Goal: Task Accomplishment & Management: Complete application form

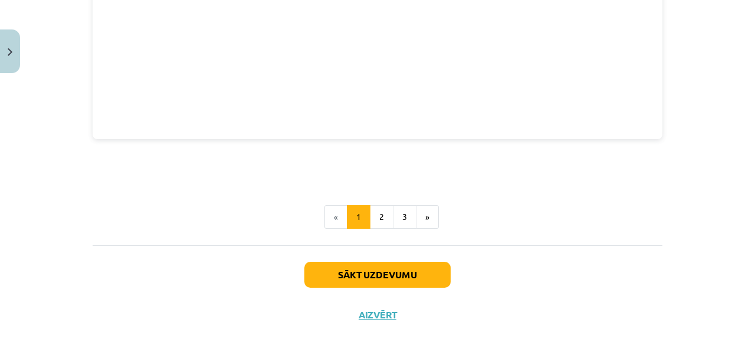
scroll to position [1715, 0]
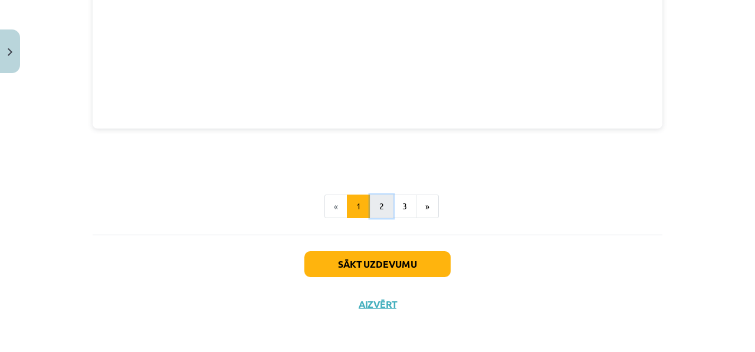
click at [385, 205] on button "2" at bounding box center [382, 207] width 24 height 24
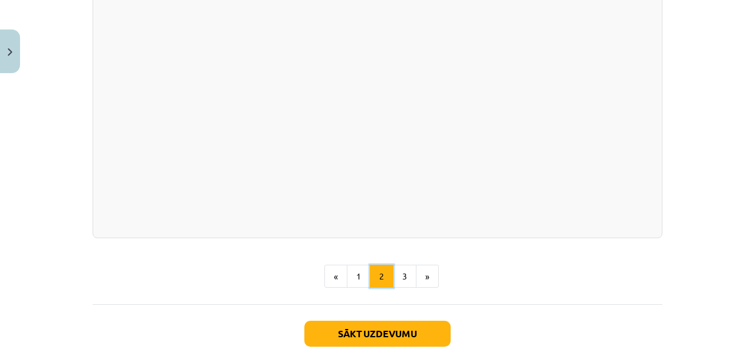
scroll to position [1740, 0]
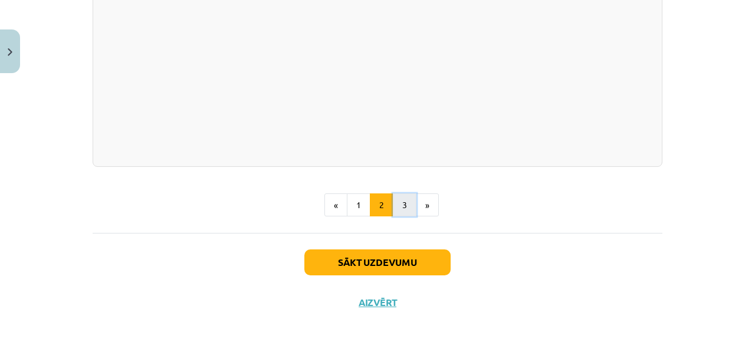
click at [408, 217] on button "3" at bounding box center [405, 206] width 24 height 24
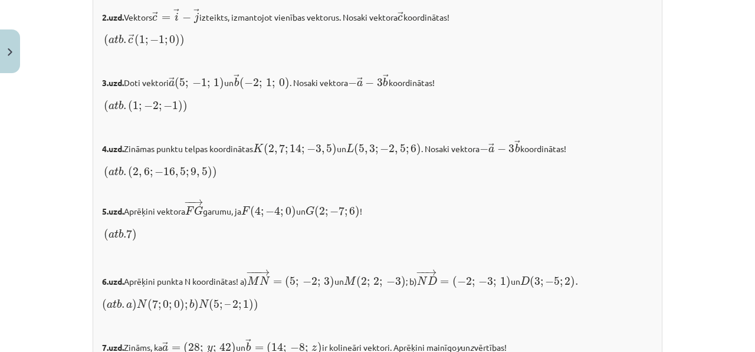
scroll to position [1239, 0]
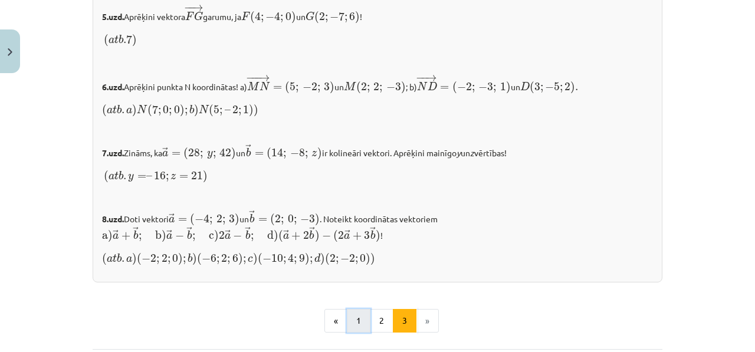
click at [347, 309] on button "1" at bounding box center [359, 321] width 24 height 24
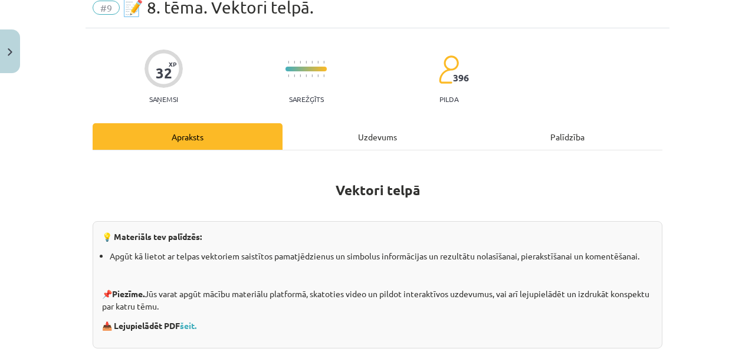
scroll to position [0, 0]
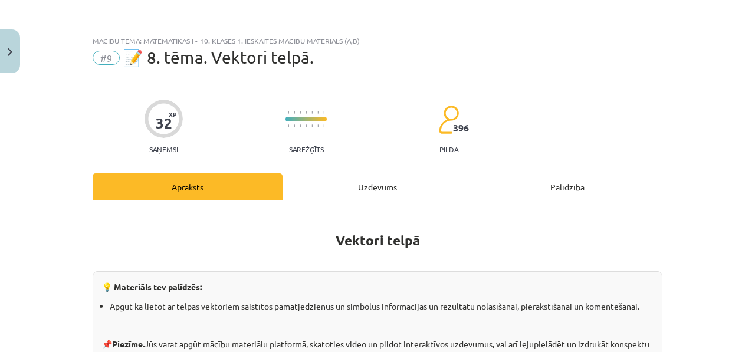
click at [349, 189] on div "Uzdevums" at bounding box center [378, 186] width 190 height 27
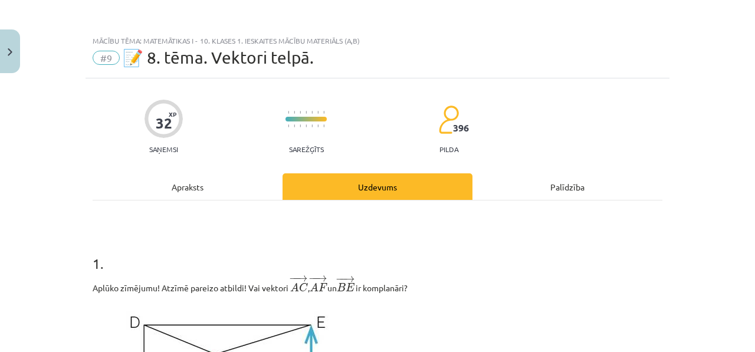
click at [173, 181] on div "Apraksts" at bounding box center [188, 186] width 190 height 27
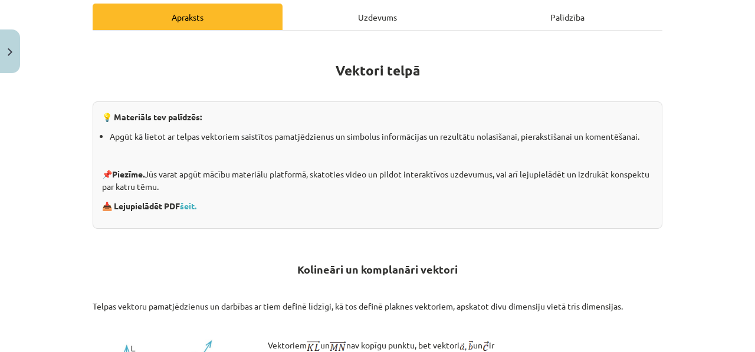
scroll to position [133, 0]
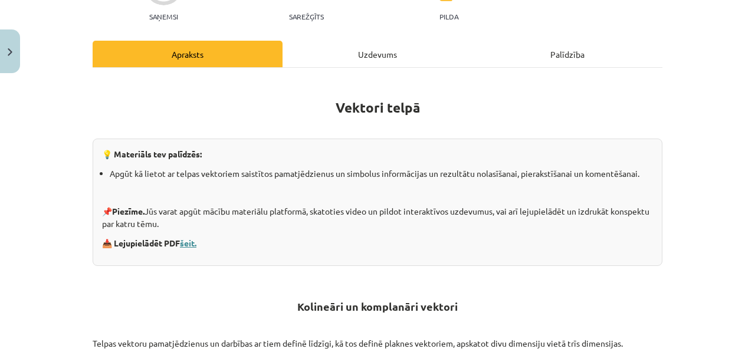
click at [180, 238] on link "šeit." at bounding box center [188, 243] width 17 height 11
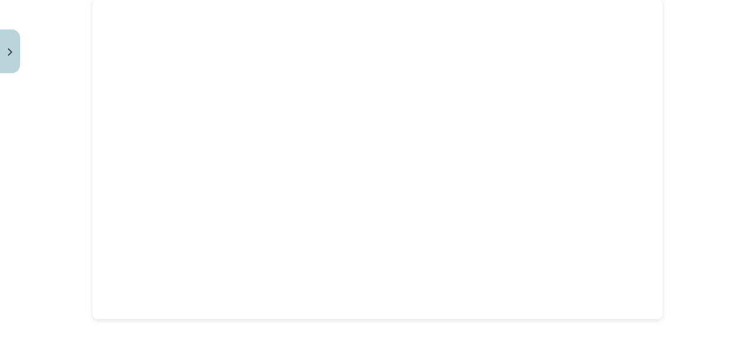
scroll to position [1715, 0]
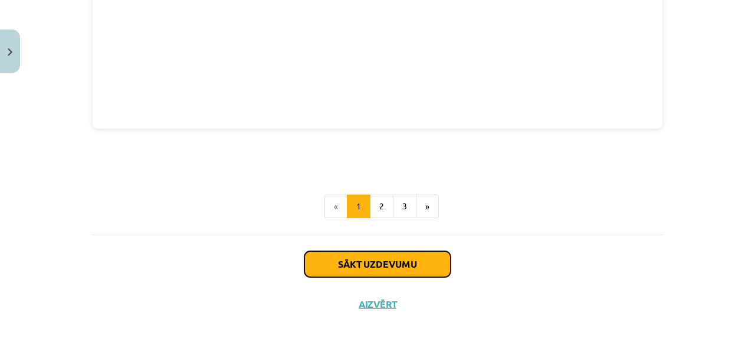
click at [399, 264] on button "Sākt uzdevumu" at bounding box center [377, 264] width 146 height 26
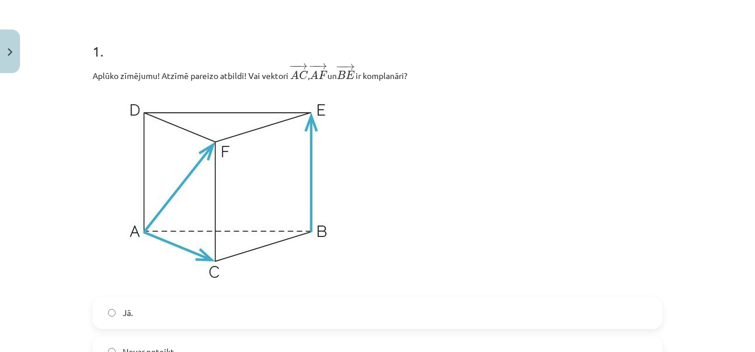
scroll to position [214, 0]
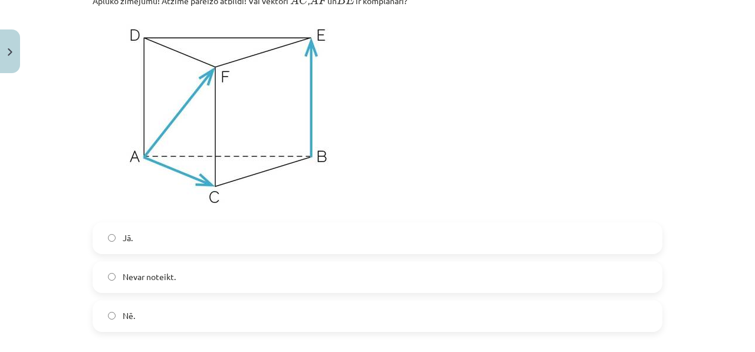
click at [248, 250] on label "Jā." at bounding box center [378, 238] width 568 height 29
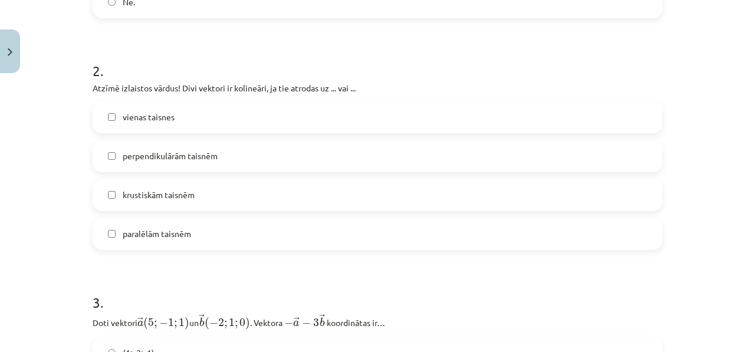
scroll to position [617, 0]
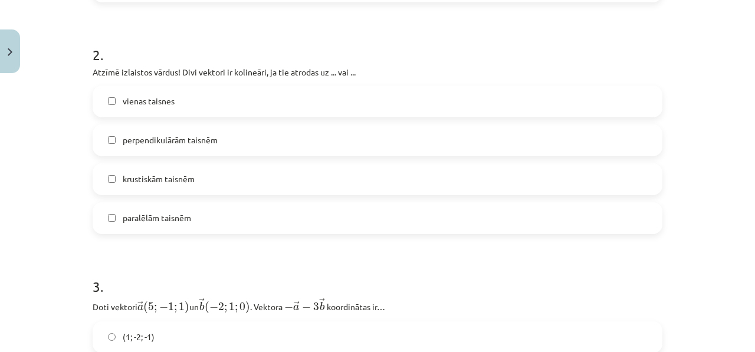
click at [248, 100] on label "vienas taisnes" at bounding box center [378, 101] width 568 height 29
click at [246, 106] on label "vienas taisnes" at bounding box center [378, 101] width 568 height 29
click at [247, 106] on label "vienas taisnes" at bounding box center [378, 101] width 568 height 29
click at [199, 230] on label "paralēlām taisnēm" at bounding box center [378, 218] width 568 height 29
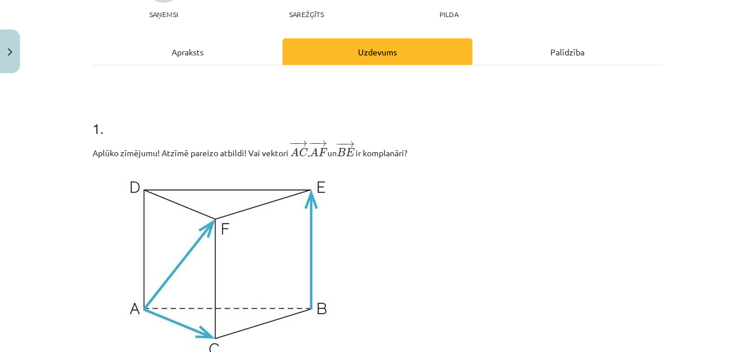
scroll to position [0, 0]
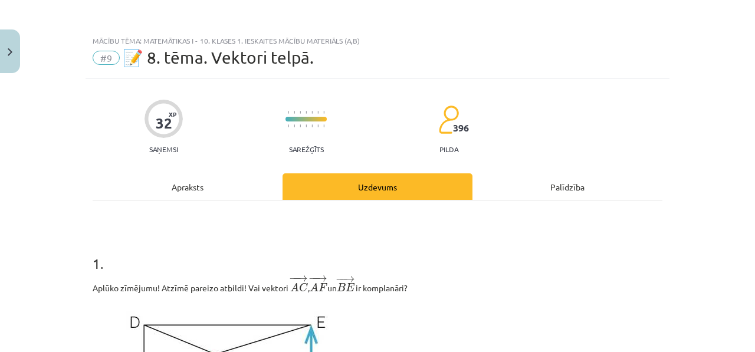
click at [173, 176] on div "Apraksts" at bounding box center [188, 186] width 190 height 27
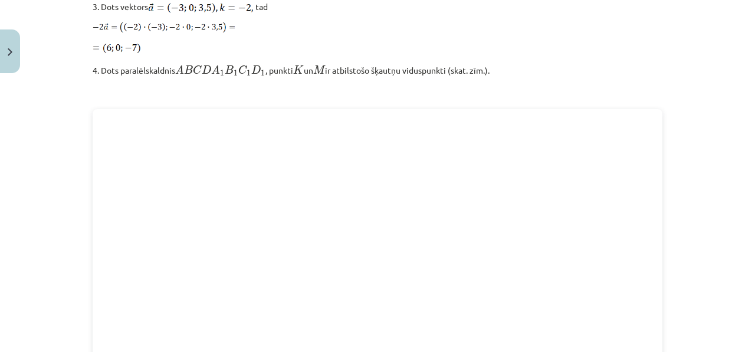
scroll to position [1663, 0]
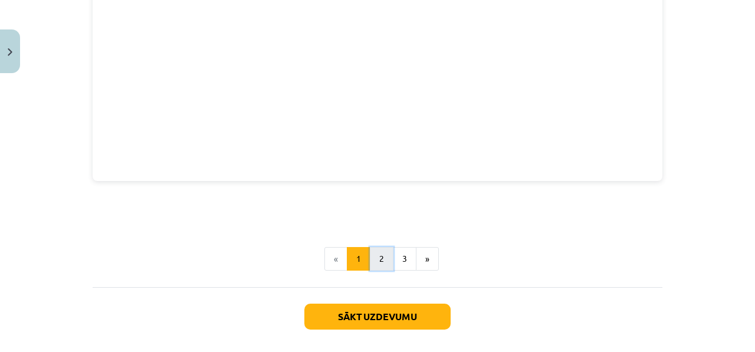
click at [376, 263] on button "2" at bounding box center [382, 259] width 24 height 24
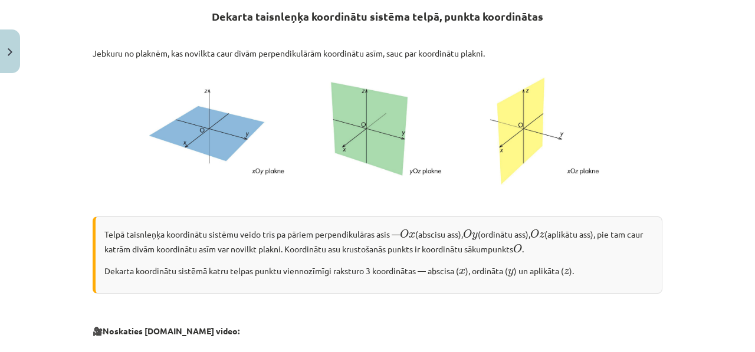
scroll to position [218, 0]
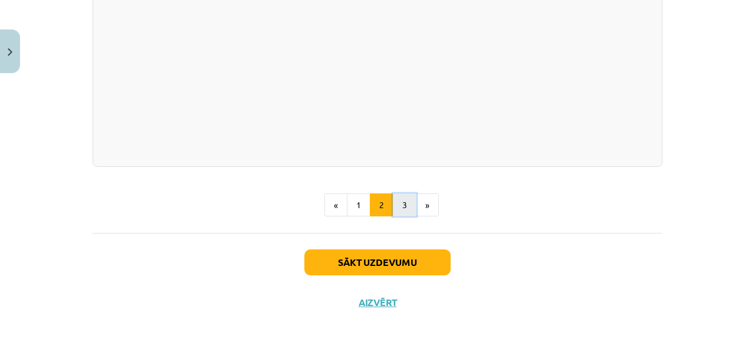
click at [397, 217] on button "3" at bounding box center [405, 206] width 24 height 24
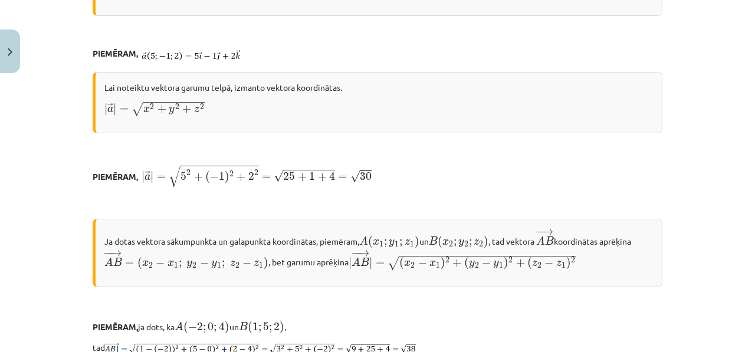
scroll to position [342, 0]
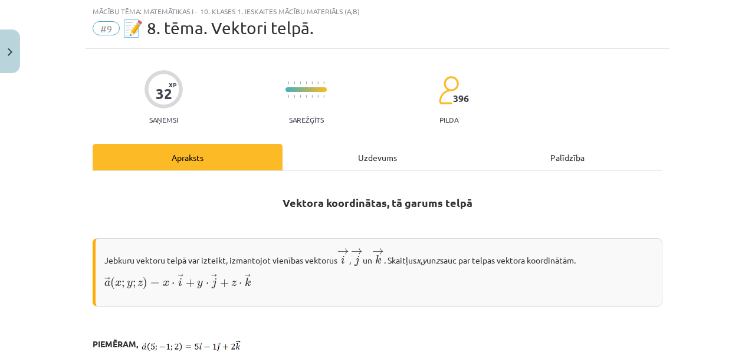
click at [312, 163] on div "Uzdevums" at bounding box center [378, 157] width 190 height 27
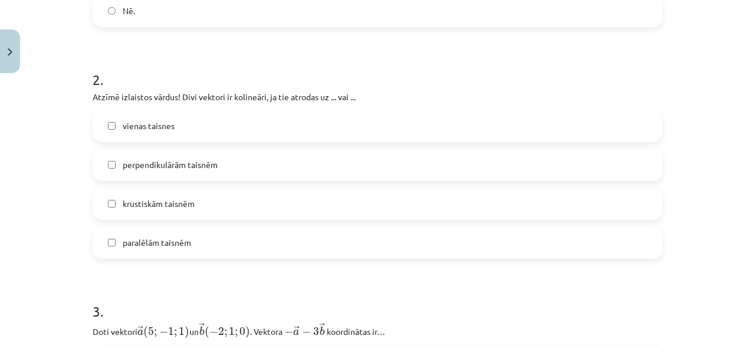
scroll to position [830, 0]
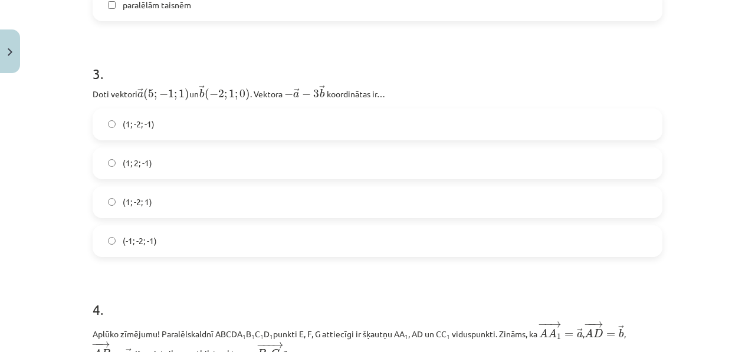
click at [104, 67] on h1 "3 ." at bounding box center [378, 63] width 570 height 37
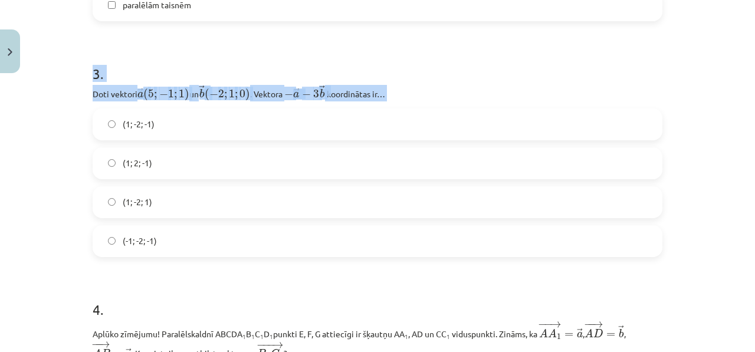
drag, startPoint x: 86, startPoint y: 67, endPoint x: 192, endPoint y: 104, distance: 112.5
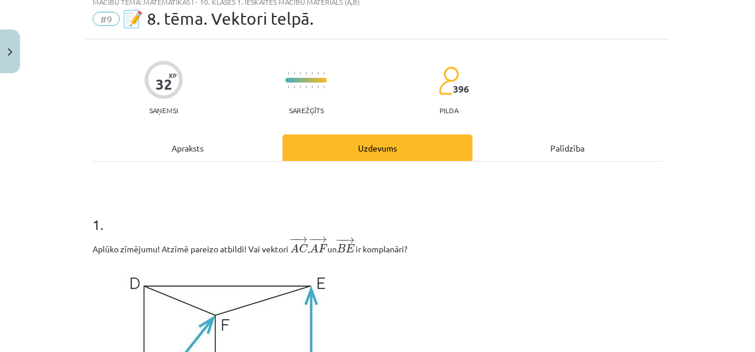
scroll to position [0, 0]
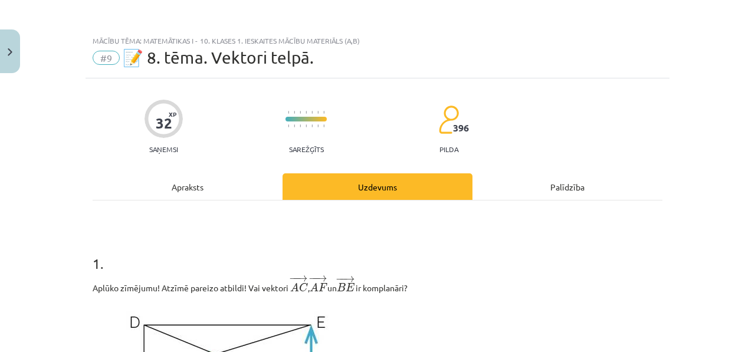
click at [185, 179] on div "Apraksts" at bounding box center [188, 186] width 190 height 27
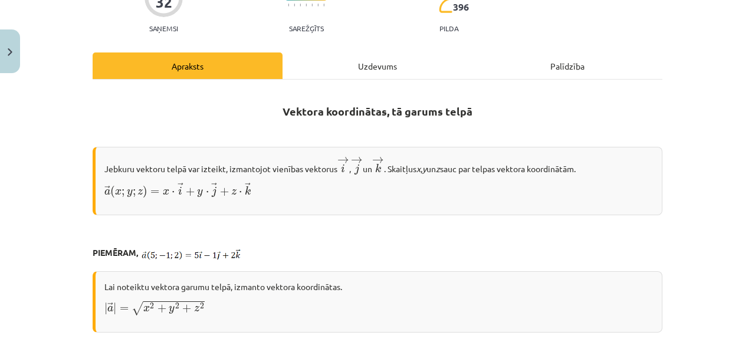
scroll to position [128, 0]
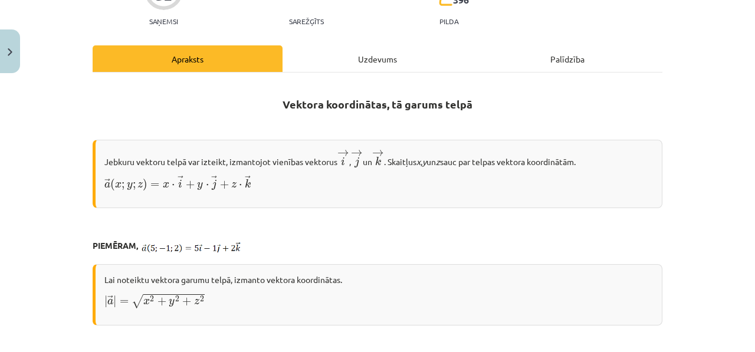
click at [317, 86] on h2 "Vektora koordinātas, tā garums telpā" at bounding box center [378, 97] width 570 height 29
click at [320, 51] on div "Uzdevums" at bounding box center [378, 58] width 190 height 27
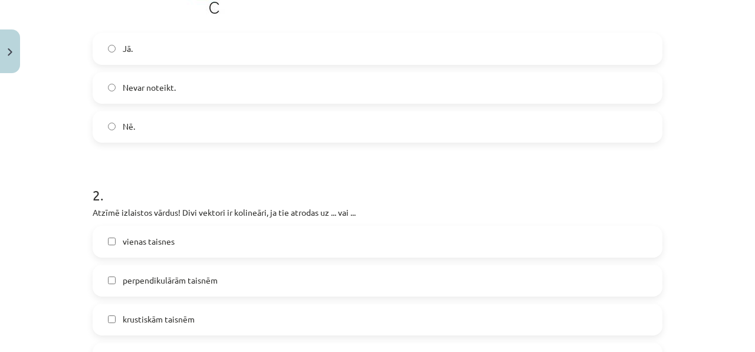
scroll to position [488, 0]
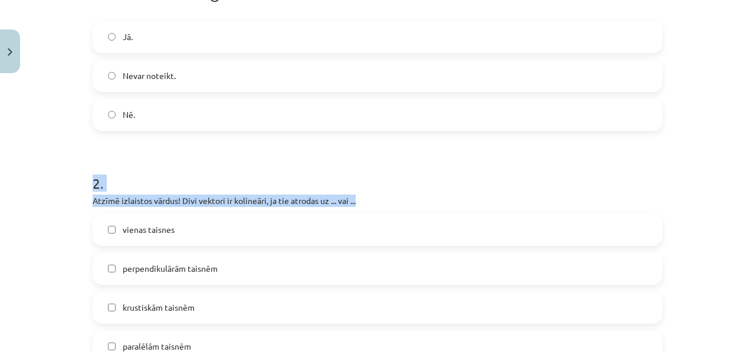
drag, startPoint x: 90, startPoint y: 178, endPoint x: 403, endPoint y: 204, distance: 314.3
click at [403, 204] on div "2 . Atzīmē izlaistos vārdus! Divi vektori ir kolineāri, ja tie atrodas uz ... v…" at bounding box center [378, 259] width 570 height 208
copy div "2 . Atzīmē izlaistos vārdus! Divi vektori ir kolineāri, ja tie atrodas uz ... v…"
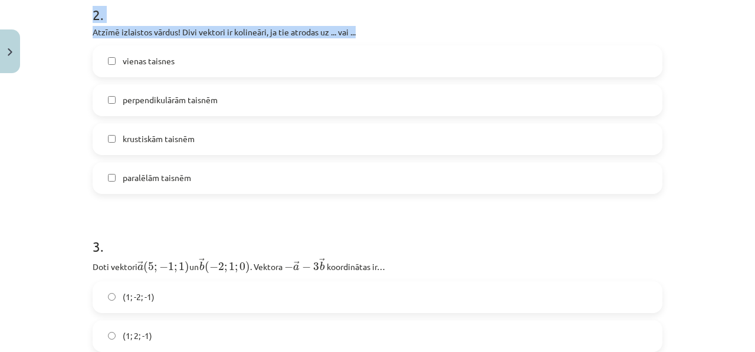
scroll to position [713, 0]
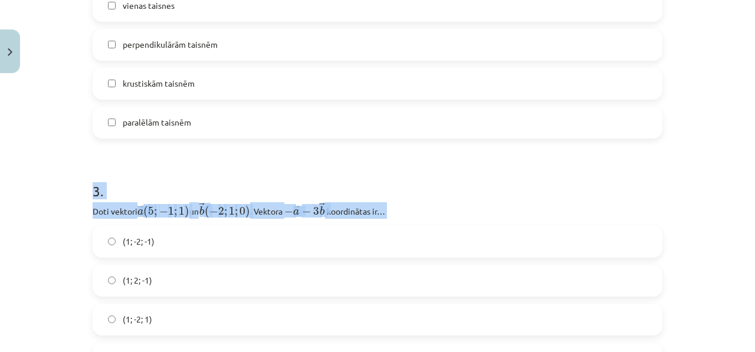
drag, startPoint x: 95, startPoint y: 191, endPoint x: 386, endPoint y: 212, distance: 291.7
click at [362, 221] on div "Mācību tēma: Matemātikas i - 10. klases 1. ieskaites mācību materiāls (a,b) #9 …" at bounding box center [377, 176] width 755 height 352
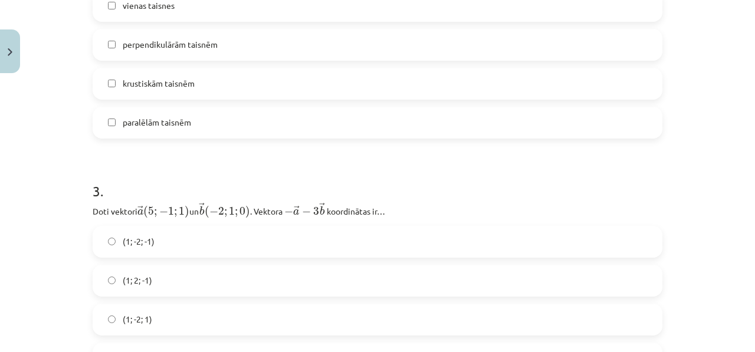
drag, startPoint x: 386, startPoint y: 212, endPoint x: 366, endPoint y: 219, distance: 20.7
click at [368, 220] on div "3 . Doti vektori ﻿ → a ( 5 ; − 1 ; 1 ) a → ( 5 ; − 1 ; 1 ) un ﻿ → b ( − 2 ; 1 ;…" at bounding box center [378, 268] width 570 height 212
click at [395, 218] on p "Doti vektori ﻿ → a ( 5 ; − 1 ; 1 ) a → ( 5 ; − 1 ; 1 ) un ﻿ → b ( − 2 ; 1 ; 0 )…" at bounding box center [378, 210] width 570 height 17
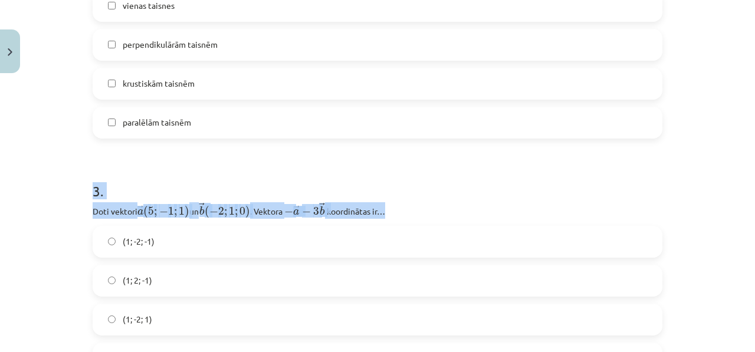
drag, startPoint x: 395, startPoint y: 218, endPoint x: 187, endPoint y: 173, distance: 213.0
click at [187, 173] on div "3 . Doti vektori ﻿ → a ( 5 ; − 1 ; 1 ) a → ( 5 ; − 1 ; 1 ) un ﻿ → b ( − 2 ; 1 ;…" at bounding box center [378, 268] width 570 height 212
copy div "3 . Doti vektori ﻿ → a ( 5 ; − 1 ; 1 ) a → ( 5 ; − 1 ; 1 ) un ﻿ → b ( − 2 ; 1 ;…"
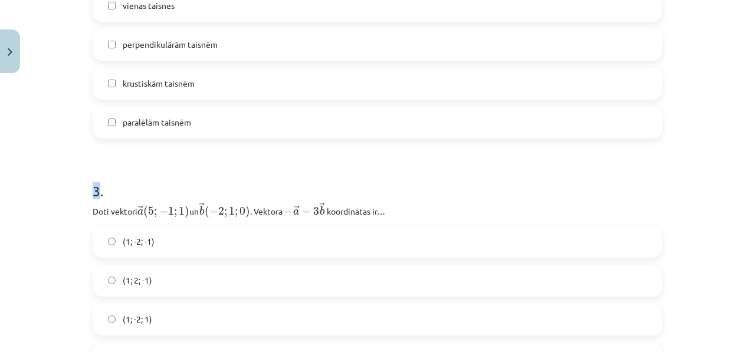
click at [376, 179] on h1 "3 ." at bounding box center [378, 180] width 570 height 37
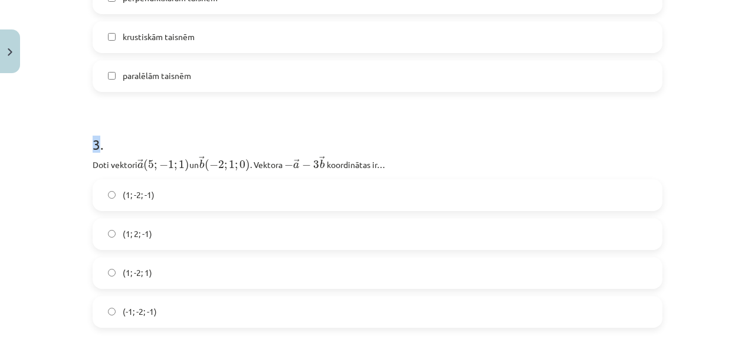
scroll to position [769, 0]
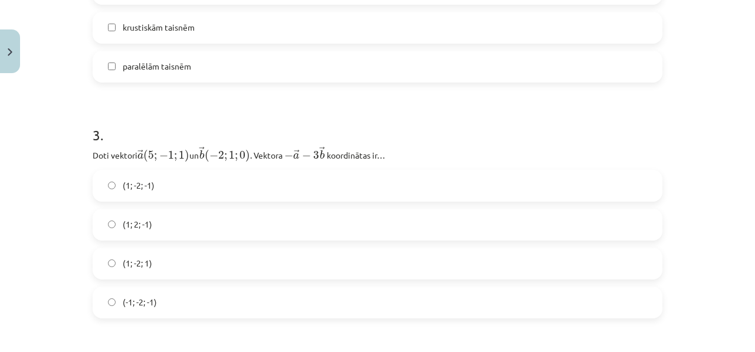
click at [182, 192] on label "(1; -2; -1)" at bounding box center [378, 185] width 568 height 29
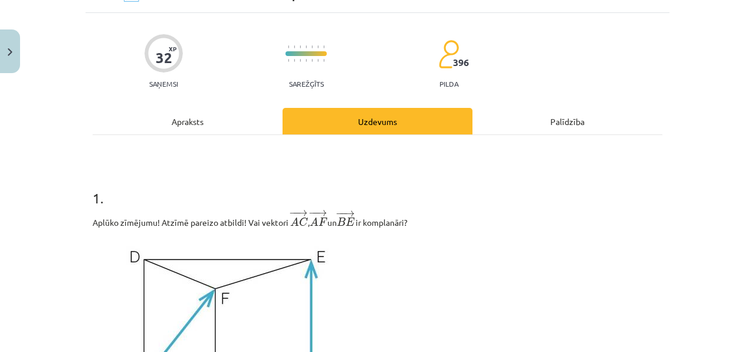
scroll to position [0, 0]
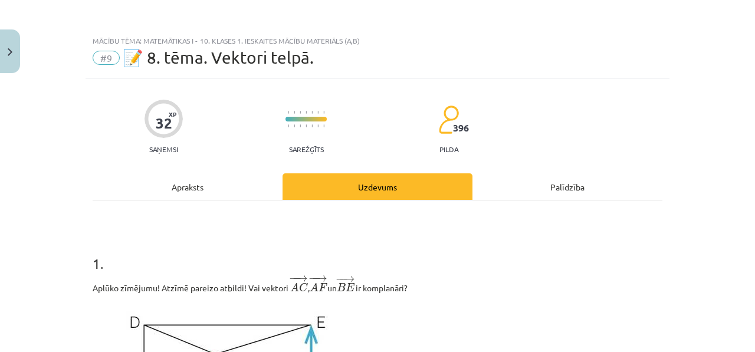
click at [165, 177] on div "Apraksts" at bounding box center [188, 186] width 190 height 27
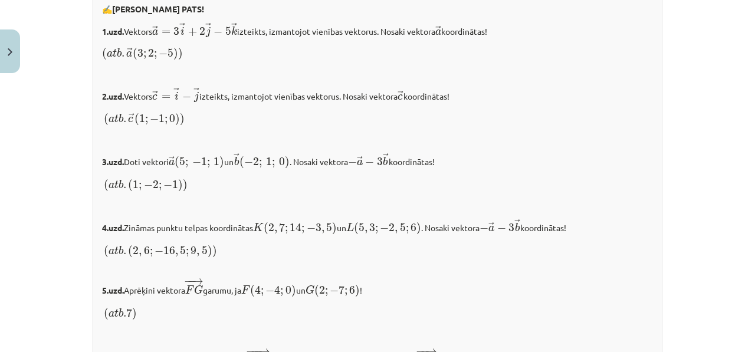
scroll to position [1345, 0]
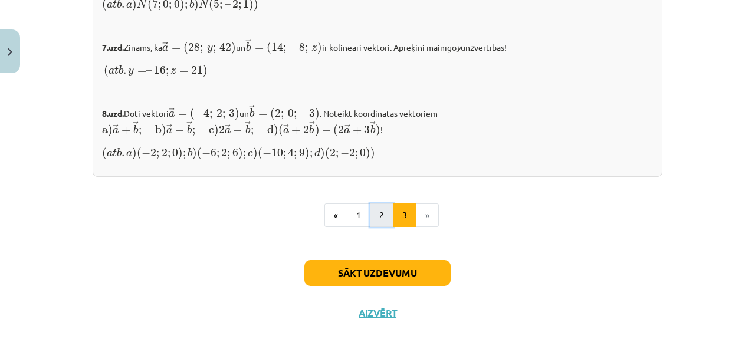
click at [378, 207] on button "2" at bounding box center [382, 216] width 24 height 24
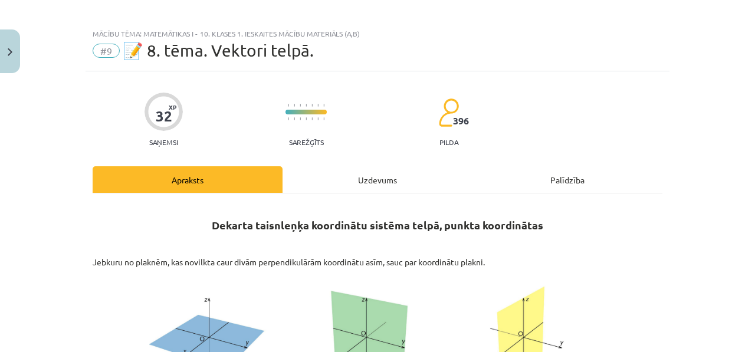
scroll to position [0, 0]
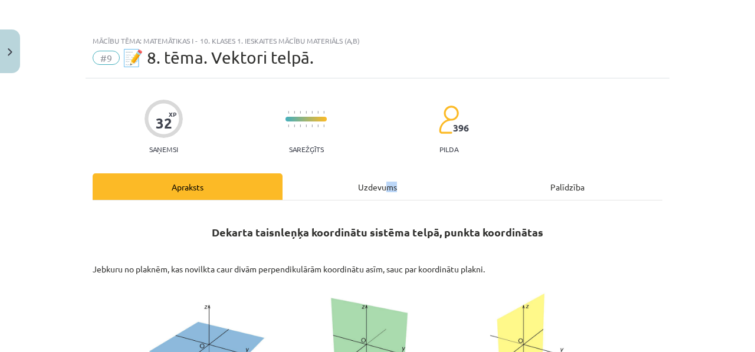
click at [382, 191] on div "Uzdevums" at bounding box center [378, 186] width 190 height 27
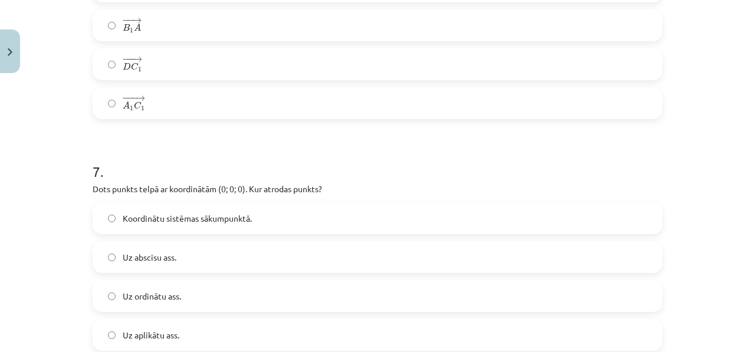
scroll to position [2120, 0]
click at [208, 299] on label "Uz ordinātu ass." at bounding box center [378, 295] width 568 height 29
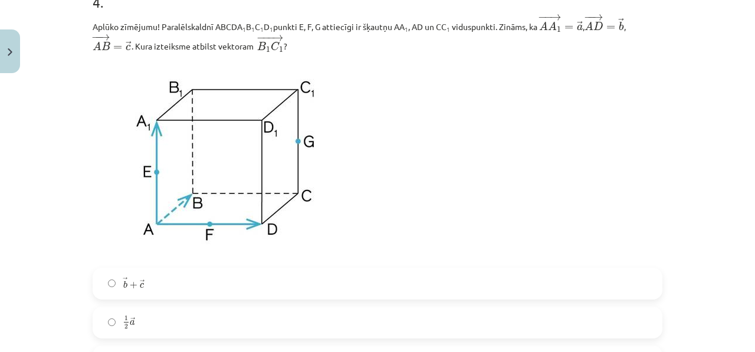
scroll to position [1041, 0]
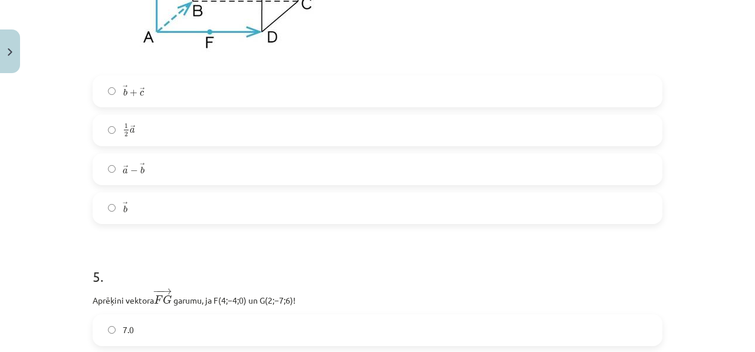
click at [181, 218] on label "→ b b →" at bounding box center [378, 208] width 568 height 29
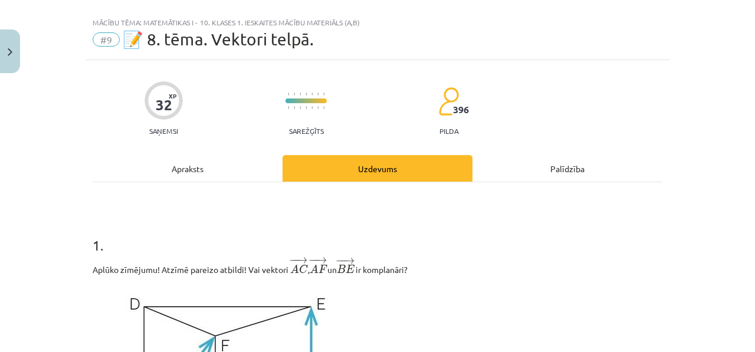
scroll to position [0, 0]
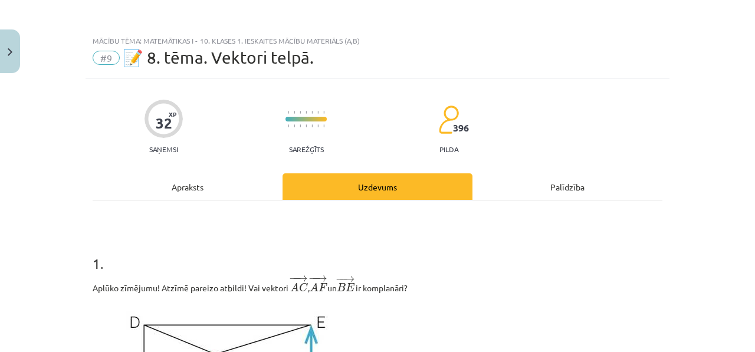
click at [182, 185] on div "Apraksts" at bounding box center [188, 186] width 190 height 27
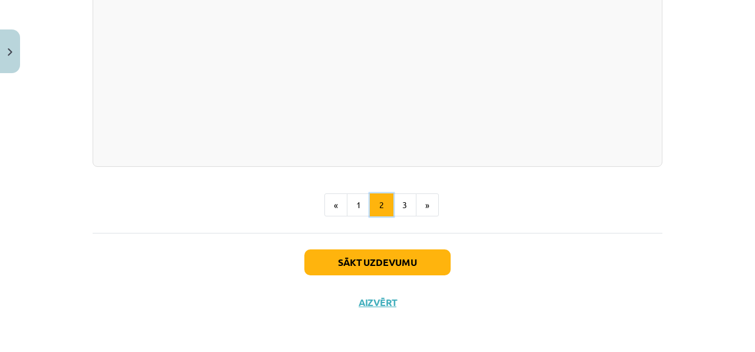
click at [385, 208] on button "2" at bounding box center [382, 206] width 24 height 24
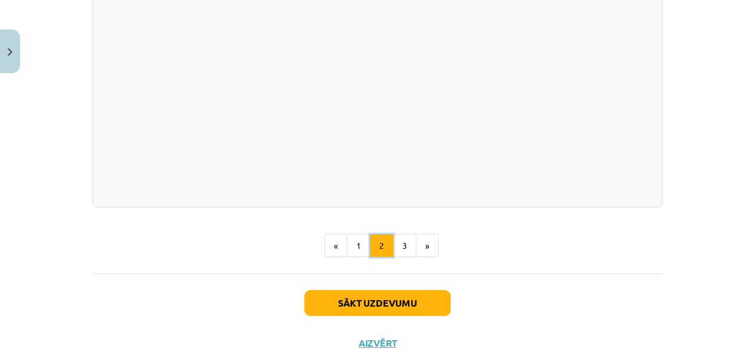
scroll to position [1808, 0]
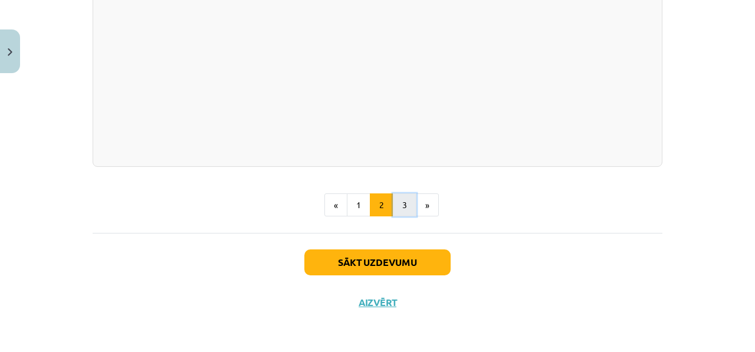
click at [408, 204] on button "3" at bounding box center [405, 206] width 24 height 24
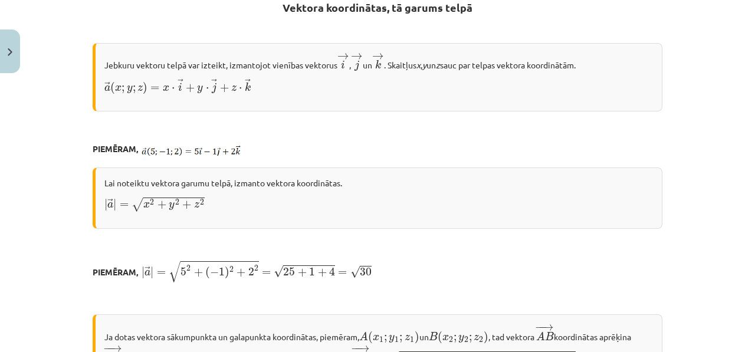
scroll to position [211, 0]
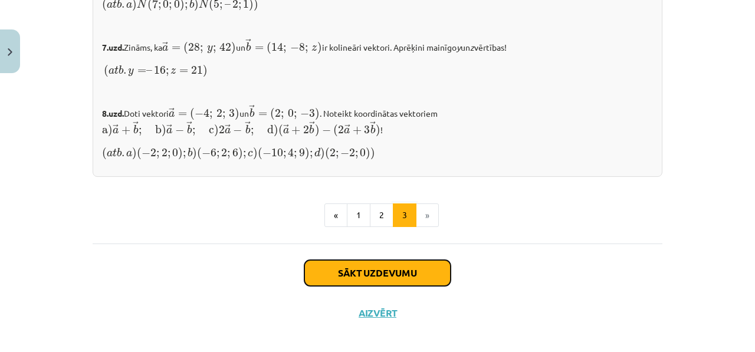
click at [351, 260] on button "Sākt uzdevumu" at bounding box center [377, 273] width 146 height 26
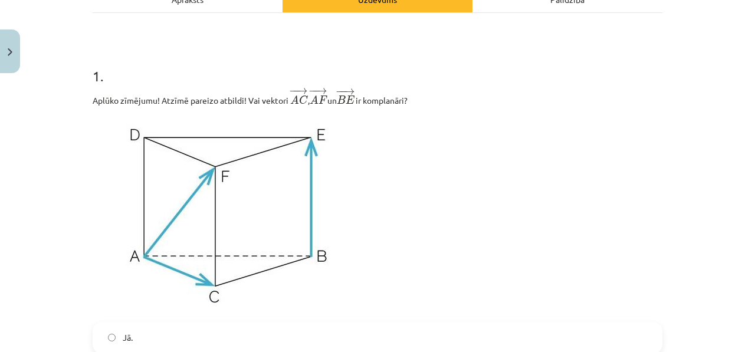
scroll to position [0, 0]
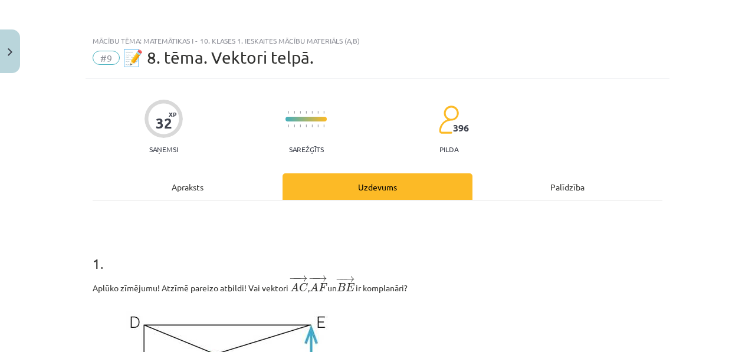
click at [228, 190] on div "Apraksts" at bounding box center [188, 186] width 190 height 27
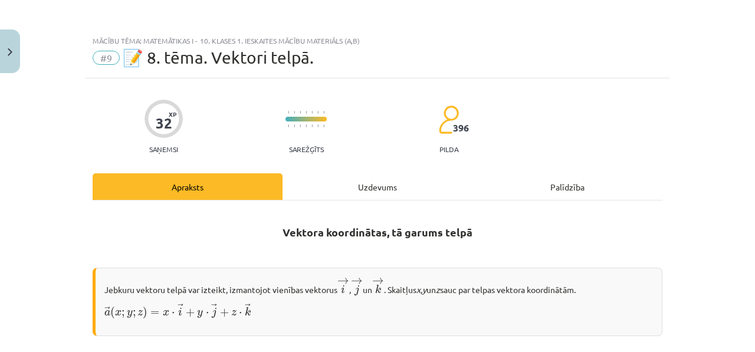
click at [347, 191] on div "Uzdevums" at bounding box center [378, 186] width 190 height 27
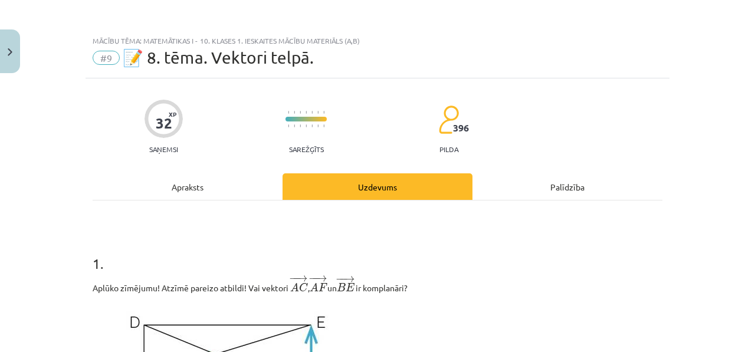
click at [217, 189] on div "Apraksts" at bounding box center [188, 186] width 190 height 27
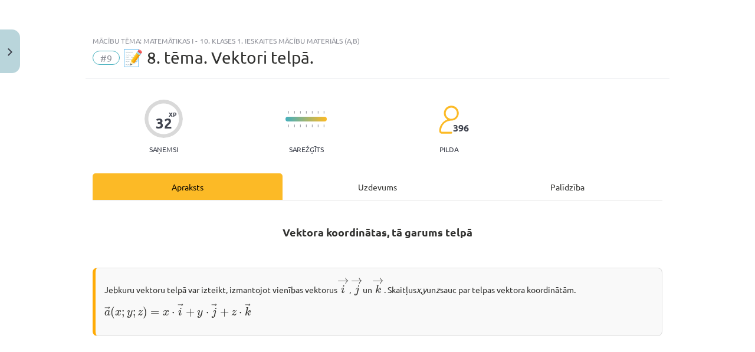
drag, startPoint x: 342, startPoint y: 196, endPoint x: 338, endPoint y: 189, distance: 8.4
click at [342, 196] on div "Uzdevums" at bounding box center [378, 186] width 190 height 27
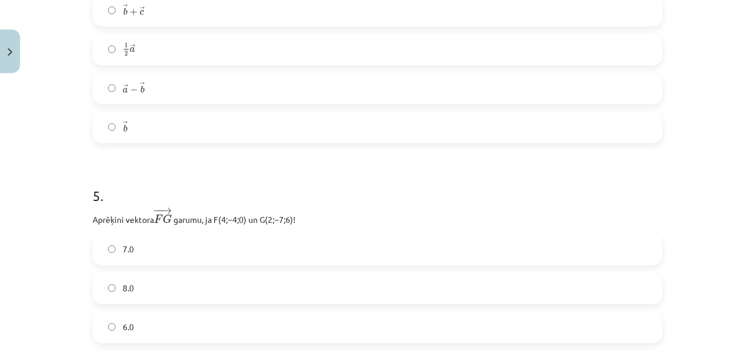
scroll to position [1353, 0]
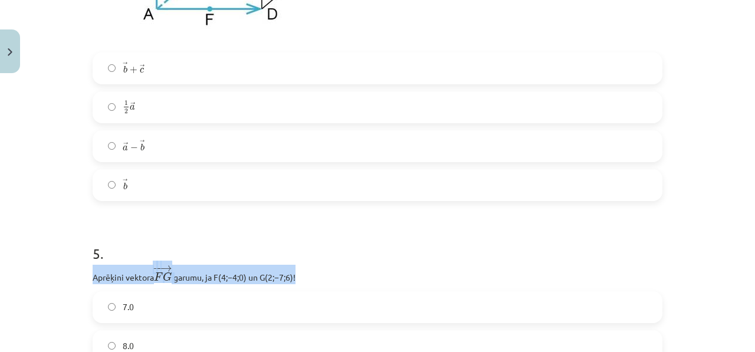
drag, startPoint x: 309, startPoint y: 274, endPoint x: 162, endPoint y: 251, distance: 148.7
click at [162, 251] on div "5 . Aprēķini vektora − − → F G F G → ﻿ garumu, ja ﻿F(4;−4;0)﻿ un ﻿G(2;−7;6)﻿! 7…" at bounding box center [378, 332] width 570 height 215
copy div "Aprēķini vektora − − → F G F G → ﻿ garumu, ja ﻿F(4;−4;0)﻿ un ﻿G(2;−7;6)﻿!"
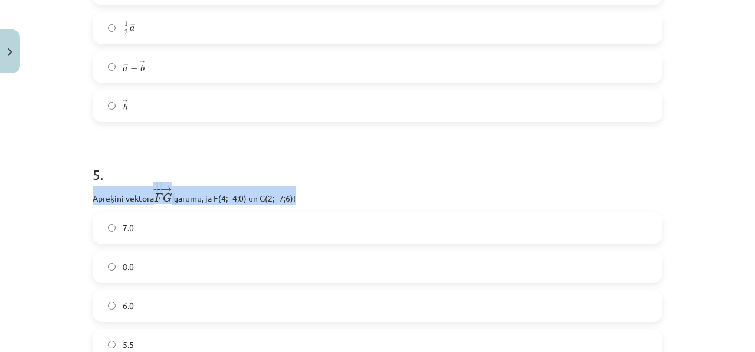
scroll to position [1507, 0]
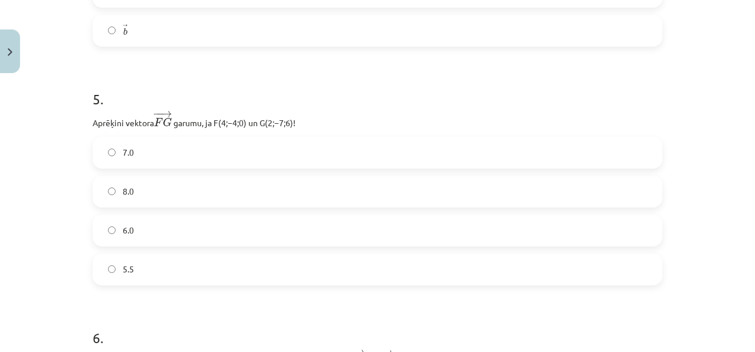
click at [132, 165] on label "7.0" at bounding box center [378, 152] width 568 height 29
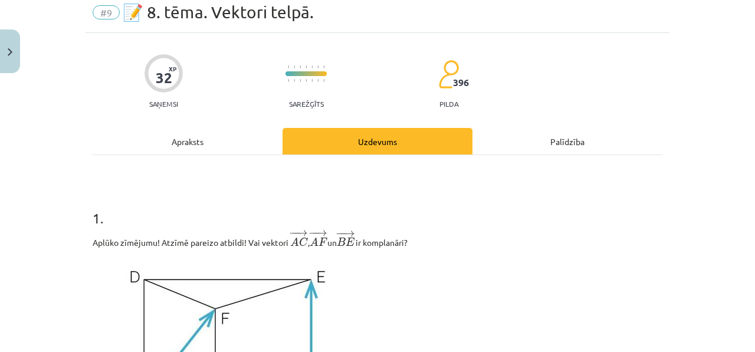
scroll to position [0, 0]
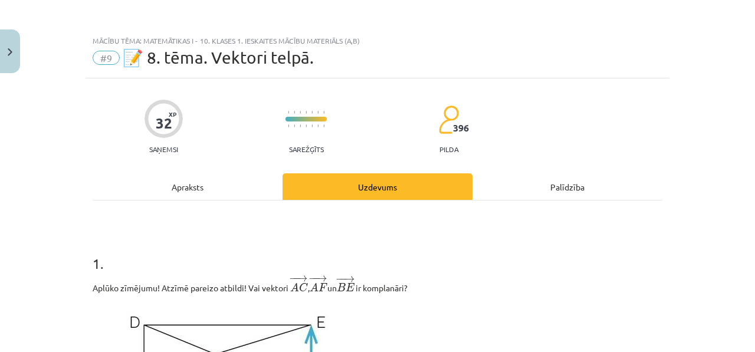
click at [189, 181] on div "Apraksts" at bounding box center [188, 186] width 190 height 27
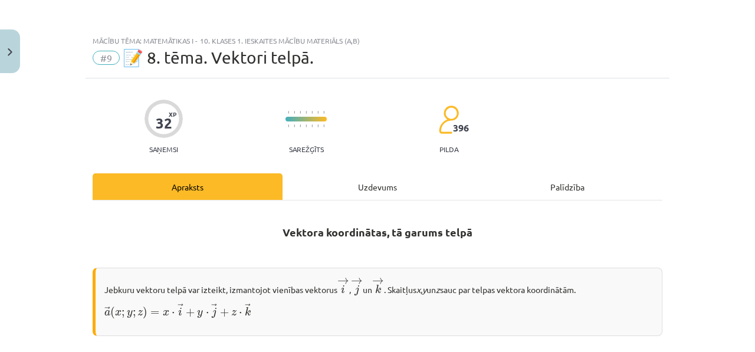
click at [393, 175] on div "Uzdevums" at bounding box center [378, 186] width 190 height 27
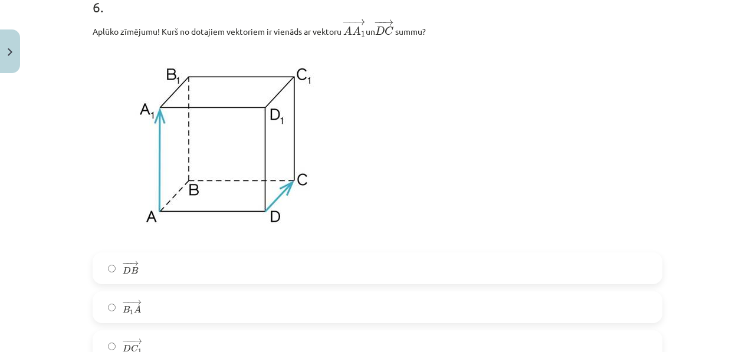
scroll to position [1839, 0]
drag, startPoint x: 83, startPoint y: 9, endPoint x: 92, endPoint y: 15, distance: 10.6
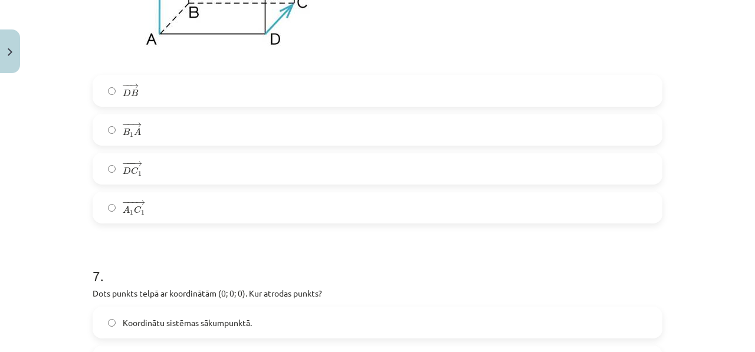
scroll to position [2045, 0]
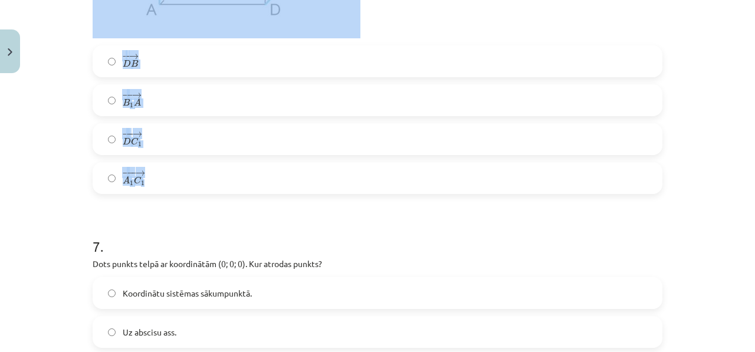
drag, startPoint x: 88, startPoint y: 5, endPoint x: 251, endPoint y: 194, distance: 249.3
copy div "6 . Aplūko zīmējumu! Kurš no dotajiem vektoriem ir vienāds ar vektoru ﻿ − − → A…"
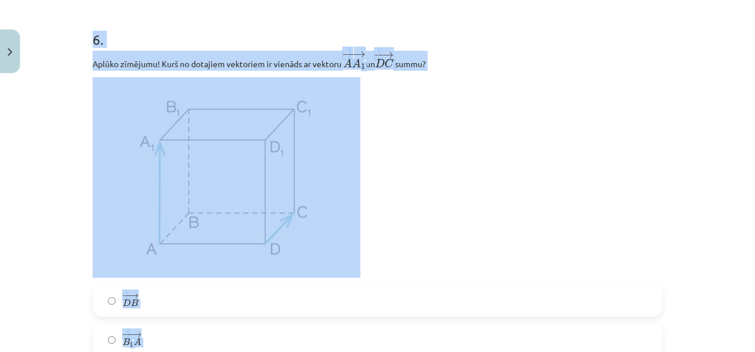
scroll to position [1701, 0]
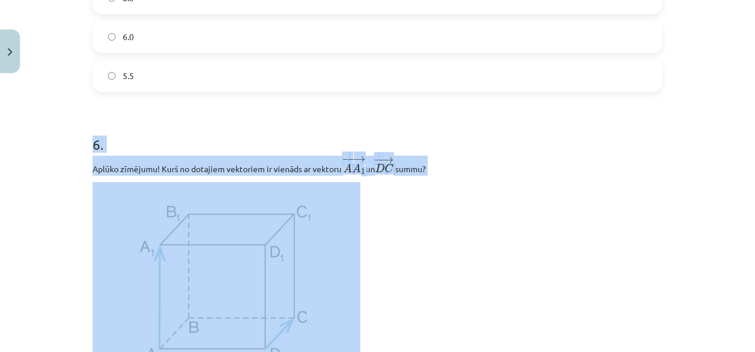
click at [406, 176] on p "Aplūko zīmējumu! Kurš no dotajiem vektoriem ir vienāds ar vektoru ﻿ − − → A A 1…" at bounding box center [378, 166] width 570 height 20
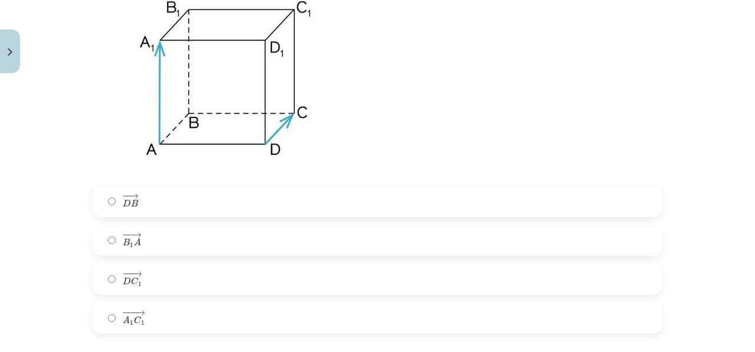
scroll to position [1907, 0]
click at [216, 316] on label "− −− → A 1 C 1 A 1 C 1 →" at bounding box center [378, 316] width 568 height 29
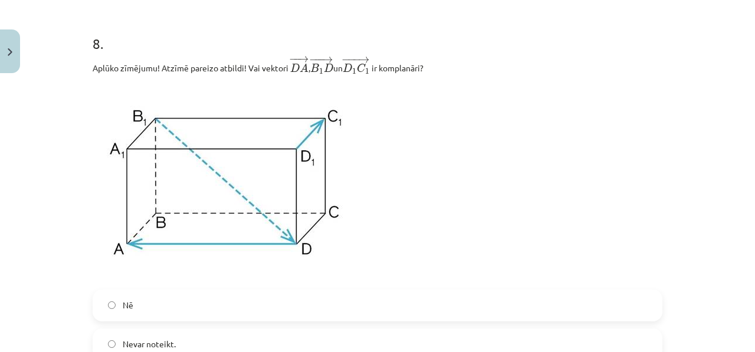
scroll to position [2488, 0]
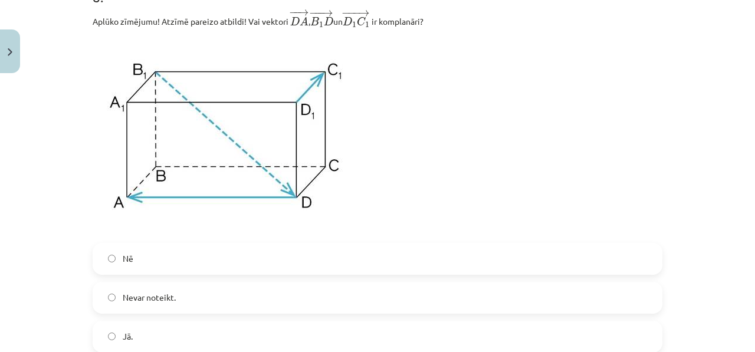
click at [183, 260] on label "Nē" at bounding box center [378, 258] width 568 height 29
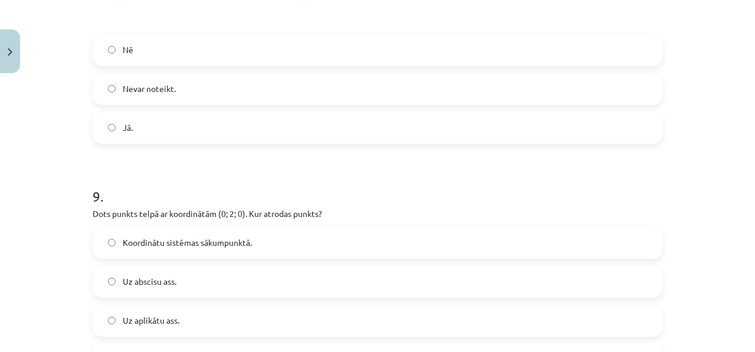
scroll to position [2805, 0]
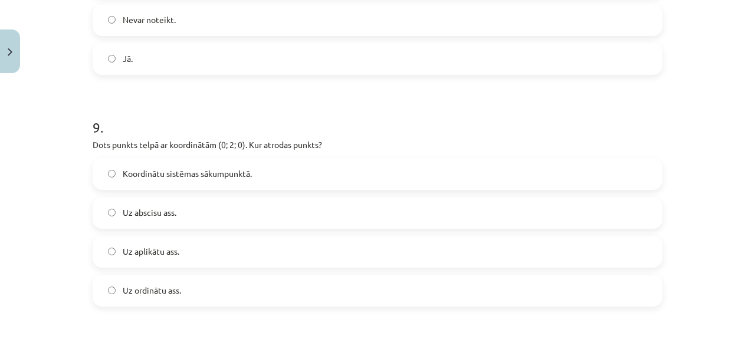
click at [195, 260] on label "Uz aplikātu ass." at bounding box center [378, 251] width 568 height 29
click at [170, 287] on label "Uz ordinātu ass." at bounding box center [378, 290] width 568 height 29
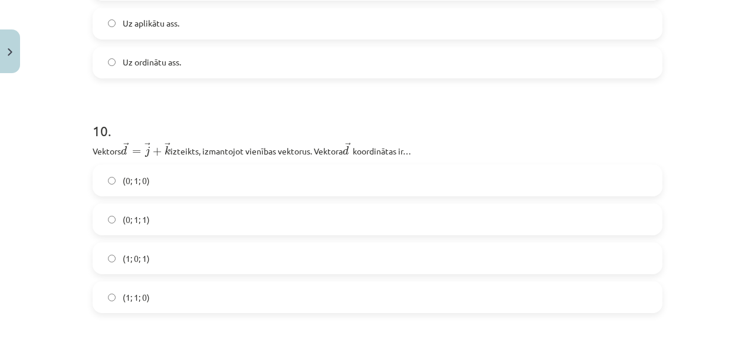
scroll to position [3050, 0]
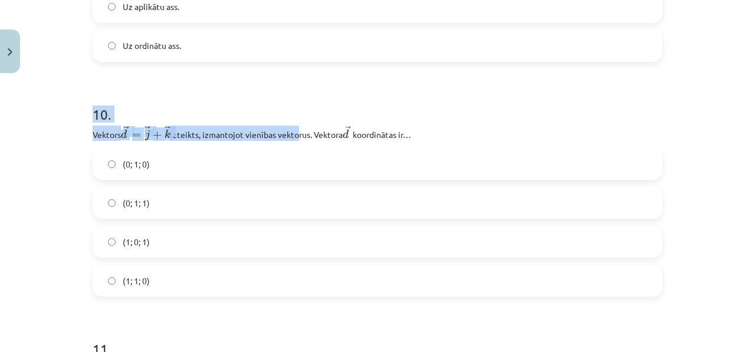
drag, startPoint x: 80, startPoint y: 107, endPoint x: 291, endPoint y: 142, distance: 214.6
click at [291, 142] on div "Mācību tēma: Matemātikas i - 10. klases 1. ieskaites mācību materiāls (a,b) #9 …" at bounding box center [377, 176] width 755 height 352
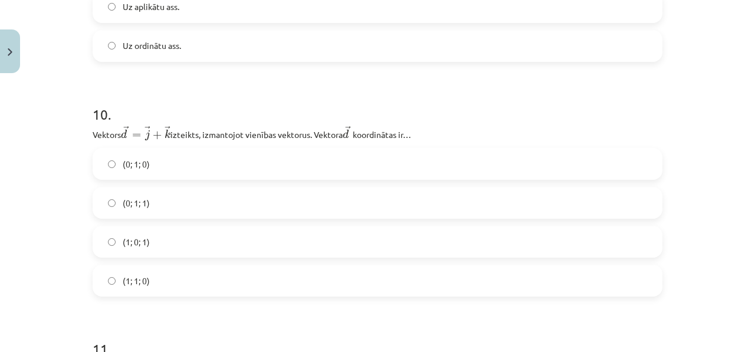
click at [296, 141] on p "Vektors ﻿﻿ → d = → j + → k d → = j → + k → izteikts, izmantojot vienības vektor…" at bounding box center [378, 133] width 570 height 15
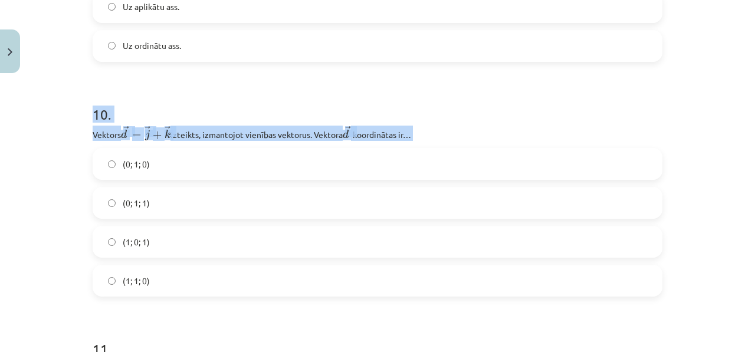
drag, startPoint x: 79, startPoint y: 107, endPoint x: 465, endPoint y: 148, distance: 388.6
click at [465, 148] on div "Mācību tēma: Matemātikas i - 10. klases 1. ieskaites mācību materiāls (a,b) #9 …" at bounding box center [377, 176] width 755 height 352
copy div "10 . Vektors ﻿﻿ → d = → j + → k d → = j → + k → izteikts, izmantojot vienības v…"
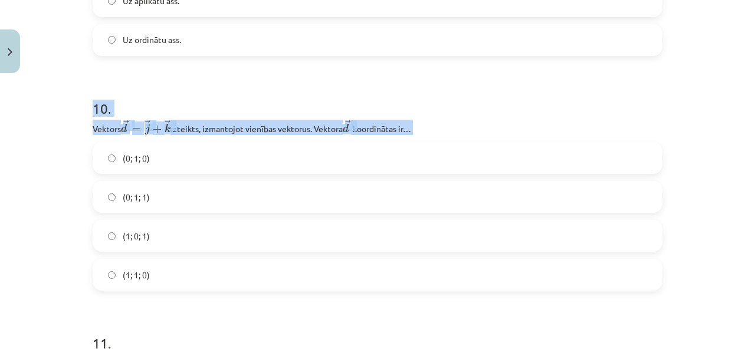
scroll to position [3059, 0]
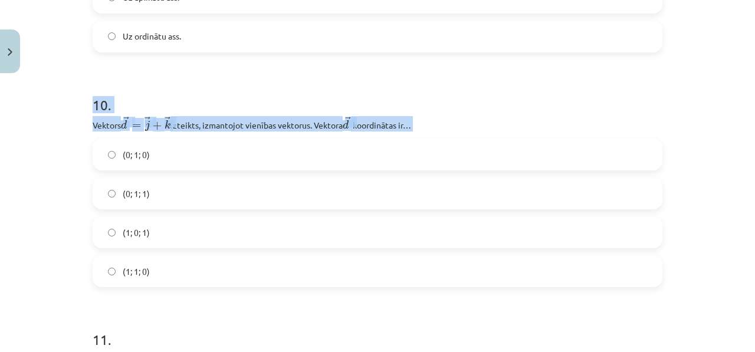
click at [288, 95] on h1 "10 ." at bounding box center [378, 94] width 570 height 37
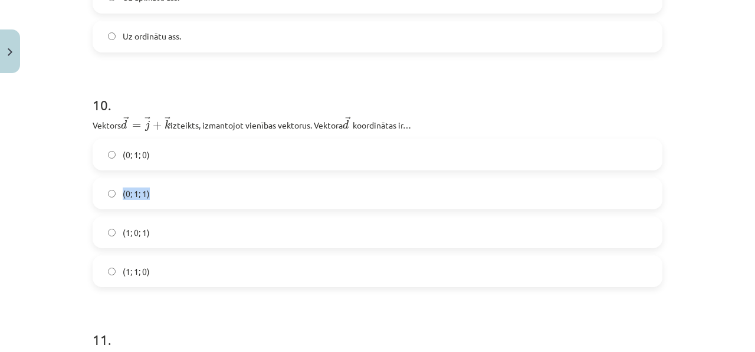
drag, startPoint x: 334, startPoint y: 191, endPoint x: 227, endPoint y: 151, distance: 114.6
click at [273, 166] on div "(0; 1; 0) (0; 1; 1) (1; 0; 1) (1; 1; 0)" at bounding box center [378, 213] width 570 height 149
click at [198, 190] on label "(0; 1; 1)" at bounding box center [378, 193] width 568 height 29
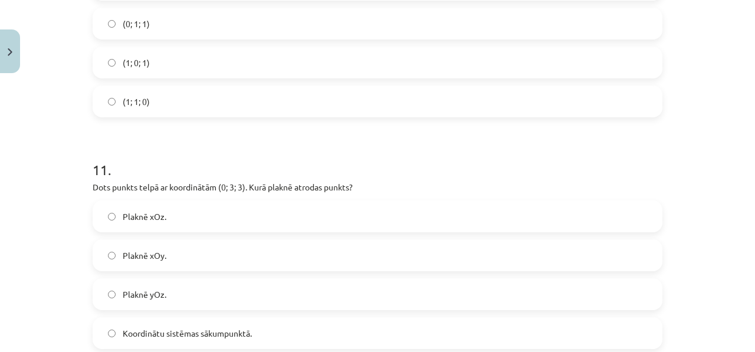
scroll to position [3310, 0]
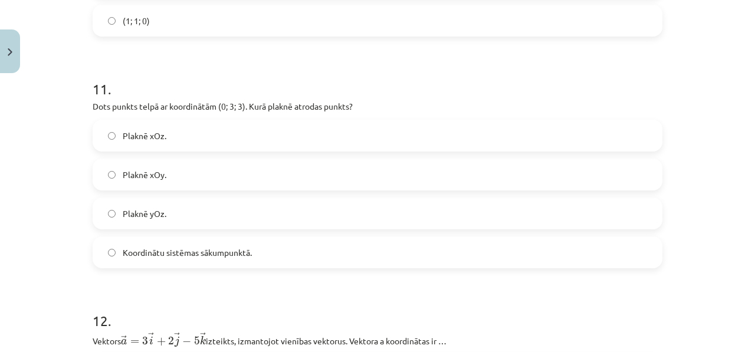
click at [211, 150] on label "Plaknē xOz." at bounding box center [378, 135] width 568 height 29
click at [263, 175] on label "Plaknē xOy." at bounding box center [378, 174] width 568 height 29
click at [242, 220] on label "Plaknē yOz." at bounding box center [378, 213] width 568 height 29
click at [325, 133] on label "Plaknē xOz." at bounding box center [378, 135] width 568 height 29
click at [289, 163] on div "Plaknē xOy." at bounding box center [378, 175] width 570 height 32
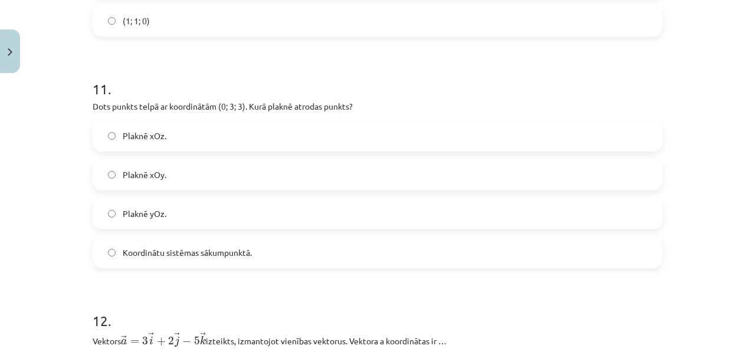
click at [280, 166] on label "Plaknē xOy." at bounding box center [378, 174] width 568 height 29
click at [268, 172] on label "Plaknē xOy." at bounding box center [378, 174] width 568 height 29
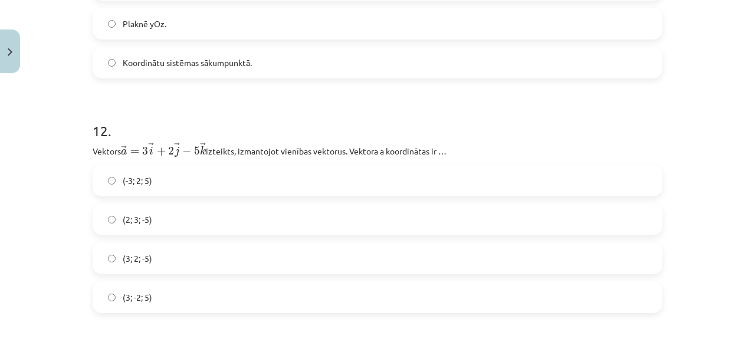
scroll to position [3500, 0]
click at [143, 257] on span "(3; 2; -5)" at bounding box center [137, 258] width 29 height 12
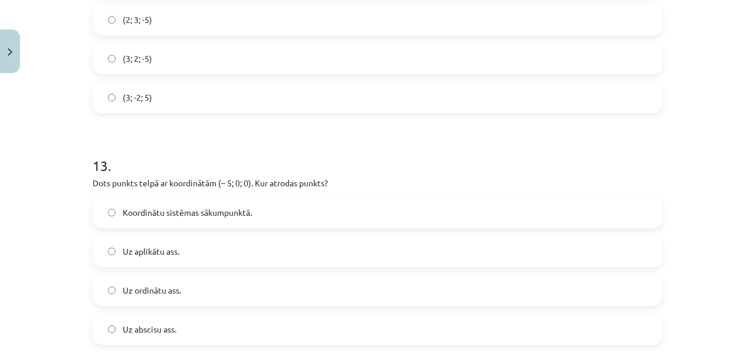
scroll to position [3708, 0]
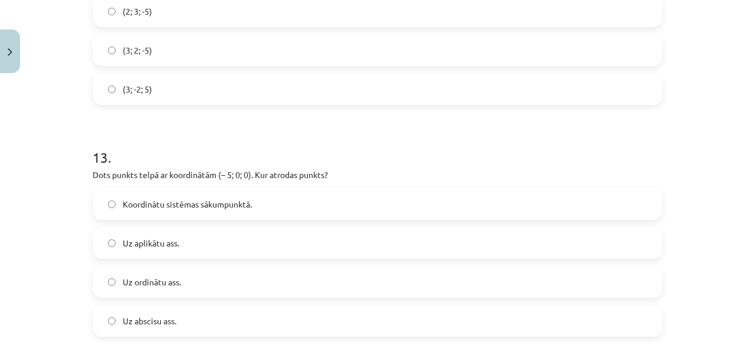
click at [206, 320] on label "Uz abscisu ass." at bounding box center [378, 320] width 568 height 29
click at [236, 288] on label "Uz ordinātu ass." at bounding box center [378, 281] width 568 height 29
click at [222, 315] on label "Uz abscisu ass." at bounding box center [378, 320] width 568 height 29
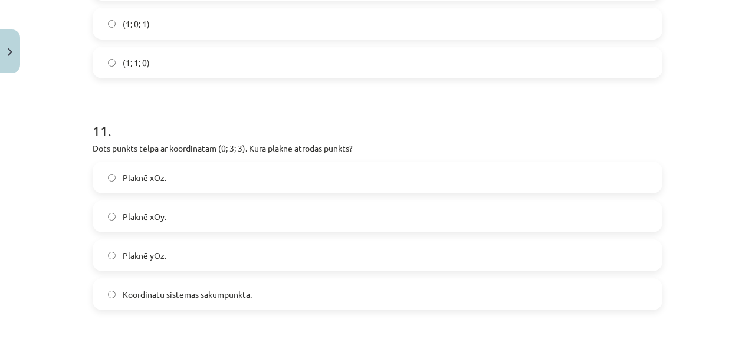
scroll to position [3290, 0]
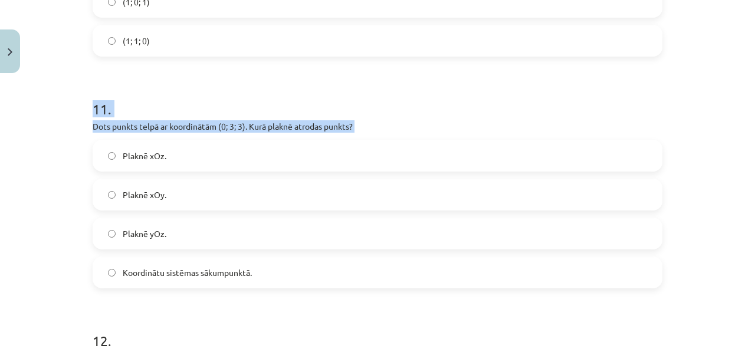
drag, startPoint x: 91, startPoint y: 99, endPoint x: 255, endPoint y: 149, distance: 172.2
click at [255, 149] on div "11 . Dots punkts telpā ar koordinātām (0; 3; 3). Kurā plaknē atrodas punkts? Pl…" at bounding box center [378, 184] width 570 height 208
copy div "11 . Dots punkts telpā ar koordinātām (0; 3; 3). Kurā plaknē atrodas punkts?"
click at [262, 124] on p "Dots punkts telpā ar koordinātām (0; 3; 3). Kurā plaknē atrodas punkts?" at bounding box center [378, 126] width 570 height 12
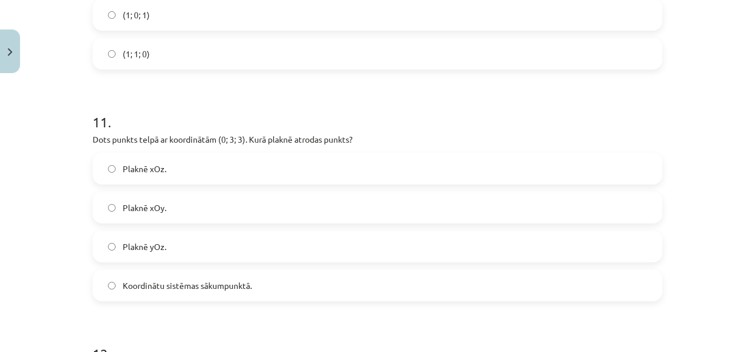
scroll to position [3278, 0]
click at [145, 241] on label "Plaknē yOz." at bounding box center [378, 244] width 568 height 29
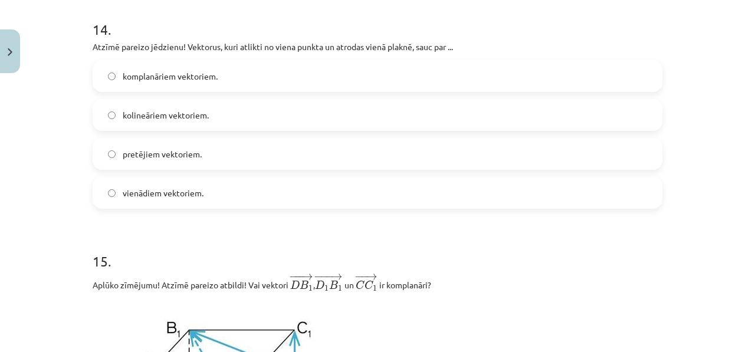
scroll to position [4065, 0]
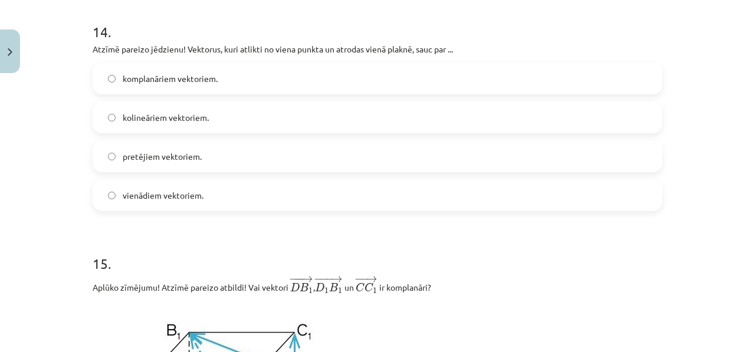
click at [281, 84] on label "komplanāriem vektoriem." at bounding box center [378, 78] width 568 height 29
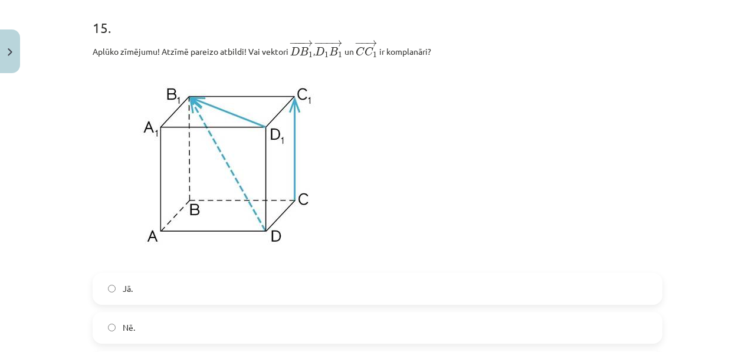
scroll to position [4309, 0]
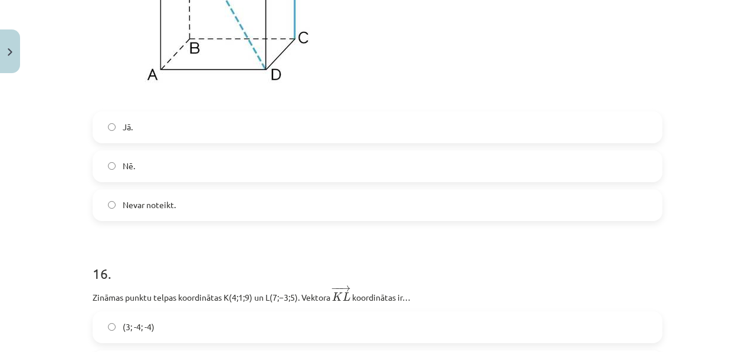
click at [218, 173] on label "Nē." at bounding box center [378, 166] width 568 height 29
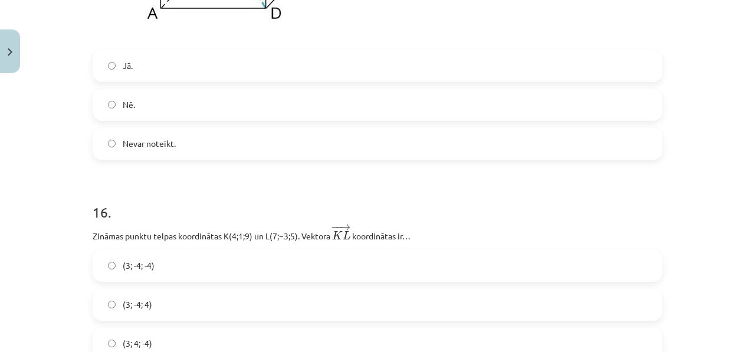
scroll to position [4671, 0]
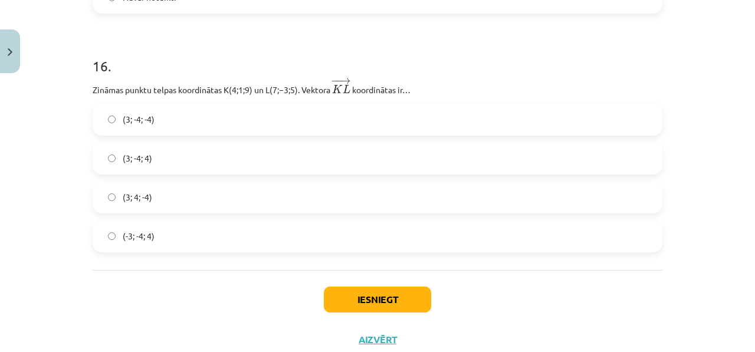
click at [219, 159] on label "(3; -4; 4)" at bounding box center [378, 158] width 568 height 29
click at [247, 121] on label "(3; -4; -4)" at bounding box center [378, 119] width 568 height 29
click at [245, 149] on div "(3; -4; 4)" at bounding box center [378, 159] width 570 height 32
click at [244, 153] on label "(3; -4; 4)" at bounding box center [378, 158] width 568 height 29
click at [281, 112] on label "(3; -4; -4)" at bounding box center [378, 119] width 568 height 29
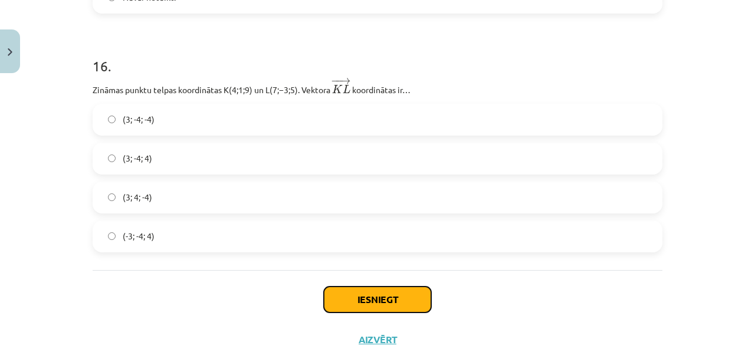
click at [345, 293] on button "Iesniegt" at bounding box center [377, 300] width 107 height 26
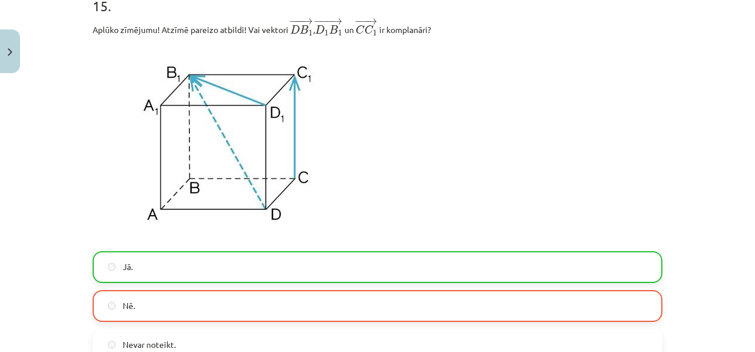
scroll to position [4319, 0]
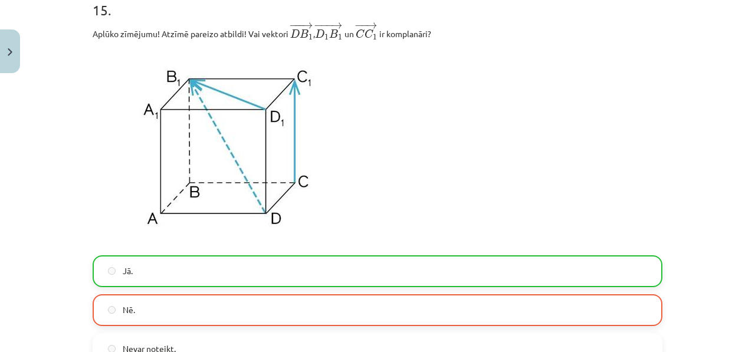
drag, startPoint x: 372, startPoint y: 170, endPoint x: 372, endPoint y: 132, distance: 38.3
click at [372, 166] on p at bounding box center [378, 148] width 570 height 201
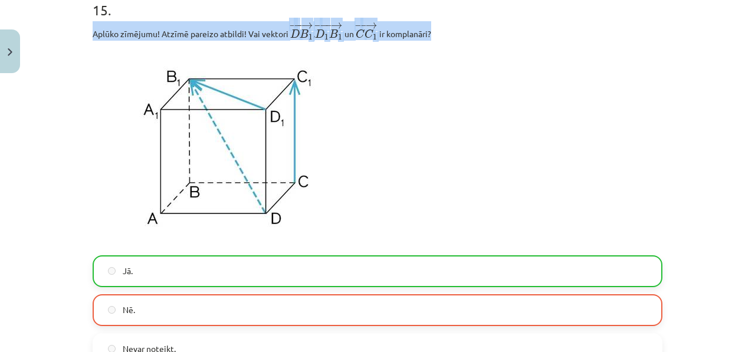
drag, startPoint x: 446, startPoint y: 39, endPoint x: 271, endPoint y: 11, distance: 177.4
click at [271, 11] on div "15 . Aplūko zīmējumu! Atzīmē pareizo atbildi! Vai vektori ﻿ − −− → D B 1 D B 1 …" at bounding box center [378, 173] width 570 height 384
copy div "Aplūko zīmējumu! Atzīmē pareizo atbildi! Vai vektori ﻿ − −− → D B 1 D B 1 → , ﻿…"
click at [288, 104] on img at bounding box center [227, 148] width 268 height 201
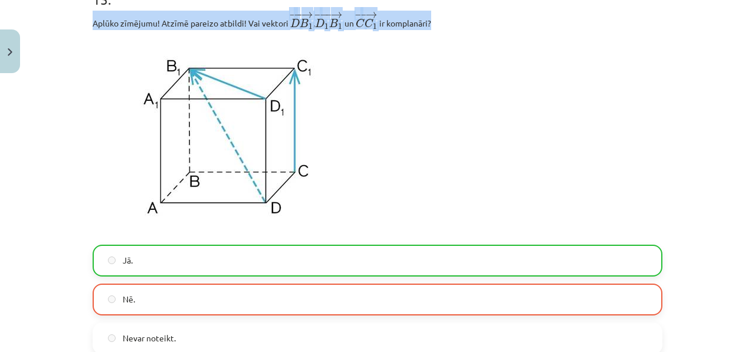
scroll to position [4331, 0]
click at [343, 109] on img at bounding box center [227, 136] width 268 height 201
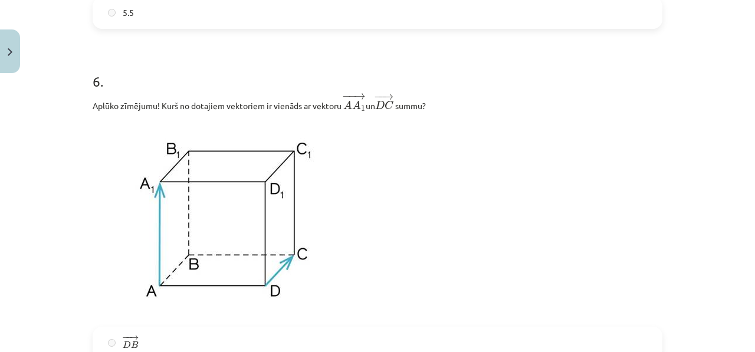
scroll to position [1761, 0]
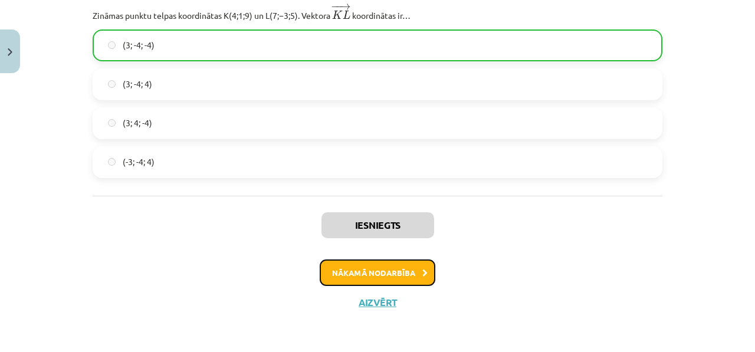
click at [366, 268] on button "Nākamā nodarbība" at bounding box center [378, 273] width 116 height 27
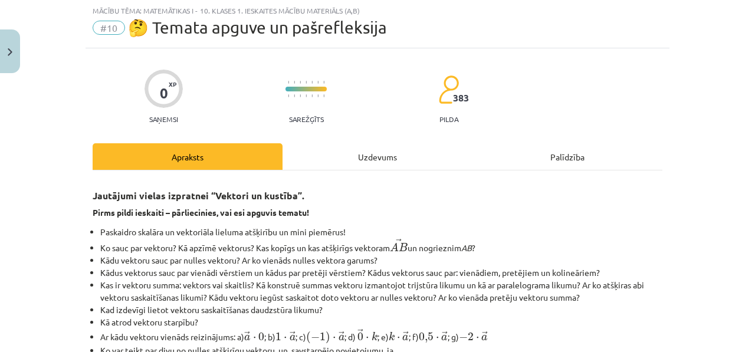
scroll to position [29, 0]
click at [362, 161] on div "Uzdevums" at bounding box center [378, 157] width 190 height 27
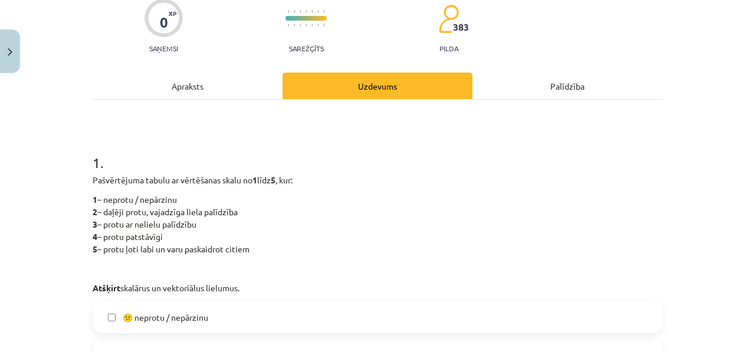
scroll to position [103, 0]
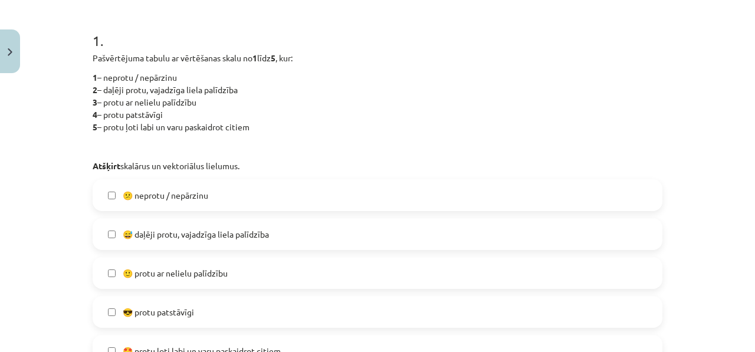
scroll to position [314, 0]
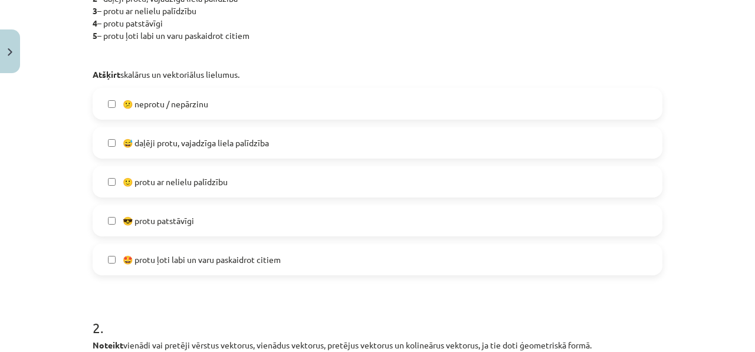
click at [218, 183] on span "🙂 protu ar nelielu palīdzību" at bounding box center [175, 182] width 105 height 12
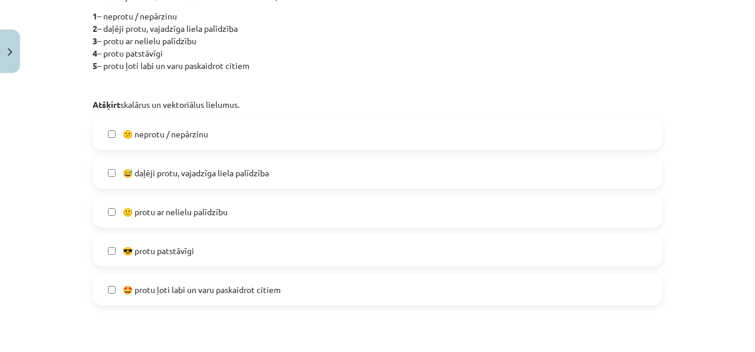
scroll to position [221, 0]
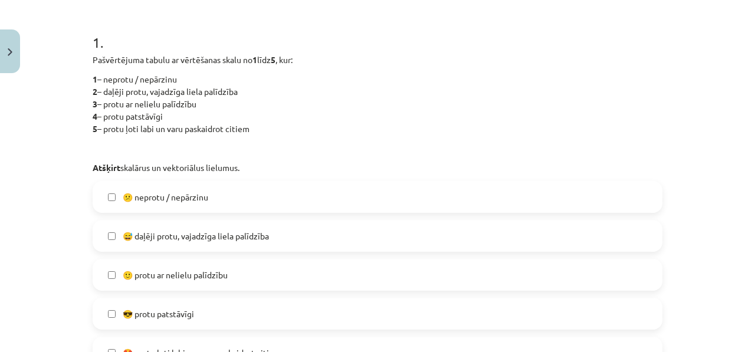
click at [235, 271] on label "🙂 protu ar nelielu palīdzību" at bounding box center [378, 274] width 568 height 29
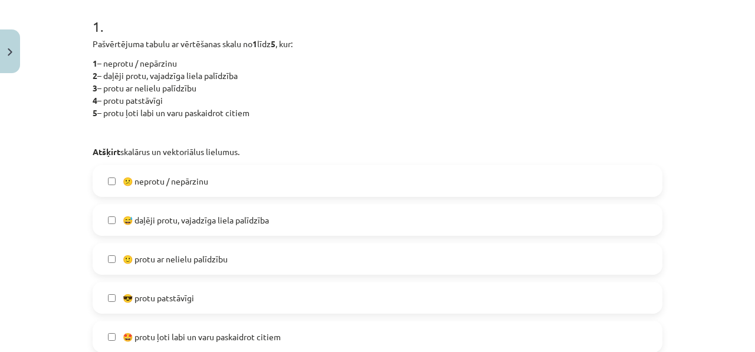
click at [206, 291] on label "😎 protu patstāvīgi" at bounding box center [378, 297] width 568 height 29
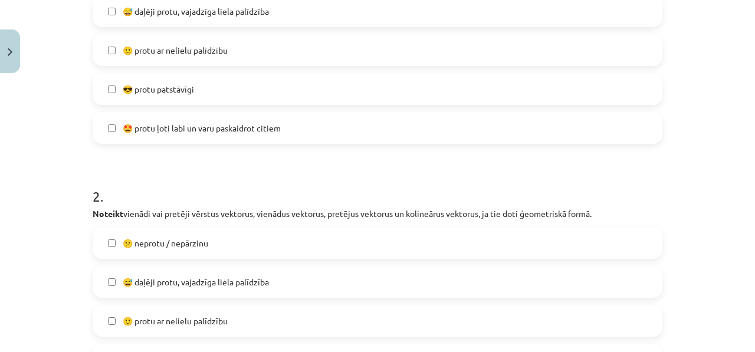
scroll to position [528, 0]
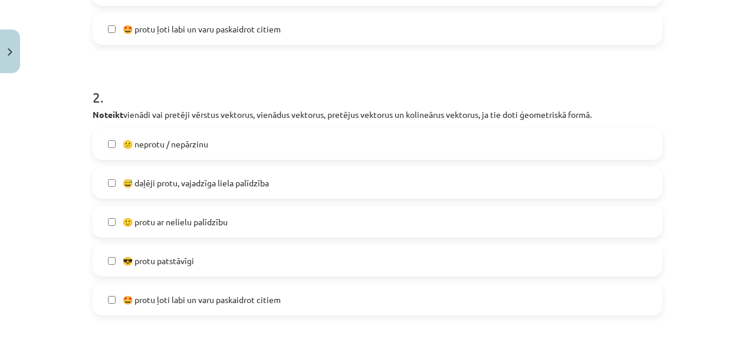
click at [221, 261] on label "😎 protu patstāvīgi" at bounding box center [378, 260] width 568 height 29
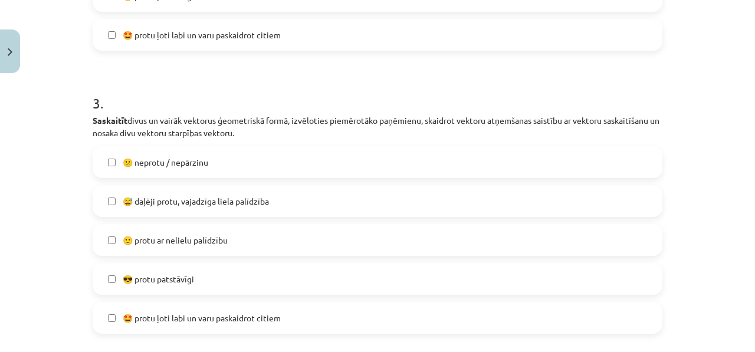
scroll to position [868, 0]
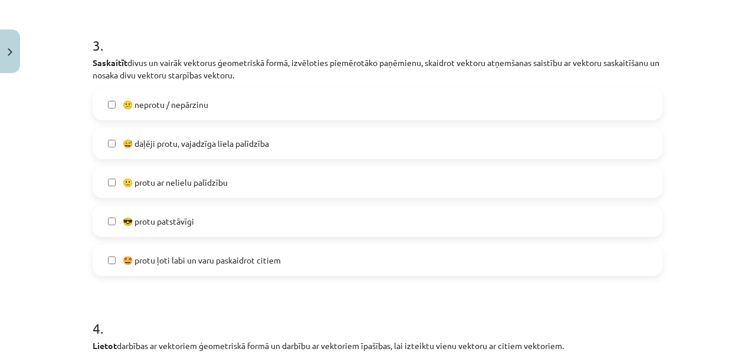
click at [224, 225] on label "😎 protu patstāvīgi" at bounding box center [378, 220] width 568 height 29
click at [223, 229] on label "😎 protu patstāvīgi" at bounding box center [378, 220] width 568 height 29
click at [215, 252] on label "🤩 protu ļoti labi un varu paskaidrot citiem" at bounding box center [378, 259] width 568 height 29
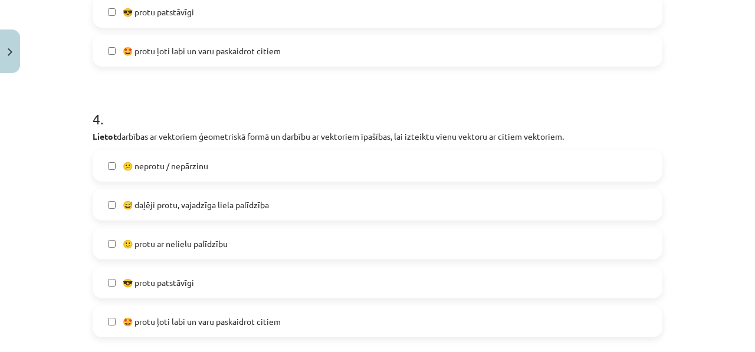
scroll to position [1209, 0]
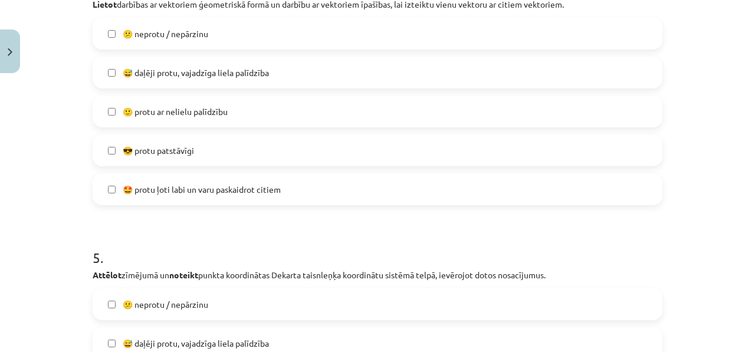
click at [227, 200] on label "🤩 protu ļoti labi un varu paskaidrot citiem" at bounding box center [378, 189] width 568 height 29
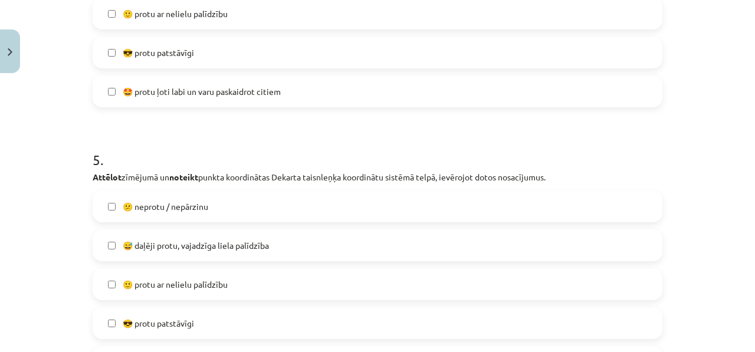
scroll to position [1394, 0]
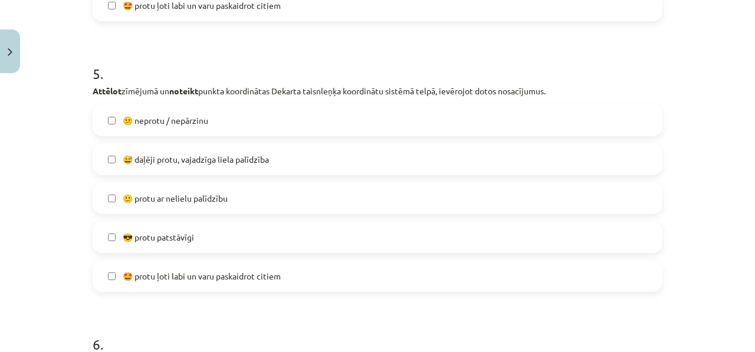
click at [217, 243] on label "😎 protu patstāvīgi" at bounding box center [378, 236] width 568 height 29
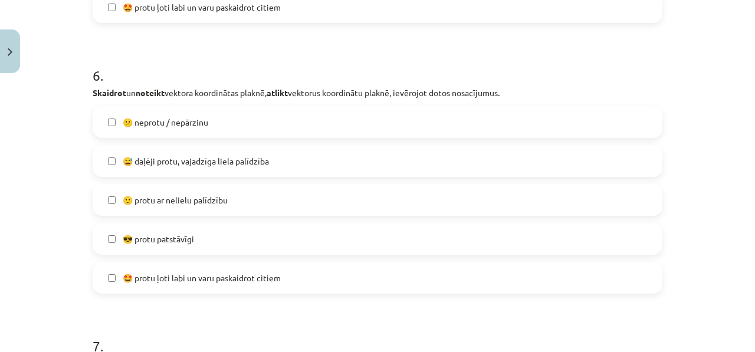
scroll to position [1723, 0]
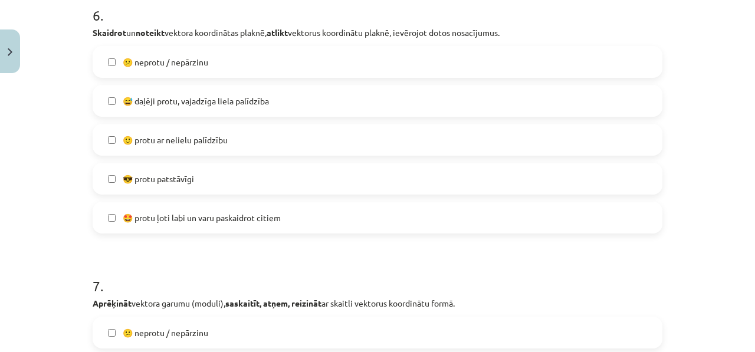
click at [237, 227] on label "🤩 protu ļoti labi un varu paskaidrot citiem" at bounding box center [378, 217] width 568 height 29
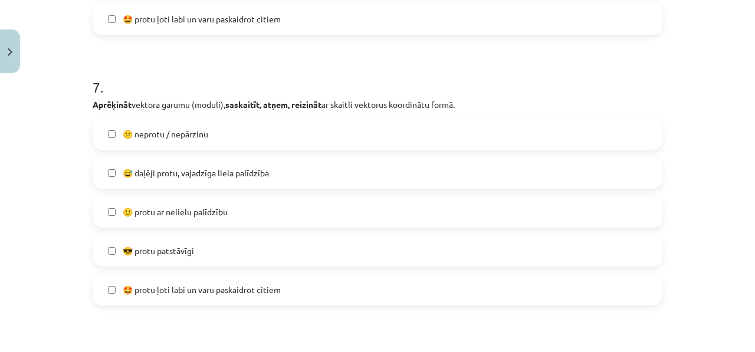
scroll to position [1933, 0]
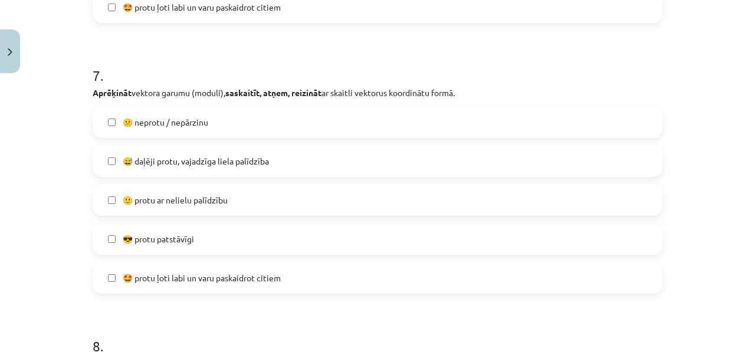
click at [171, 271] on label "🤩 protu ļoti labi un varu paskaidrot citiem" at bounding box center [378, 277] width 568 height 29
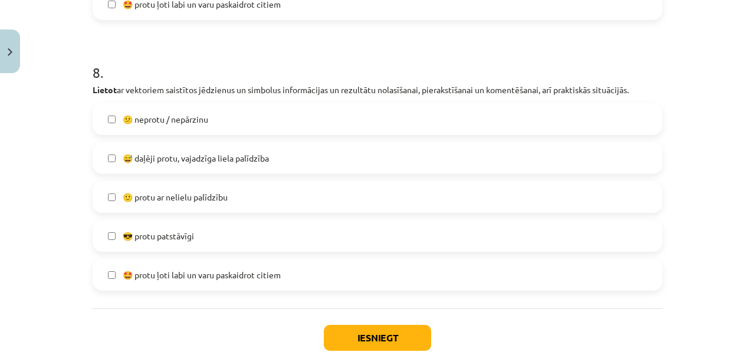
scroll to position [2211, 0]
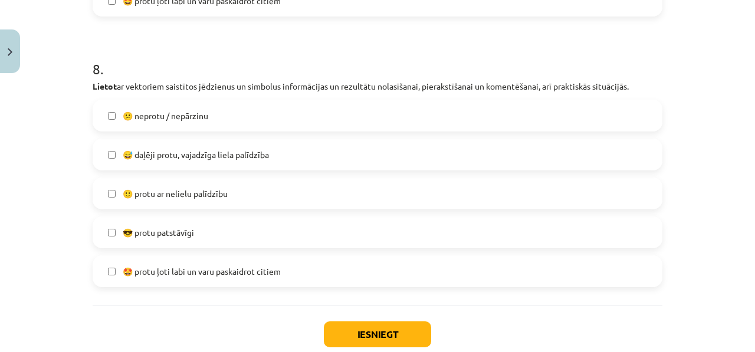
click at [208, 240] on label "😎 protu patstāvīgi" at bounding box center [378, 232] width 568 height 29
click at [339, 330] on button "Iesniegt" at bounding box center [377, 335] width 107 height 26
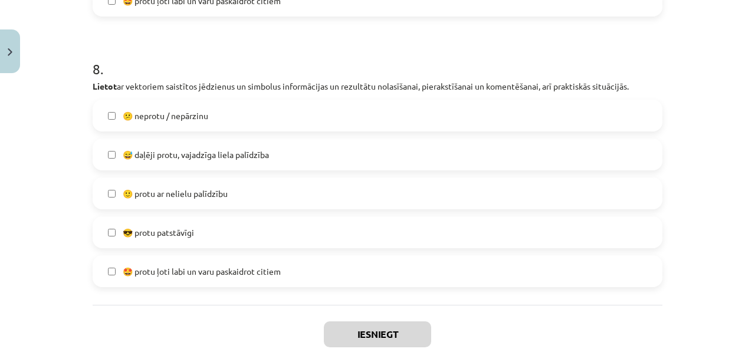
scroll to position [876, 0]
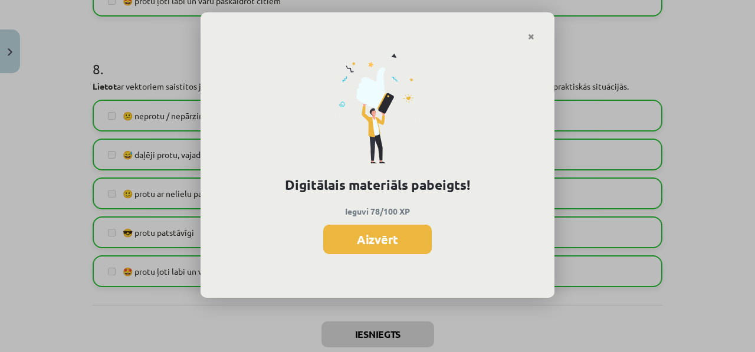
click at [329, 258] on div "Digitālais materiāls pabeigts! Ieguvi 78/100 XP Aizvērt" at bounding box center [378, 169] width 354 height 257
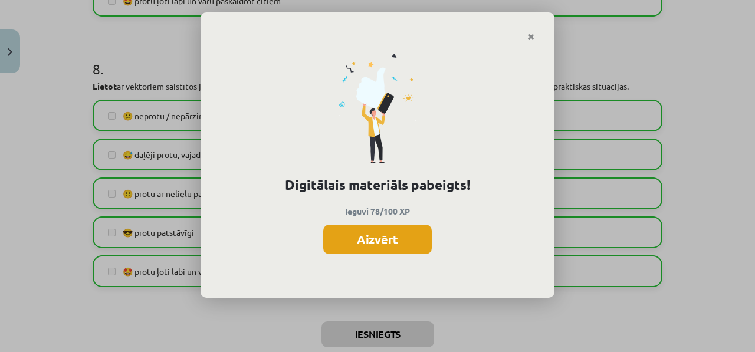
click at [330, 251] on button "Aizvērt" at bounding box center [377, 239] width 109 height 29
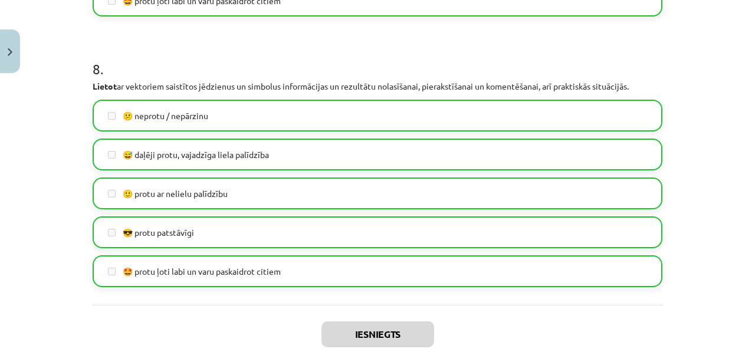
click at [338, 250] on div "😕 neprotu / nepārzinu  😅 daļēji protu, vajadzīga liela palīdzība  🙂 protu ar ne…" at bounding box center [378, 194] width 570 height 188
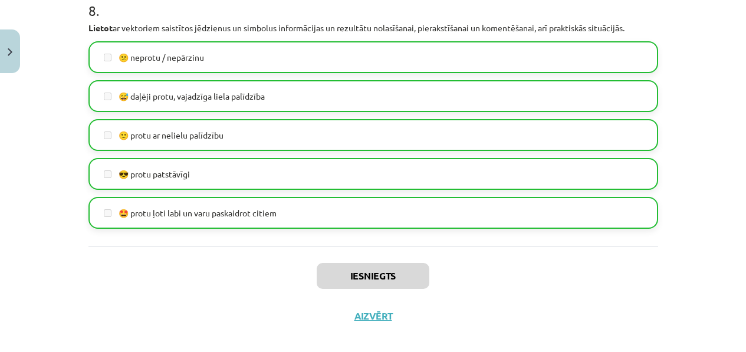
scroll to position [2283, 0]
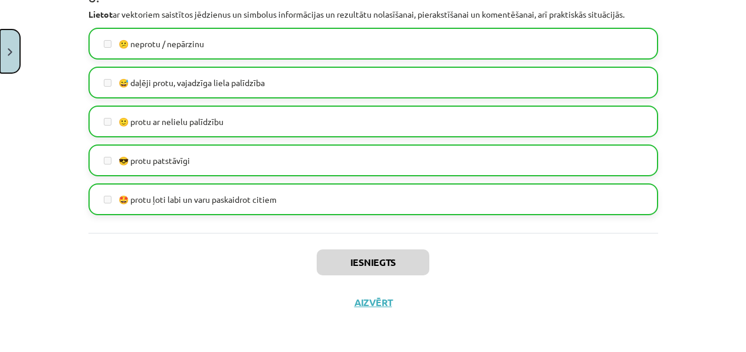
click at [0, 66] on button "Close" at bounding box center [10, 51] width 20 height 44
click at [23, 81] on div "Mācību tēma: Matemātikas i - 10. klases 1. ieskaites mācību materiāls (a,b) #10…" at bounding box center [373, 176] width 746 height 352
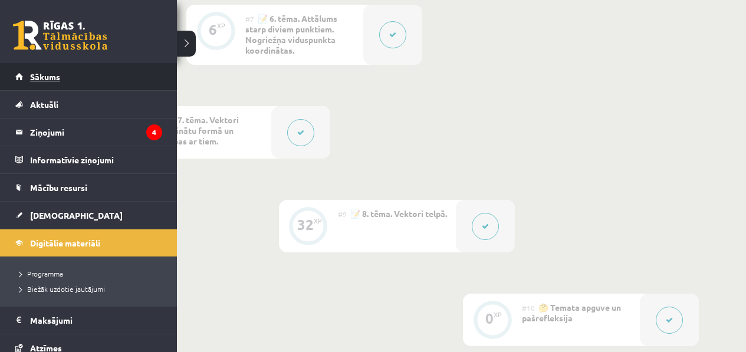
click at [25, 81] on link "Sākums" at bounding box center [88, 76] width 147 height 27
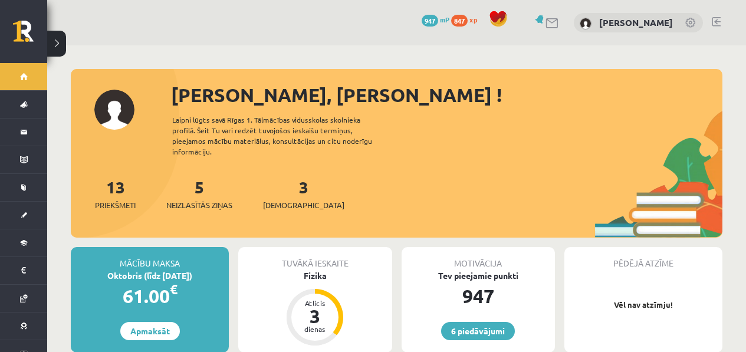
click at [292, 175] on div "3 Ieskaites" at bounding box center [303, 193] width 81 height 37
click at [290, 184] on div "3 Ieskaites" at bounding box center [303, 193] width 81 height 37
click at [288, 199] on span "[DEMOGRAPHIC_DATA]" at bounding box center [303, 205] width 81 height 12
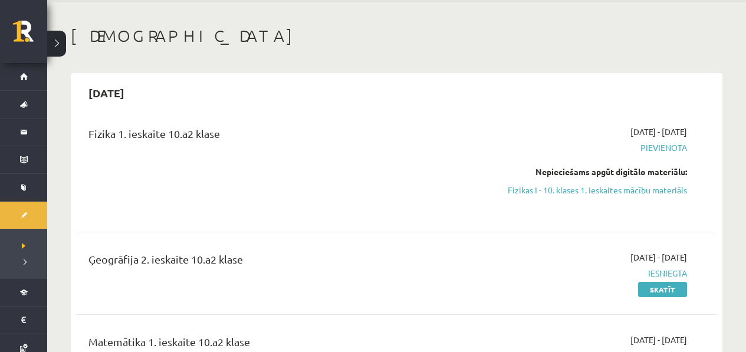
scroll to position [240, 0]
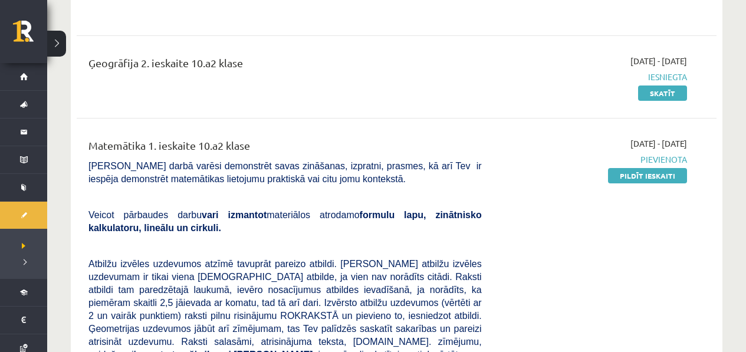
click at [674, 183] on div "[DATE] - [DATE] [GEOGRAPHIC_DATA] Pildīt ieskaiti" at bounding box center [593, 356] width 205 height 438
click at [676, 178] on link "Pildīt ieskaiti" at bounding box center [647, 175] width 79 height 15
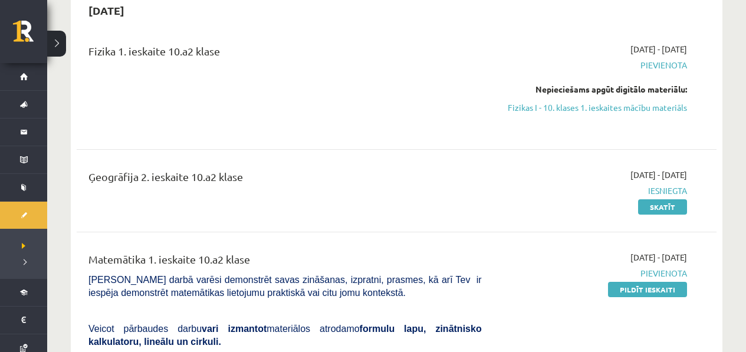
scroll to position [112, 0]
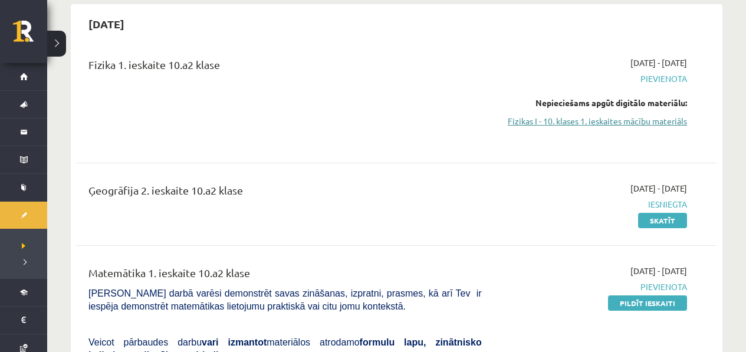
click at [603, 123] on link "Fizikas I - 10. klases 1. ieskaites mācību materiāls" at bounding box center [594, 121] width 188 height 12
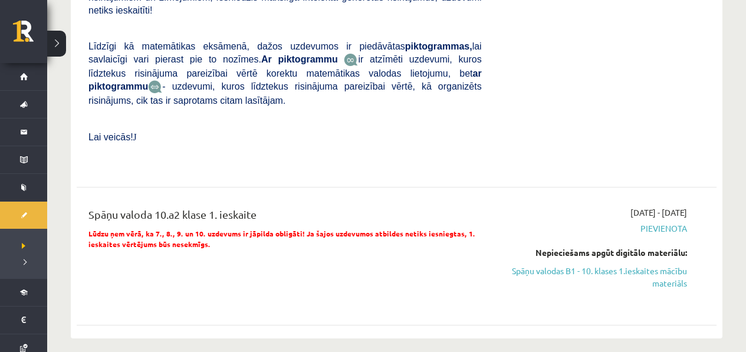
scroll to position [658, 0]
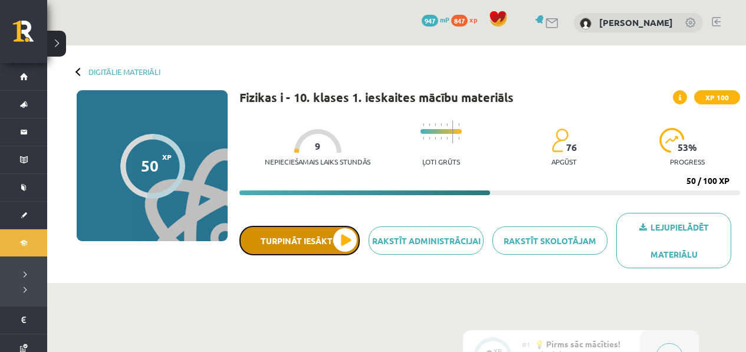
click at [260, 246] on button "Turpināt iesākto" at bounding box center [300, 240] width 120 height 29
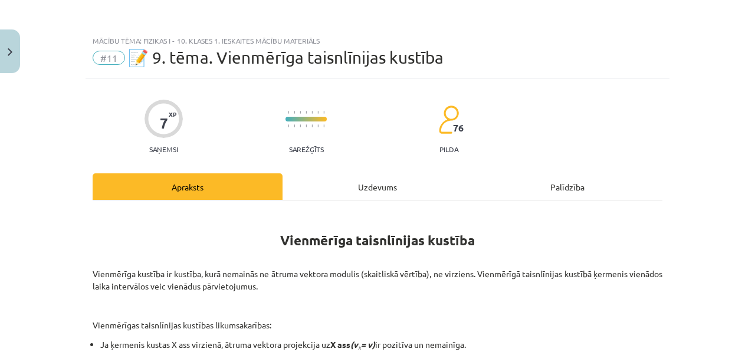
click at [332, 192] on div "Uzdevums" at bounding box center [378, 186] width 190 height 27
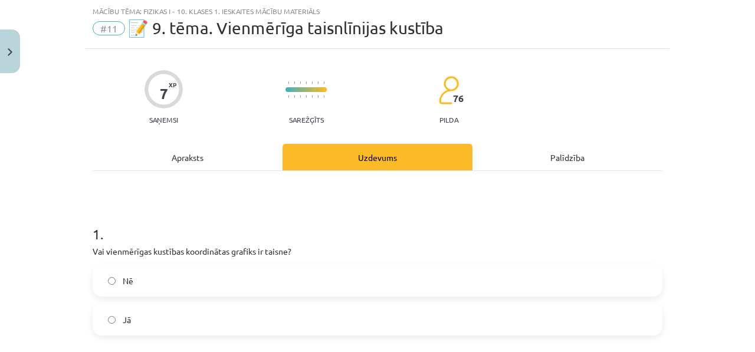
scroll to position [120, 0]
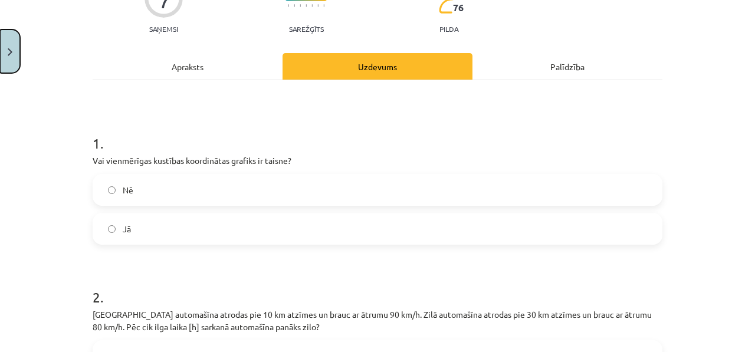
click at [6, 37] on button "Close" at bounding box center [10, 51] width 20 height 44
click at [12, 64] on div "Mācību tēma: Fizikas i - 10. klases 1. ieskaites mācību materiāls #11 📝 9. tēma…" at bounding box center [377, 176] width 755 height 352
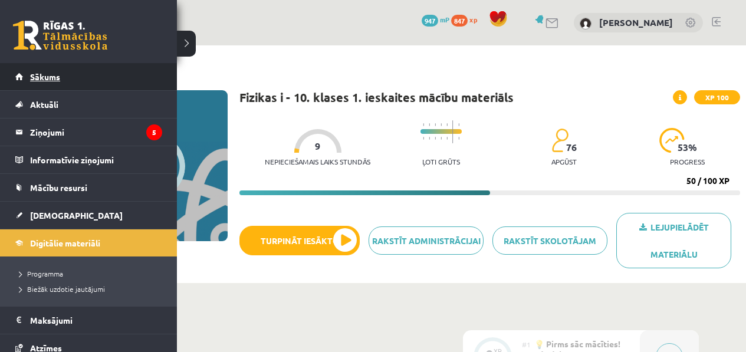
click at [16, 74] on link "Sākums" at bounding box center [88, 76] width 147 height 27
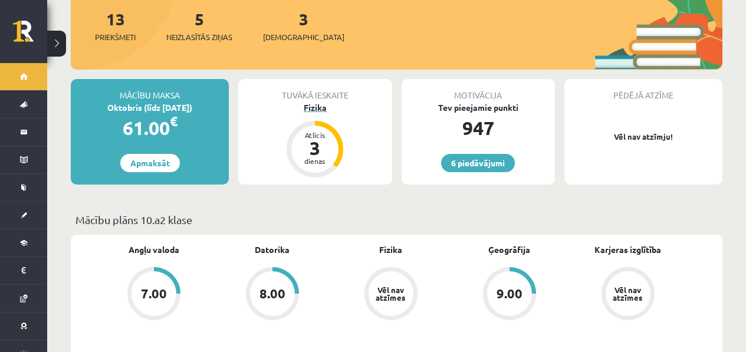
scroll to position [121, 0]
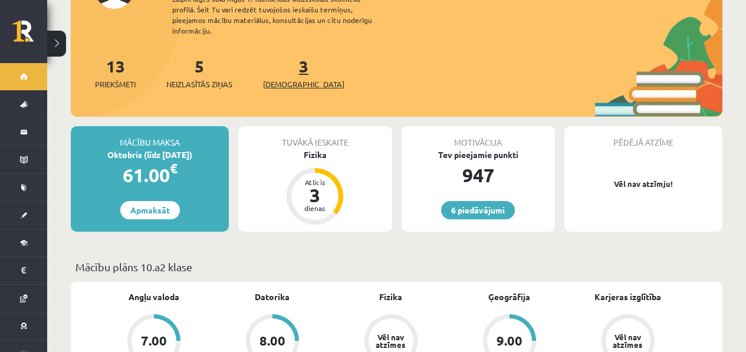
click at [294, 78] on span "[DEMOGRAPHIC_DATA]" at bounding box center [303, 84] width 81 height 12
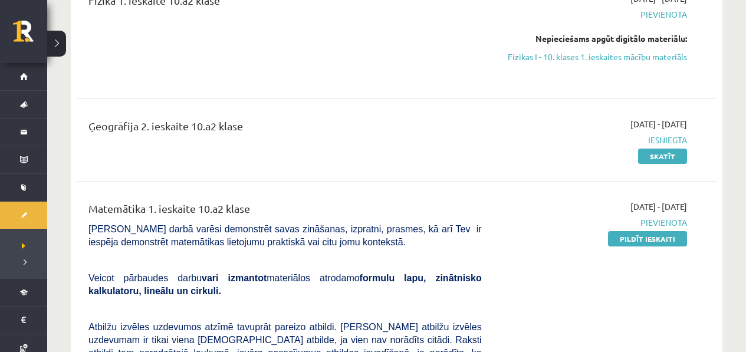
scroll to position [178, 0]
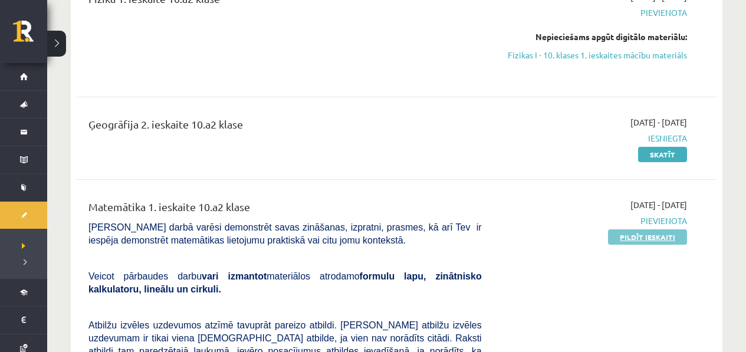
click at [632, 243] on link "Pildīt ieskaiti" at bounding box center [647, 236] width 79 height 15
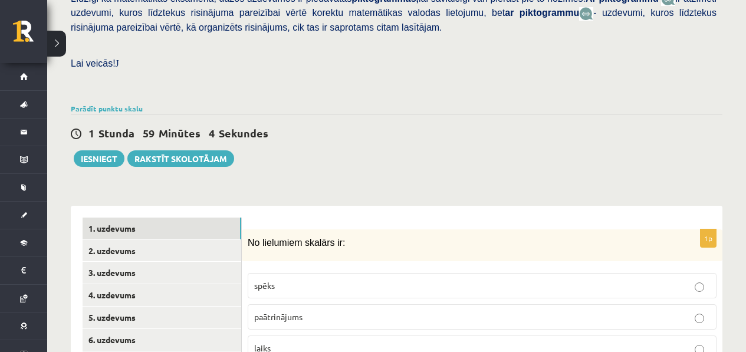
scroll to position [509, 0]
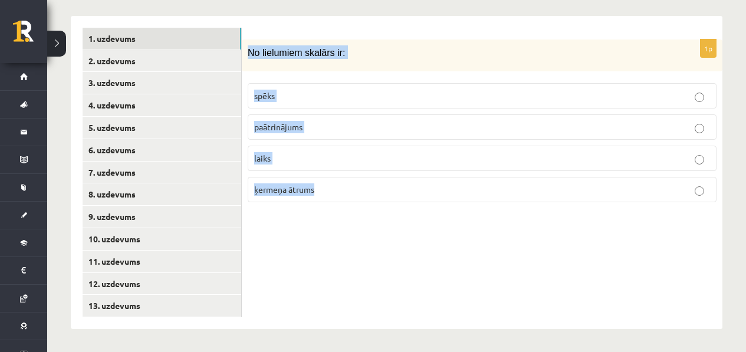
drag, startPoint x: 247, startPoint y: 49, endPoint x: 345, endPoint y: 214, distance: 192.0
click at [345, 214] on div "1p No lielumiem skalārs ir: spēks paātrinājums laiks ķermeņa ātrums" at bounding box center [482, 172] width 481 height 313
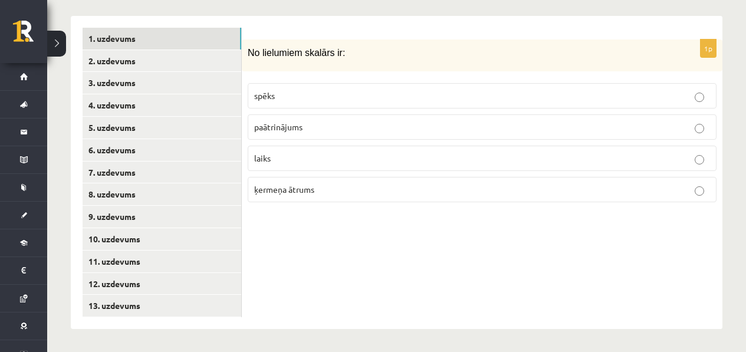
click at [343, 190] on p "ķermeņa ātrums" at bounding box center [482, 189] width 456 height 12
click at [347, 159] on p "laiks" at bounding box center [482, 158] width 456 height 12
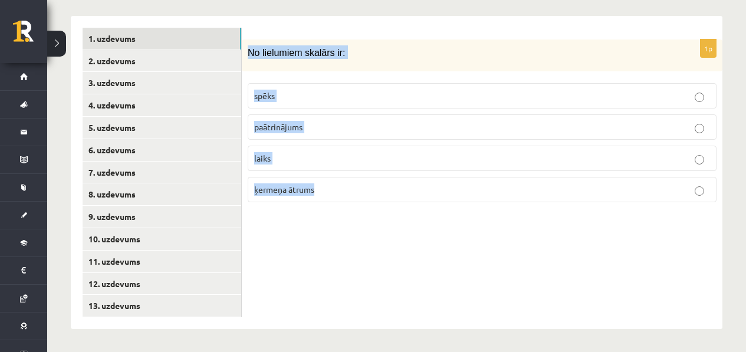
drag, startPoint x: 347, startPoint y: 231, endPoint x: 266, endPoint y: 32, distance: 214.8
click at [266, 32] on div "1p No lielumiem skalārs ir: spēks paātrinājums laiks ķermeņa ātrums" at bounding box center [482, 172] width 481 height 313
copy div "No lielumiem skalārs ir: spēks paātrinājums laiks ķermeņa ātrums"
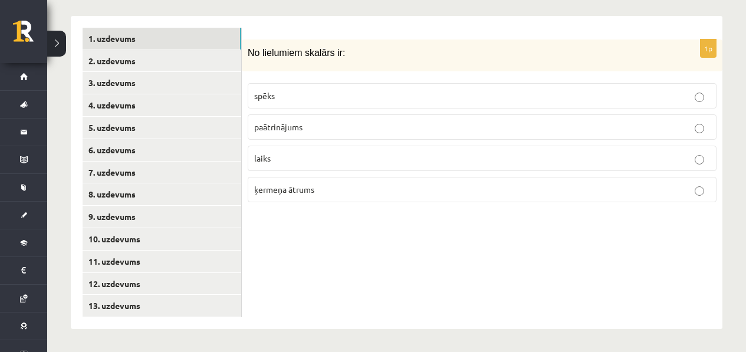
click at [332, 236] on div "1p No lielumiem skalārs ir: spēks paātrinājums laiks ķermeņa ātrums" at bounding box center [482, 172] width 481 height 313
click at [165, 61] on link "2. uzdevums" at bounding box center [162, 61] width 159 height 22
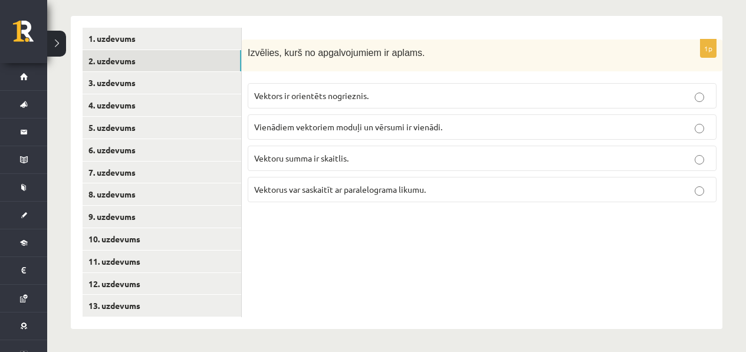
click at [321, 127] on span "Vienādiem vektoriem moduļi un vērsumi ir vienādi." at bounding box center [348, 127] width 188 height 11
click at [382, 208] on div "1p Izvēlies, kurš no apgalvojumiem ir aplams. Vektors ir orientēts nogrieznis. …" at bounding box center [482, 126] width 481 height 173
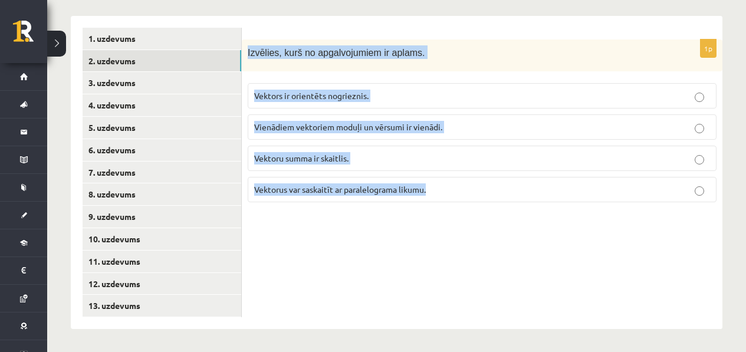
drag, startPoint x: 258, startPoint y: 45, endPoint x: 381, endPoint y: 208, distance: 203.9
click at [381, 208] on div "1p Izvēlies, kurš no apgalvojumiem ir aplams. Vektors ir orientēts nogrieznis. …" at bounding box center [482, 172] width 481 height 313
copy div "Izvēlies, kurš no apgalvojumiem ir aplams. Vektors ir orientēts nogrieznis. Vie…"
click at [390, 161] on p "Vektoru summa ir skaitlis." at bounding box center [482, 158] width 456 height 12
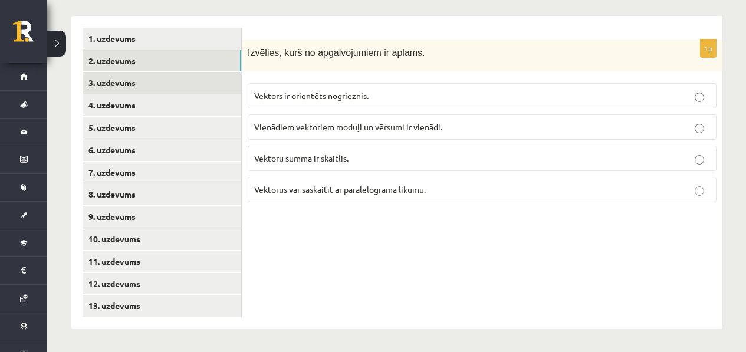
click at [148, 77] on link "3. uzdevums" at bounding box center [162, 83] width 159 height 22
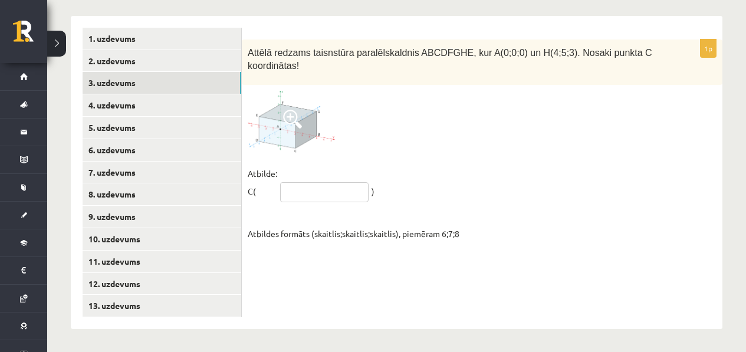
click at [336, 200] on input "text" at bounding box center [324, 192] width 88 height 20
click at [433, 204] on fieldset "Atbilde: C( ) Atbildes formāts (skaitlis;skaitlis;skaitlis), piemēram 6;7;8" at bounding box center [482, 204] width 469 height 78
click at [311, 186] on input "text" at bounding box center [324, 192] width 88 height 20
click at [349, 191] on input "text" at bounding box center [324, 192] width 88 height 20
click at [458, 209] on fieldset "Atbilde: C( ) Atbildes formāts (skaitlis;skaitlis;skaitlis), piemēram 6;7;8" at bounding box center [482, 204] width 469 height 78
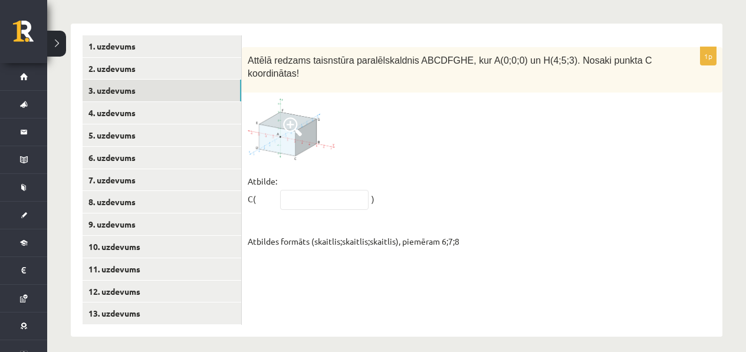
scroll to position [501, 0]
click at [309, 132] on img at bounding box center [292, 130] width 88 height 62
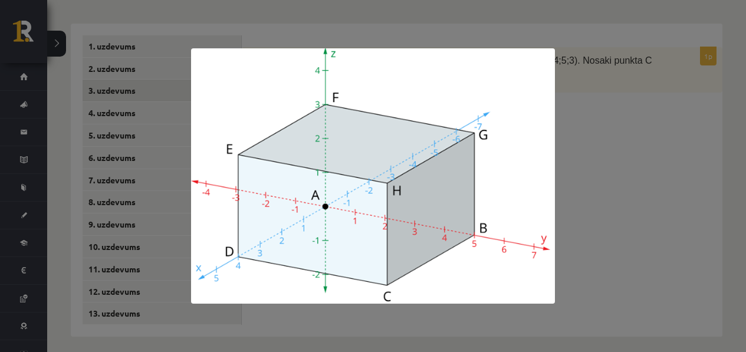
click at [615, 209] on div at bounding box center [373, 176] width 746 height 352
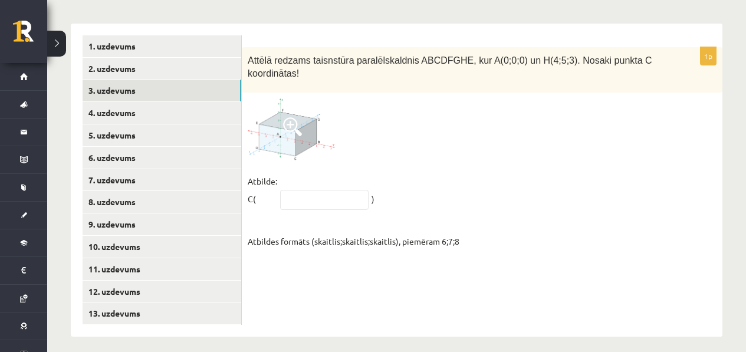
click at [295, 132] on span at bounding box center [292, 126] width 19 height 19
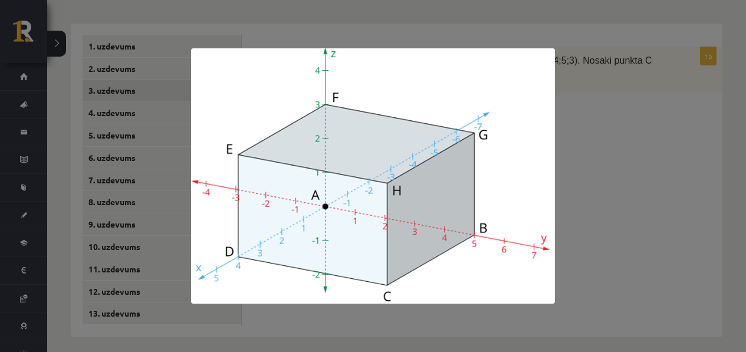
click at [608, 160] on div at bounding box center [373, 176] width 746 height 352
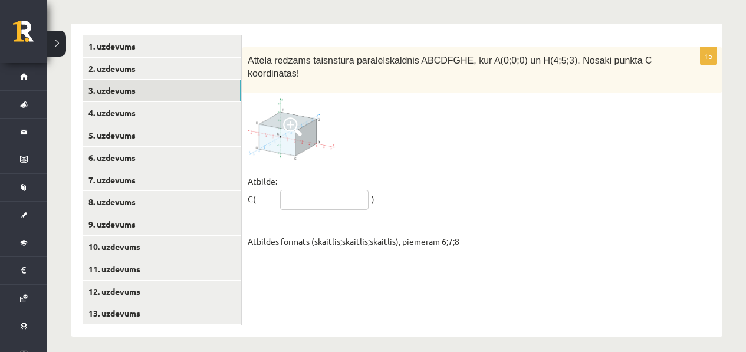
click at [346, 198] on input "text" at bounding box center [324, 200] width 88 height 20
click at [400, 149] on div at bounding box center [482, 130] width 469 height 62
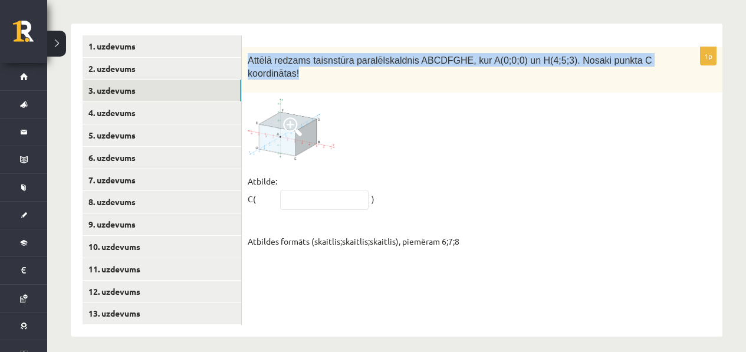
drag, startPoint x: 303, startPoint y: 72, endPoint x: 251, endPoint y: 46, distance: 57.5
click at [251, 47] on div "Attēlā redzams taisnstūra paralēlskaldnis ABCDFGHE, kur A(0;0;0) un H(4;5;3). N…" at bounding box center [482, 69] width 481 height 45
copy span "Attēlā redzams taisnstūra paralēlskaldnis ABCDFGHE, kur A(0;0;0) un H(4;5;3). N…"
click at [311, 119] on img at bounding box center [292, 130] width 88 height 62
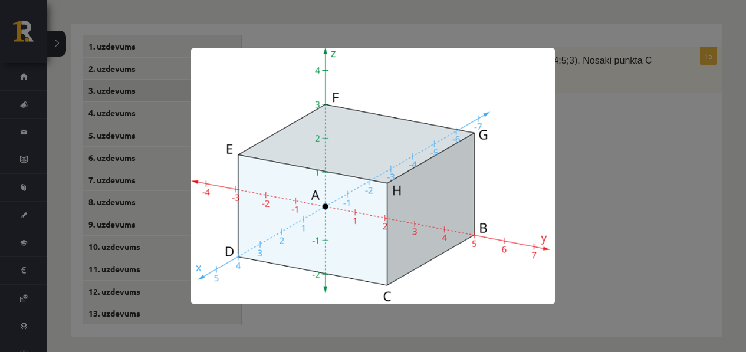
click at [566, 137] on div at bounding box center [373, 176] width 746 height 352
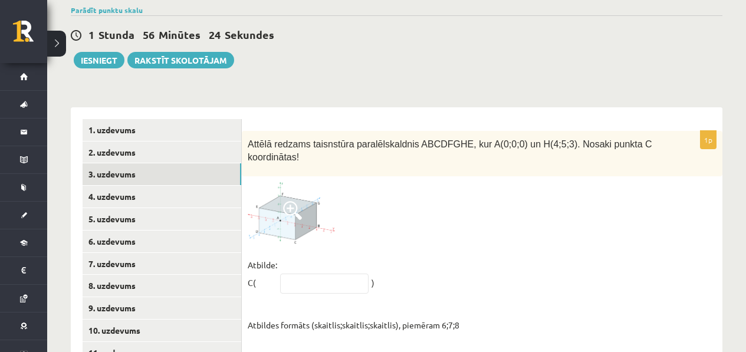
scroll to position [415, 0]
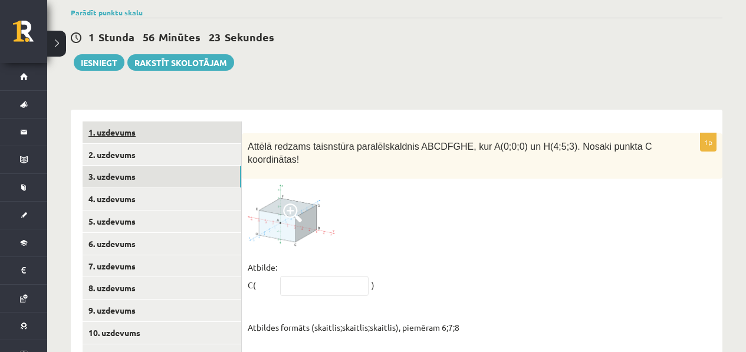
click at [145, 127] on link "1. uzdevums" at bounding box center [162, 133] width 159 height 22
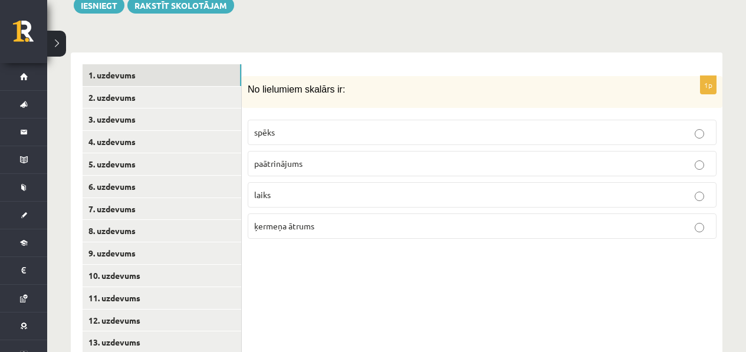
scroll to position [509, 0]
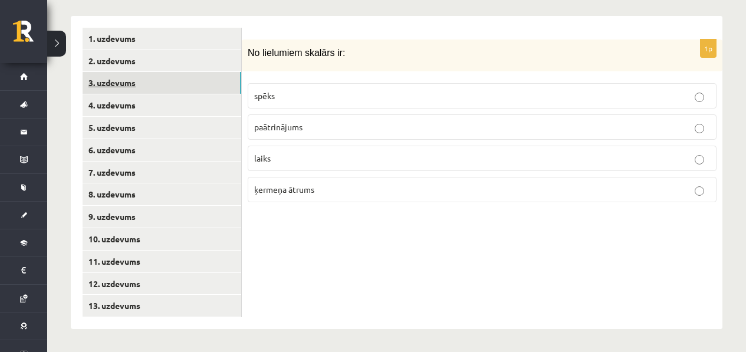
click at [119, 90] on link "3. uzdevums" at bounding box center [162, 83] width 159 height 22
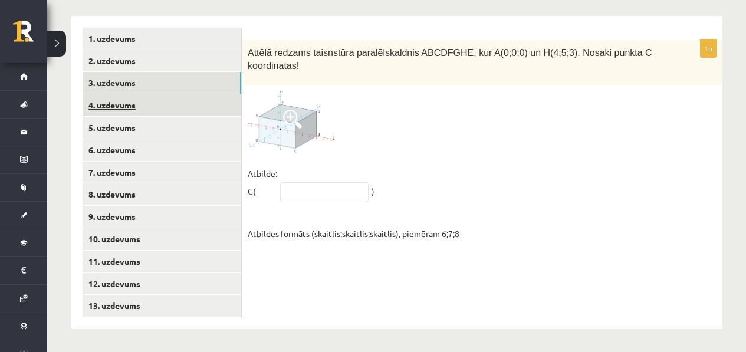
click at [136, 100] on link "4. uzdevums" at bounding box center [162, 105] width 159 height 22
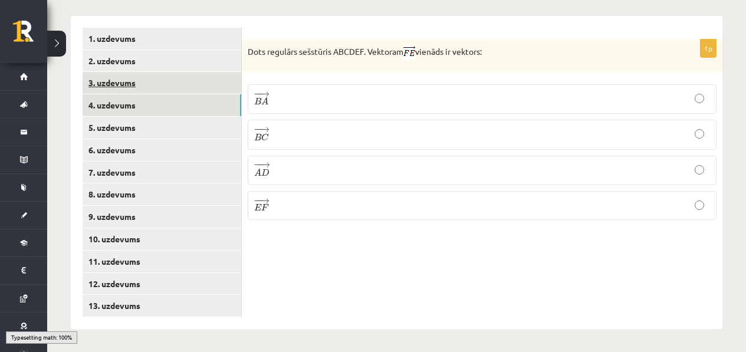
click at [142, 90] on link "3. uzdevums" at bounding box center [162, 83] width 159 height 22
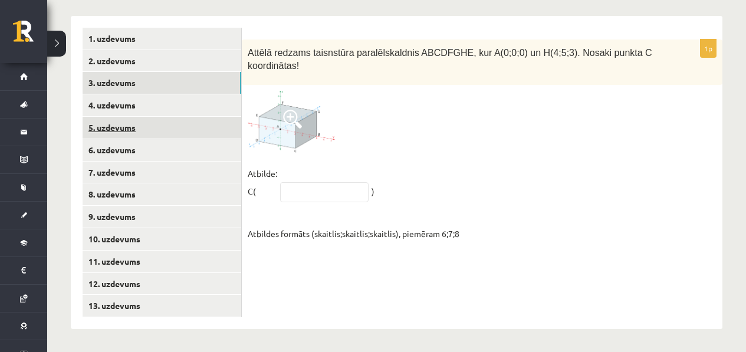
click at [114, 137] on link "5. uzdevums" at bounding box center [162, 128] width 159 height 22
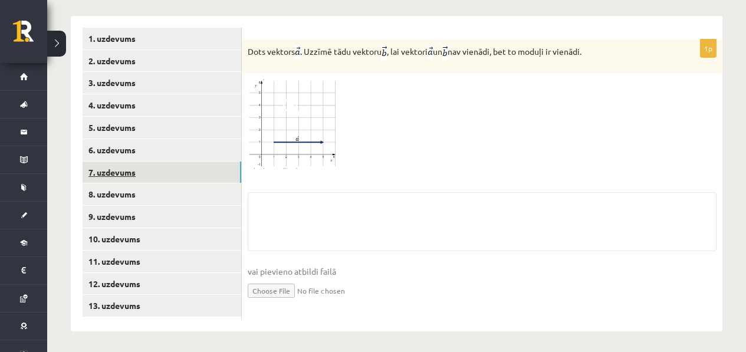
click at [126, 164] on link "7. uzdevums" at bounding box center [162, 173] width 159 height 22
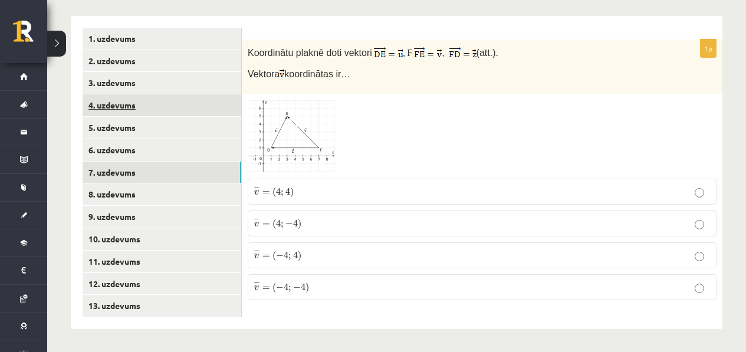
click at [134, 104] on link "4. uzdevums" at bounding box center [162, 105] width 159 height 22
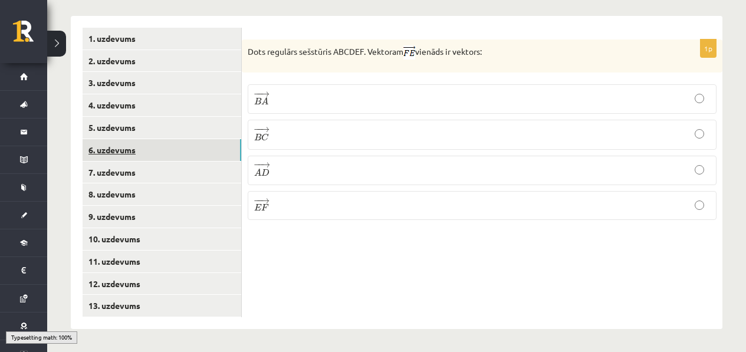
click at [145, 154] on link "6. uzdevums" at bounding box center [162, 150] width 159 height 22
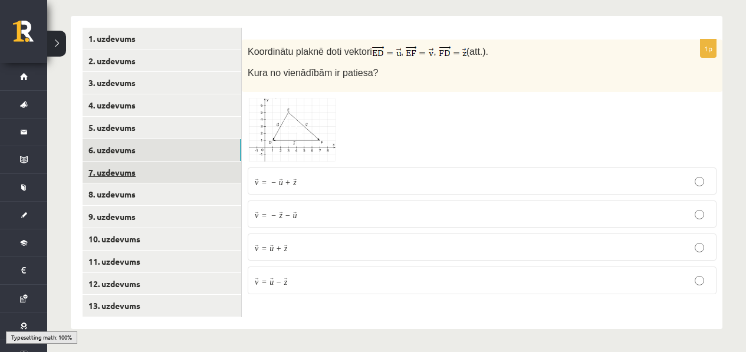
click at [147, 174] on link "7. uzdevums" at bounding box center [162, 173] width 159 height 22
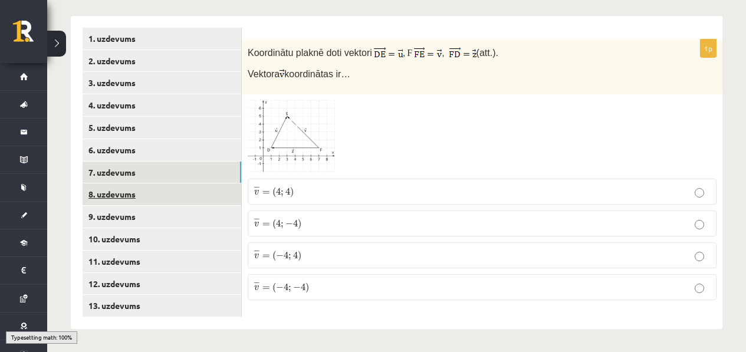
click at [153, 198] on link "8. uzdevums" at bounding box center [162, 194] width 159 height 22
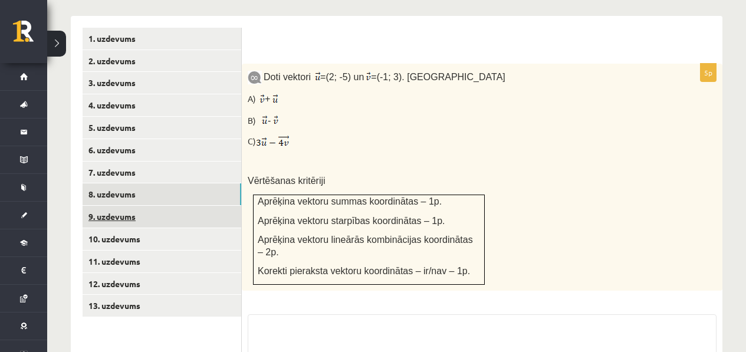
click at [156, 219] on link "9. uzdevums" at bounding box center [162, 217] width 159 height 22
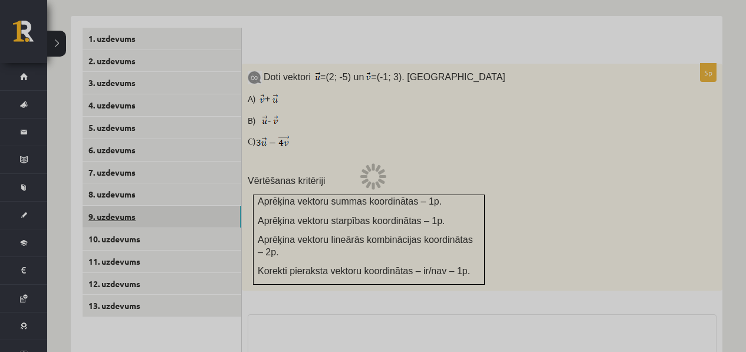
click at [155, 219] on link "9. uzdevums" at bounding box center [162, 217] width 159 height 22
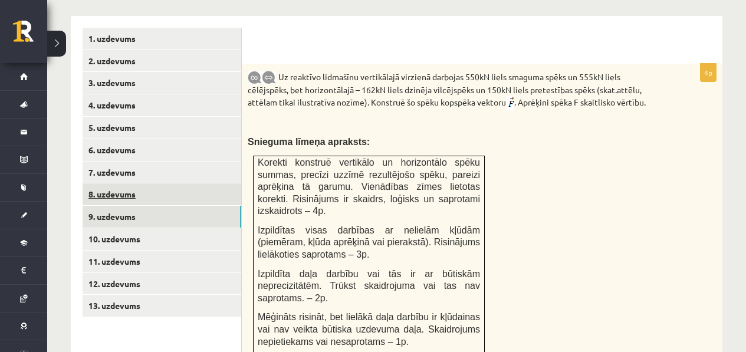
click at [155, 192] on link "8. uzdevums" at bounding box center [162, 194] width 159 height 22
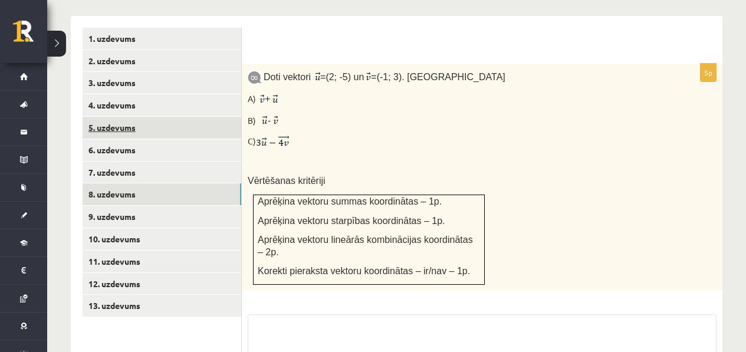
click at [148, 117] on link "5. uzdevums" at bounding box center [162, 128] width 159 height 22
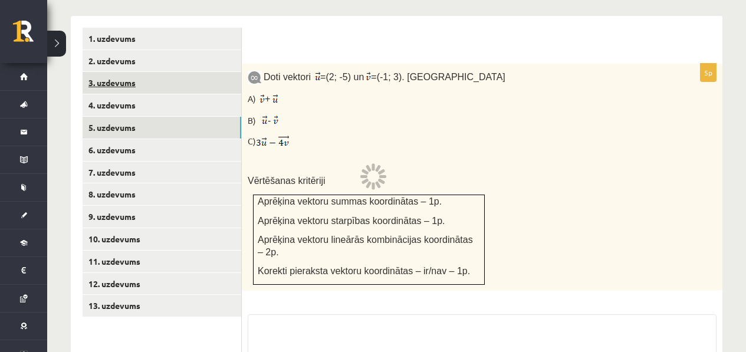
click at [146, 80] on link "3. uzdevums" at bounding box center [162, 83] width 159 height 22
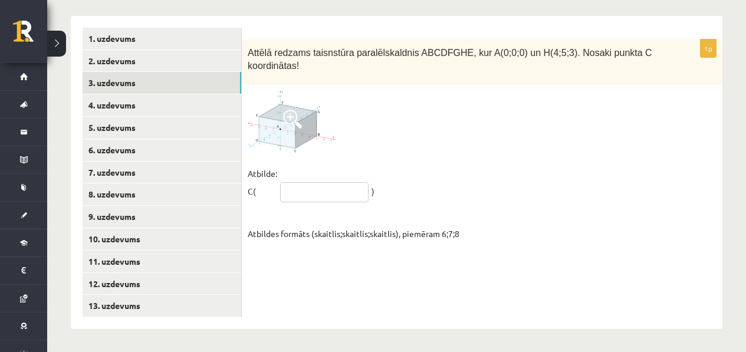
click at [345, 196] on input "text" at bounding box center [324, 192] width 88 height 20
click at [337, 204] on fieldset "Atbilde: C( ) Atbildes formāts (skaitlis;skaitlis;skaitlis), piemēram 6;7;8" at bounding box center [482, 204] width 469 height 78
click at [333, 195] on input "text" at bounding box center [324, 192] width 88 height 20
click at [301, 132] on img at bounding box center [292, 122] width 88 height 62
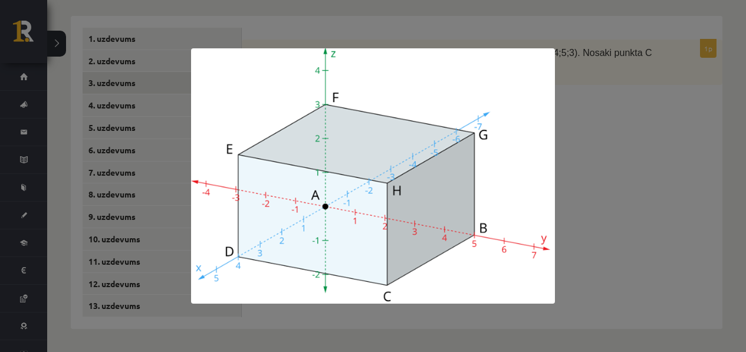
click at [586, 155] on div at bounding box center [373, 176] width 746 height 352
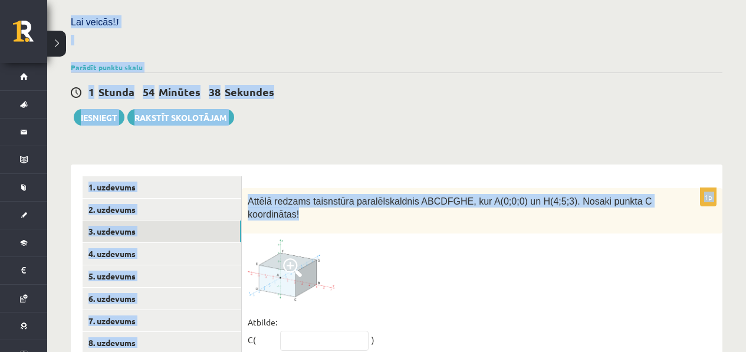
scroll to position [281, 0]
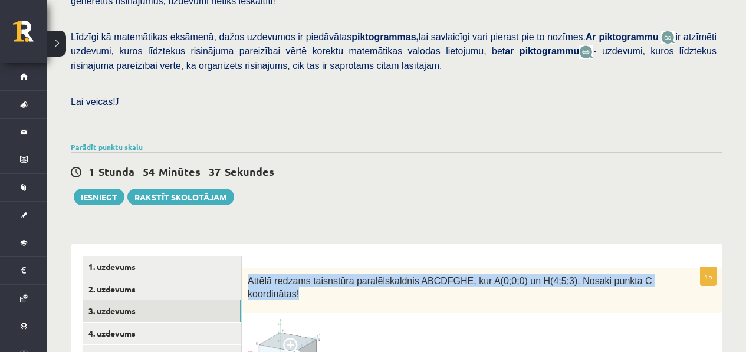
drag, startPoint x: 353, startPoint y: 76, endPoint x: 289, endPoint y: 265, distance: 200.0
copy span "Attēlā redzams taisnstūra paralēlskaldnis ABCDFGHE, kur A(0;0;0) un H(4;5;3). N…"
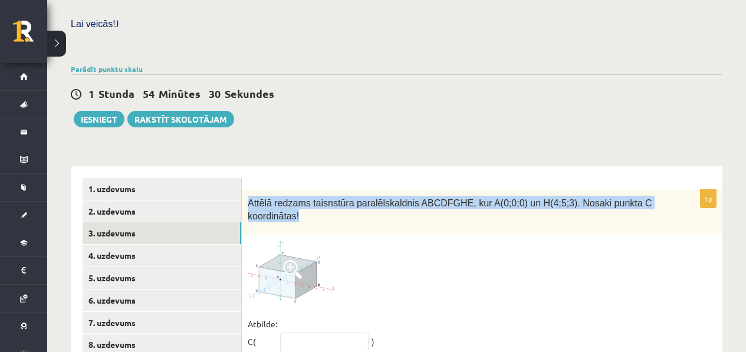
scroll to position [478, 0]
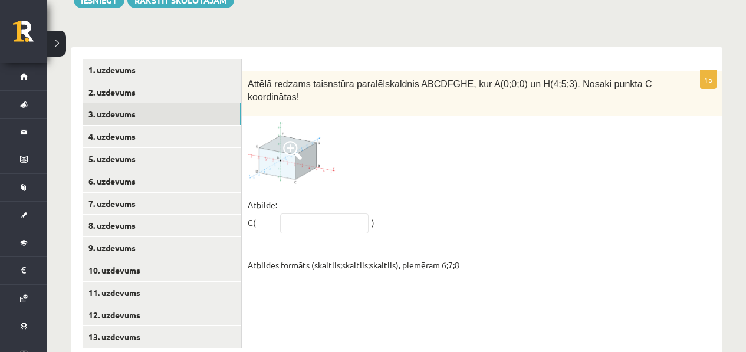
click at [513, 237] on fieldset "Atbilde: C( ) Atbildes formāts (skaitlis;skaitlis;skaitlis), piemēram 6;7;8" at bounding box center [482, 235] width 469 height 78
click at [314, 150] on img at bounding box center [292, 153] width 88 height 62
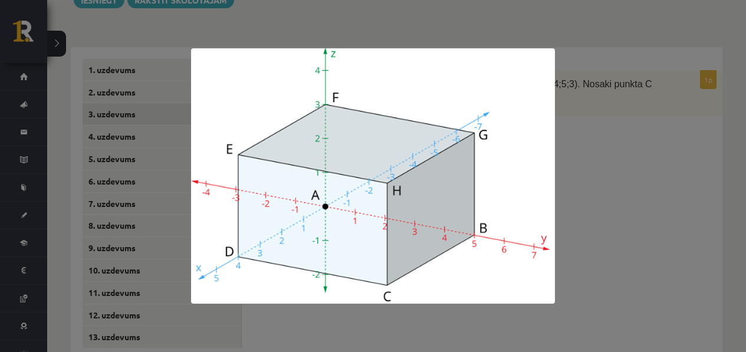
scroll to position [477, 0]
click at [335, 15] on div at bounding box center [373, 176] width 746 height 352
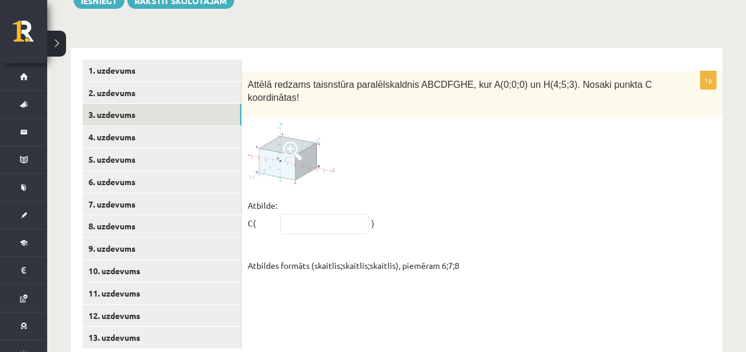
click at [322, 232] on fieldset "Atbilde: C( ) Atbildes formāts (skaitlis;skaitlis;skaitlis), piemēram 6;7;8" at bounding box center [482, 235] width 469 height 78
click at [322, 227] on input "text" at bounding box center [324, 224] width 88 height 20
type input "*****"
click at [429, 215] on fieldset "Atbilde: C( ***** ) Atbildes formāts (skaitlis;skaitlis;skaitlis), piemēram 6;7…" at bounding box center [482, 235] width 469 height 78
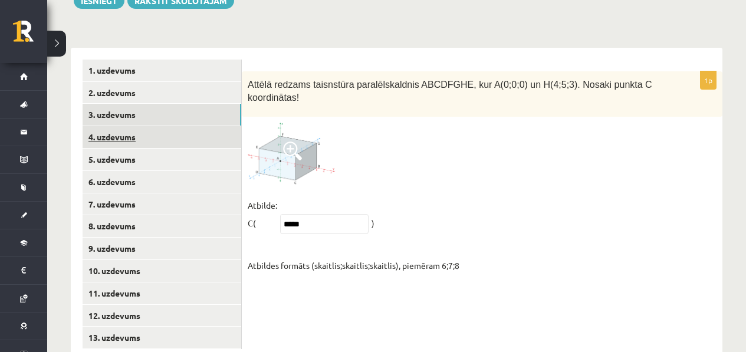
click at [198, 137] on link "4. uzdevums" at bounding box center [162, 137] width 159 height 22
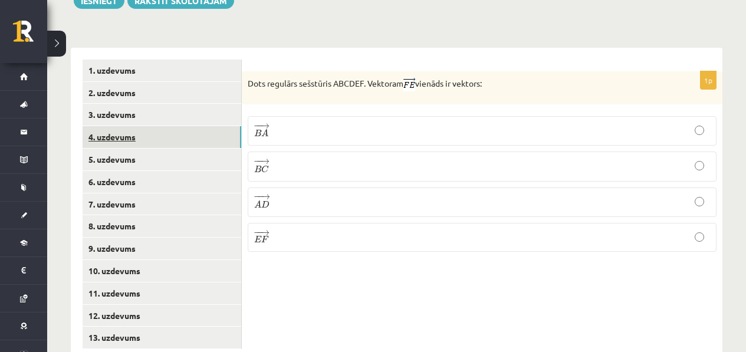
click at [198, 137] on link "4. uzdevums" at bounding box center [162, 137] width 159 height 22
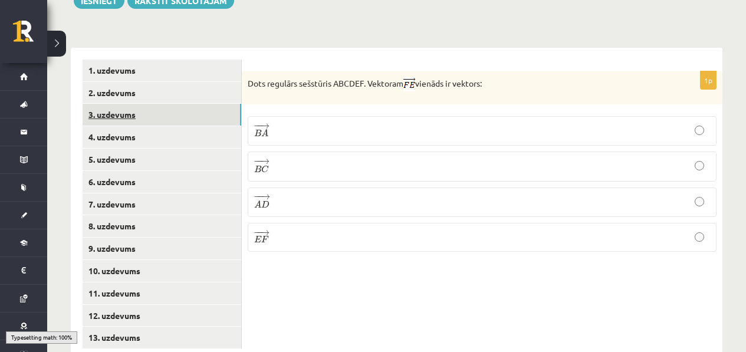
click at [198, 123] on link "3. uzdevums" at bounding box center [162, 115] width 159 height 22
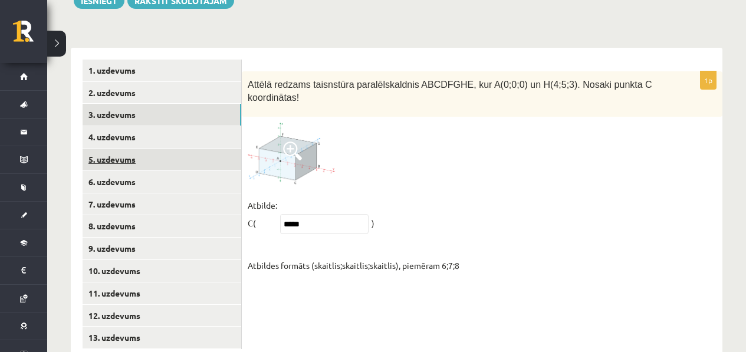
click at [215, 151] on link "5. uzdevums" at bounding box center [162, 160] width 159 height 22
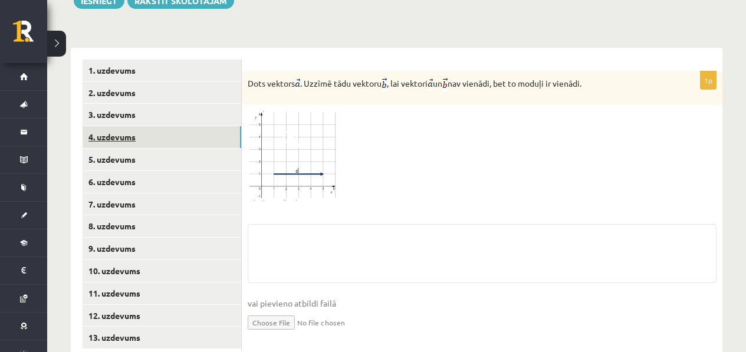
click at [215, 139] on link "4. uzdevums" at bounding box center [162, 137] width 159 height 22
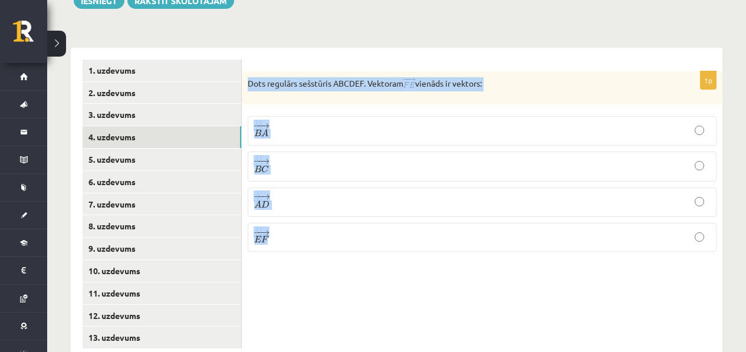
drag, startPoint x: 247, startPoint y: 77, endPoint x: 332, endPoint y: 256, distance: 198.5
click at [332, 257] on div "1p Dots regulārs sešstūris ABCDEF. Vektoram vienāds ir vektors: − − → B A B A →…" at bounding box center [482, 166] width 481 height 190
copy div "Dots regulārs sešstūris ABCDEF. Vektoram vienāds ir vektors: − − → B A B A → − …"
click at [302, 219] on fieldset "− − → B A B A → − − → B C B C → − − → A D A D → − − → E F E F →" at bounding box center [482, 182] width 469 height 145
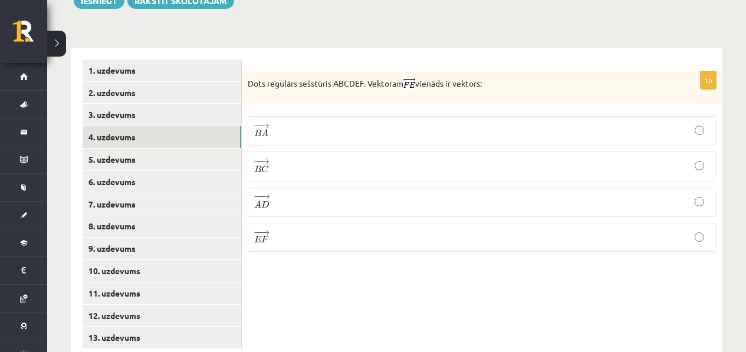
click at [299, 238] on p "− − → E F E F →" at bounding box center [482, 237] width 456 height 16
click at [428, 90] on div "Dots regulārs sešstūris ABCDEF. Vektoram vienāds ir vektors:" at bounding box center [482, 87] width 481 height 33
click at [408, 162] on p "− − → B C B C →" at bounding box center [482, 166] width 456 height 17
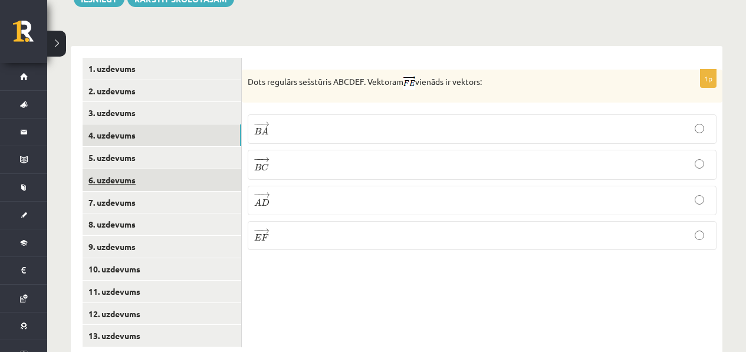
scroll to position [480, 0]
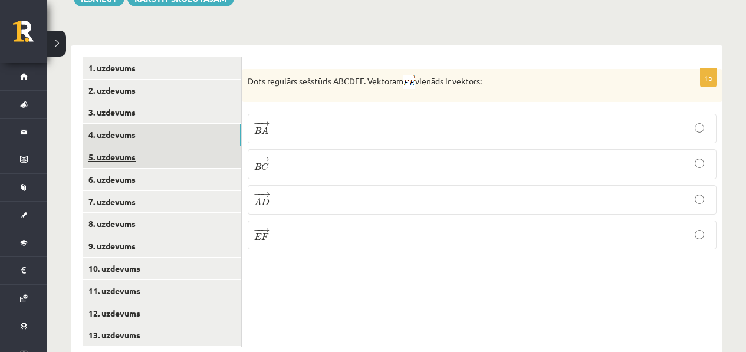
click at [169, 162] on link "5. uzdevums" at bounding box center [162, 157] width 159 height 22
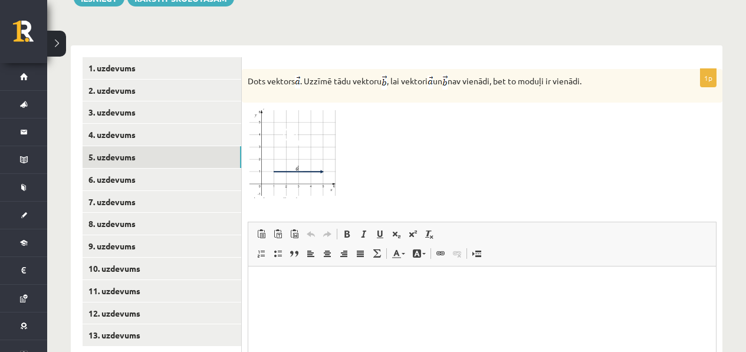
scroll to position [0, 0]
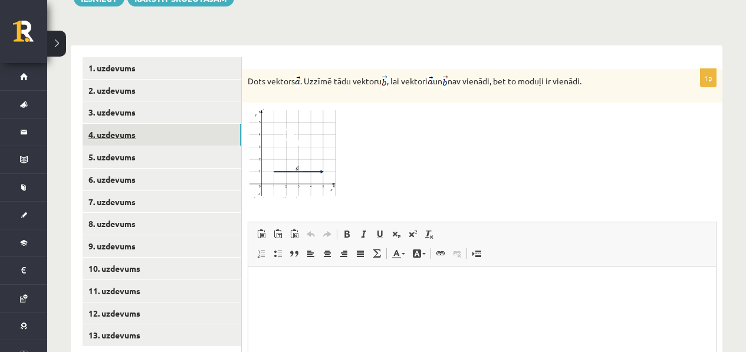
click at [149, 132] on link "4. uzdevums" at bounding box center [162, 135] width 159 height 22
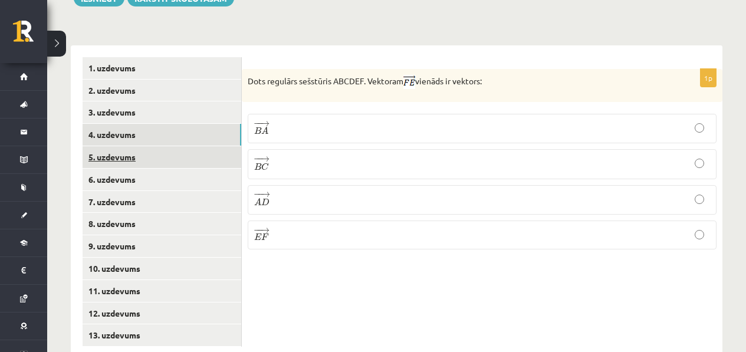
click at [141, 154] on link "5. uzdevums" at bounding box center [162, 157] width 159 height 22
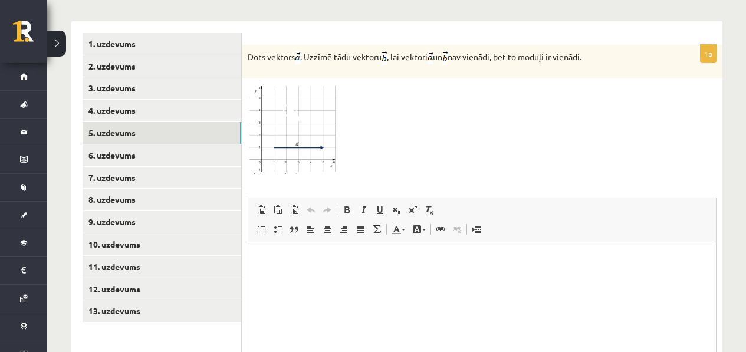
scroll to position [505, 0]
drag, startPoint x: 587, startPoint y: 54, endPoint x: 389, endPoint y: 41, distance: 198.7
click at [389, 41] on form "1p Dots vektors . Uzzīmē tādu vektoru , lai vektori un nav vienādi, bet to modu…" at bounding box center [482, 237] width 457 height 410
copy p "Dots vektors . Uzzīmē tādu vektoru , lai vektori un nav vienādi, bet to moduļi …"
click at [409, 119] on div at bounding box center [482, 128] width 469 height 90
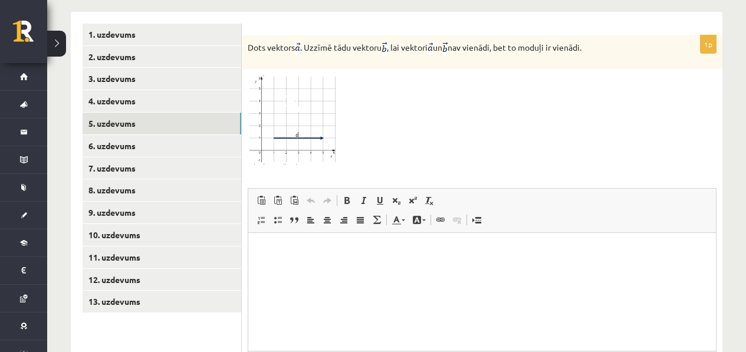
scroll to position [530, 0]
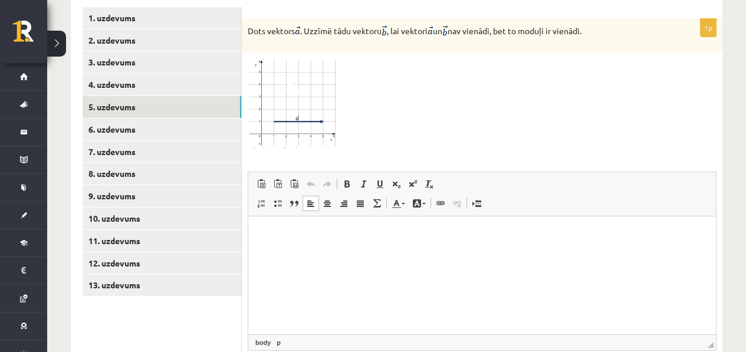
click at [440, 253] on html at bounding box center [482, 235] width 468 height 36
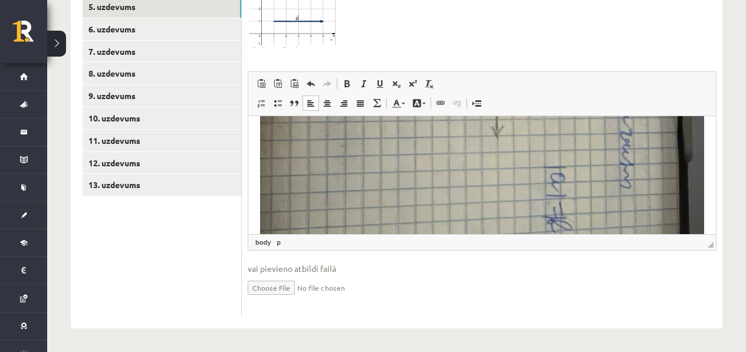
scroll to position [344, 0]
click at [418, 186] on img "Визуальный текстовый редактор, wiswyg-editor-user-answer-47433923156960" at bounding box center [482, 80] width 444 height 592
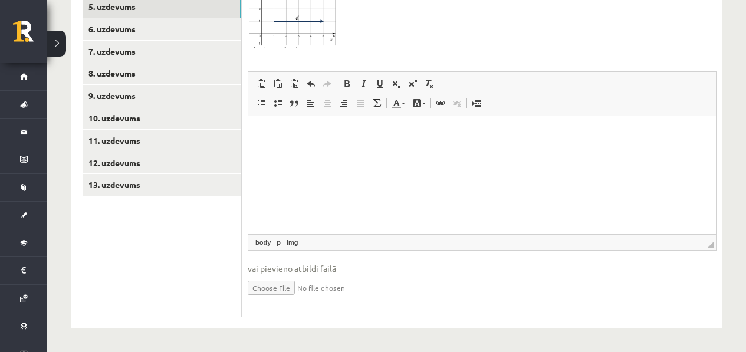
scroll to position [0, 0]
click at [305, 282] on input "file" at bounding box center [482, 287] width 469 height 24
click at [283, 290] on input "file" at bounding box center [482, 287] width 469 height 24
click at [508, 152] on html at bounding box center [482, 134] width 468 height 36
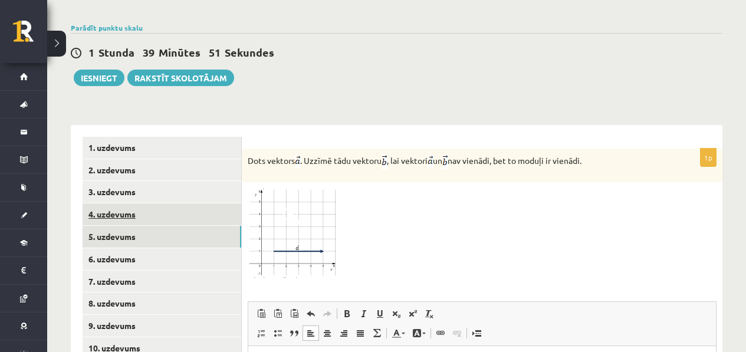
scroll to position [417, 0]
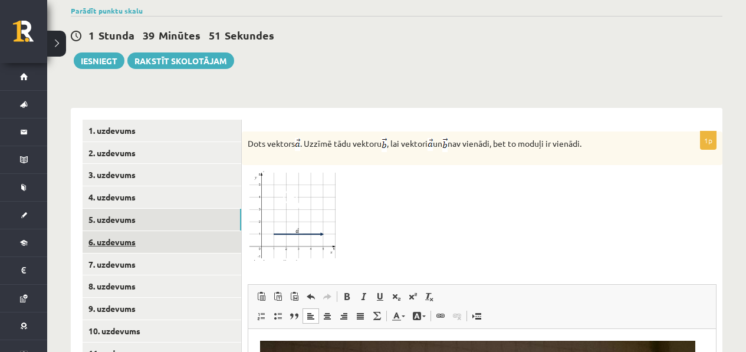
click at [129, 234] on link "6. uzdevums" at bounding box center [162, 242] width 159 height 22
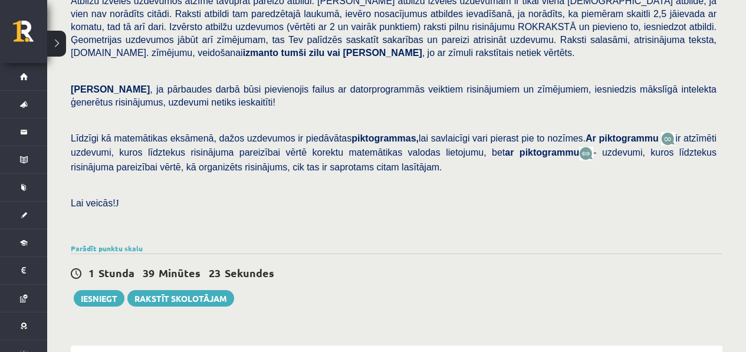
scroll to position [510, 0]
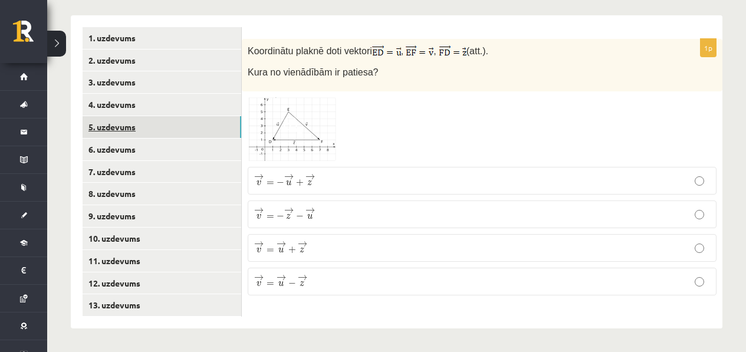
click at [189, 132] on link "5. uzdevums" at bounding box center [162, 127] width 159 height 22
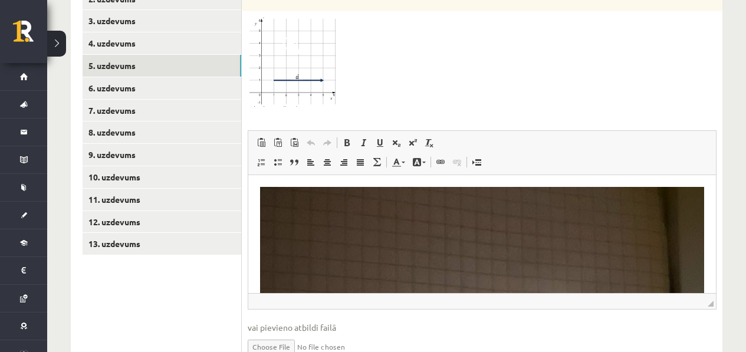
scroll to position [522, 0]
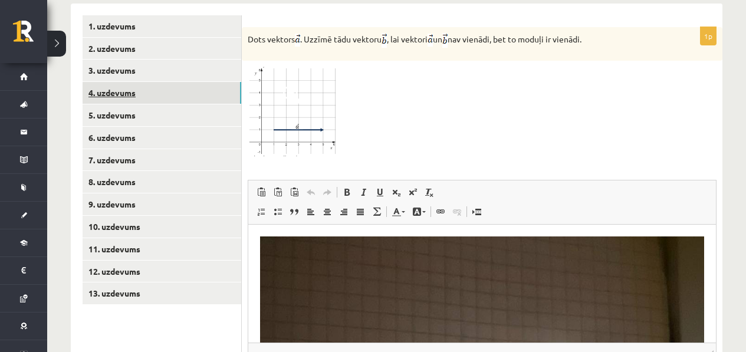
click at [185, 87] on link "4. uzdevums" at bounding box center [162, 93] width 159 height 22
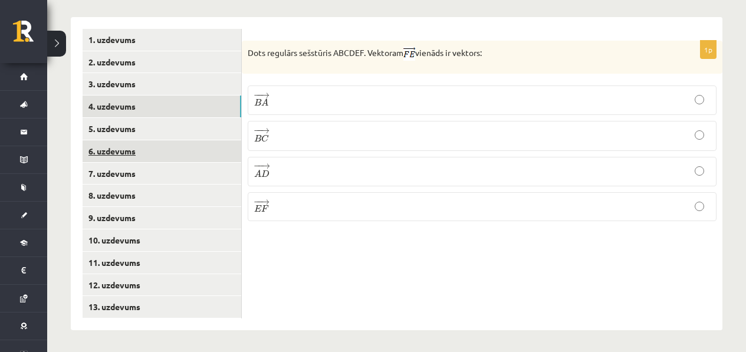
scroll to position [507, 0]
click at [166, 142] on link "6. uzdevums" at bounding box center [162, 152] width 159 height 22
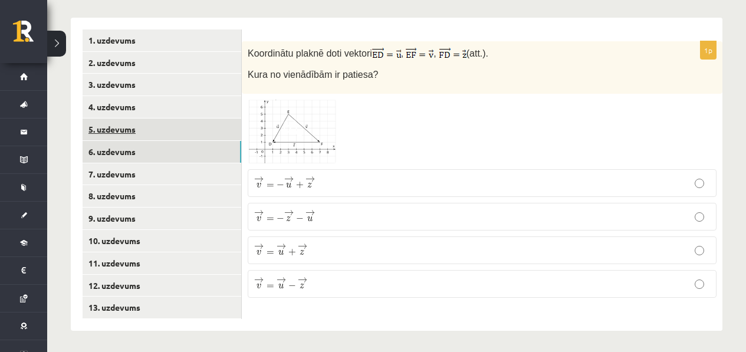
click at [147, 132] on link "5. uzdevums" at bounding box center [162, 130] width 159 height 22
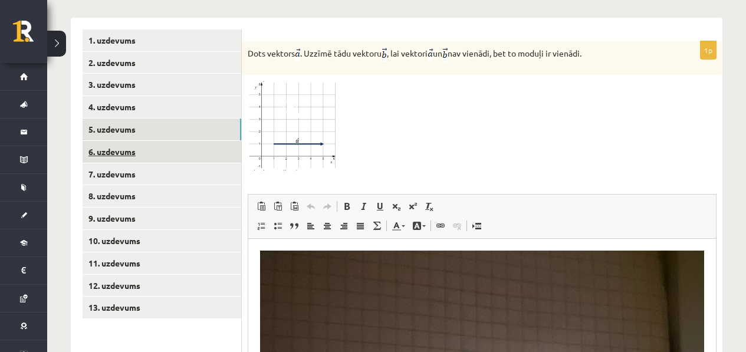
scroll to position [0, 0]
click at [152, 154] on link "6. uzdevums" at bounding box center [162, 152] width 159 height 22
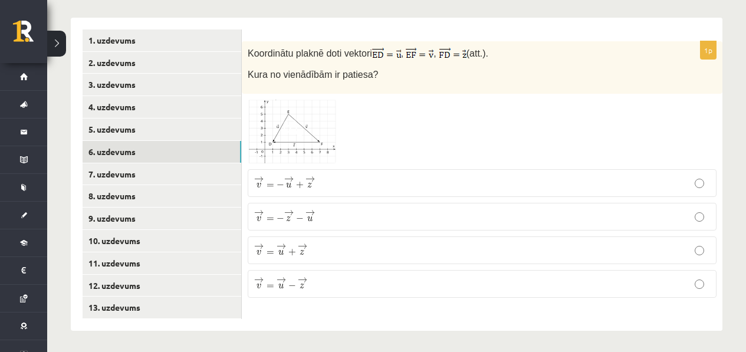
click at [312, 126] on img at bounding box center [292, 132] width 88 height 64
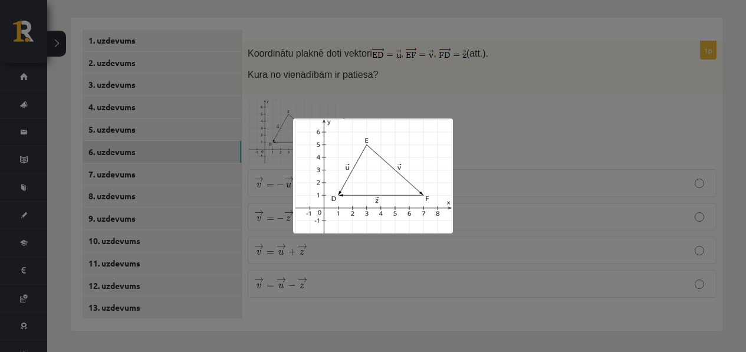
click at [495, 135] on div at bounding box center [373, 176] width 746 height 352
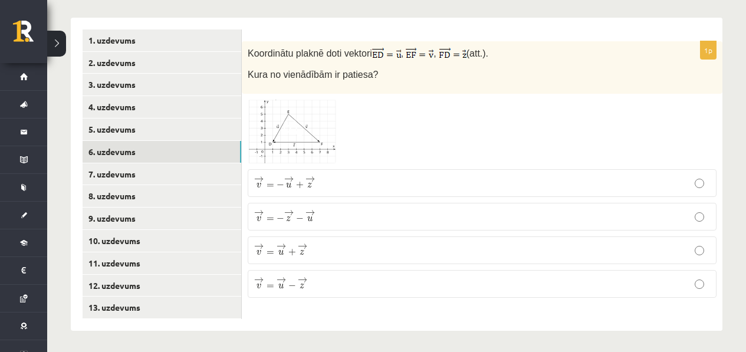
click at [319, 125] on img at bounding box center [292, 132] width 88 height 64
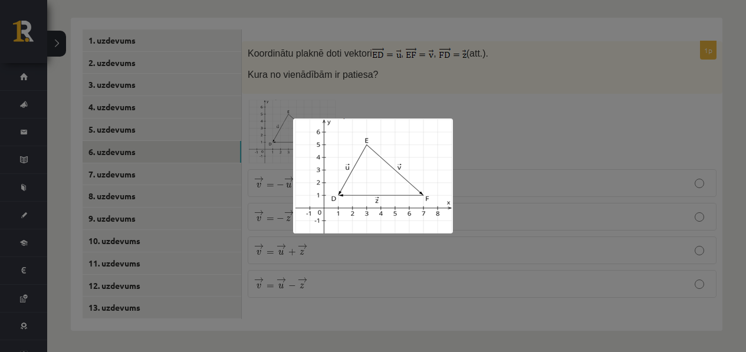
click at [505, 126] on div at bounding box center [373, 176] width 746 height 352
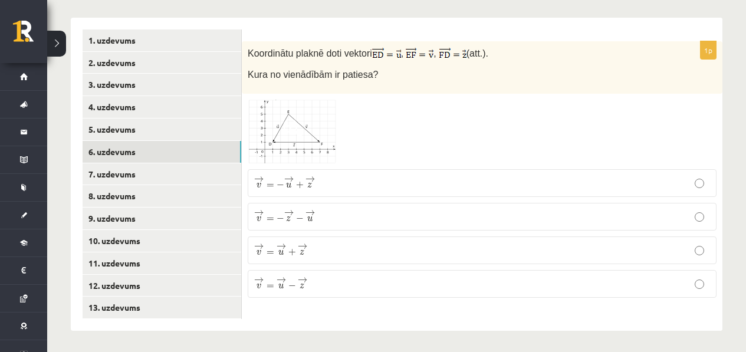
click at [322, 144] on img at bounding box center [292, 132] width 88 height 64
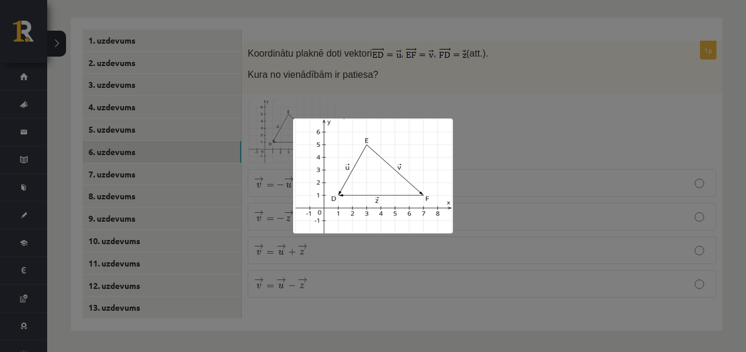
click at [565, 123] on div at bounding box center [373, 176] width 746 height 352
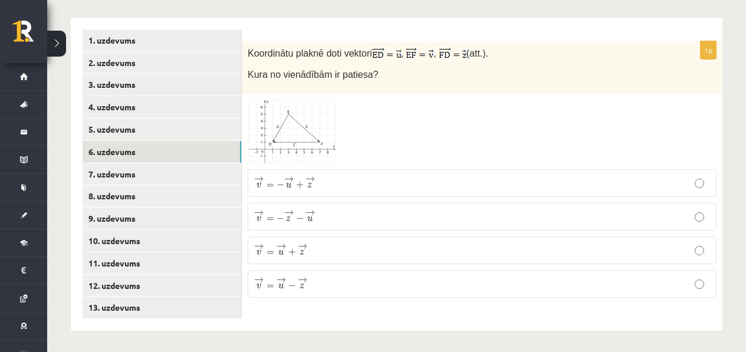
click at [331, 119] on img at bounding box center [292, 132] width 88 height 64
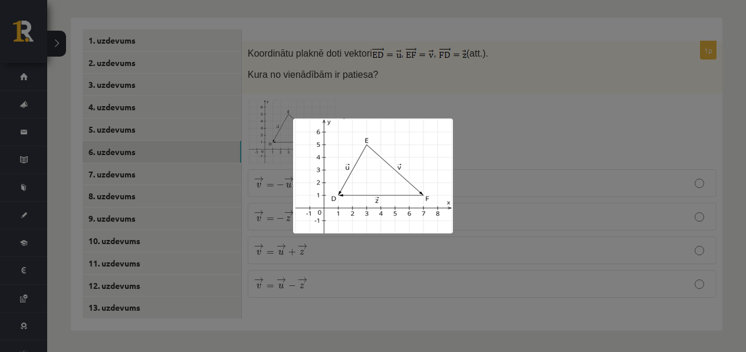
click at [511, 150] on div at bounding box center [373, 176] width 746 height 352
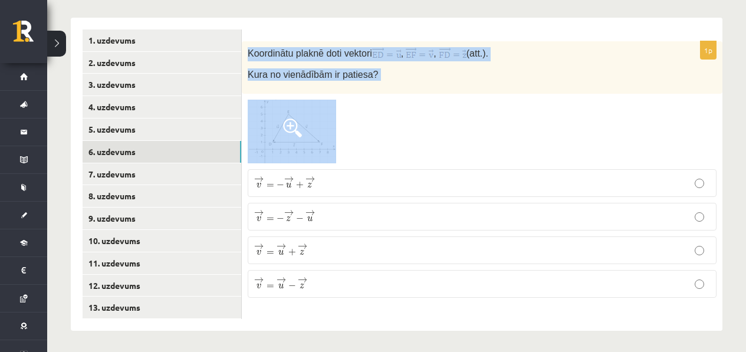
drag, startPoint x: 255, startPoint y: 36, endPoint x: 397, endPoint y: 237, distance: 246.0
click at [362, 192] on form "1p Koordinātu plaknē doti vektori , , (att.). Kura no vienādībām ir patiesa? → …" at bounding box center [482, 168] width 457 height 278
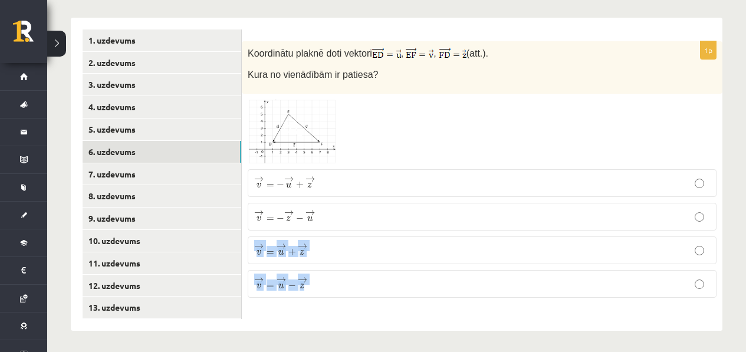
drag, startPoint x: 397, startPoint y: 237, endPoint x: 416, endPoint y: 309, distance: 74.4
click at [416, 309] on div "1p Koordinātu plaknē doti vektori , , (att.). Kura no vienādībām ir patiesa? → …" at bounding box center [482, 174] width 481 height 313
click at [415, 312] on div "1p Koordinātu plaknē doti vektori , , (att.). Kura no vienādībām ir patiesa? → …" at bounding box center [482, 174] width 481 height 313
drag, startPoint x: 410, startPoint y: 317, endPoint x: 319, endPoint y: 171, distance: 172.7
click at [319, 171] on div "1p Koordinātu plaknē doti vektori , , (att.). Kura no vienādībām ir patiesa? → …" at bounding box center [482, 174] width 481 height 313
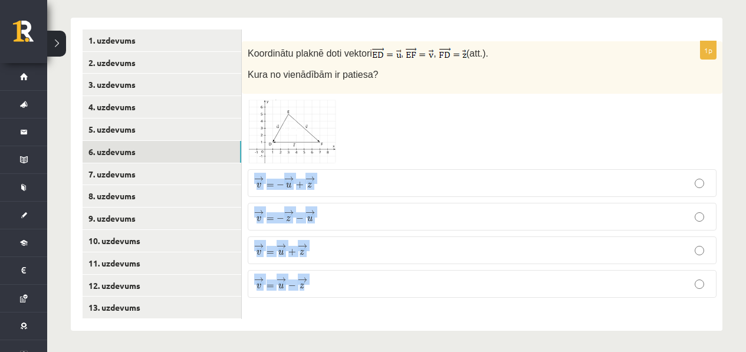
copy fieldset "→ v = − → u + → z v → = − u → + z → → v = − → z − → u v → = − z → − u → → v = →…"
click at [313, 135] on img at bounding box center [292, 132] width 88 height 64
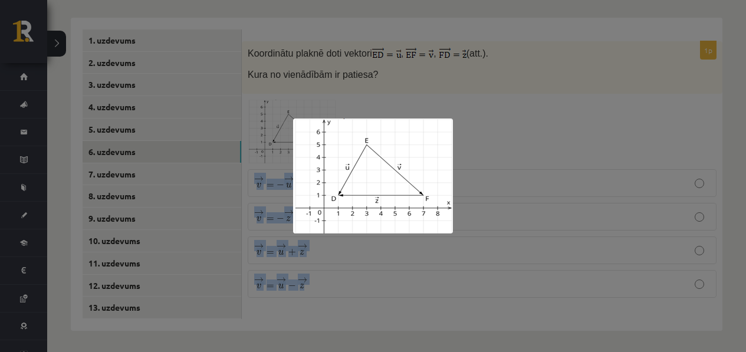
drag, startPoint x: 391, startPoint y: 143, endPoint x: 356, endPoint y: 58, distance: 92.1
click at [403, 69] on div at bounding box center [373, 176] width 746 height 352
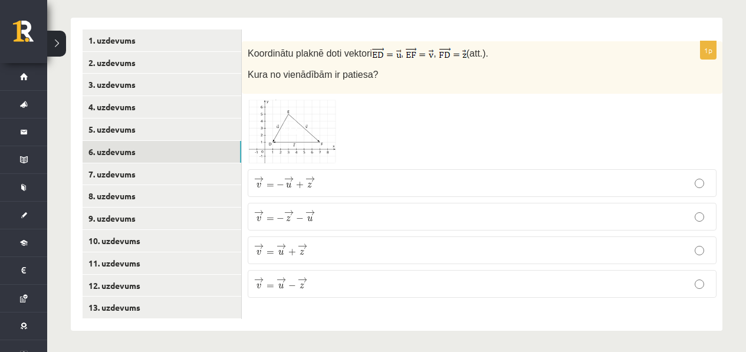
click at [474, 155] on div at bounding box center [482, 132] width 469 height 64
click at [323, 122] on img at bounding box center [292, 132] width 88 height 64
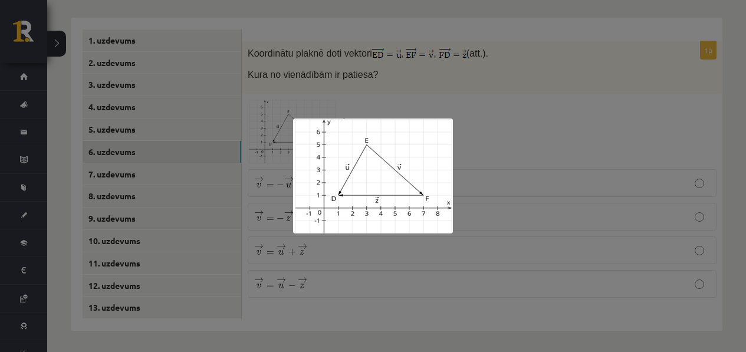
drag, startPoint x: 532, startPoint y: 138, endPoint x: 533, endPoint y: 145, distance: 7.2
click at [532, 140] on div at bounding box center [373, 176] width 746 height 352
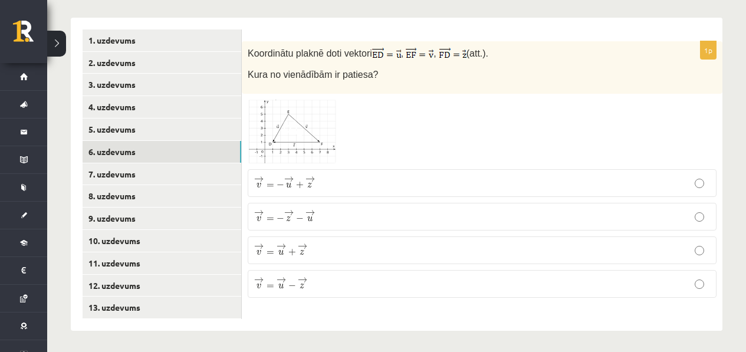
click at [294, 121] on span at bounding box center [292, 128] width 19 height 19
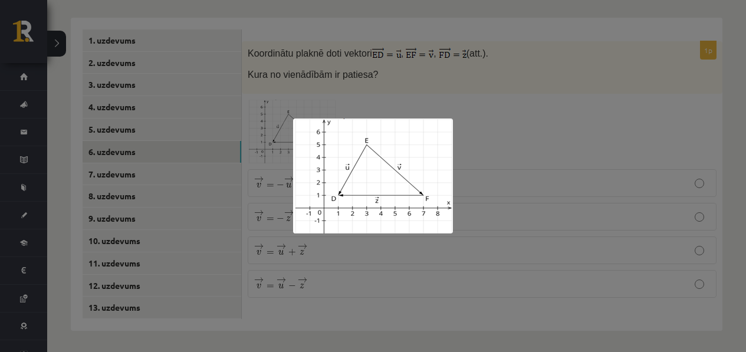
click at [506, 117] on div at bounding box center [373, 176] width 746 height 352
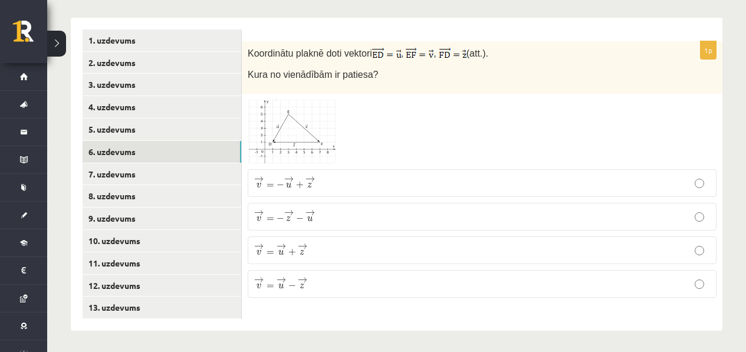
click at [286, 92] on div "1p Koordinātu plaknē doti vektori , , (att.). Kura no vienādībām ir patiesa? → …" at bounding box center [482, 174] width 481 height 266
click at [287, 107] on img at bounding box center [292, 132] width 88 height 64
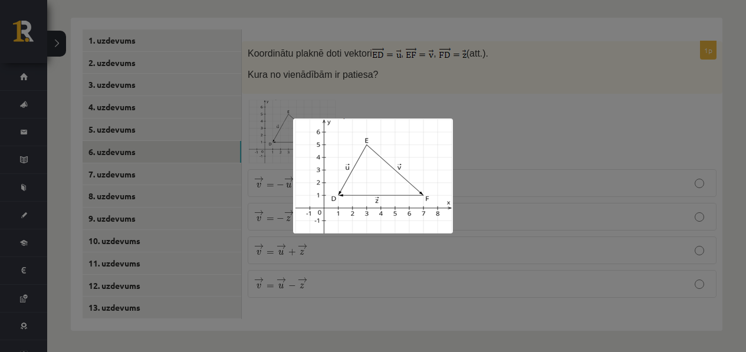
click at [444, 53] on div at bounding box center [373, 176] width 746 height 352
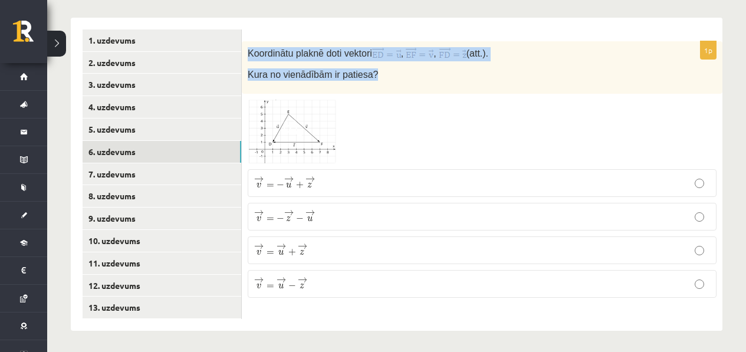
drag, startPoint x: 260, startPoint y: 53, endPoint x: 357, endPoint y: 84, distance: 102.1
click at [357, 84] on div "1p Koordinātu plaknē doti vektori , , (att.). Kura no vienādībām ir patiesa? → …" at bounding box center [482, 174] width 481 height 313
copy div "Koordinātu plaknē doti vektori , , (att.). Kura no vienādībām ir patiesa?"
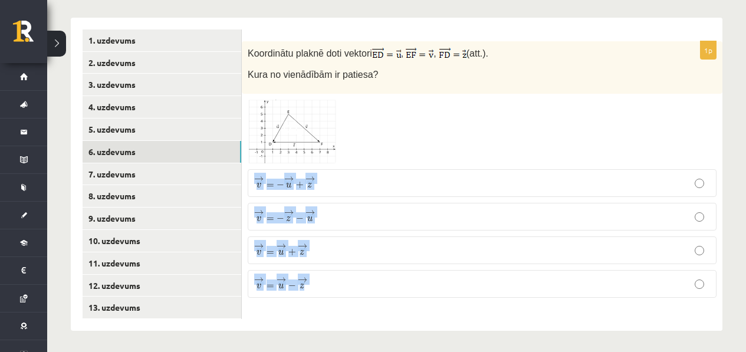
drag, startPoint x: 253, startPoint y: 180, endPoint x: 322, endPoint y: 294, distance: 133.5
click at [322, 294] on fieldset "→ v = − → u + → z v → = − u → + z → → v = − → z − → u v → = − z → − u → → v = →…" at bounding box center [482, 232] width 469 height 138
copy fieldset "→ v = − → u + → z v → = − u → + z → → v = − → z − → u v → = − z → − u → → v = →…"
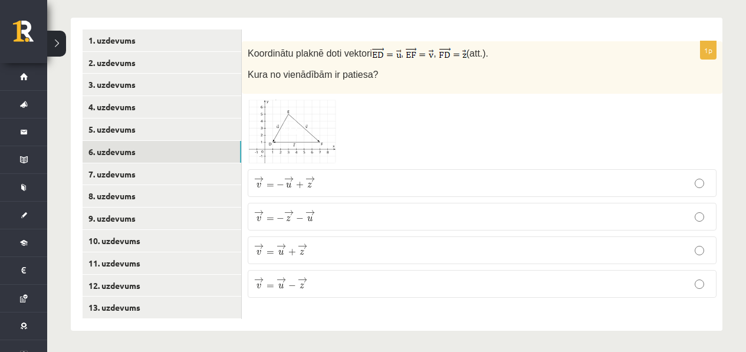
click at [381, 293] on label "→ v = → u − → z v → = u → − z →" at bounding box center [482, 284] width 469 height 28
click at [382, 286] on p "→ v = → u − → z v → = u → − z →" at bounding box center [482, 284] width 456 height 15
click at [272, 117] on img at bounding box center [292, 132] width 88 height 64
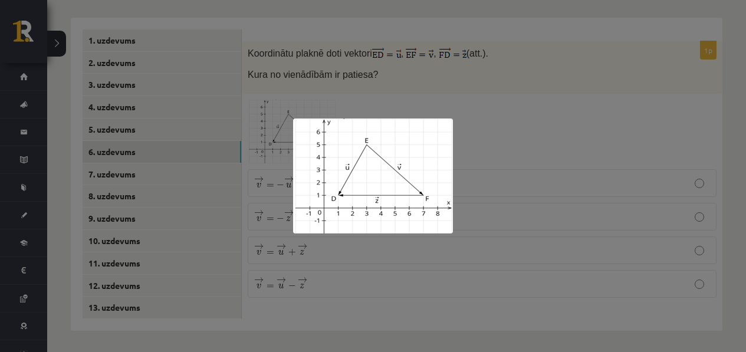
drag, startPoint x: 527, startPoint y: 136, endPoint x: 520, endPoint y: 136, distance: 7.7
click at [520, 136] on div at bounding box center [373, 176] width 746 height 352
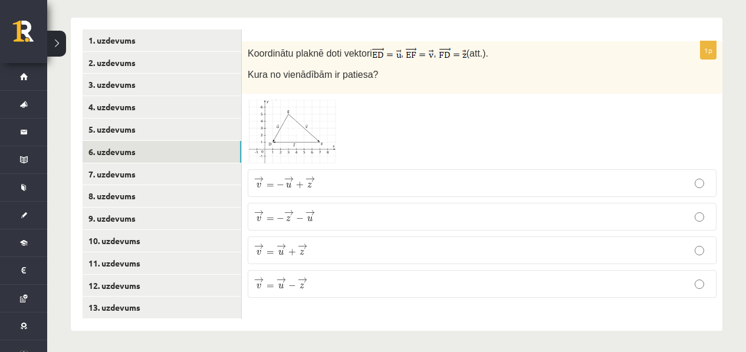
click at [522, 112] on div at bounding box center [482, 132] width 469 height 64
click at [314, 138] on img at bounding box center [292, 132] width 88 height 64
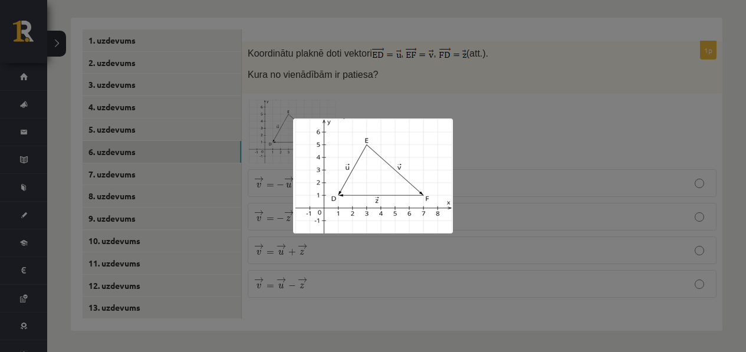
click at [484, 98] on div at bounding box center [373, 176] width 746 height 352
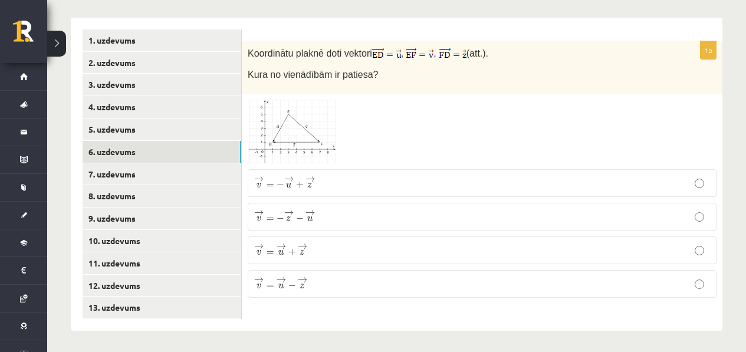
scroll to position [510, 0]
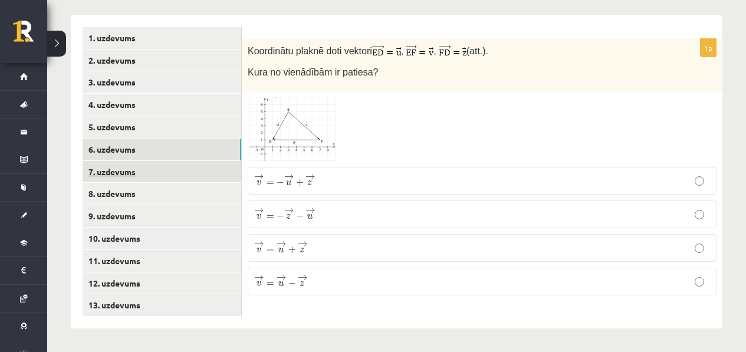
click at [146, 164] on link "7. uzdevums" at bounding box center [162, 172] width 159 height 22
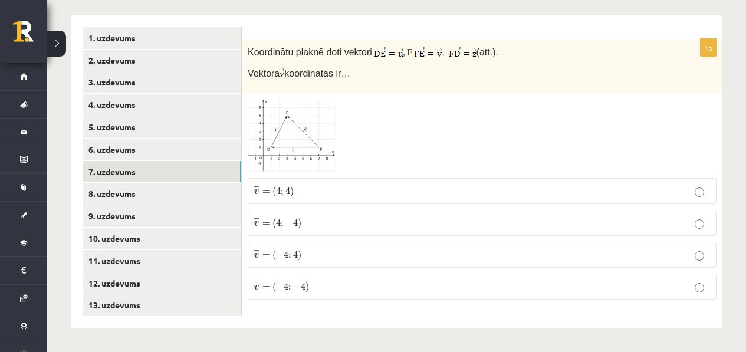
click at [320, 115] on img at bounding box center [292, 136] width 88 height 73
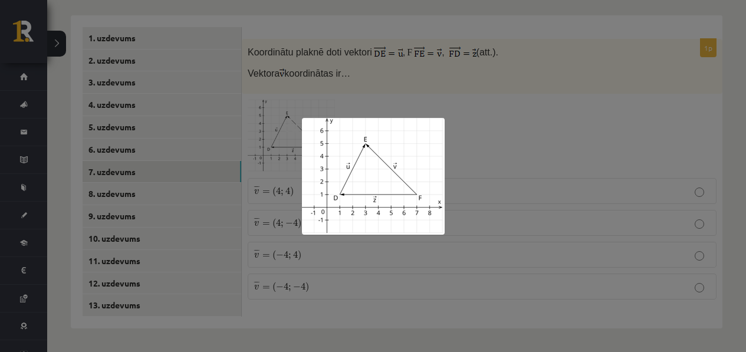
click at [463, 119] on div at bounding box center [373, 176] width 746 height 352
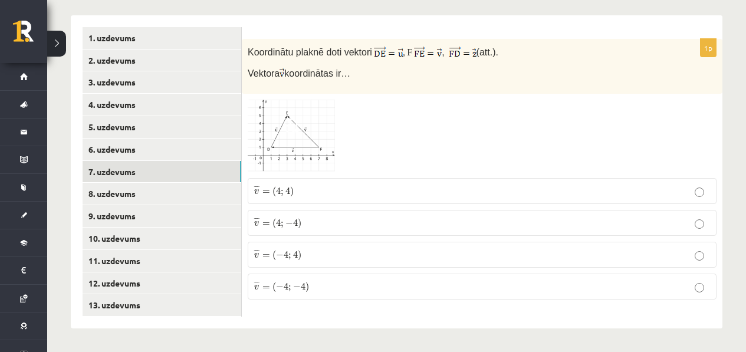
click at [304, 133] on img at bounding box center [292, 136] width 88 height 73
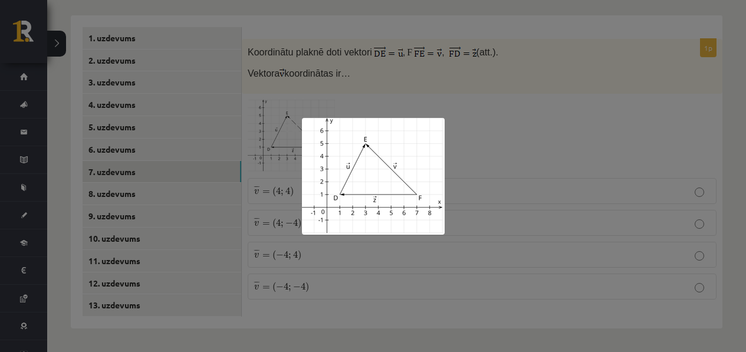
click at [487, 160] on div at bounding box center [373, 176] width 746 height 352
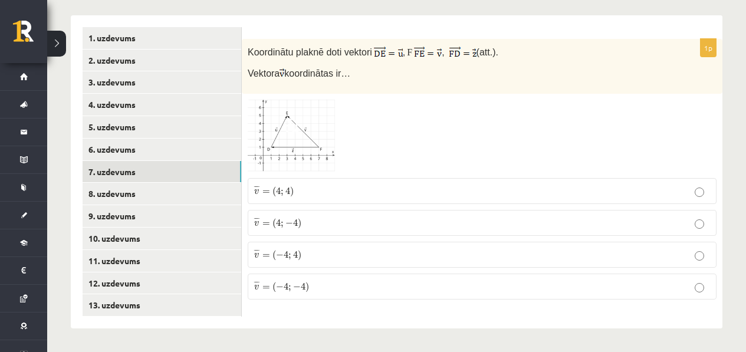
click at [332, 150] on img at bounding box center [292, 136] width 88 height 73
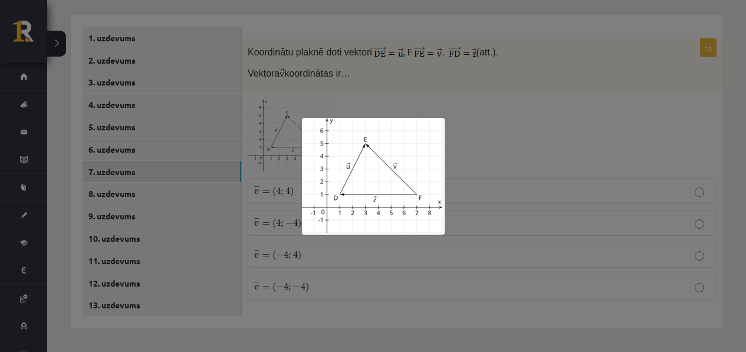
click at [516, 129] on div at bounding box center [373, 176] width 746 height 352
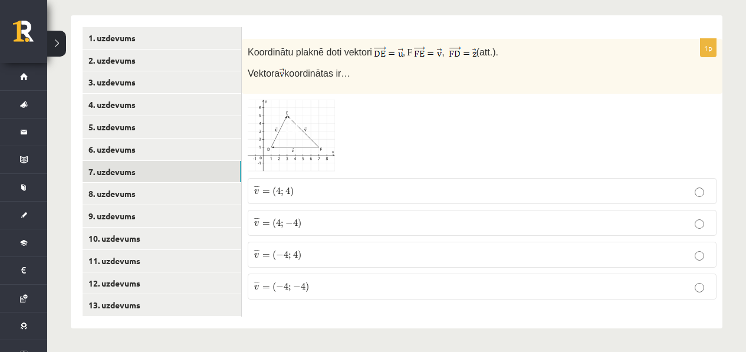
click at [303, 150] on img at bounding box center [292, 136] width 88 height 73
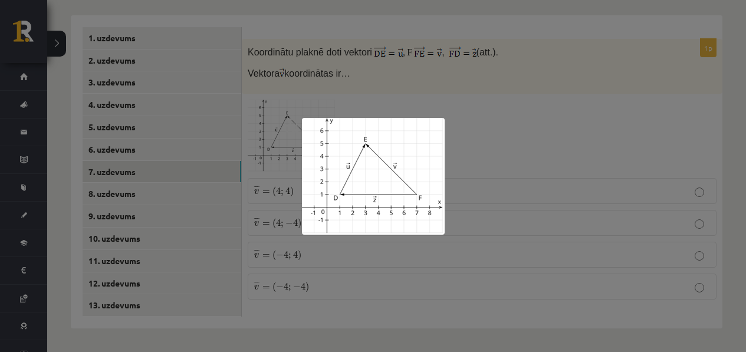
click at [596, 102] on div at bounding box center [373, 176] width 746 height 352
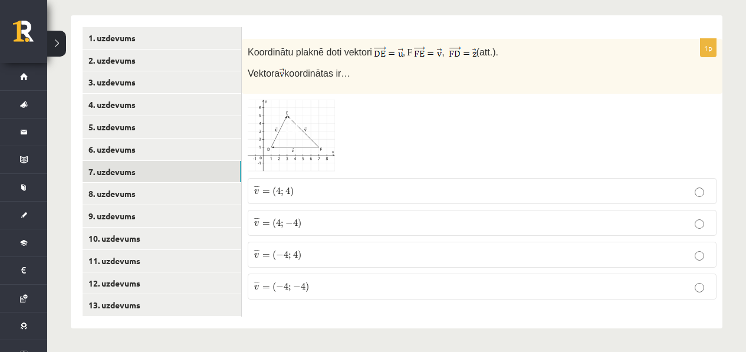
click at [310, 123] on img at bounding box center [292, 136] width 88 height 73
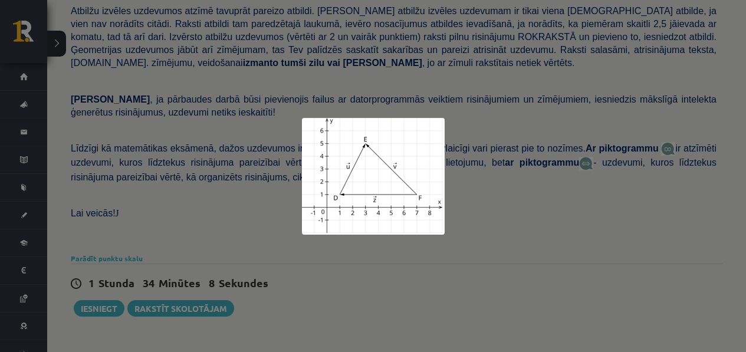
click at [484, 126] on div at bounding box center [373, 176] width 746 height 352
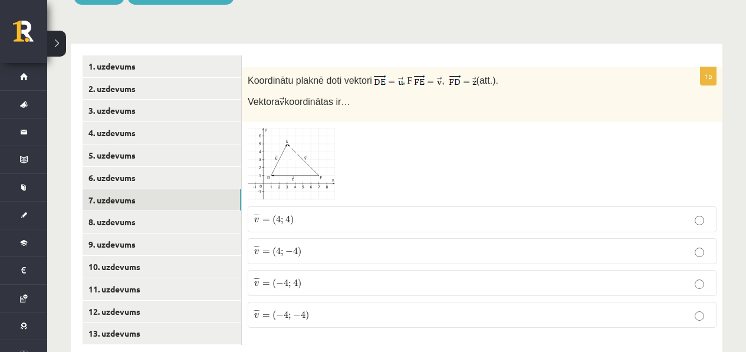
scroll to position [510, 0]
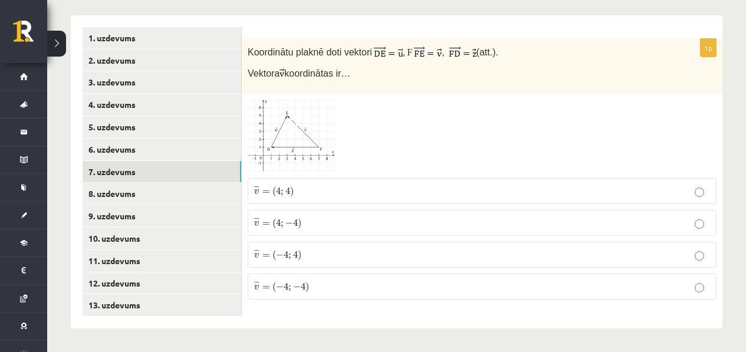
drag, startPoint x: 242, startPoint y: 38, endPoint x: 360, endPoint y: 88, distance: 128.8
click at [360, 88] on div "1p Koordinātu plaknē doti vektori , F , (att.). Vektora koordinātas ir… ¯ ¯ ¯ v…" at bounding box center [482, 171] width 481 height 313
copy div "Koordinātu plaknē doti vektori , F , (att.). Vektora koordinātas ir…"
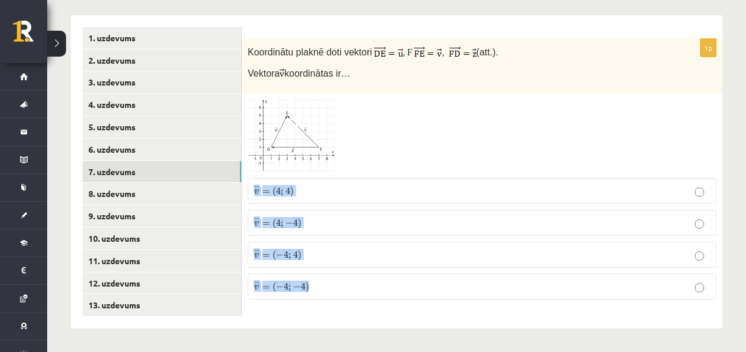
drag, startPoint x: 341, startPoint y: 260, endPoint x: 298, endPoint y: 178, distance: 92.6
click at [298, 178] on fieldset "¯ ¯ ¯ v = ( 4 ; 4 ) v ¯ = ( 4 ; 4 ) ¯ ¯ ¯ v = ( 4 ; − 4 ) v ¯ = ( 4 ; − 4 ) ¯ ¯…" at bounding box center [482, 237] width 469 height 131
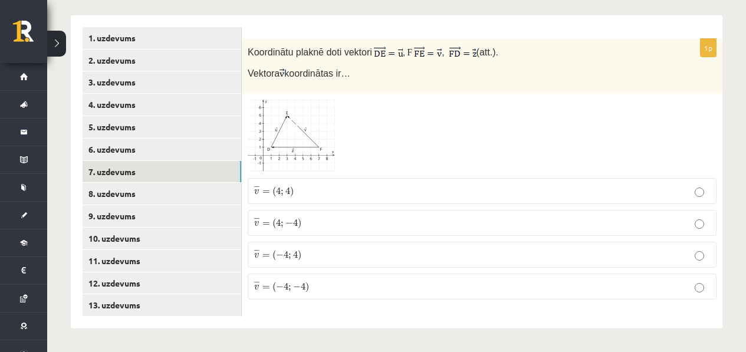
click at [488, 175] on fieldset "¯ ¯ ¯ v = ( 4 ; 4 ) v ¯ = ( 4 ; 4 ) ¯ ¯ ¯ v = ( 4 ; − 4 ) v ¯ = ( 4 ; − 4 ) ¯ ¯…" at bounding box center [482, 237] width 469 height 131
click at [426, 189] on p "¯ ¯ ¯ v = ( 4 ; 4 ) v ¯ = ( 4 ; 4 )" at bounding box center [482, 191] width 456 height 13
click at [442, 140] on div at bounding box center [482, 136] width 469 height 73
click at [460, 146] on div at bounding box center [482, 136] width 469 height 73
click at [321, 243] on label "¯ ¯ ¯ v = ( − 4 ; 4 ) v ¯ = ( − 4 ; 4 )" at bounding box center [482, 255] width 469 height 26
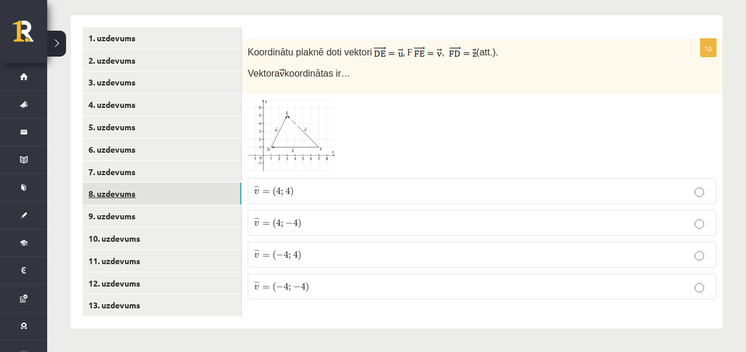
click at [207, 194] on link "8. uzdevums" at bounding box center [162, 194] width 159 height 22
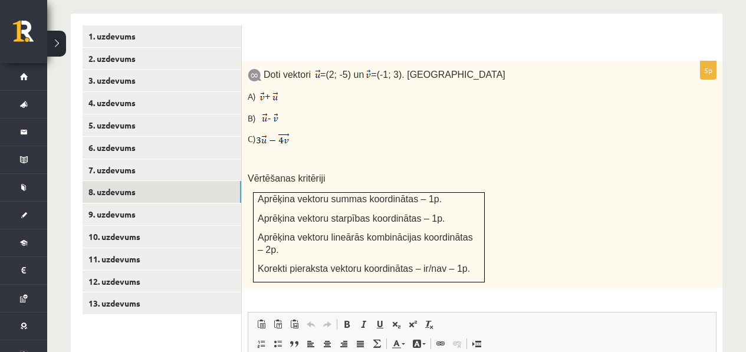
scroll to position [512, 0]
click at [152, 171] on link "7. uzdevums" at bounding box center [162, 170] width 159 height 22
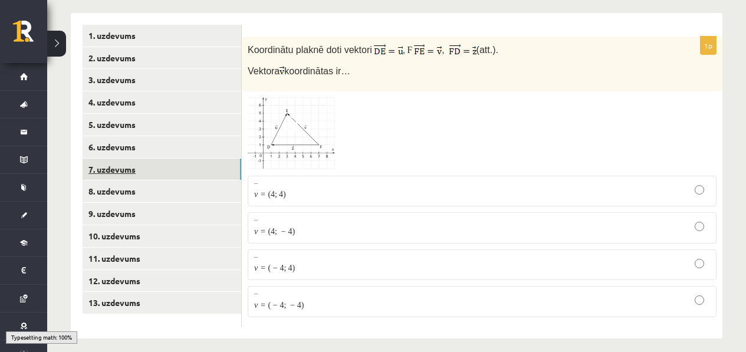
scroll to position [510, 0]
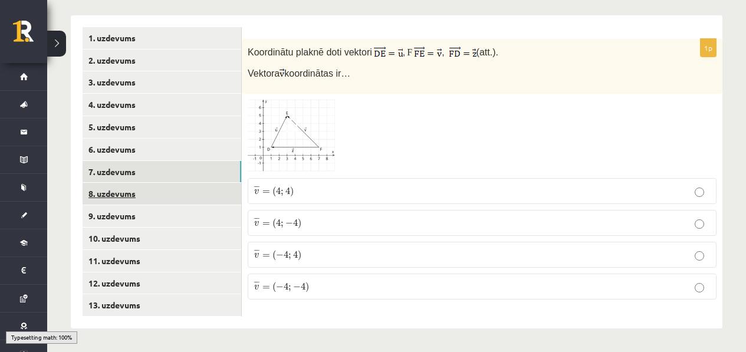
click at [154, 189] on link "8. uzdevums" at bounding box center [162, 194] width 159 height 22
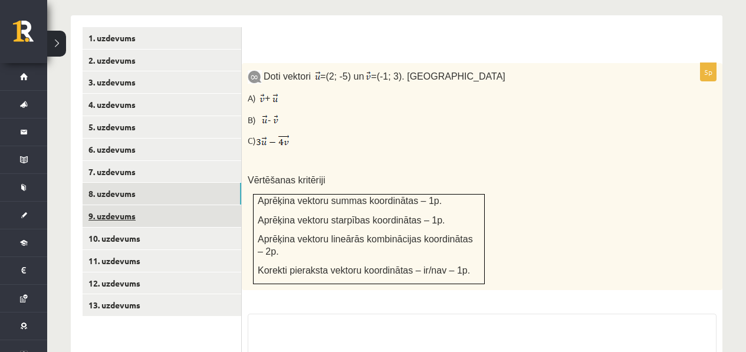
click at [139, 219] on link "9. uzdevums" at bounding box center [162, 216] width 159 height 22
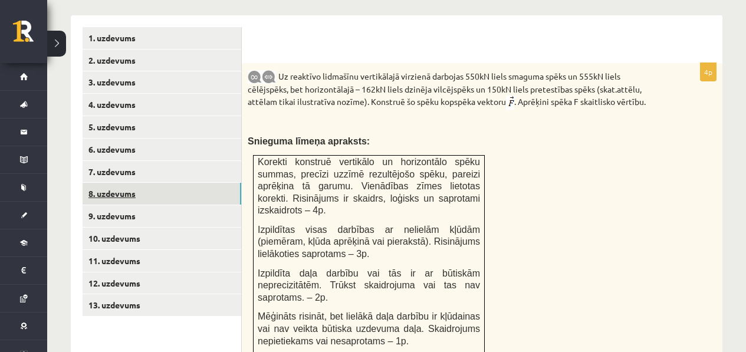
click at [163, 187] on link "8. uzdevums" at bounding box center [162, 194] width 159 height 22
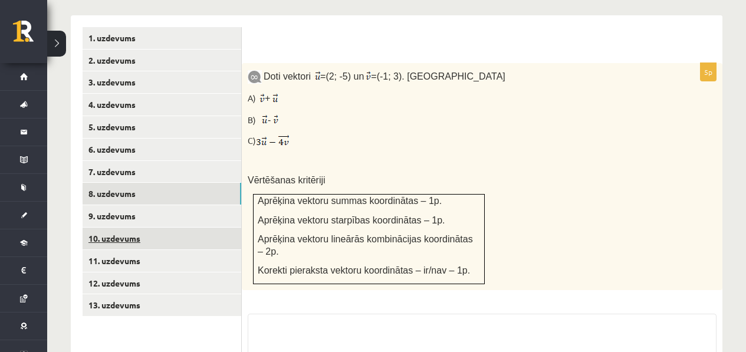
click at [146, 245] on link "10. uzdevums" at bounding box center [162, 239] width 159 height 22
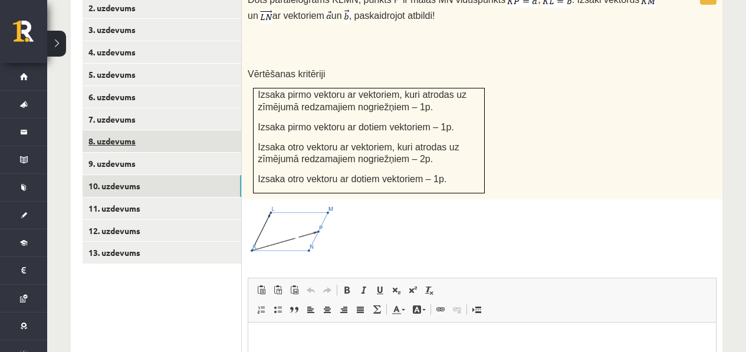
scroll to position [508, 0]
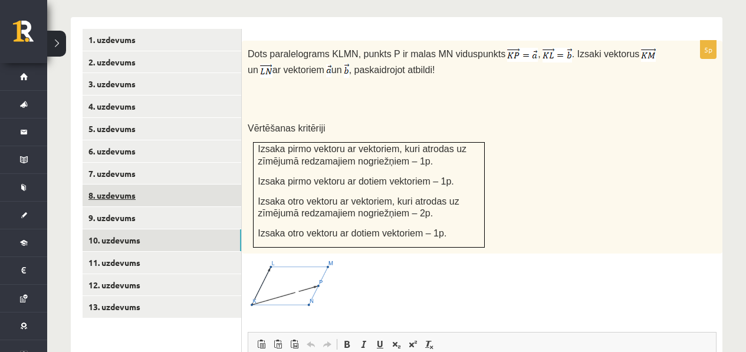
click at [155, 190] on link "8. uzdevums" at bounding box center [162, 196] width 159 height 22
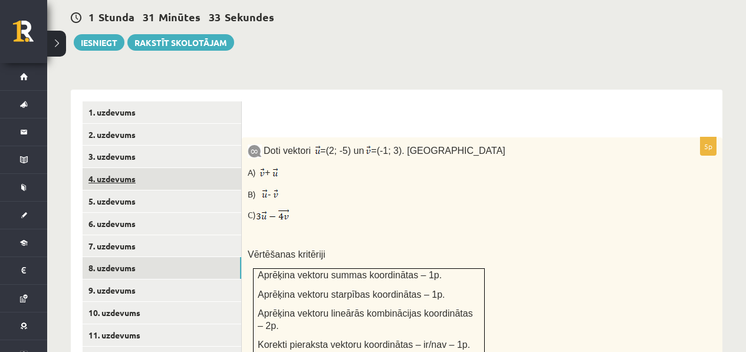
scroll to position [519, 0]
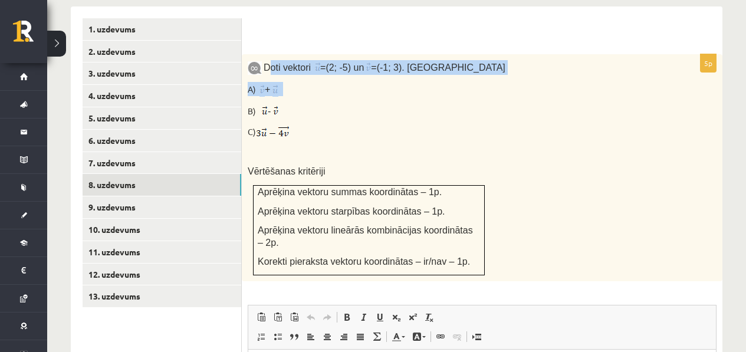
drag, startPoint x: 268, startPoint y: 60, endPoint x: 313, endPoint y: 98, distance: 59.1
click at [313, 98] on div "Doti vektori = (2; -5) un = (-1; 3). Aprēķini A) + B) - C) Vērtēšanas kritēriji…" at bounding box center [482, 167] width 481 height 227
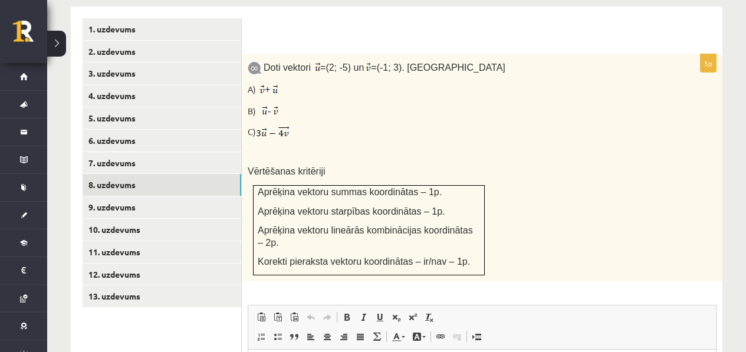
click at [314, 140] on div "Doti vektori = (2; -5) un = (-1; 3). Aprēķini A) + B) - C) Vērtēšanas kritēriji…" at bounding box center [482, 167] width 481 height 227
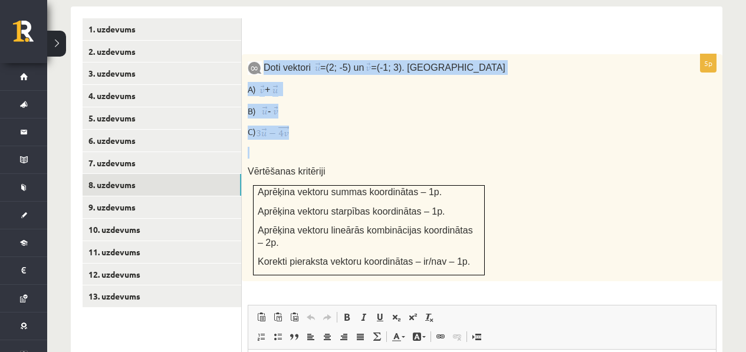
drag, startPoint x: 314, startPoint y: 140, endPoint x: 270, endPoint y: 61, distance: 91.1
click at [270, 61] on div "Doti vektori = (2; -5) un = (-1; 3). Aprēķini A) + B) - C) Vērtēšanas kritēriji…" at bounding box center [482, 167] width 481 height 227
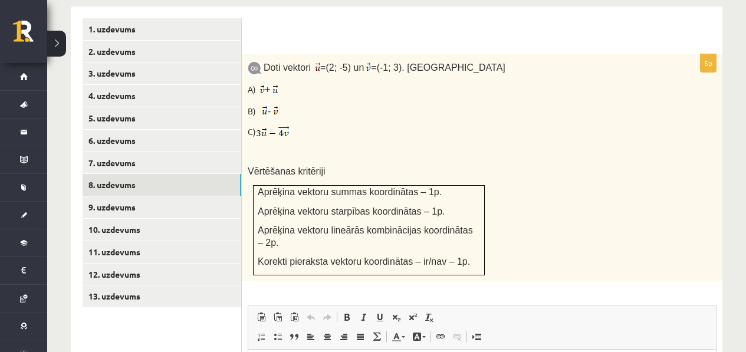
click at [360, 187] on span "Aprēķina vektoru summas koordinātas – 1p." at bounding box center [350, 192] width 184 height 10
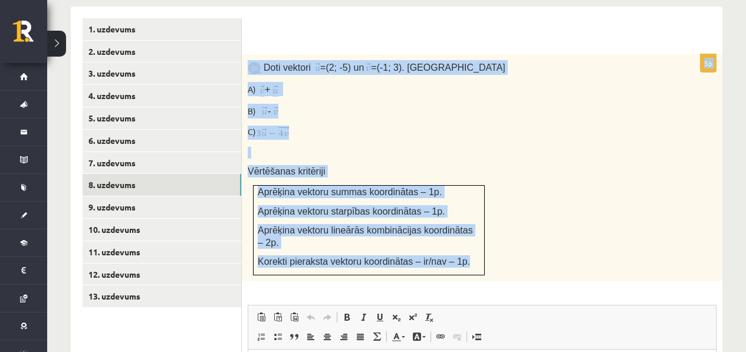
drag, startPoint x: 479, startPoint y: 263, endPoint x: 365, endPoint y: 41, distance: 249.6
click at [365, 41] on form "5p Doti vektori = (2; -5) un = (-1; 3). Aprēķini A) + B) - C) Vērtēšanas kritēr…" at bounding box center [482, 284] width 457 height 532
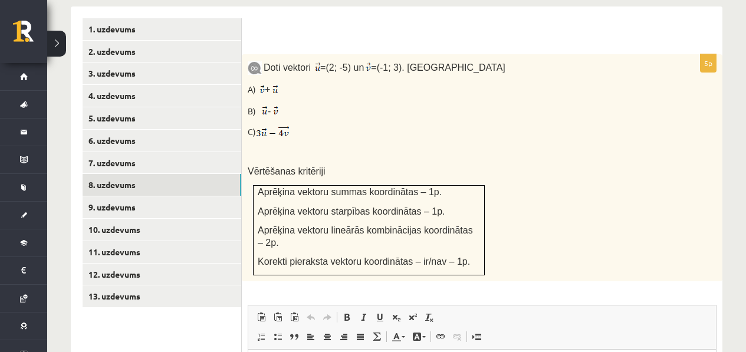
click at [371, 159] on div "Doti vektori = (2; -5) un = (-1; 3). Aprēķini A) + B) - C) Vērtēšanas kritēriji…" at bounding box center [482, 167] width 481 height 227
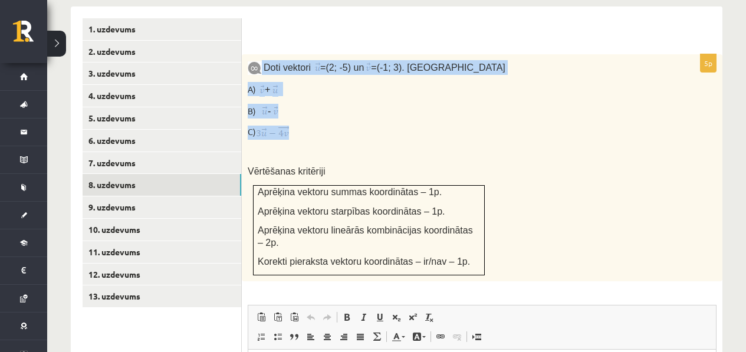
drag, startPoint x: 276, startPoint y: 78, endPoint x: 323, endPoint y: 135, distance: 73.3
click at [323, 135] on div "Doti vektori = (2; -5) un = (-1; 3). Aprēķini A) + B) - C) Vērtēšanas kritēriji…" at bounding box center [482, 167] width 481 height 227
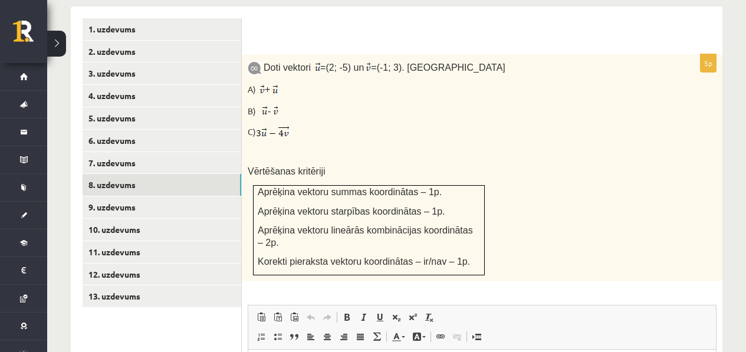
click at [325, 140] on div "Doti vektori = (2; -5) un = (-1; 3). Aprēķini A) + B) - C) Vērtēšanas kritēriji…" at bounding box center [482, 167] width 481 height 227
click at [295, 126] on p "C)" at bounding box center [453, 133] width 410 height 14
drag, startPoint x: 293, startPoint y: 126, endPoint x: 262, endPoint y: 128, distance: 30.8
click at [262, 128] on p "C)" at bounding box center [453, 133] width 410 height 14
click at [322, 132] on p "C)" at bounding box center [453, 133] width 410 height 14
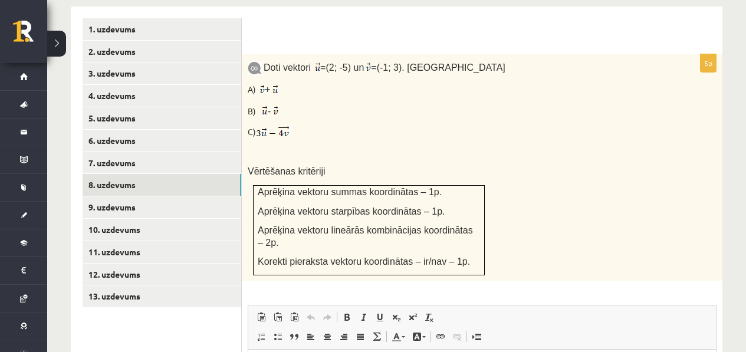
click at [322, 132] on p "C)" at bounding box center [453, 133] width 410 height 14
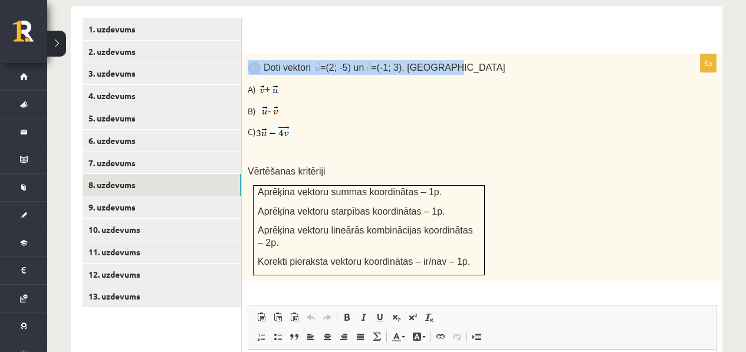
drag, startPoint x: 473, startPoint y: 61, endPoint x: 351, endPoint y: 45, distance: 123.1
click at [352, 47] on form "5p Doti vektori = (2; -5) un = (-1; 3). Aprēķini A) + B) - C) Vērtēšanas kritēr…" at bounding box center [482, 284] width 457 height 532
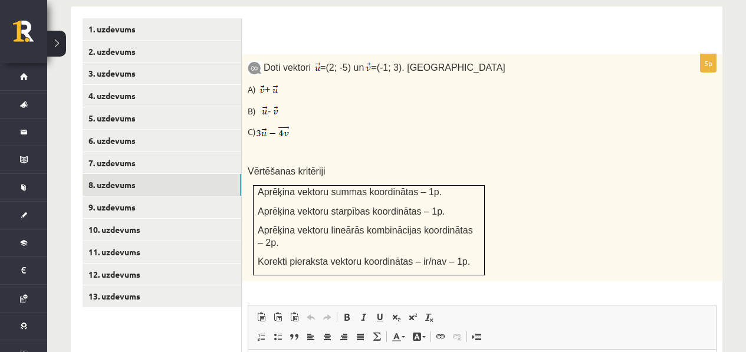
click at [453, 83] on p "A) +" at bounding box center [453, 89] width 410 height 14
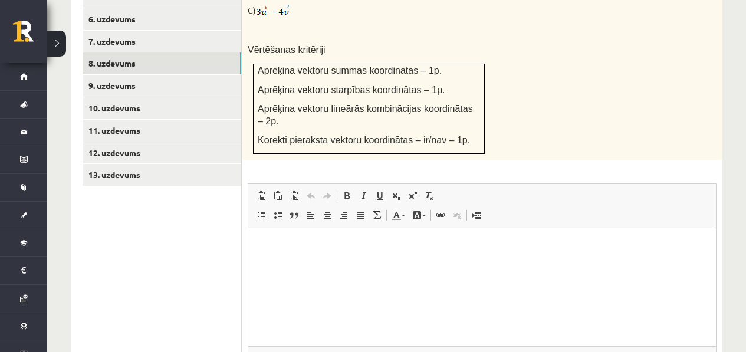
scroll to position [732, 0]
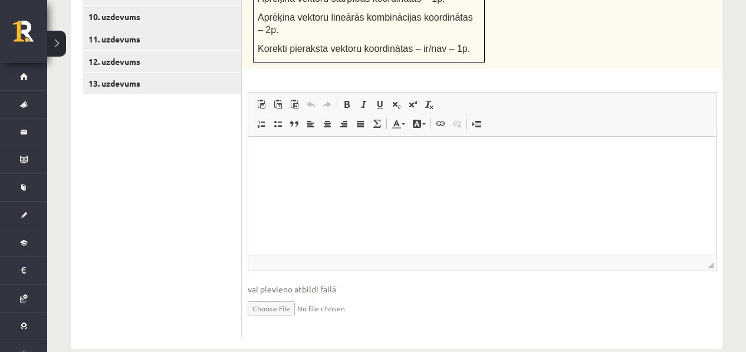
click at [413, 172] on html at bounding box center [482, 154] width 468 height 36
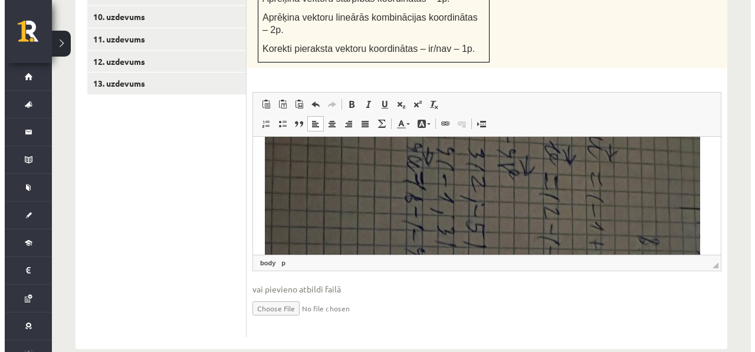
scroll to position [163, 0]
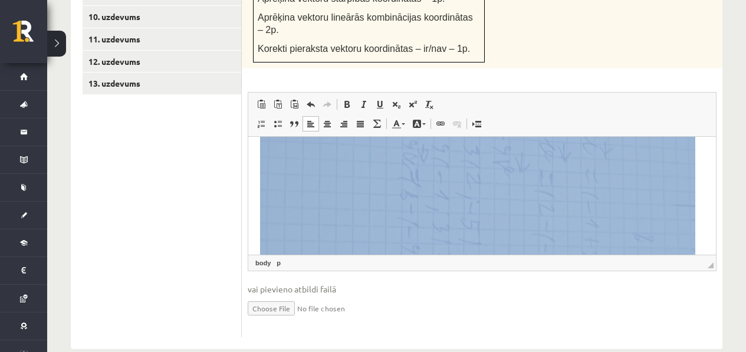
click at [493, 178] on img "Визуальный текстовый редактор, wiswyg-editor-user-answer-47433926428840" at bounding box center [477, 288] width 435 height 581
click at [523, 181] on img "Визуальный текстовый редактор, wiswyg-editor-user-answer-47433926428840" at bounding box center [477, 288] width 435 height 581
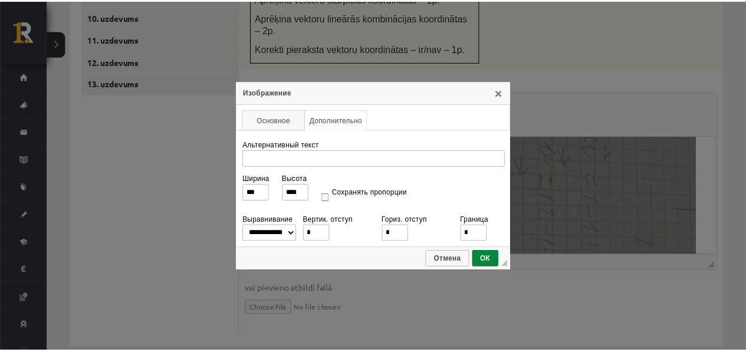
scroll to position [0, 0]
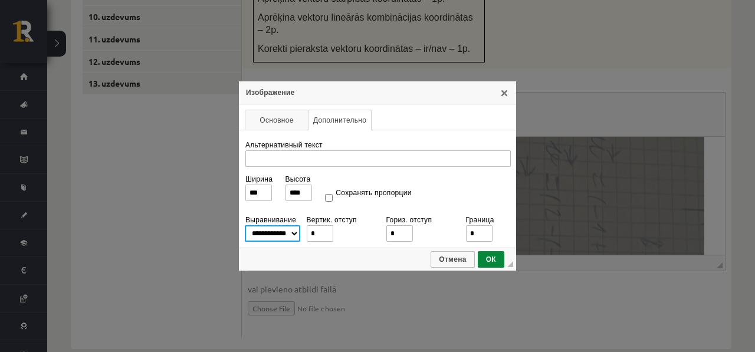
click at [277, 235] on select "**********" at bounding box center [272, 233] width 55 height 17
click at [500, 106] on div "**********" at bounding box center [377, 175] width 277 height 189
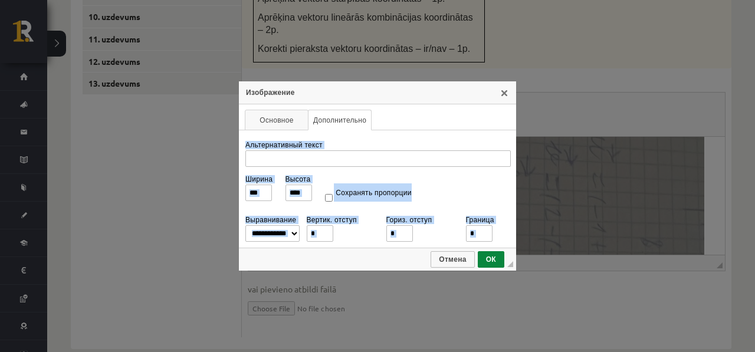
click at [500, 106] on div "**********" at bounding box center [377, 175] width 277 height 189
click at [497, 94] on div "Изображение" at bounding box center [377, 92] width 277 height 23
click at [502, 95] on link "X" at bounding box center [504, 92] width 9 height 9
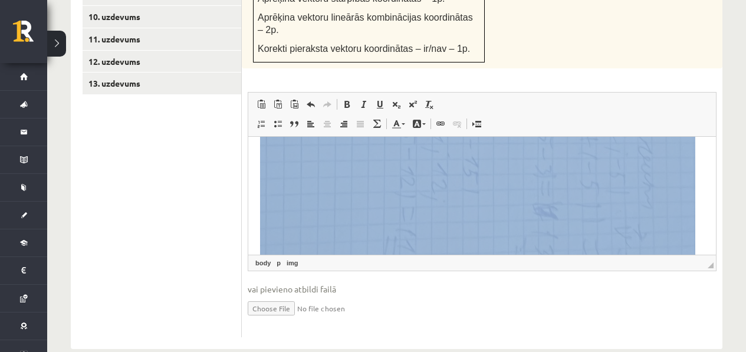
scroll to position [264, 0]
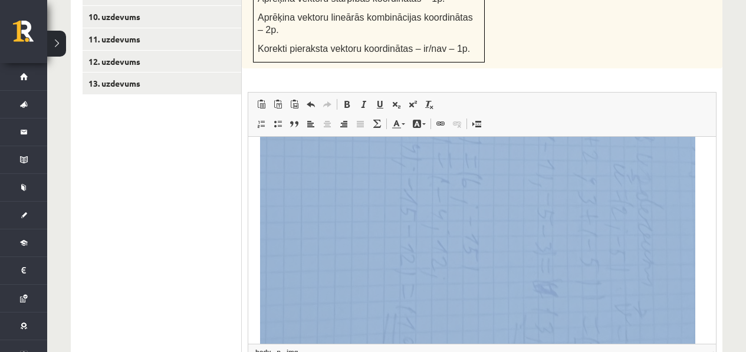
drag, startPoint x: 713, startPoint y: 264, endPoint x: 735, endPoint y: 362, distance: 100.9
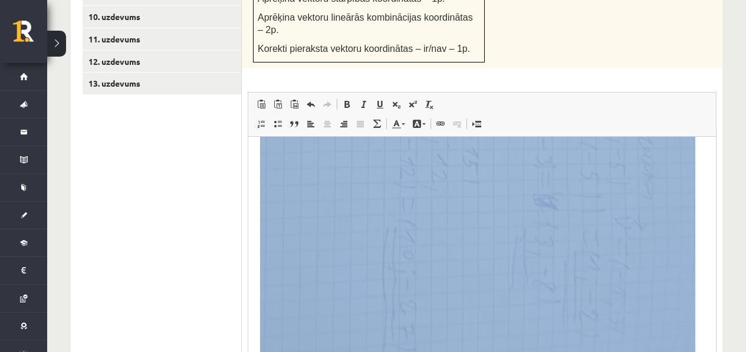
scroll to position [354, 0]
click at [602, 218] on img "Визуальный текстовый редактор, wiswyg-editor-user-answer-47433926428840" at bounding box center [477, 96] width 435 height 581
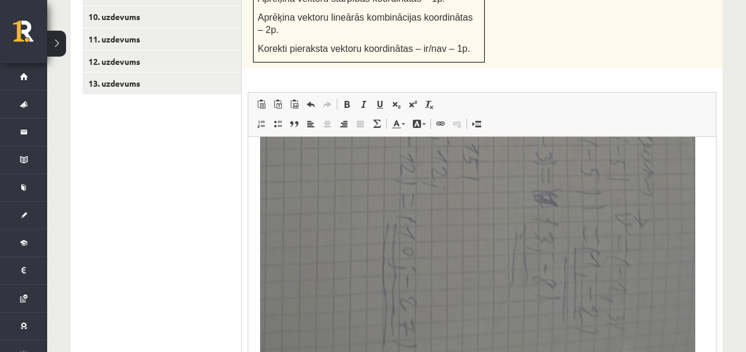
click at [586, 81] on div "5p Doti vektori = (2; -5) un = (-1; 3). Aprēķini A) + B) - C) Vērtēšanas kritēr…" at bounding box center [482, 138] width 481 height 595
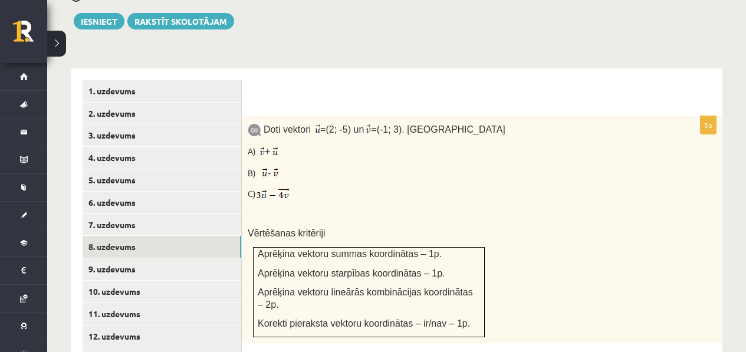
scroll to position [467, 0]
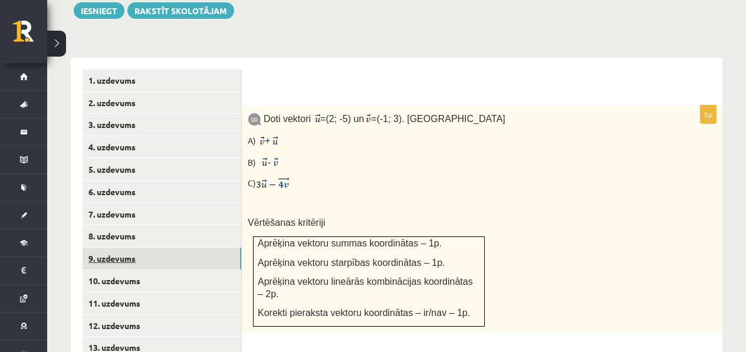
click at [178, 260] on link "9. uzdevums" at bounding box center [162, 259] width 159 height 22
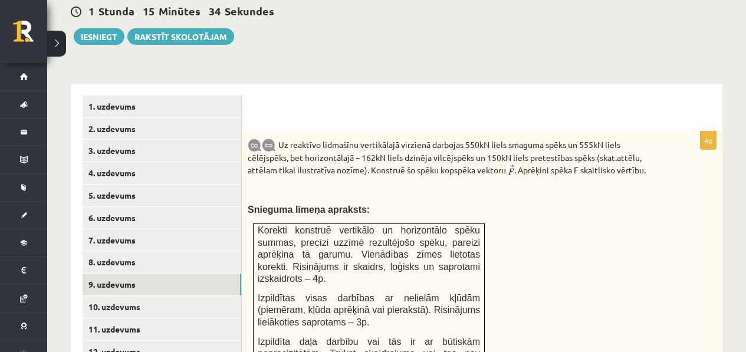
scroll to position [465, 0]
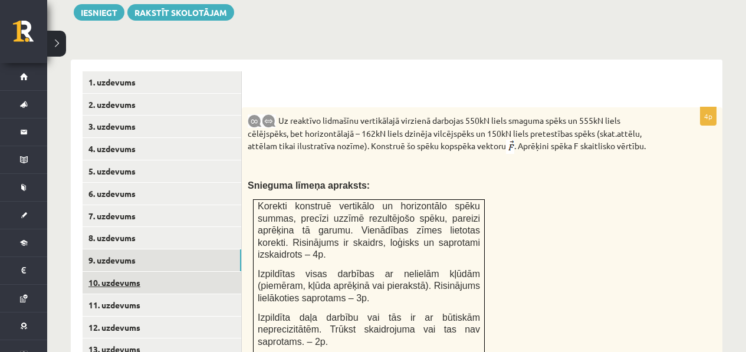
click at [154, 286] on link "10. uzdevums" at bounding box center [162, 283] width 159 height 22
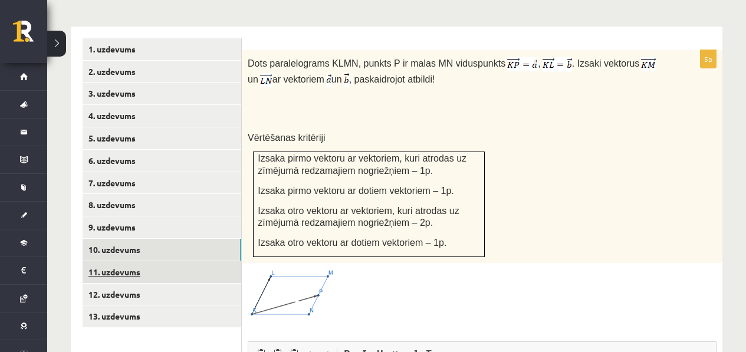
scroll to position [0, 0]
click at [150, 273] on link "11. uzdevums" at bounding box center [162, 272] width 159 height 22
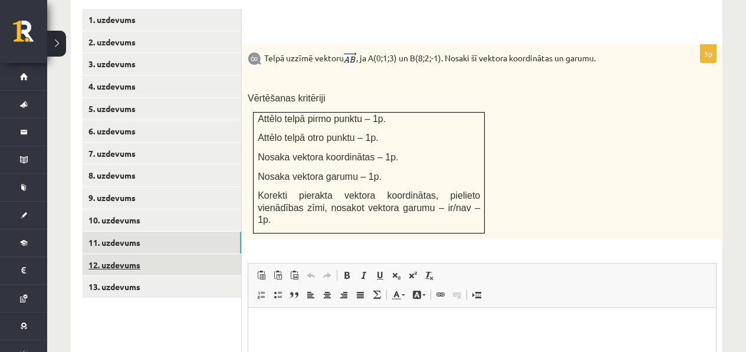
click at [149, 269] on link "12. uzdevums" at bounding box center [162, 265] width 159 height 22
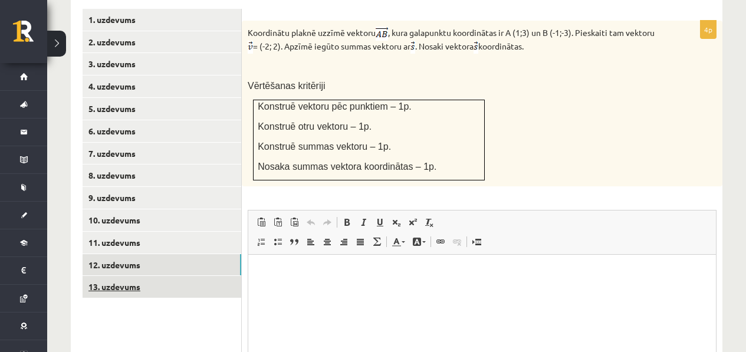
click at [135, 286] on link "13. uzdevums" at bounding box center [162, 287] width 159 height 22
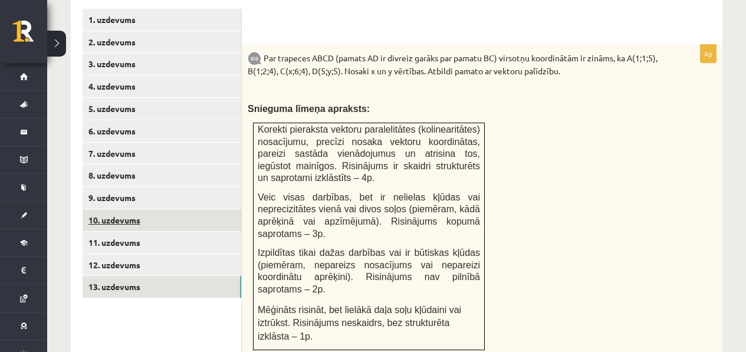
click at [129, 209] on link "10. uzdevums" at bounding box center [162, 220] width 159 height 22
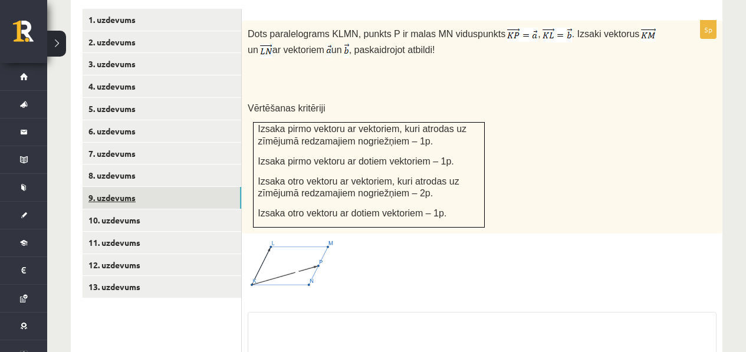
click at [130, 201] on link "9. uzdevums" at bounding box center [162, 198] width 159 height 22
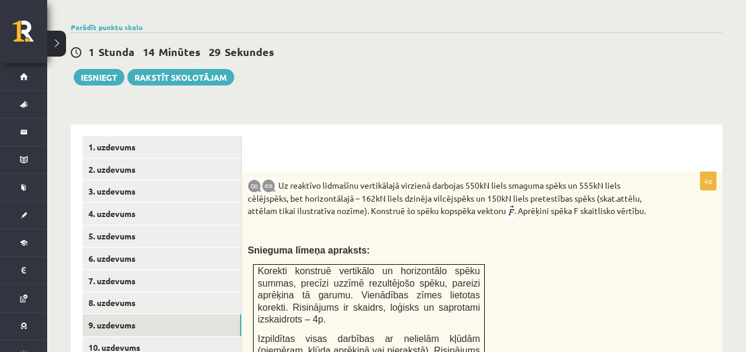
scroll to position [453, 0]
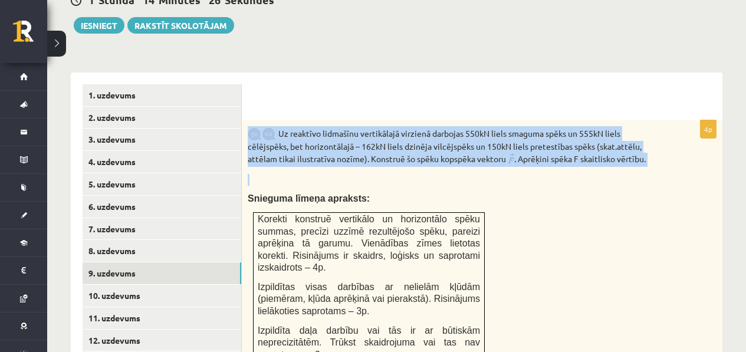
drag, startPoint x: 589, startPoint y: 175, endPoint x: 422, endPoint y: 118, distance: 176.5
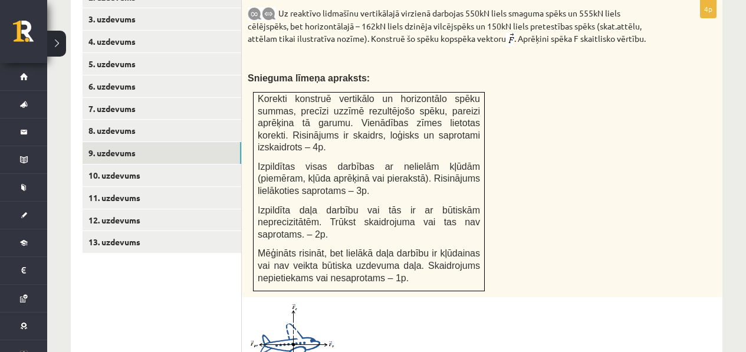
scroll to position [661, 0]
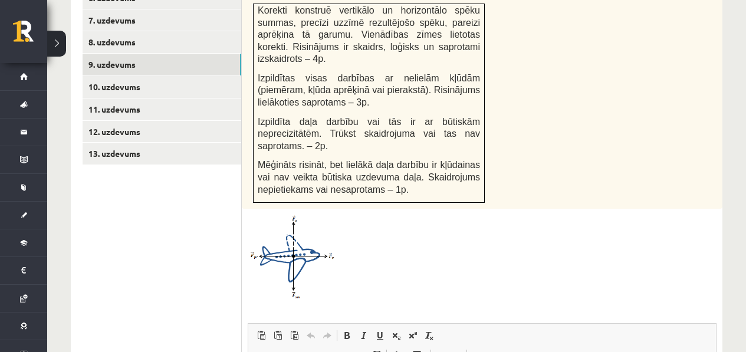
click at [307, 291] on img at bounding box center [292, 257] width 88 height 84
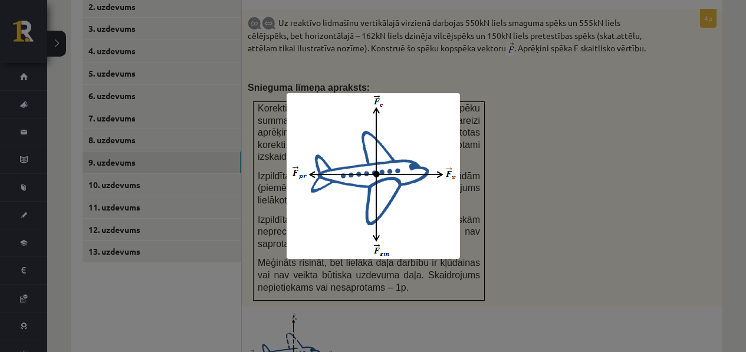
scroll to position [546, 0]
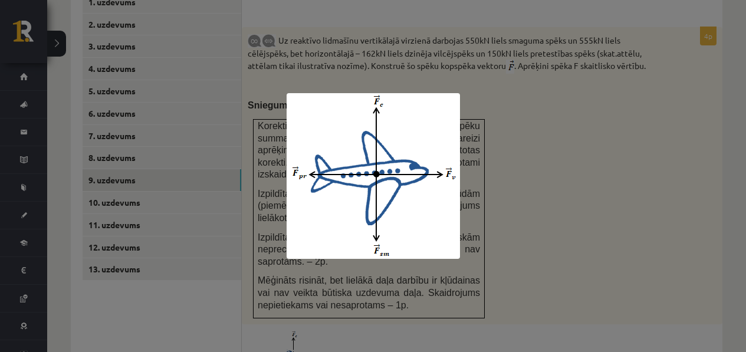
click at [493, 218] on div at bounding box center [373, 176] width 746 height 352
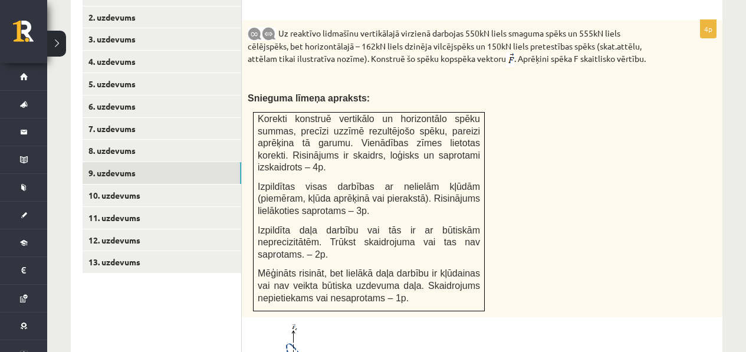
scroll to position [488, 0]
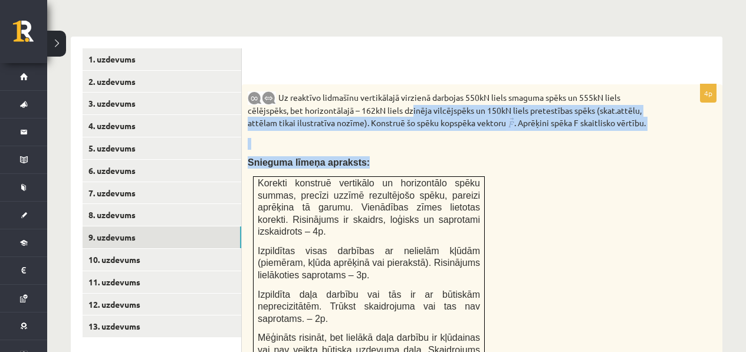
drag, startPoint x: 547, startPoint y: 161, endPoint x: 411, endPoint y: 109, distance: 145.8
click at [411, 109] on div "Uz reaktīvo lidmašīnu vertikālajā virzienā darbojas 550kN liels smaguma spēks u…" at bounding box center [482, 232] width 481 height 297
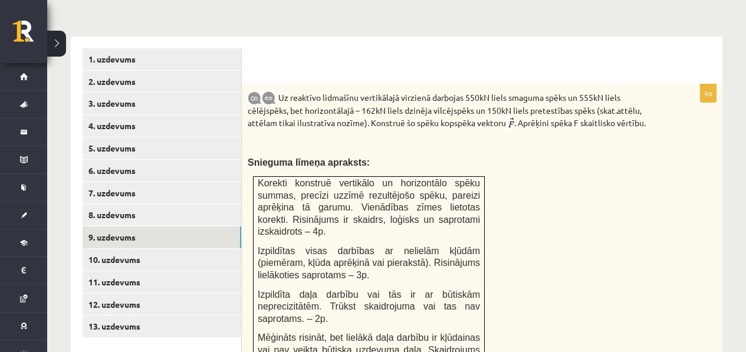
click at [411, 127] on p "Uz reaktīvo lidmašīnu vertikālajā virzienā darbojas 550kN liels smaguma spēks u…" at bounding box center [453, 110] width 410 height 41
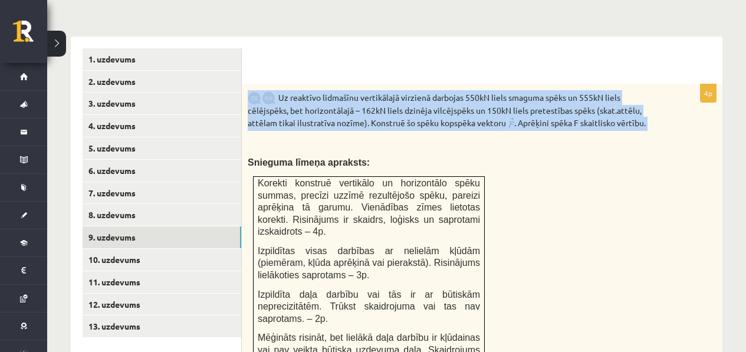
drag, startPoint x: 673, startPoint y: 132, endPoint x: 549, endPoint y: 83, distance: 134.0
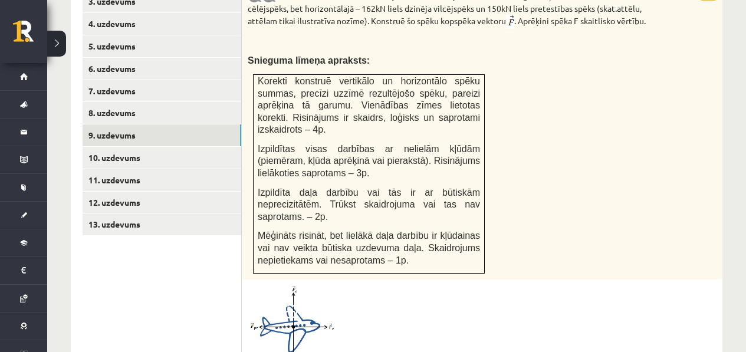
scroll to position [594, 0]
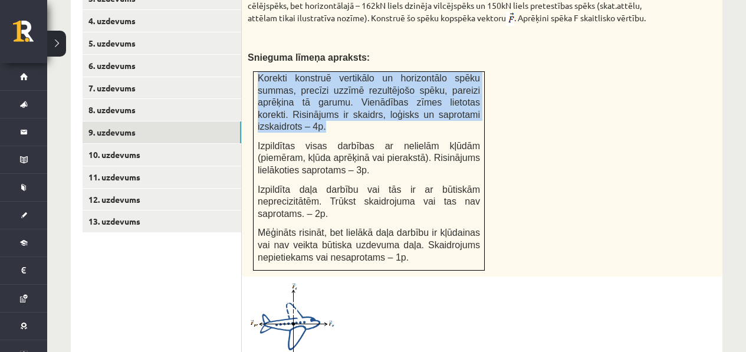
drag, startPoint x: 287, startPoint y: 86, endPoint x: 336, endPoint y: 131, distance: 66.4
click at [336, 131] on td "Korekti konstruē vertikālo un horizontālo spēku summas, precīzi uzzīmē rezultēj…" at bounding box center [369, 170] width 231 height 199
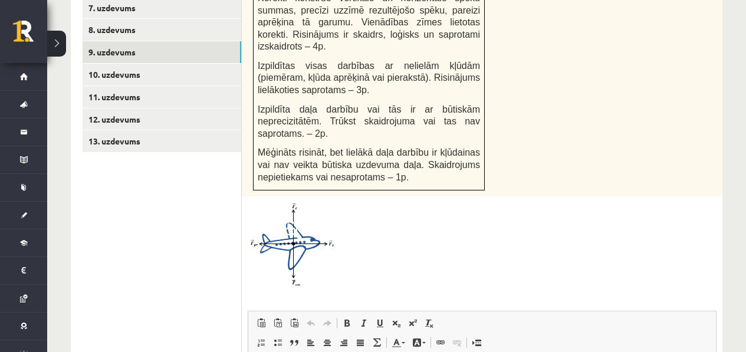
scroll to position [670, 0]
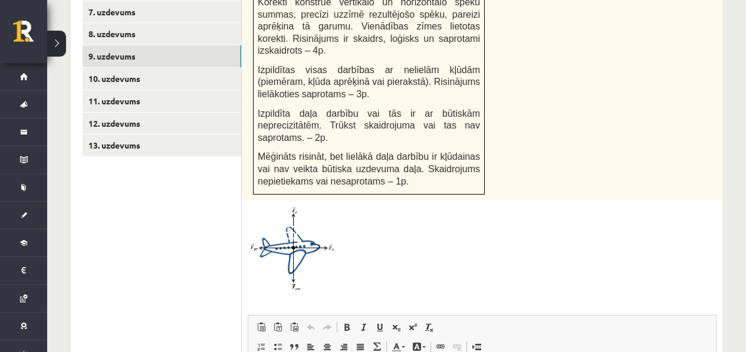
click at [317, 254] on img at bounding box center [292, 248] width 88 height 84
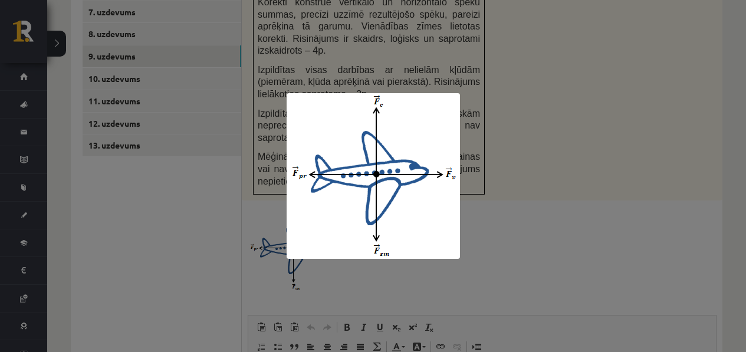
click at [520, 238] on div at bounding box center [373, 176] width 746 height 352
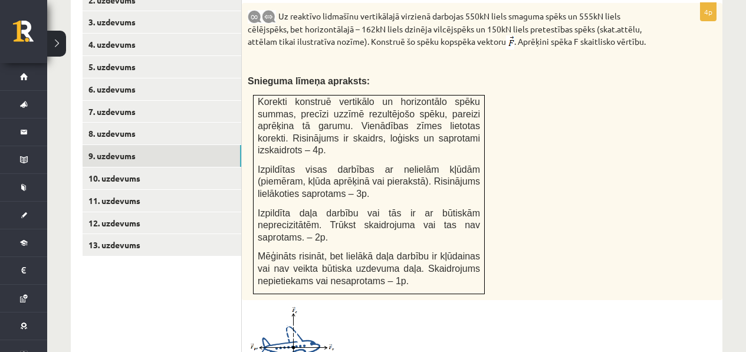
scroll to position [599, 0]
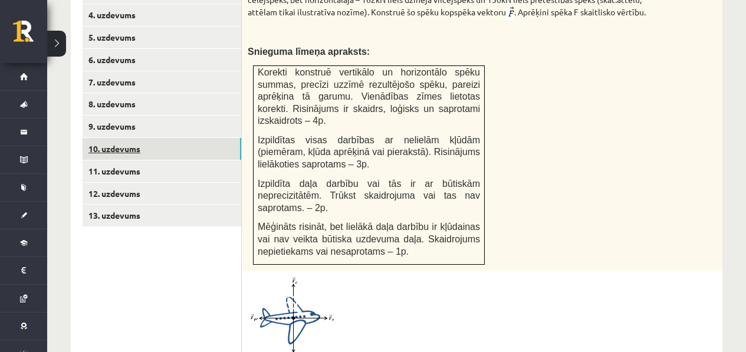
click at [152, 152] on link "10. uzdevums" at bounding box center [162, 149] width 159 height 22
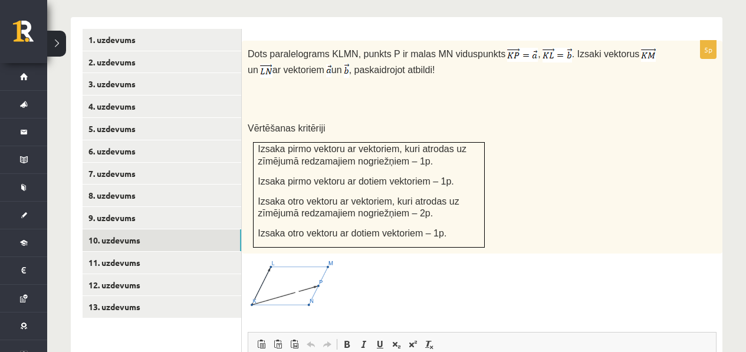
scroll to position [553, 0]
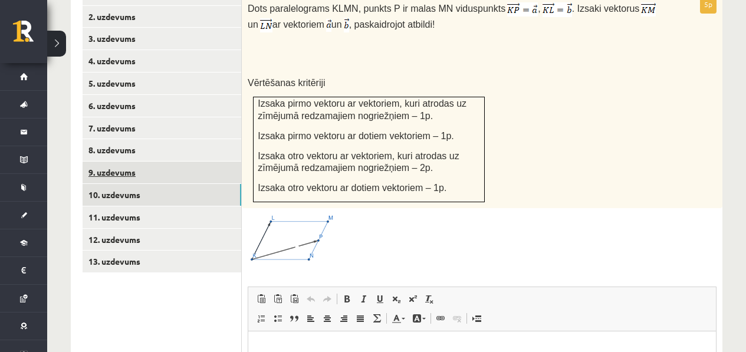
click at [159, 165] on link "9. uzdevums" at bounding box center [162, 173] width 159 height 22
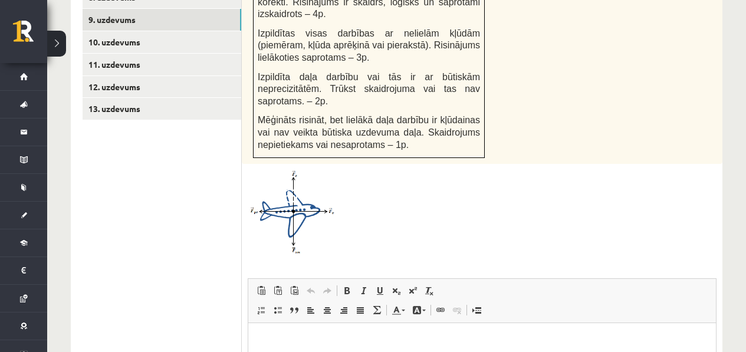
scroll to position [795, 0]
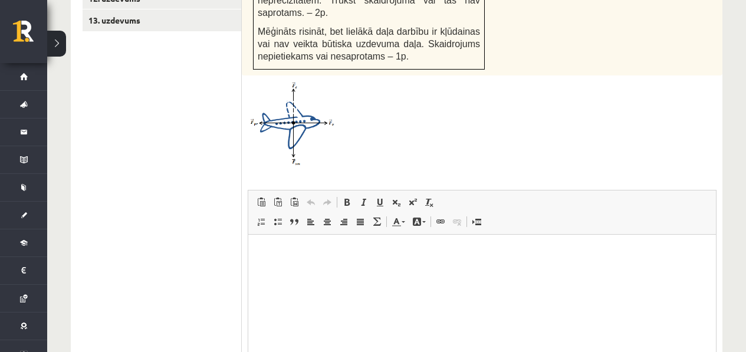
click at [322, 251] on p "Визуальный текстовый редактор, wiswyg-editor-user-answer-47433817041660" at bounding box center [482, 252] width 444 height 12
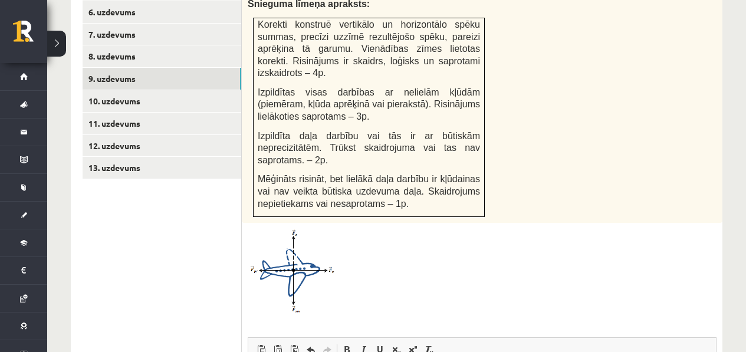
scroll to position [646, 0]
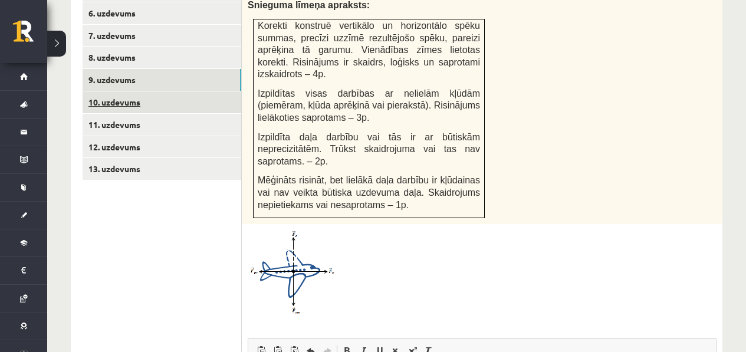
click at [183, 102] on link "10. uzdevums" at bounding box center [162, 102] width 159 height 22
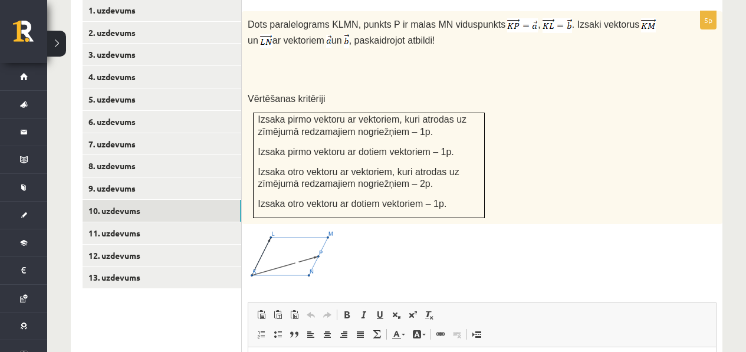
scroll to position [0, 0]
click at [285, 255] on span at bounding box center [292, 258] width 19 height 19
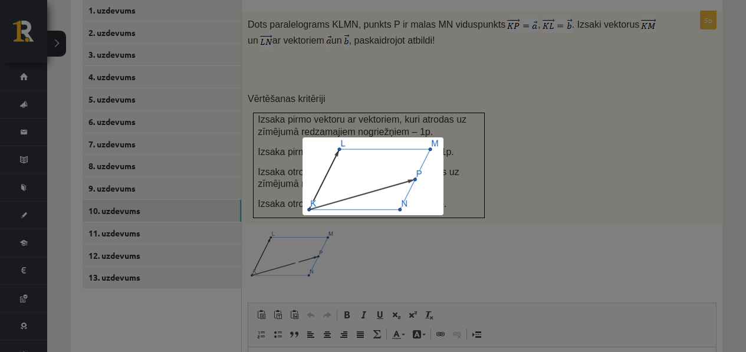
click at [307, 253] on div at bounding box center [373, 176] width 746 height 352
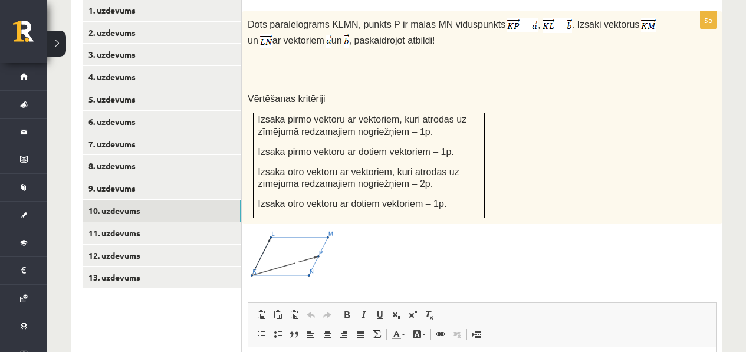
click at [306, 242] on img at bounding box center [292, 254] width 88 height 49
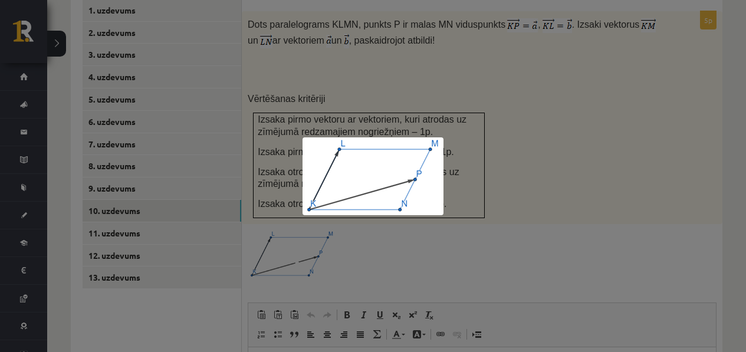
click at [304, 236] on div at bounding box center [373, 176] width 746 height 352
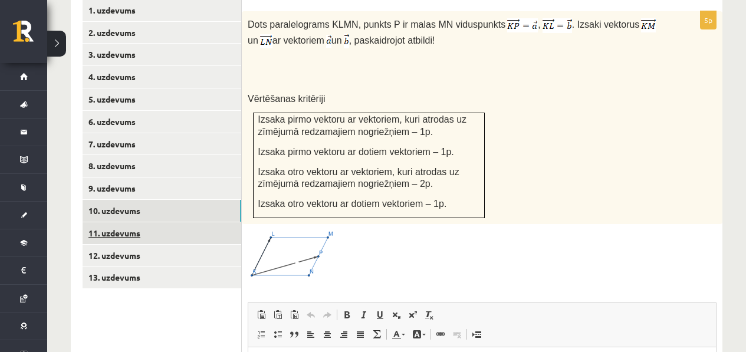
click at [211, 225] on link "11. uzdevums" at bounding box center [162, 233] width 159 height 22
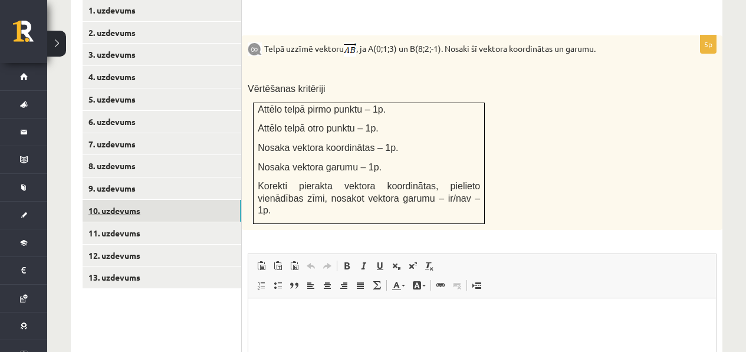
click at [217, 203] on link "10. uzdevums" at bounding box center [162, 211] width 159 height 22
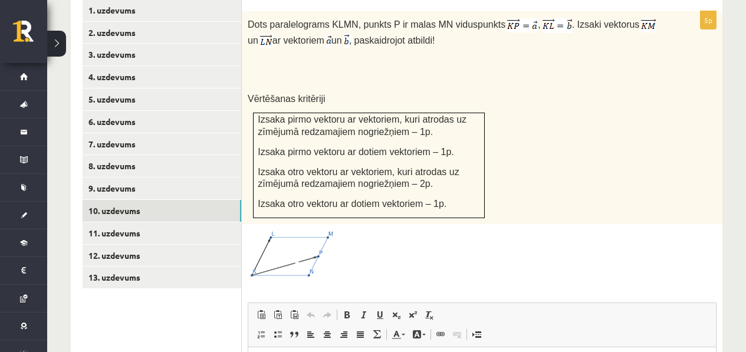
click at [327, 225] on div "5p Dots paralelograms KLMN, punkts P ir malas MN viduspunkts , . Izsaki vektoru…" at bounding box center [482, 279] width 481 height 537
click at [318, 235] on img at bounding box center [292, 254] width 88 height 49
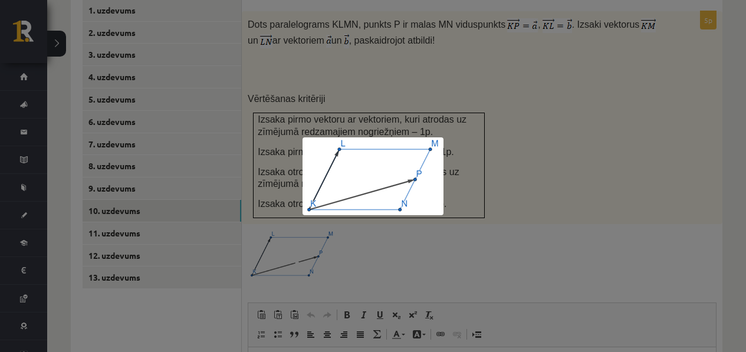
click at [378, 116] on div at bounding box center [373, 176] width 746 height 352
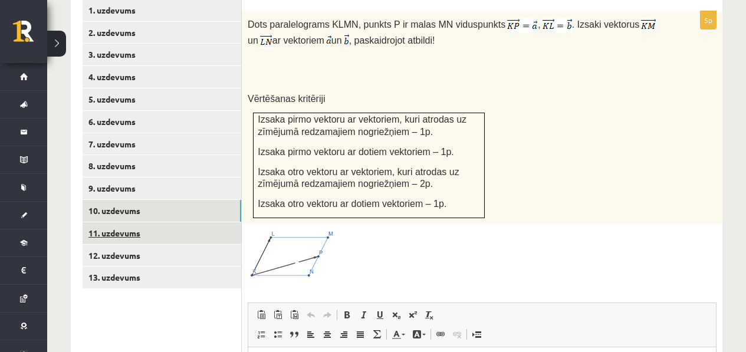
click at [114, 234] on link "11. uzdevums" at bounding box center [162, 233] width 159 height 22
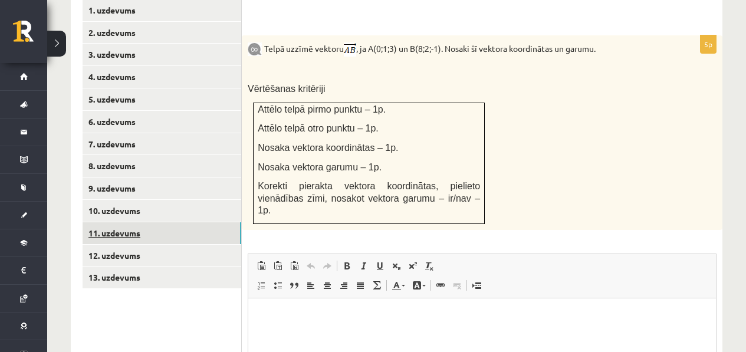
click at [133, 222] on link "11. uzdevums" at bounding box center [162, 233] width 159 height 22
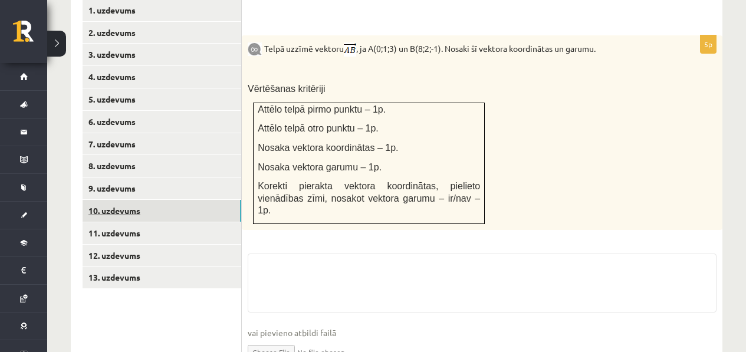
click at [135, 211] on link "10. uzdevums" at bounding box center [162, 211] width 159 height 22
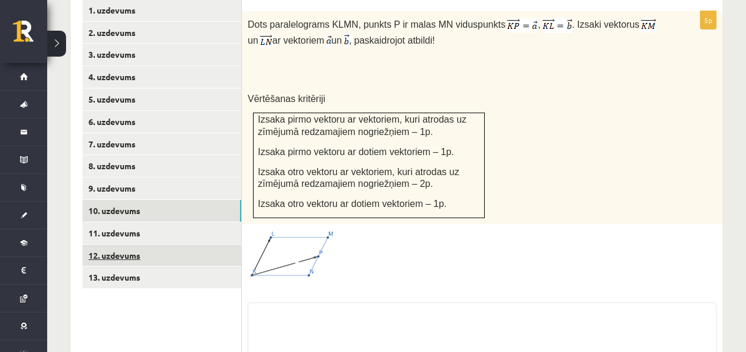
click at [129, 252] on link "12. uzdevums" at bounding box center [162, 256] width 159 height 22
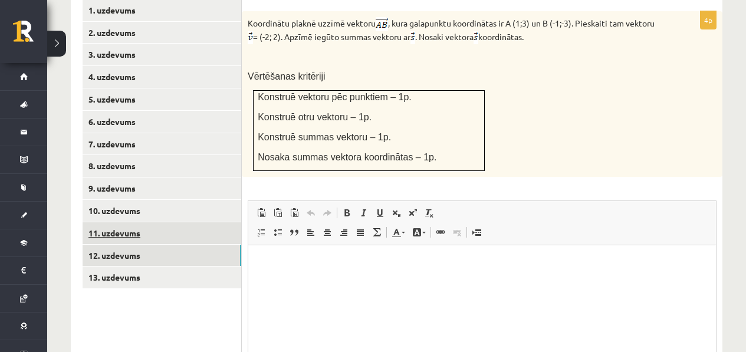
click at [158, 222] on link "11. uzdevums" at bounding box center [162, 233] width 159 height 22
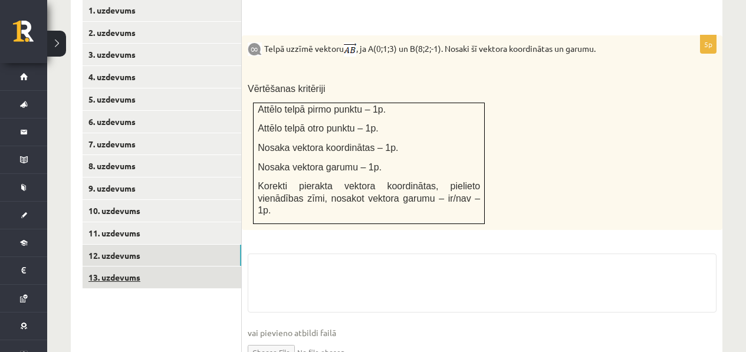
click at [140, 273] on link "13. uzdevums" at bounding box center [162, 278] width 159 height 22
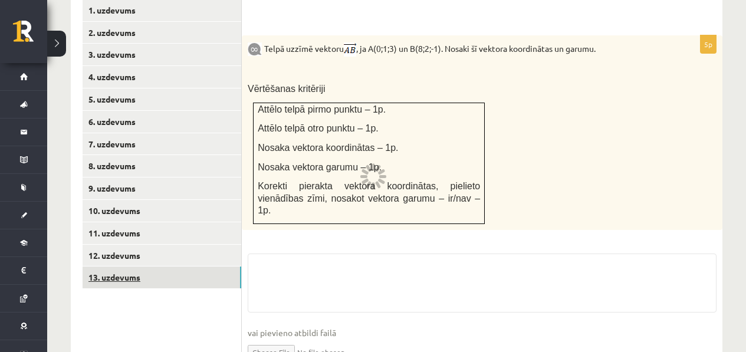
click at [140, 273] on link "13. uzdevums" at bounding box center [162, 278] width 159 height 22
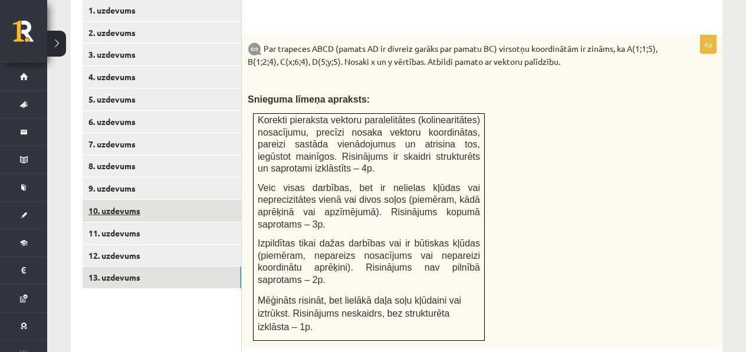
click at [174, 215] on link "10. uzdevums" at bounding box center [162, 211] width 159 height 22
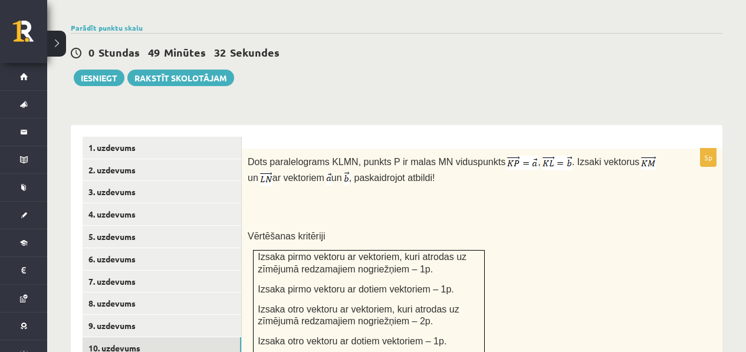
scroll to position [501, 0]
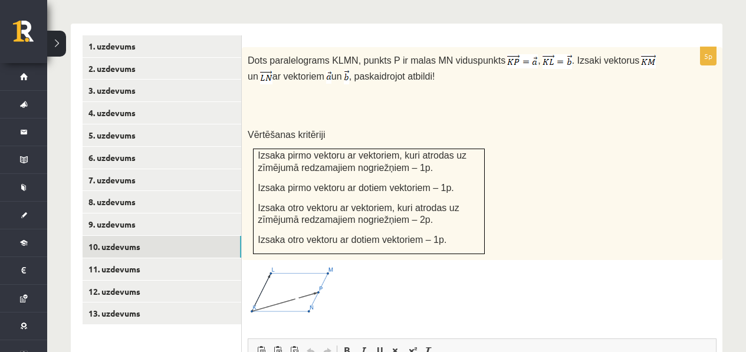
click at [295, 267] on img at bounding box center [292, 290] width 88 height 49
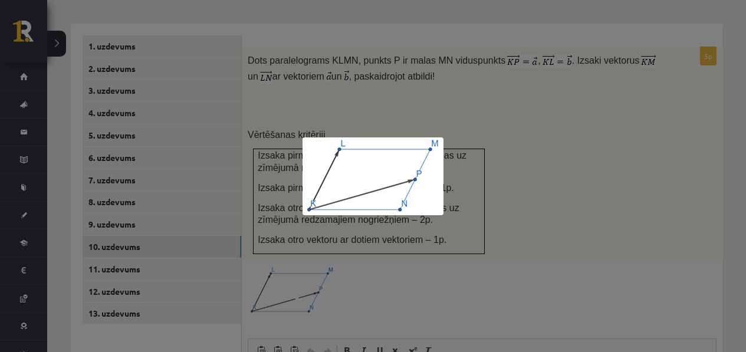
click at [421, 253] on div at bounding box center [373, 176] width 746 height 352
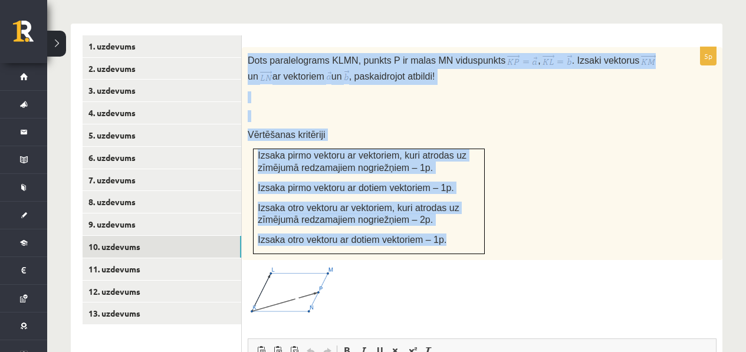
drag, startPoint x: 464, startPoint y: 241, endPoint x: 257, endPoint y: 41, distance: 287.5
click at [257, 41] on form "5p Dots paralelograms KLMN, punkts P ir malas MN viduspunkts , . Izsaki vektoru…" at bounding box center [482, 309] width 457 height 549
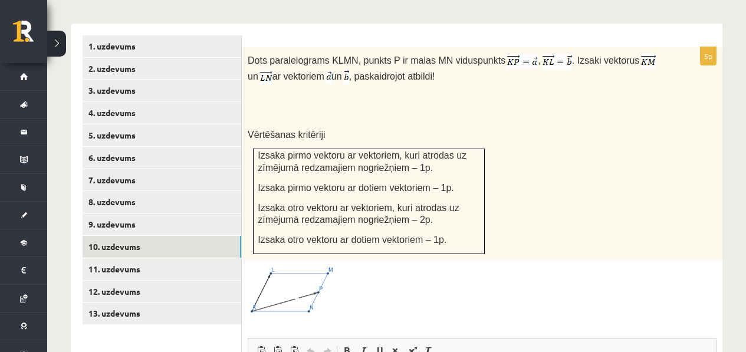
click at [519, 175] on div "Dots paralelograms KLMN, punkts P ir malas MN viduspunkts , . Izsaki vektorus u…" at bounding box center [482, 153] width 481 height 213
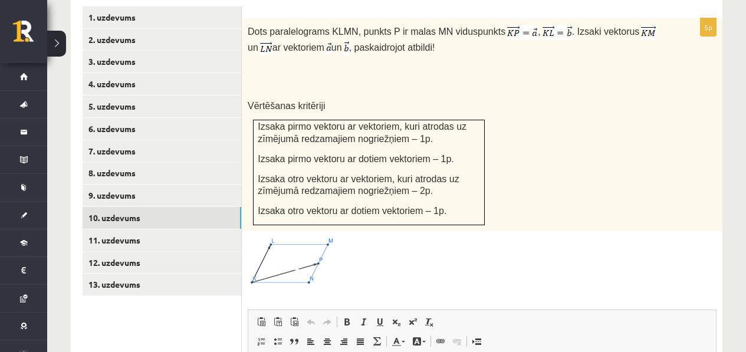
scroll to position [531, 0]
click at [299, 244] on img at bounding box center [292, 261] width 88 height 49
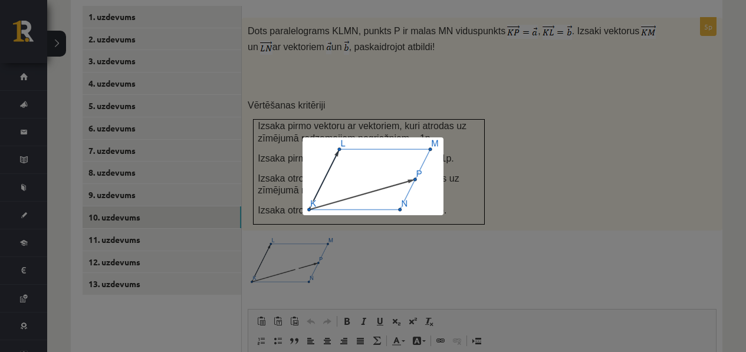
click at [278, 106] on div at bounding box center [373, 176] width 746 height 352
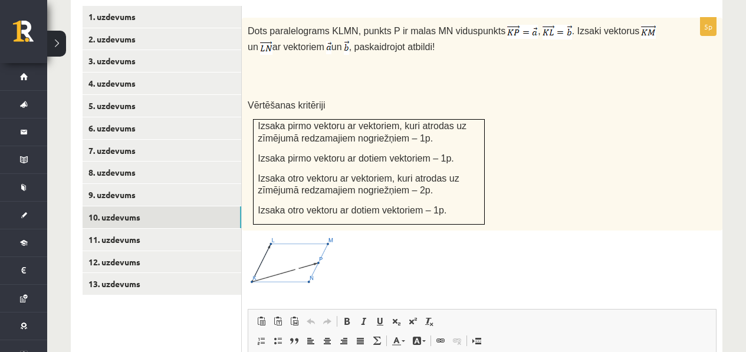
click at [307, 271] on img at bounding box center [292, 261] width 88 height 49
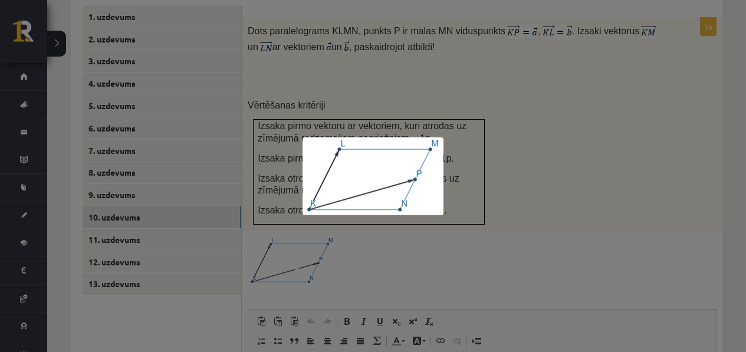
click at [347, 270] on div at bounding box center [373, 176] width 746 height 352
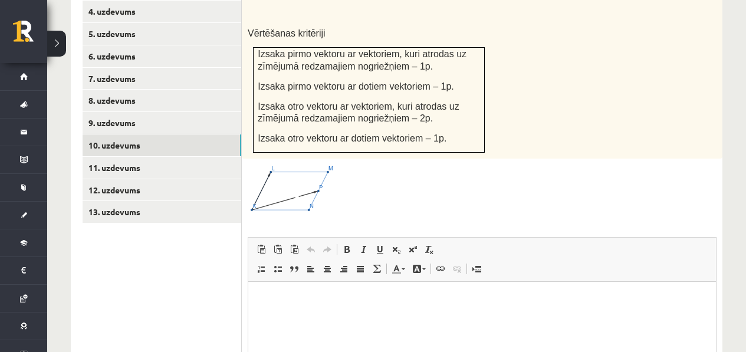
scroll to position [676, 0]
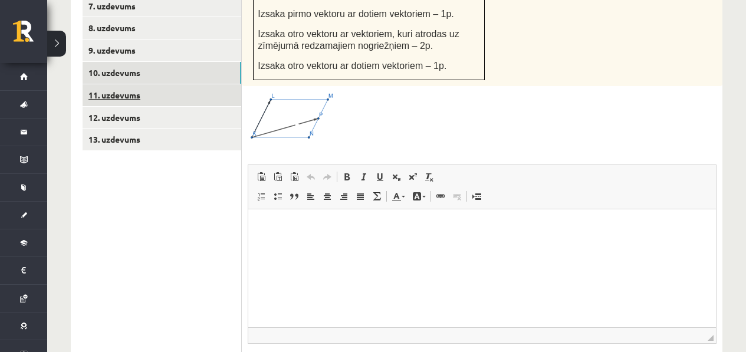
click at [153, 95] on link "11. uzdevums" at bounding box center [162, 95] width 159 height 22
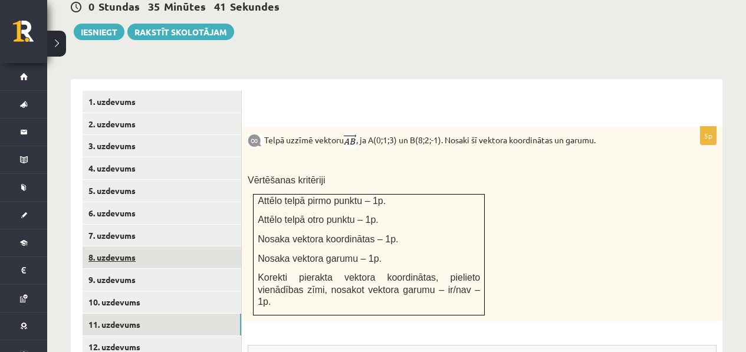
scroll to position [506, 0]
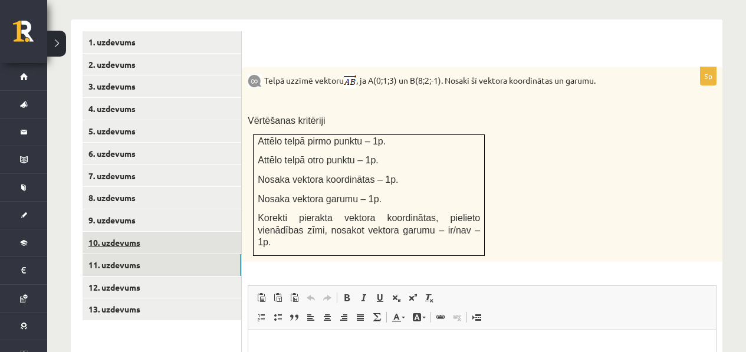
click at [165, 239] on link "10. uzdevums" at bounding box center [162, 243] width 159 height 22
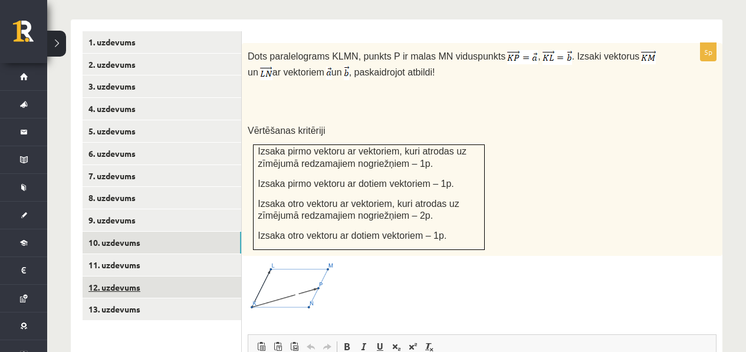
scroll to position [0, 0]
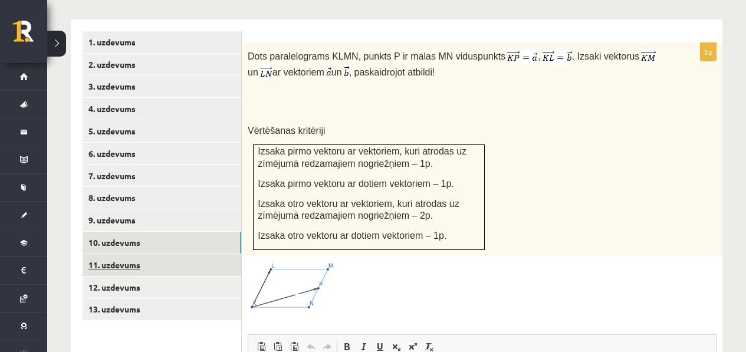
click at [164, 270] on link "11. uzdevums" at bounding box center [162, 265] width 159 height 22
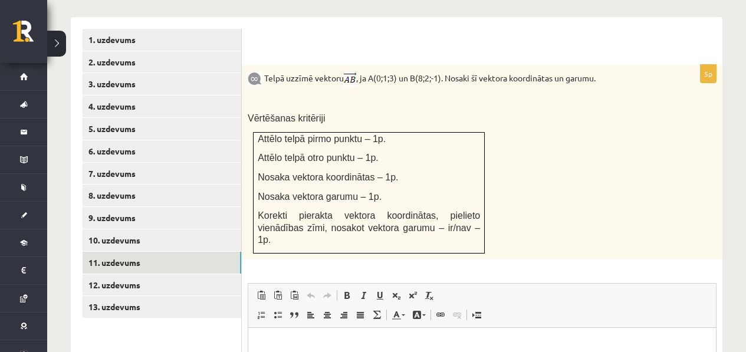
scroll to position [508, 0]
click at [498, 332] on html at bounding box center [482, 345] width 468 height 36
click at [496, 335] on html at bounding box center [482, 345] width 468 height 36
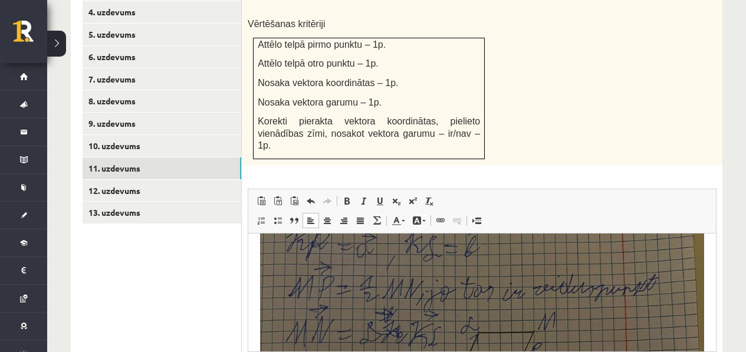
scroll to position [602, 0]
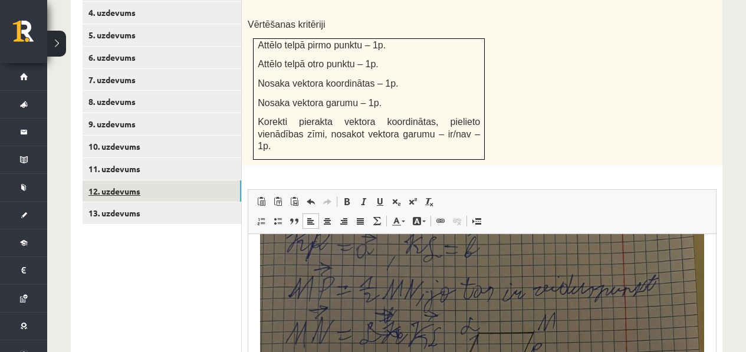
click at [153, 193] on link "12. uzdevums" at bounding box center [162, 192] width 159 height 22
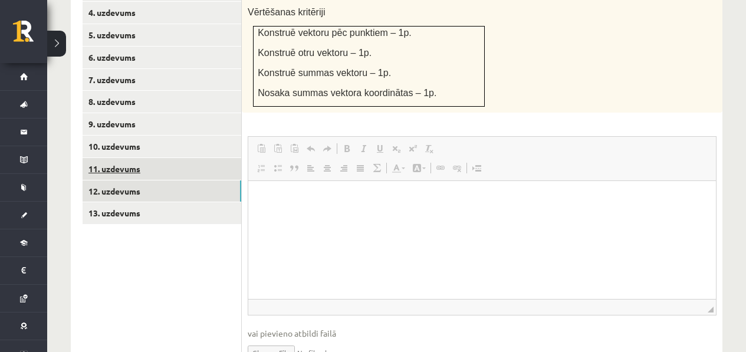
scroll to position [0, 0]
click at [194, 223] on ul "1. uzdevums 2. uzdevums 3. uzdevums 4. uzdevums 5. uzdevums 6. uzdevums 7. uzde…" at bounding box center [162, 158] width 159 height 447
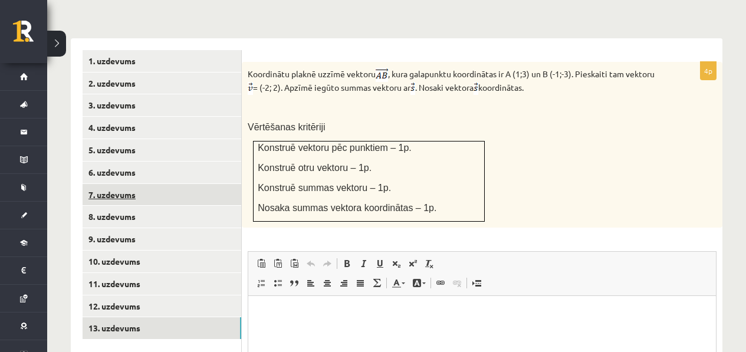
scroll to position [536, 0]
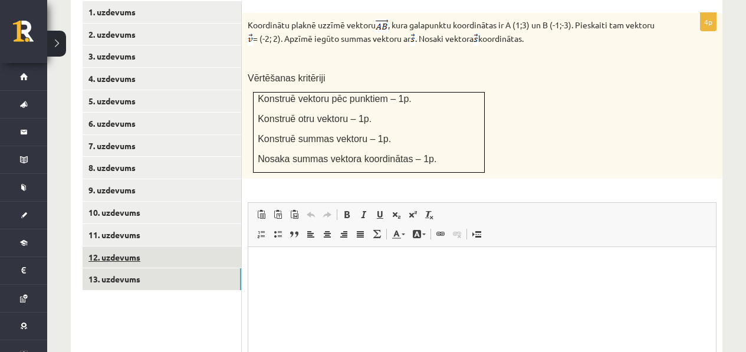
click at [122, 262] on link "12. uzdevums" at bounding box center [162, 258] width 159 height 22
click at [145, 276] on link "13. uzdevums" at bounding box center [162, 279] width 159 height 22
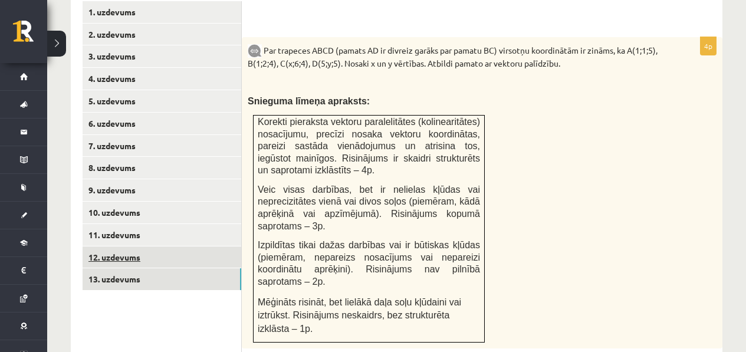
click at [150, 262] on link "12. uzdevums" at bounding box center [162, 258] width 159 height 22
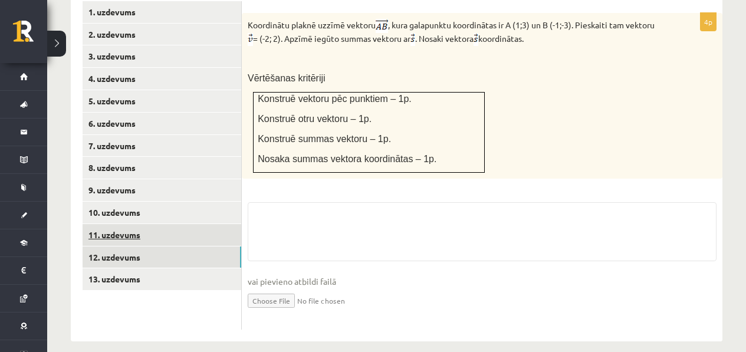
click at [141, 238] on link "11. uzdevums" at bounding box center [162, 235] width 159 height 22
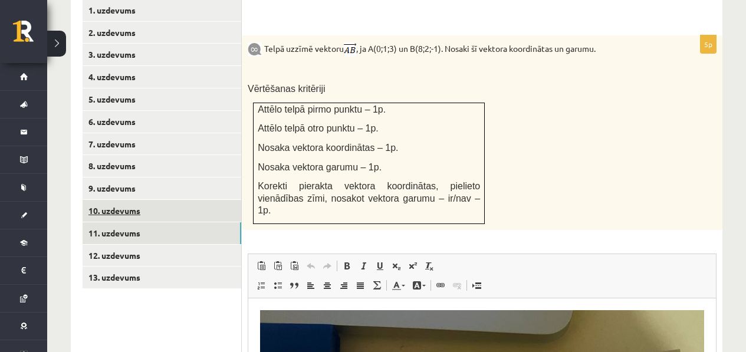
scroll to position [538, 0]
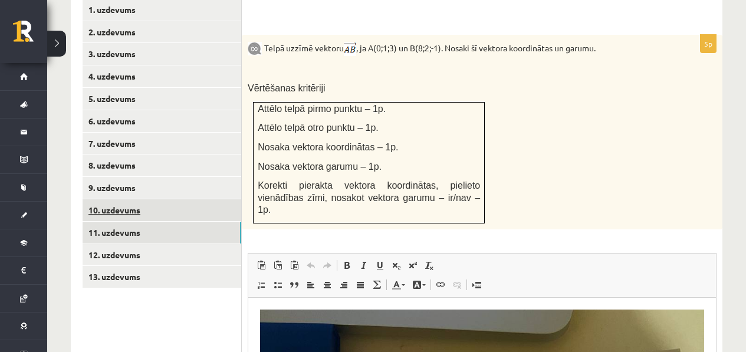
click at [175, 214] on link "10. uzdevums" at bounding box center [162, 210] width 159 height 22
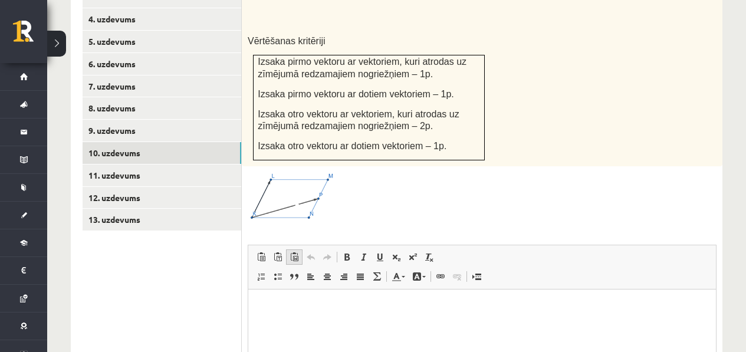
scroll to position [0, 0]
click at [290, 255] on span at bounding box center [294, 257] width 9 height 9
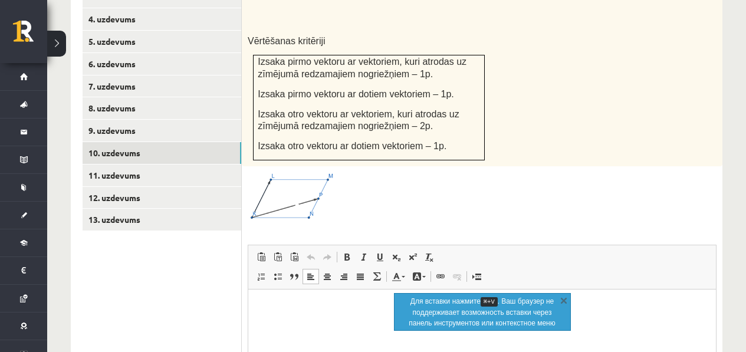
click at [280, 291] on html at bounding box center [482, 307] width 468 height 36
click at [279, 298] on html at bounding box center [482, 307] width 468 height 36
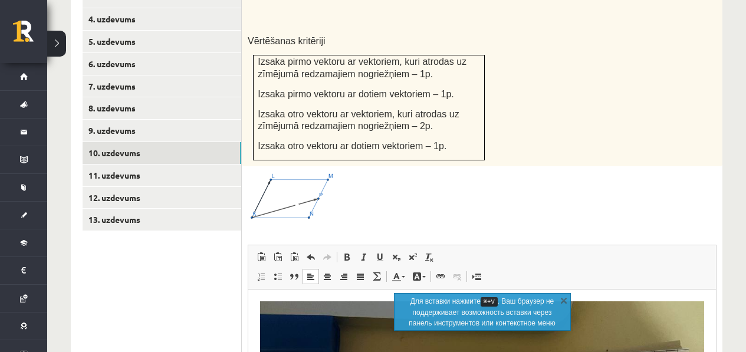
scroll to position [648, 0]
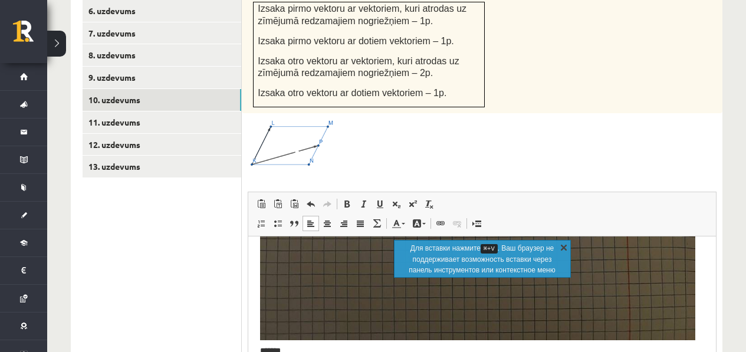
click at [559, 248] on link "X" at bounding box center [564, 247] width 12 height 12
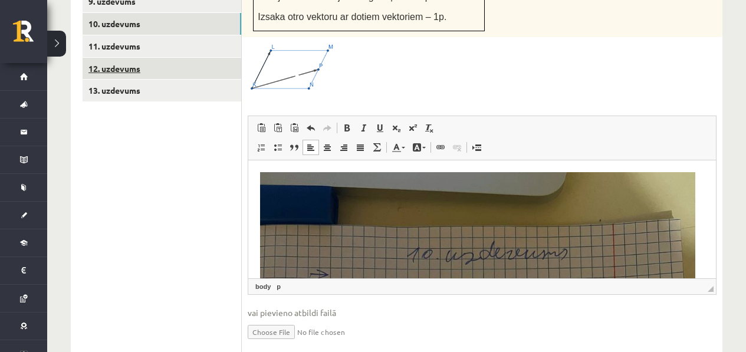
scroll to position [664, 0]
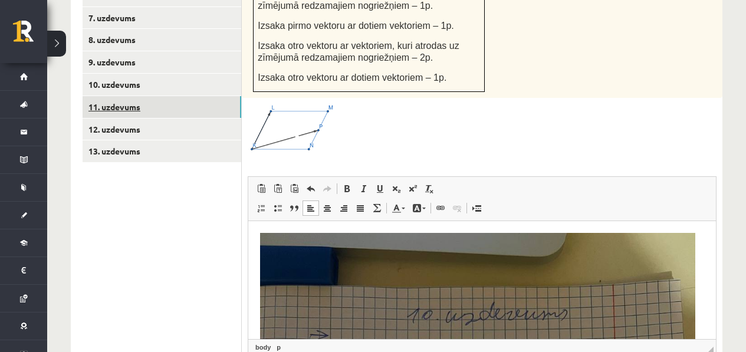
click at [135, 114] on link "11. uzdevums" at bounding box center [162, 107] width 159 height 22
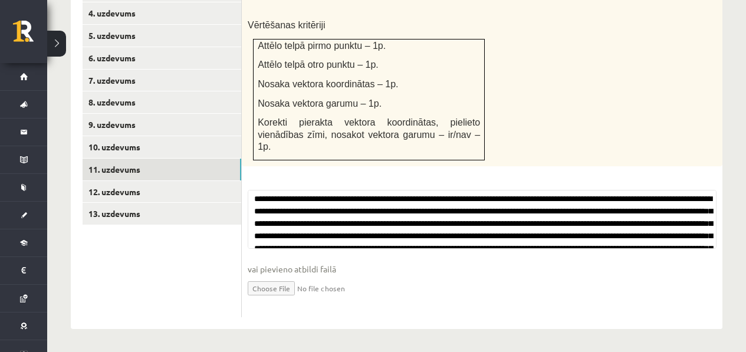
scroll to position [2, 0]
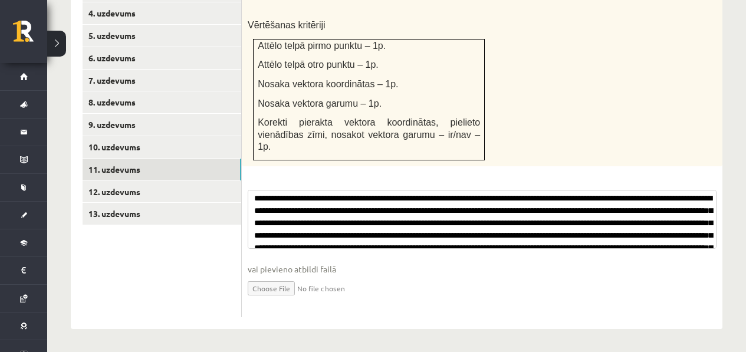
click at [358, 229] on textarea at bounding box center [482, 219] width 469 height 59
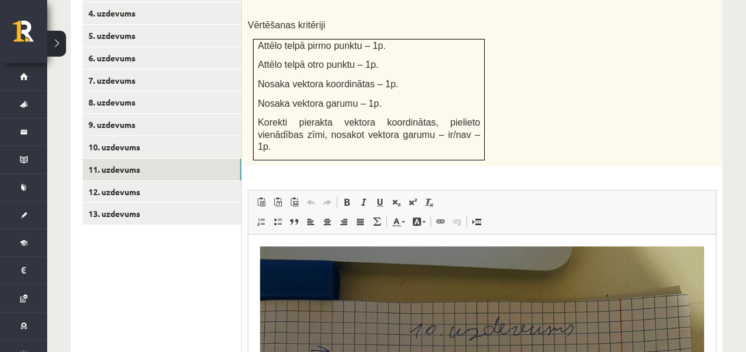
scroll to position [0, 0]
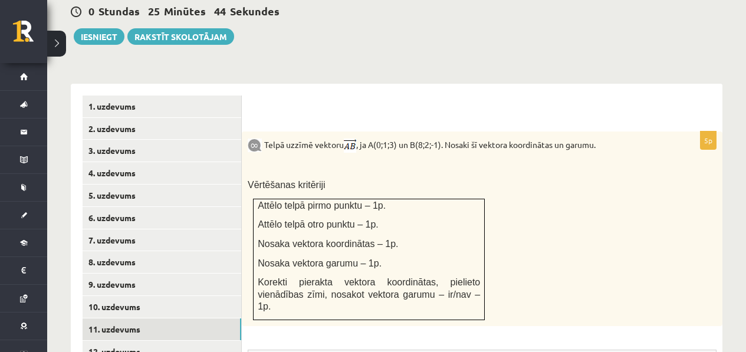
scroll to position [514, 0]
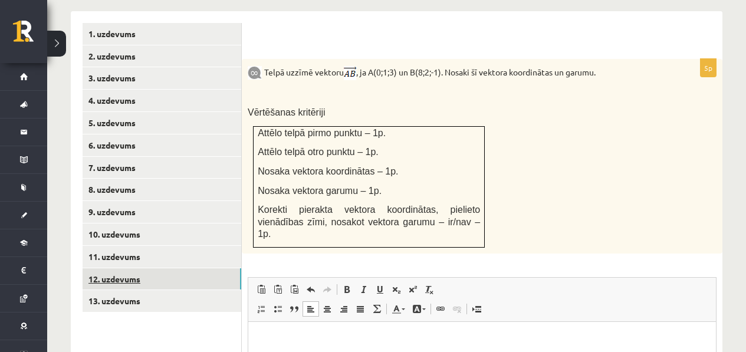
click at [140, 281] on link "12. uzdevums" at bounding box center [162, 279] width 159 height 22
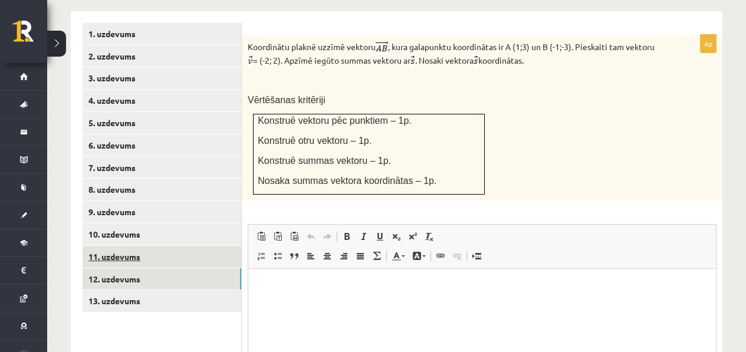
scroll to position [0, 0]
click at [173, 260] on link "11. uzdevums" at bounding box center [162, 257] width 159 height 22
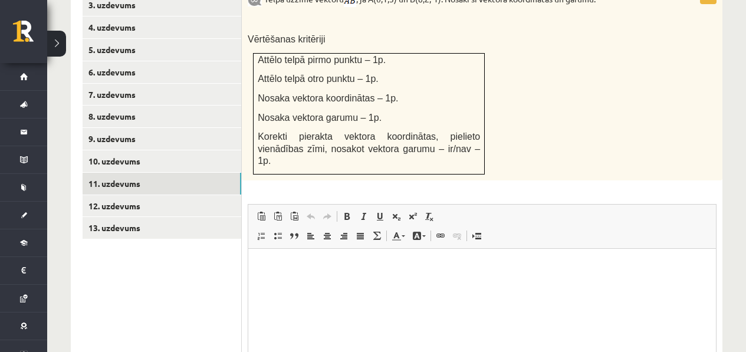
scroll to position [614, 0]
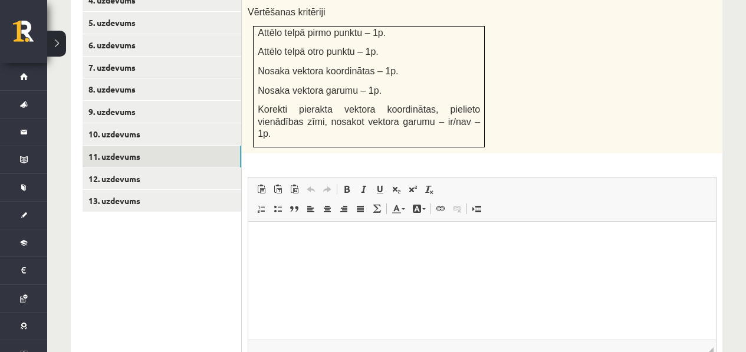
click at [395, 253] on html at bounding box center [482, 239] width 468 height 36
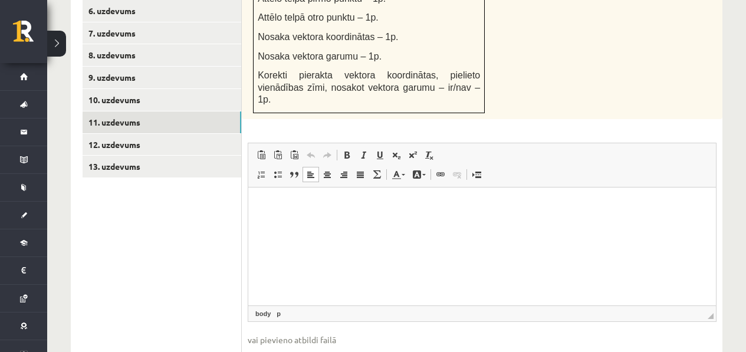
scroll to position [663, 0]
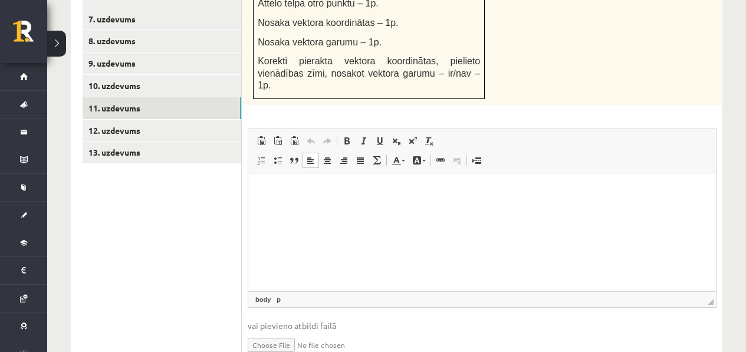
click at [432, 209] on html at bounding box center [482, 191] width 468 height 36
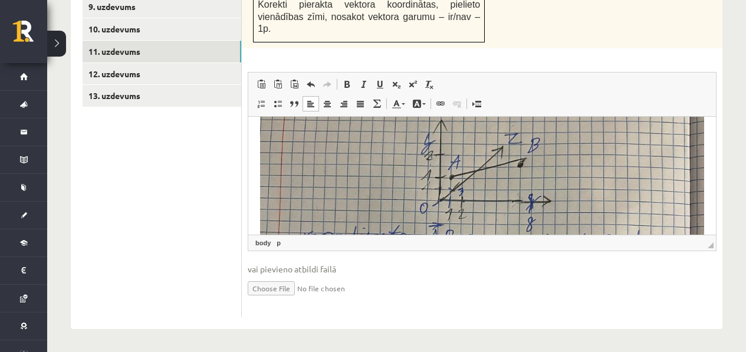
scroll to position [277, 0]
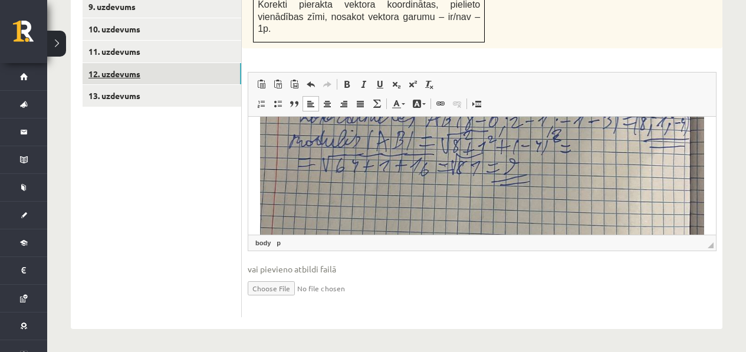
click at [173, 71] on link "12. uzdevums" at bounding box center [162, 74] width 159 height 22
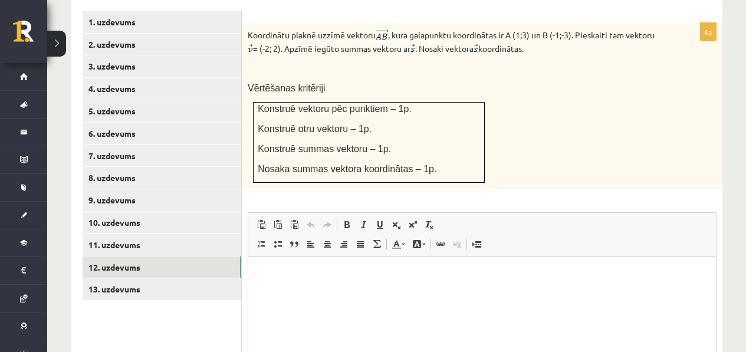
scroll to position [595, 0]
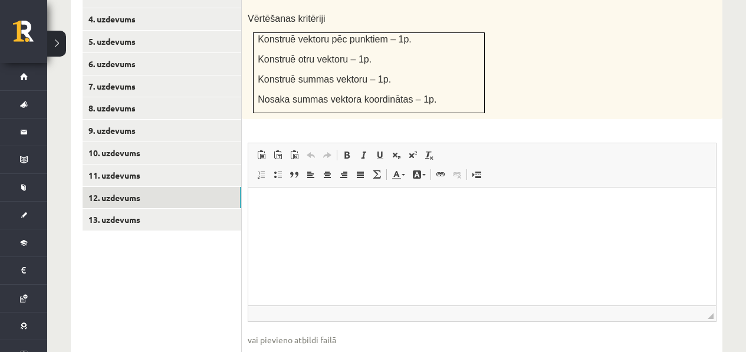
click at [526, 224] on html at bounding box center [482, 206] width 468 height 36
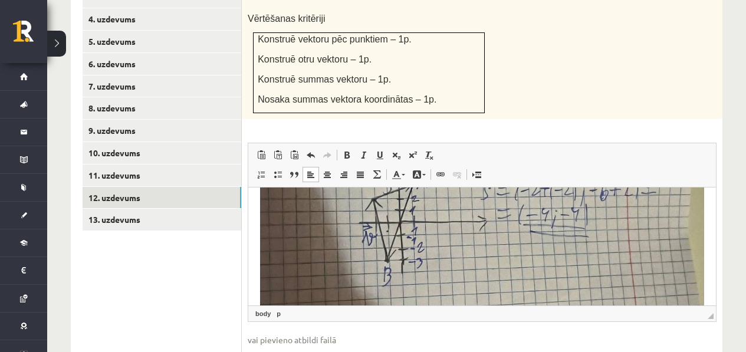
scroll to position [257, 0]
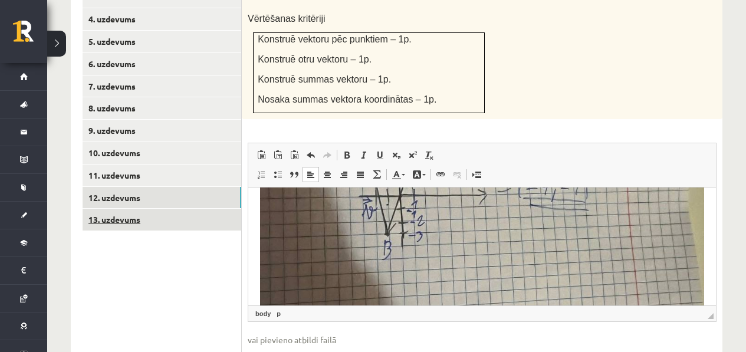
click at [199, 209] on link "13. uzdevums" at bounding box center [162, 220] width 159 height 22
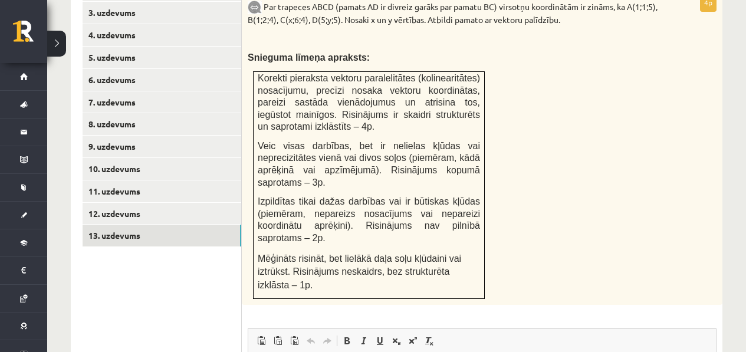
scroll to position [478, 0]
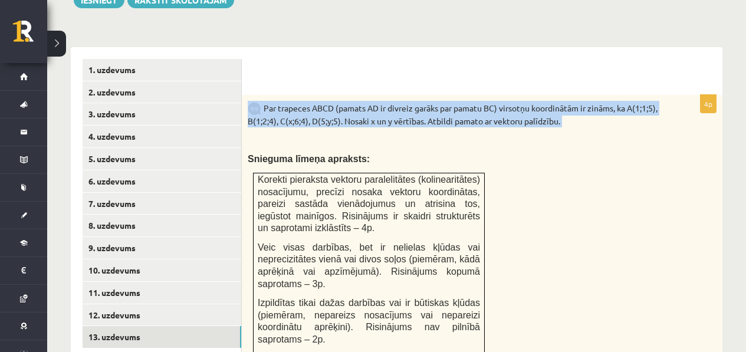
drag, startPoint x: 606, startPoint y: 124, endPoint x: 473, endPoint y: 93, distance: 137.5
click at [467, 95] on div "Par trapeces ABCD (pamats AD ir divreiz garāks par pamatu BC) virsotņu koordinā…" at bounding box center [482, 251] width 481 height 312
drag, startPoint x: 611, startPoint y: 121, endPoint x: 440, endPoint y: 107, distance: 171.1
click at [442, 95] on div "Par trapeces ABCD (pamats AD ir divreiz garāks par pamatu BC) virsotņu koordinā…" at bounding box center [482, 251] width 481 height 312
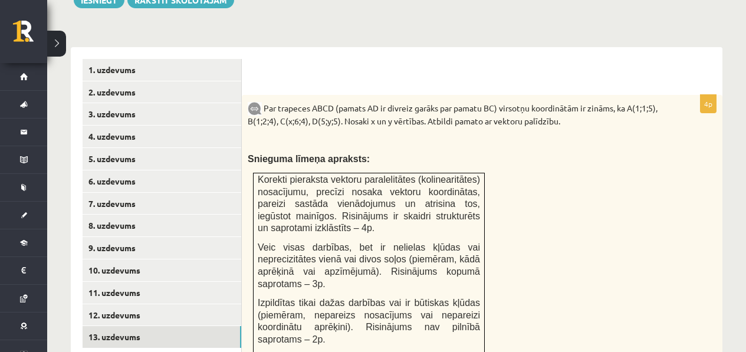
click at [377, 65] on div at bounding box center [482, 71] width 457 height 24
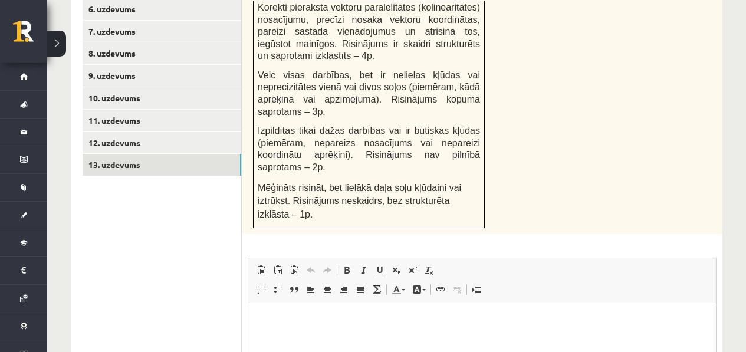
scroll to position [716, 0]
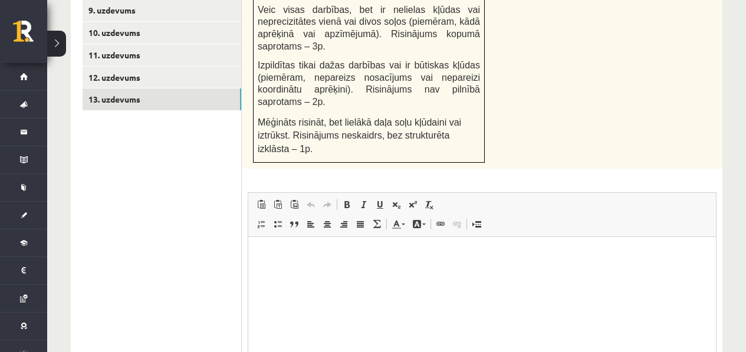
click at [448, 258] on p "Визуальный текстовый редактор, wiswyg-editor-user-answer-47433861849560" at bounding box center [482, 255] width 444 height 12
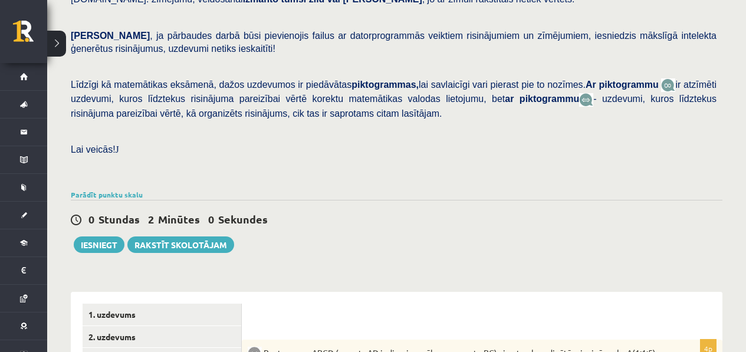
scroll to position [436, 0]
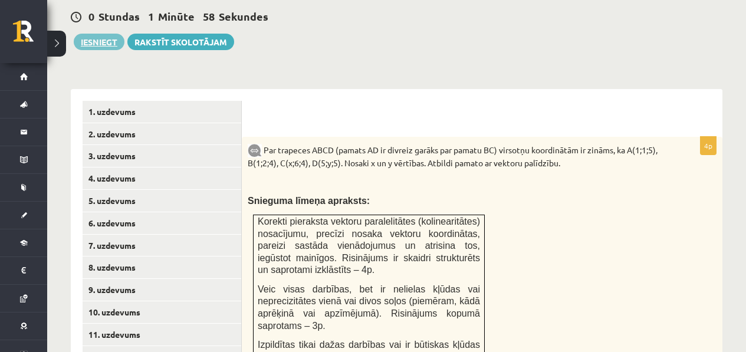
click at [94, 40] on button "Iesniegt" at bounding box center [99, 42] width 51 height 17
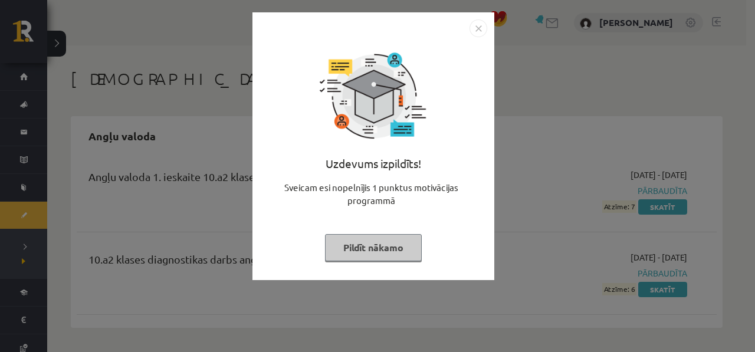
click at [528, 127] on div "Uzdevums izpildīts! Sveicam esi nopelnījis 1 punktus motivācijas programmā Pild…" at bounding box center [377, 176] width 755 height 352
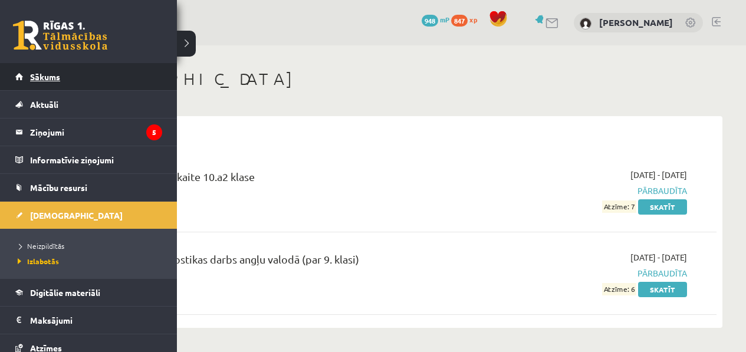
click at [34, 81] on link "Sākums" at bounding box center [88, 76] width 147 height 27
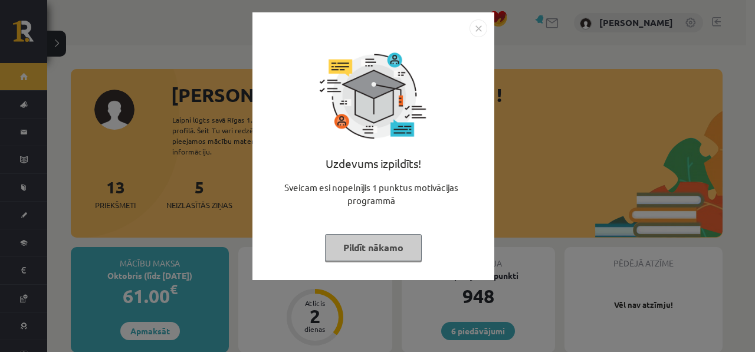
click at [556, 197] on div "Uzdevums izpildīts! Sveicam esi nopelnījis 1 punktus motivācijas programmā Pild…" at bounding box center [377, 176] width 755 height 352
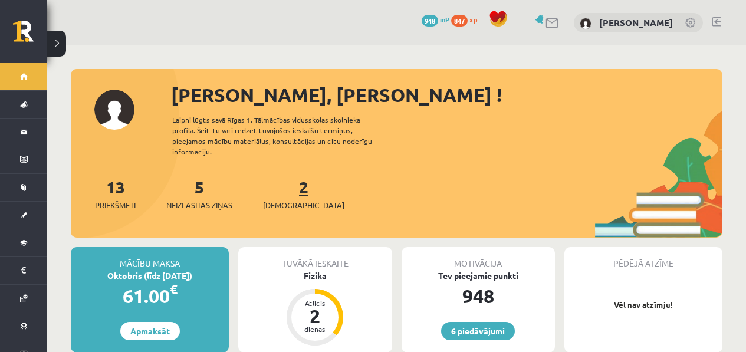
click at [289, 199] on span "[DEMOGRAPHIC_DATA]" at bounding box center [303, 205] width 81 height 12
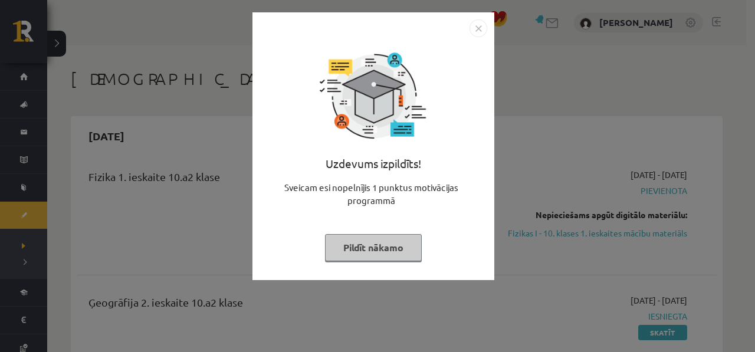
click at [489, 183] on div "Uzdevums izpildīts! Sveicam esi nopelnījis 1 punktus motivācijas programmā Pild…" at bounding box center [374, 146] width 242 height 268
click at [509, 189] on div "Uzdevums izpildīts! Sveicam esi nopelnījis 1 punktus motivācijas programmā Pild…" at bounding box center [377, 176] width 755 height 352
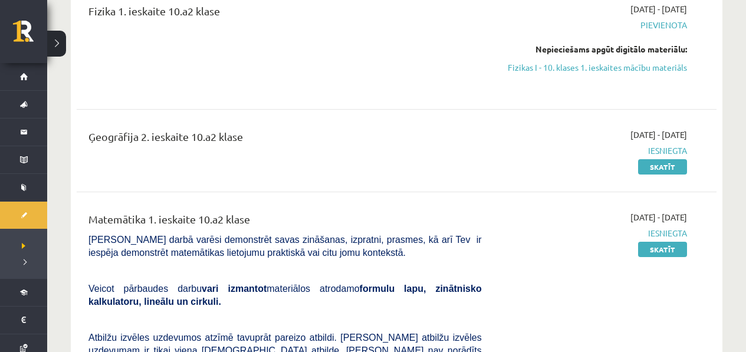
scroll to position [165, 0]
click at [613, 62] on link "Fizikas I - 10. klases 1. ieskaites mācību materiāls" at bounding box center [594, 68] width 188 height 12
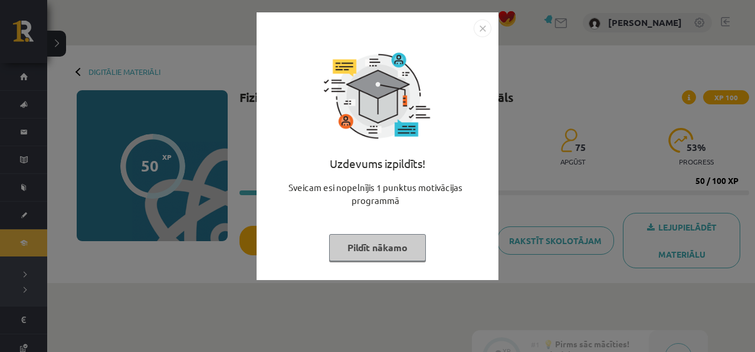
click at [616, 176] on div "Uzdevums izpildīts! Sveicam esi nopelnījis 1 punktus motivācijas programmā Pild…" at bounding box center [377, 176] width 755 height 352
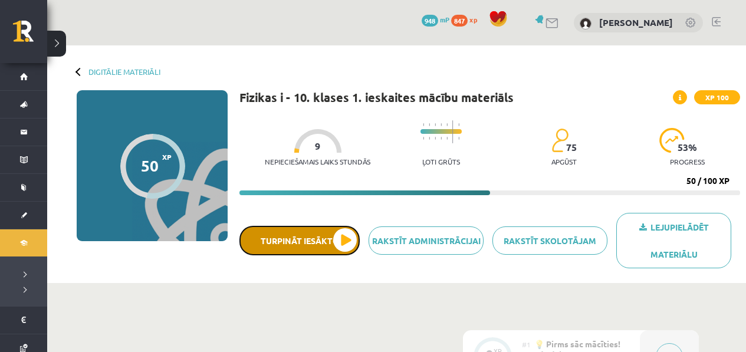
click at [314, 247] on button "Turpināt iesākto" at bounding box center [300, 240] width 120 height 29
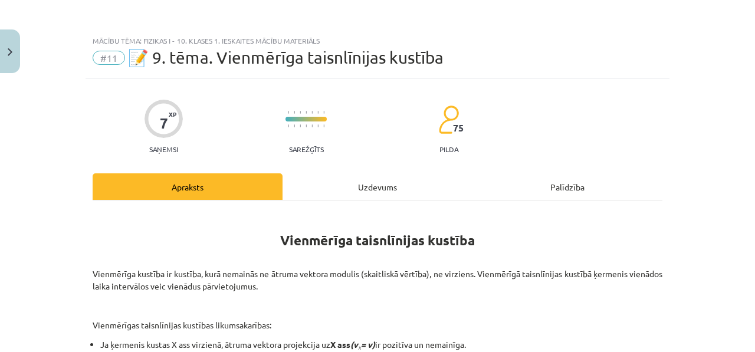
click at [359, 183] on div "Uzdevums" at bounding box center [378, 186] width 190 height 27
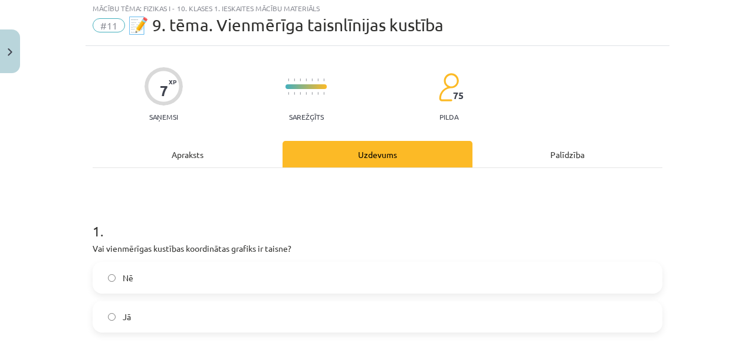
scroll to position [99, 0]
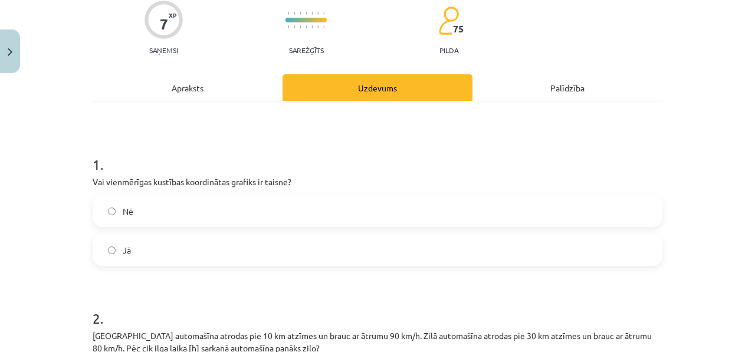
click at [242, 75] on div "Apraksts" at bounding box center [188, 87] width 190 height 27
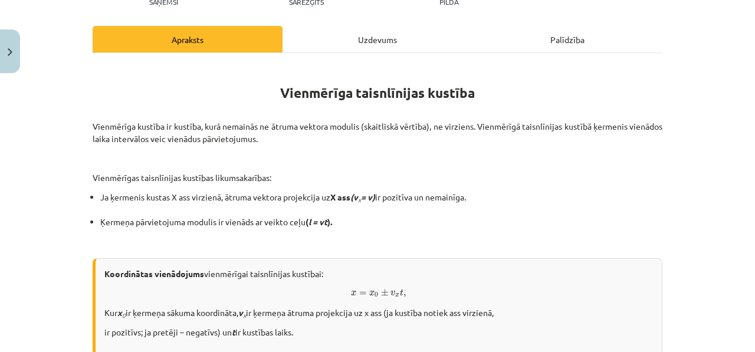
scroll to position [175, 0]
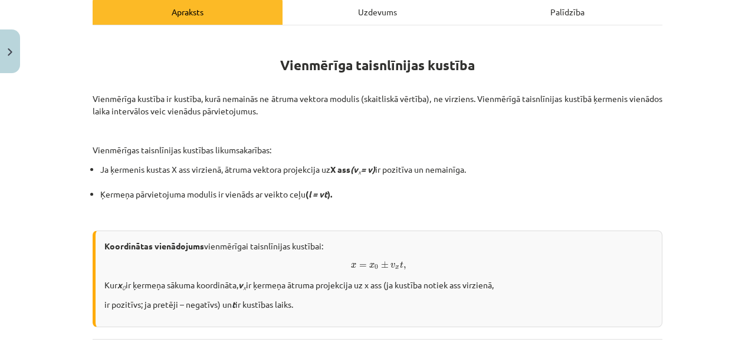
click at [370, 14] on div "Uzdevums" at bounding box center [378, 11] width 190 height 27
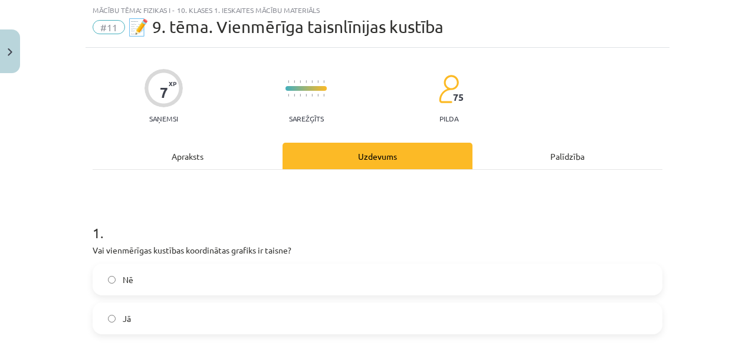
scroll to position [29, 0]
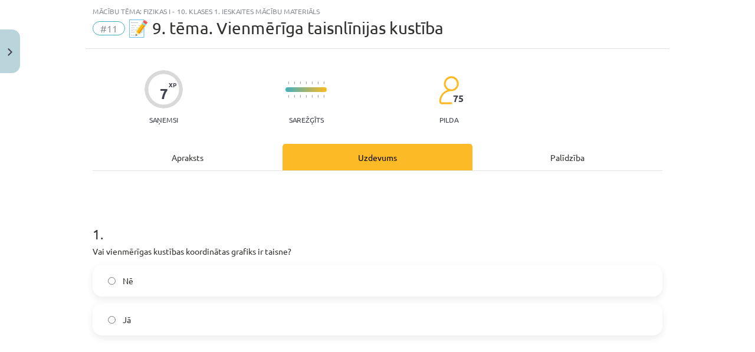
click at [270, 263] on div "1 . Vai vienmērīgas kustības koordinātas grafiks ir taisne? Nē Jā" at bounding box center [378, 270] width 570 height 130
click at [228, 300] on div "Nē Jā" at bounding box center [378, 300] width 570 height 71
click at [218, 312] on label "Jā" at bounding box center [378, 319] width 568 height 29
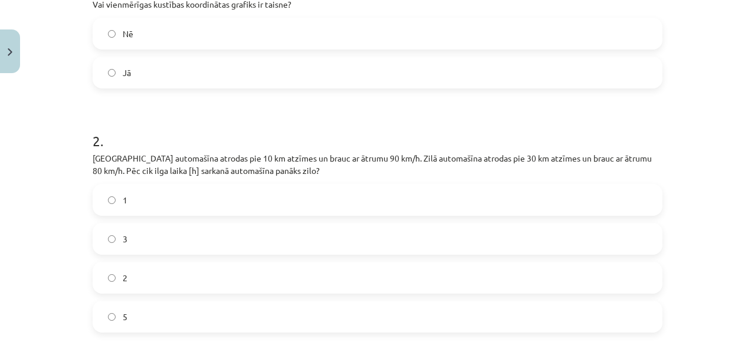
scroll to position [294, 0]
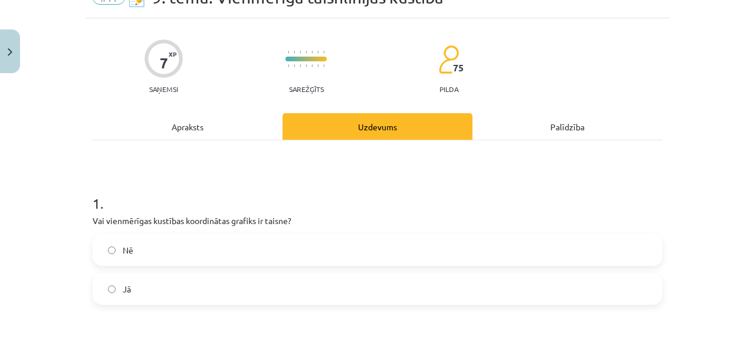
click at [212, 120] on div "Apraksts" at bounding box center [188, 126] width 190 height 27
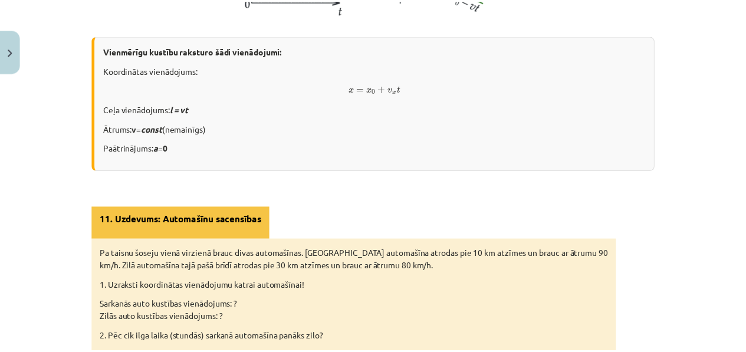
scroll to position [666, 0]
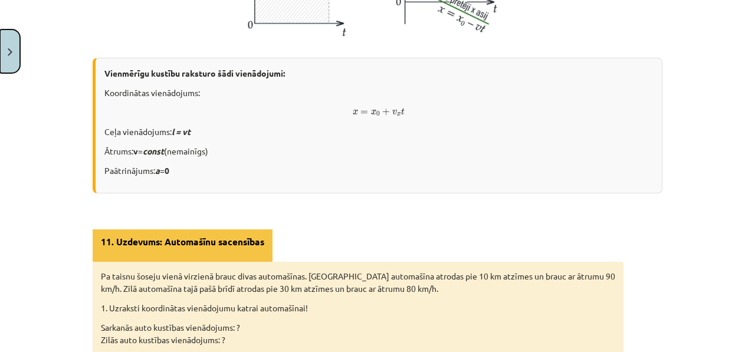
click at [12, 55] on img "Close" at bounding box center [10, 52] width 5 height 8
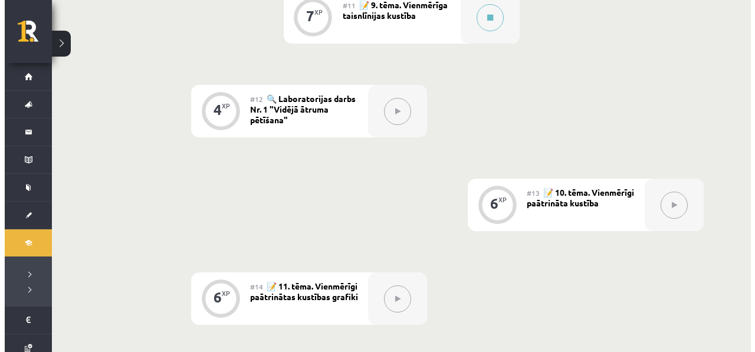
scroll to position [1034, 0]
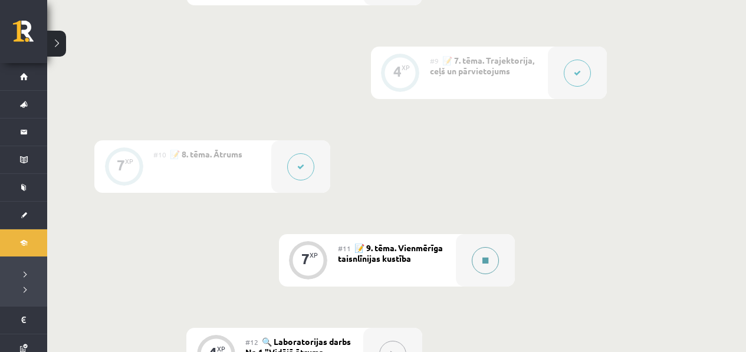
click at [478, 255] on button at bounding box center [485, 260] width 27 height 27
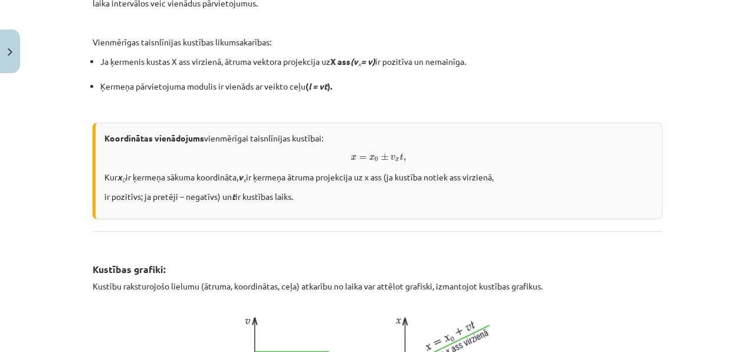
scroll to position [302, 0]
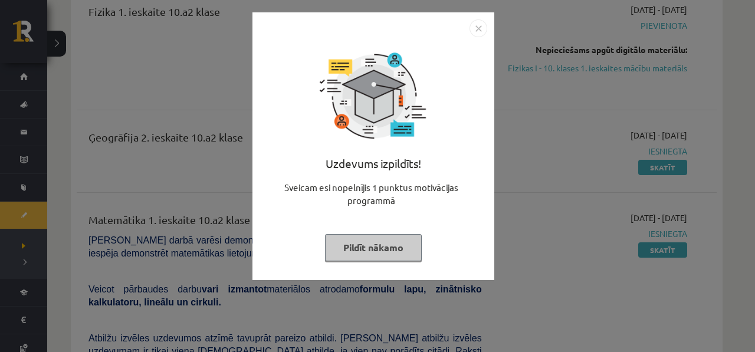
click at [129, 138] on div "Uzdevums izpildīts! Sveicam esi nopelnījis 1 punktus motivācijas programmā Pild…" at bounding box center [377, 176] width 755 height 352
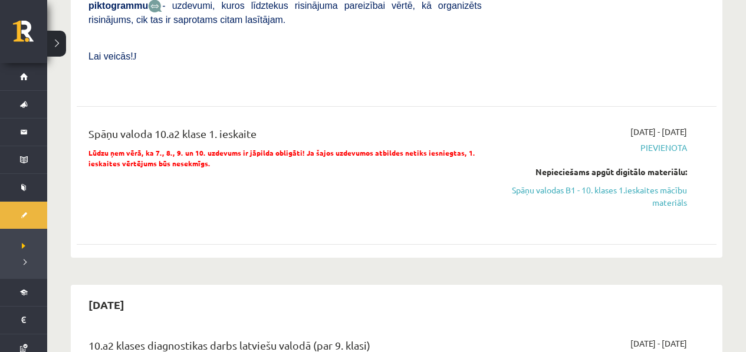
scroll to position [805, 0]
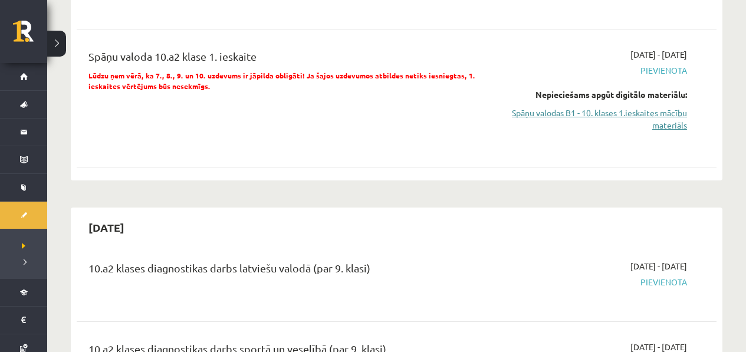
click at [659, 116] on link "Spāņu valodas B1 - 10. klases 1.ieskaites mācību materiāls" at bounding box center [594, 119] width 188 height 25
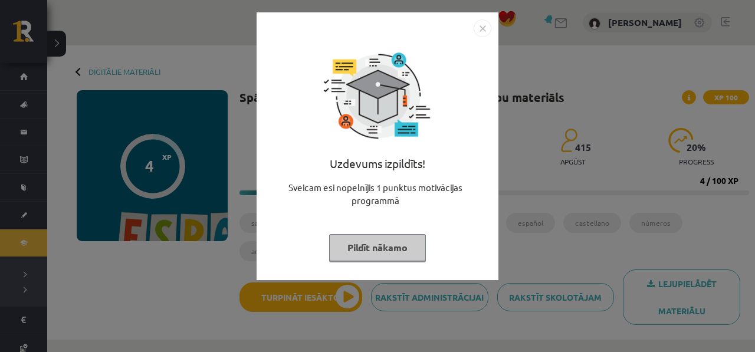
click at [624, 195] on div "Uzdevums izpildīts! Sveicam esi nopelnījis 1 punktus motivācijas programmā Pild…" at bounding box center [377, 176] width 755 height 352
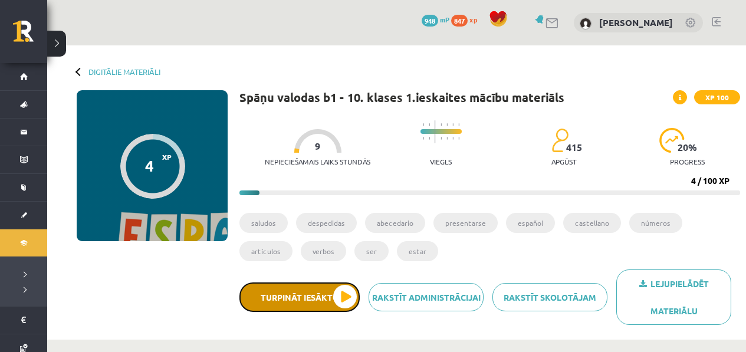
click at [332, 286] on button "Turpināt iesākto" at bounding box center [300, 297] width 120 height 29
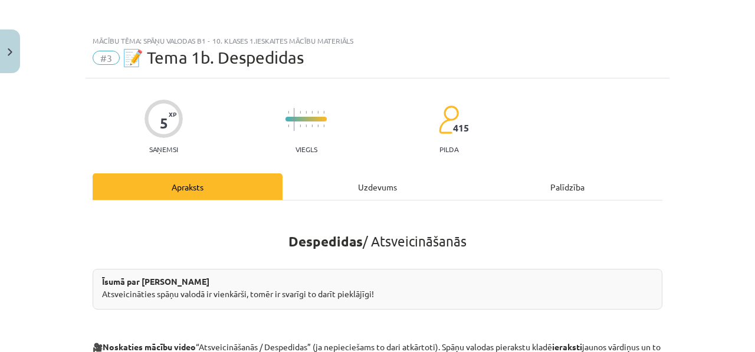
click at [365, 192] on div "Uzdevums" at bounding box center [378, 186] width 190 height 27
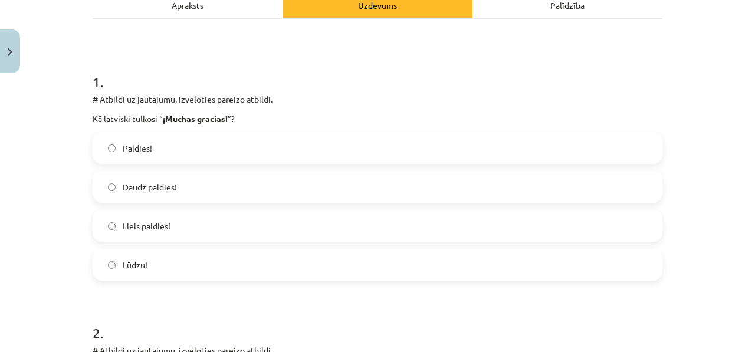
scroll to position [191, 0]
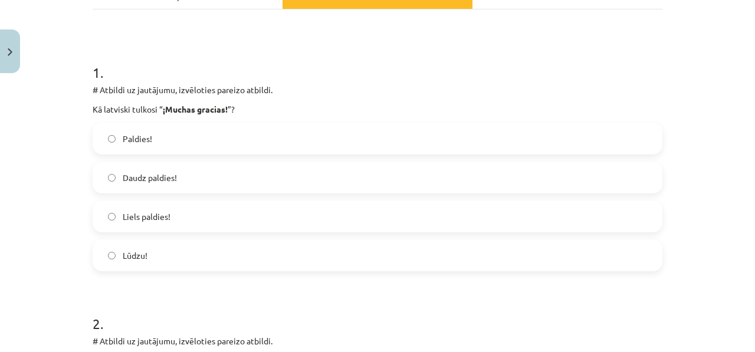
click at [127, 184] on label "Daudz paldies!" at bounding box center [378, 177] width 568 height 29
click at [159, 216] on span "Liels paldies!" at bounding box center [147, 217] width 48 height 12
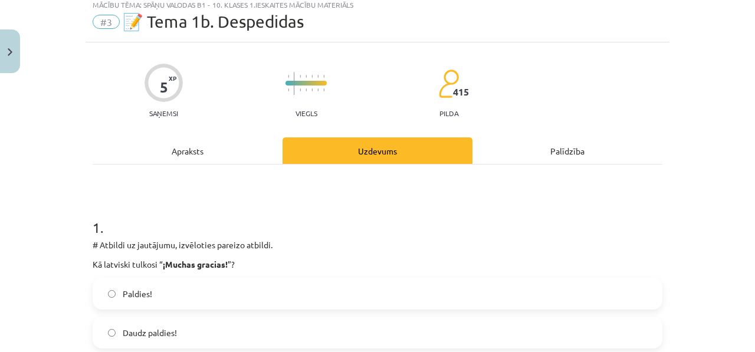
scroll to position [0, 0]
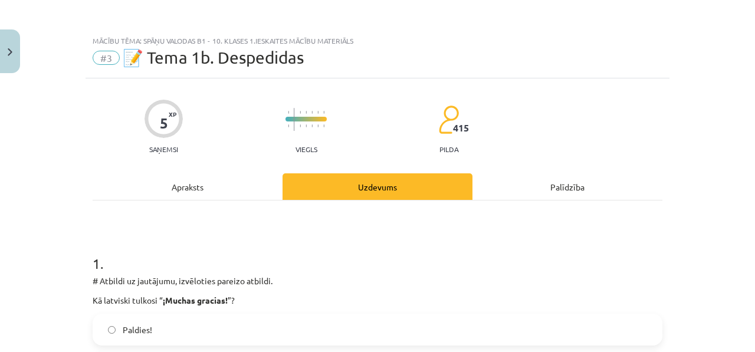
click at [218, 188] on div "Apraksts" at bounding box center [188, 186] width 190 height 27
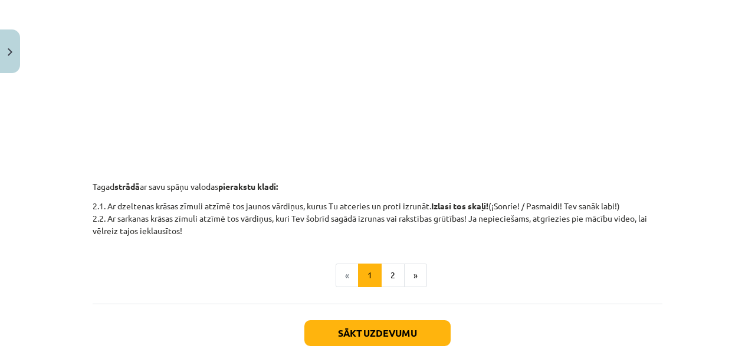
scroll to position [497, 0]
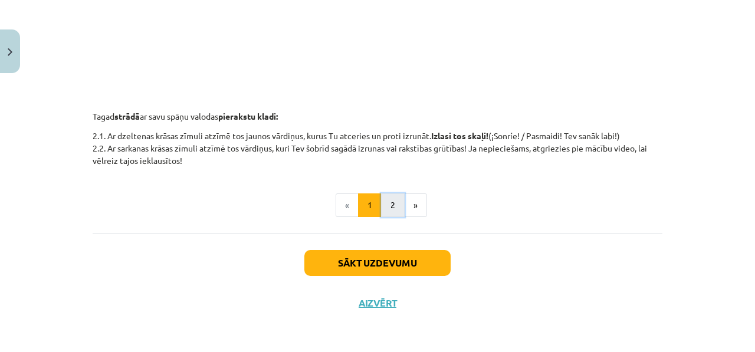
click at [388, 208] on button "2" at bounding box center [393, 206] width 24 height 24
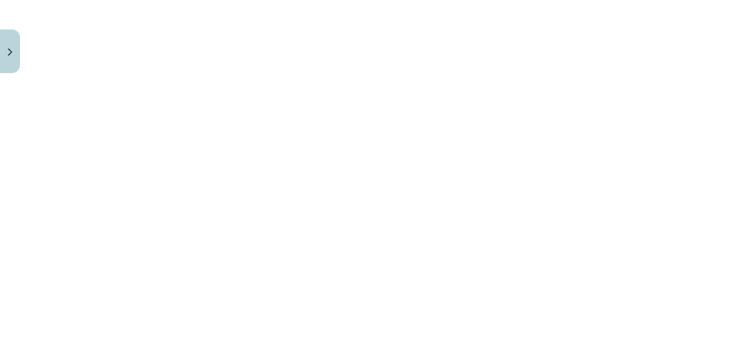
scroll to position [661, 0]
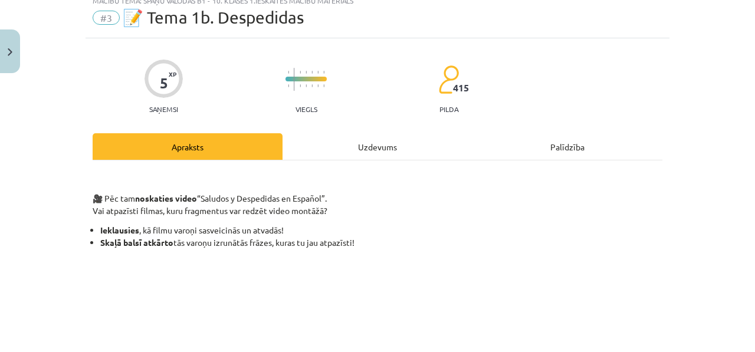
click at [304, 144] on div "Uzdevums" at bounding box center [378, 146] width 190 height 27
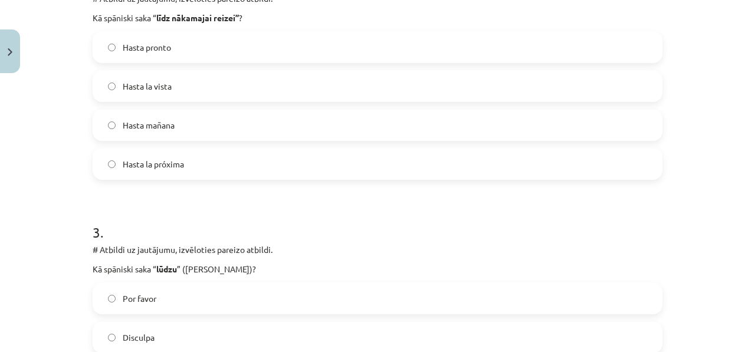
scroll to position [486, 0]
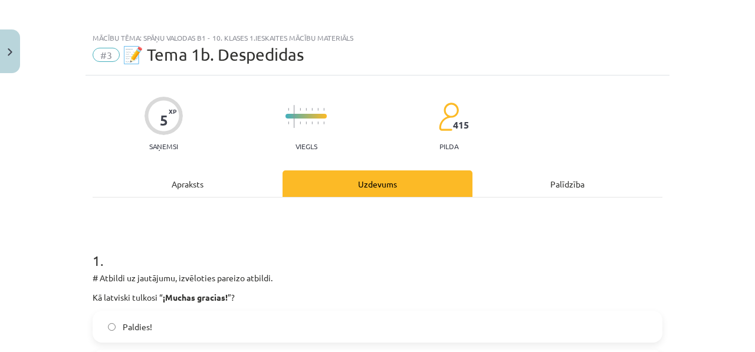
click at [224, 191] on div "Apraksts" at bounding box center [188, 184] width 190 height 27
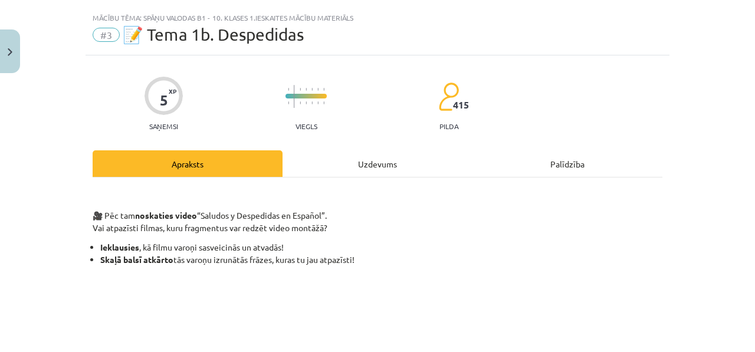
scroll to position [0, 0]
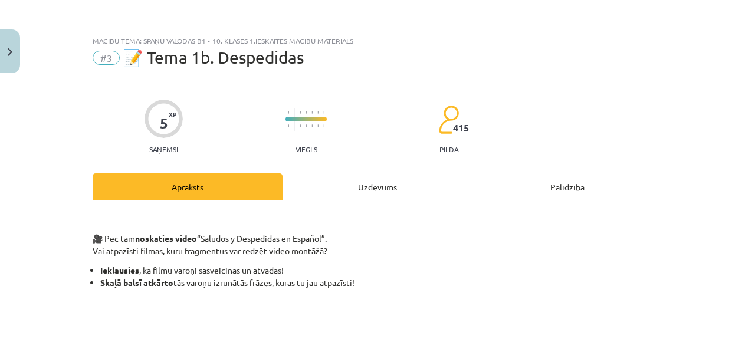
click at [373, 187] on div "Uzdevums" at bounding box center [378, 186] width 190 height 27
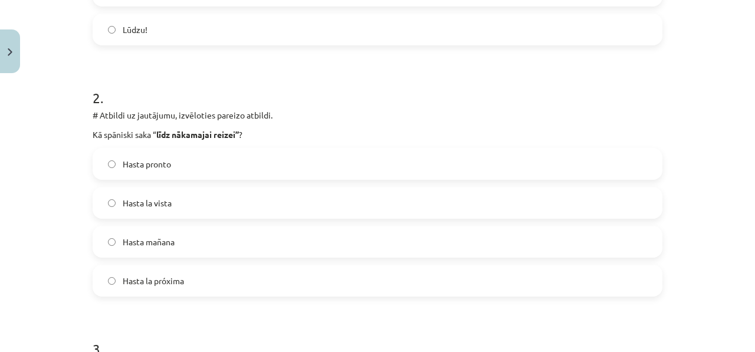
scroll to position [437, 0]
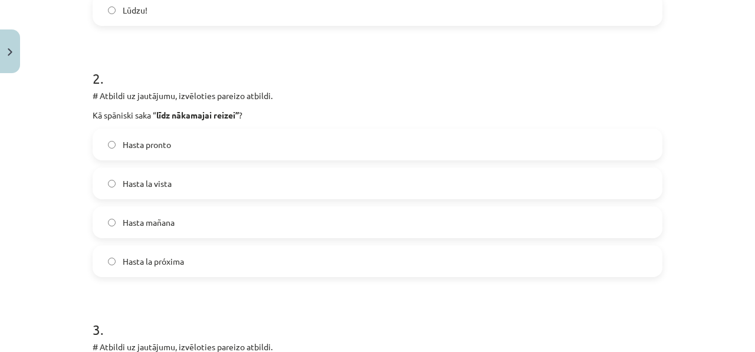
click at [199, 251] on label "Hasta la próxima" at bounding box center [378, 261] width 568 height 29
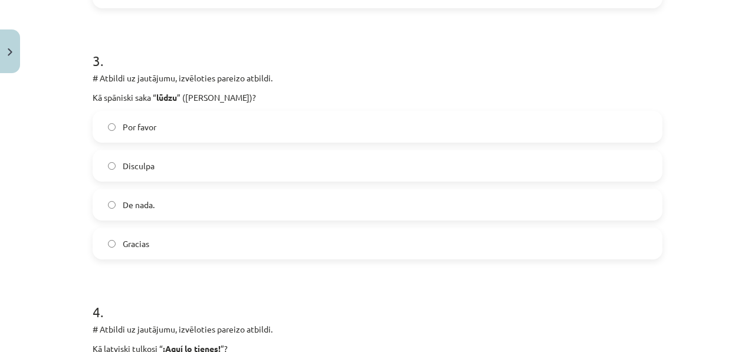
scroll to position [706, 0]
click at [222, 135] on label "Por favor" at bounding box center [378, 126] width 568 height 29
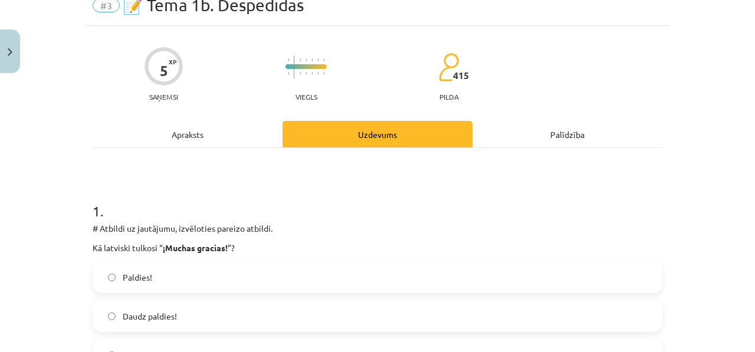
click at [247, 125] on div "Apraksts" at bounding box center [188, 134] width 190 height 27
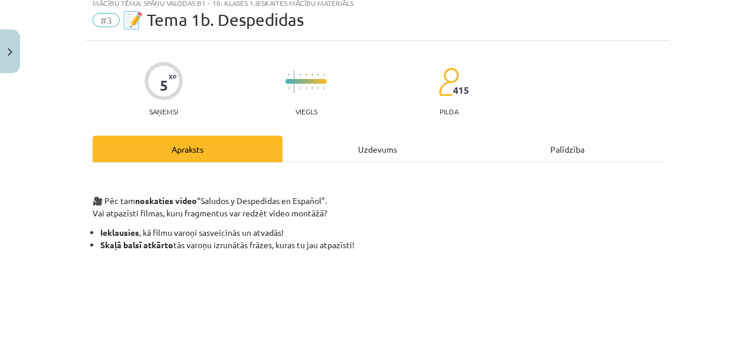
scroll to position [0, 0]
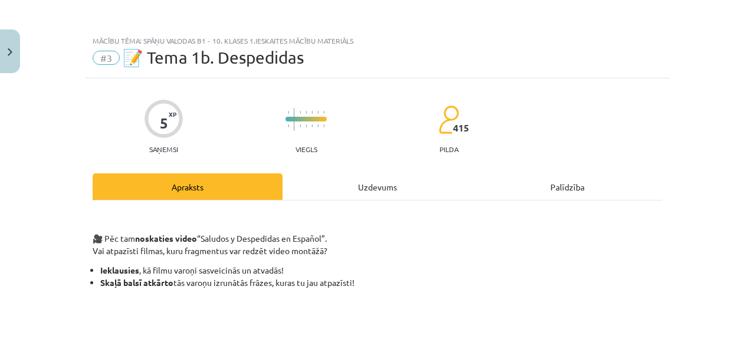
click at [326, 180] on div "Uzdevums" at bounding box center [378, 186] width 190 height 27
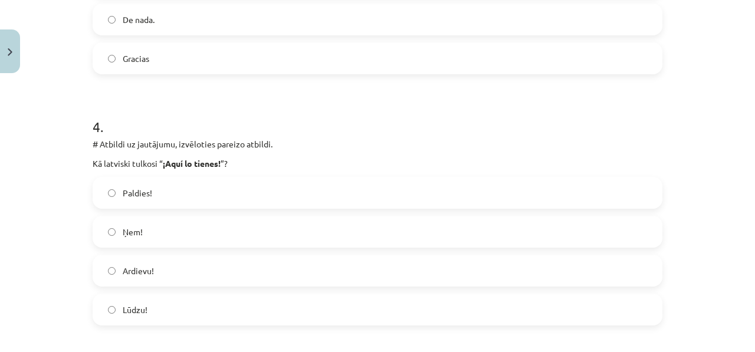
scroll to position [891, 0]
click at [183, 241] on label "Ņem!" at bounding box center [378, 231] width 568 height 29
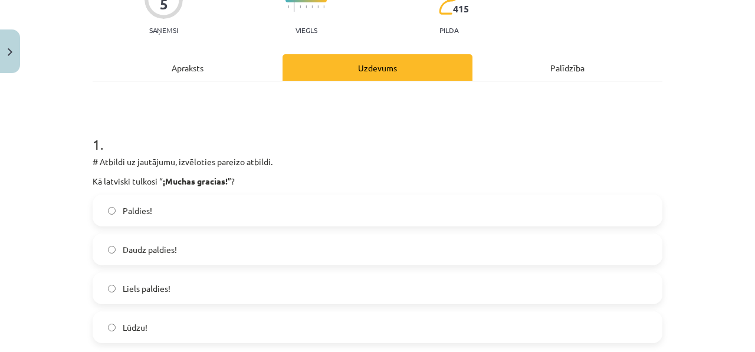
scroll to position [0, 0]
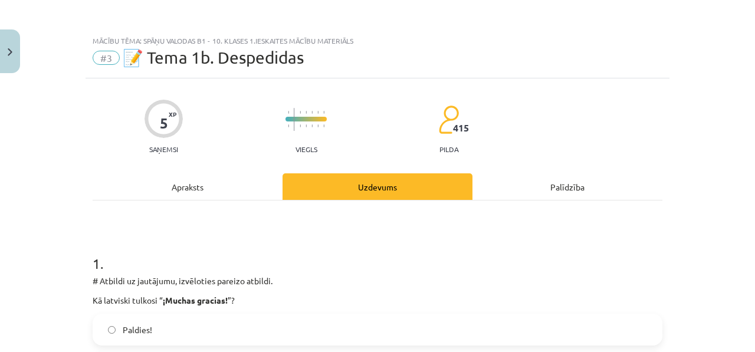
click at [245, 181] on div "Apraksts" at bounding box center [188, 186] width 190 height 27
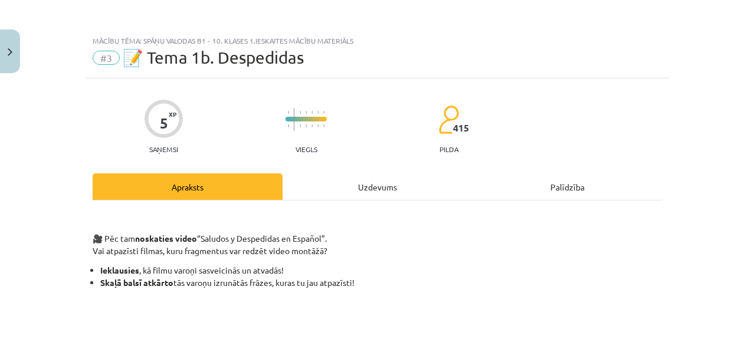
click at [312, 183] on div "Uzdevums" at bounding box center [378, 186] width 190 height 27
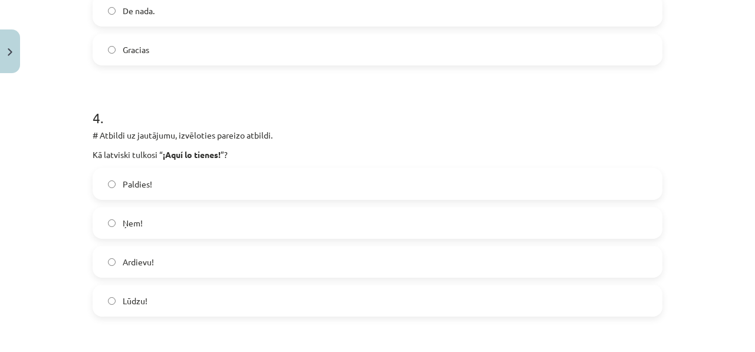
scroll to position [919, 0]
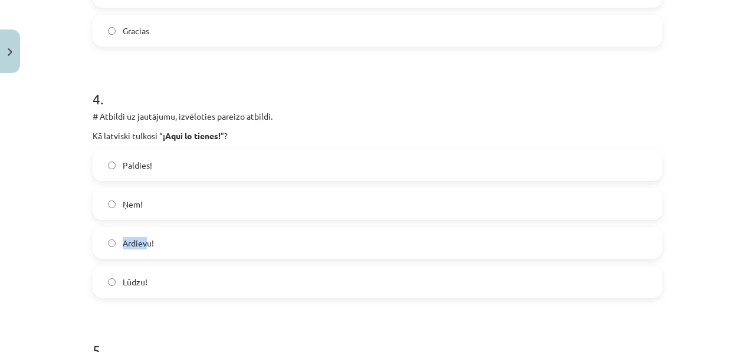
click at [142, 234] on label "Ardievu!" at bounding box center [378, 242] width 568 height 29
click at [141, 260] on div "Paldies! Ņem! Ardievu! Lūdzu!" at bounding box center [378, 223] width 570 height 149
click at [143, 250] on label "Ardievu!" at bounding box center [378, 242] width 568 height 29
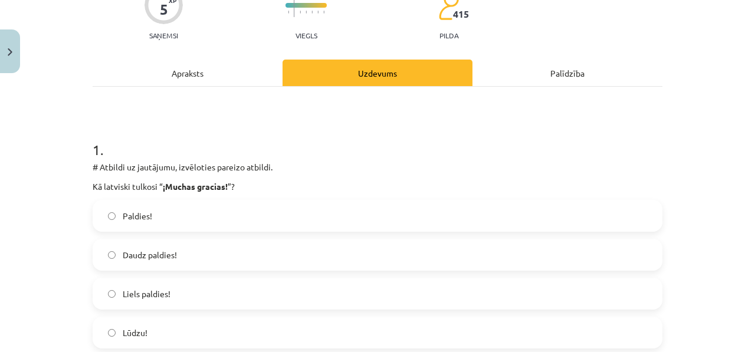
click at [216, 80] on div "Apraksts" at bounding box center [188, 73] width 190 height 27
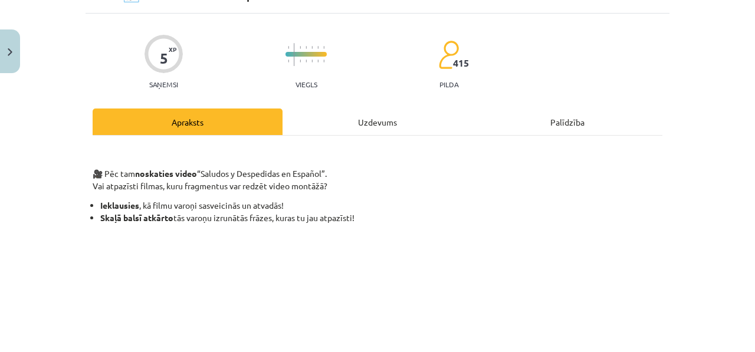
scroll to position [0, 0]
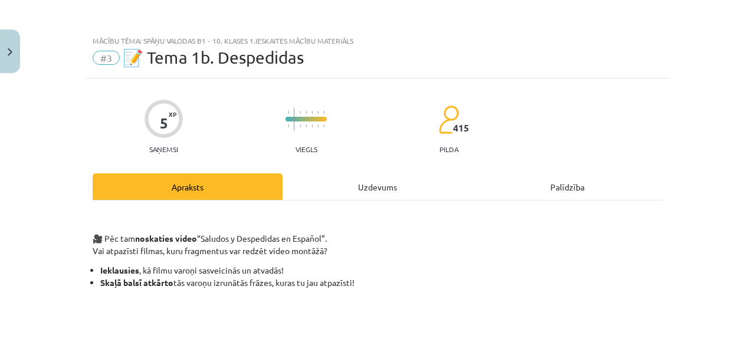
click at [404, 177] on div "Uzdevums" at bounding box center [378, 186] width 190 height 27
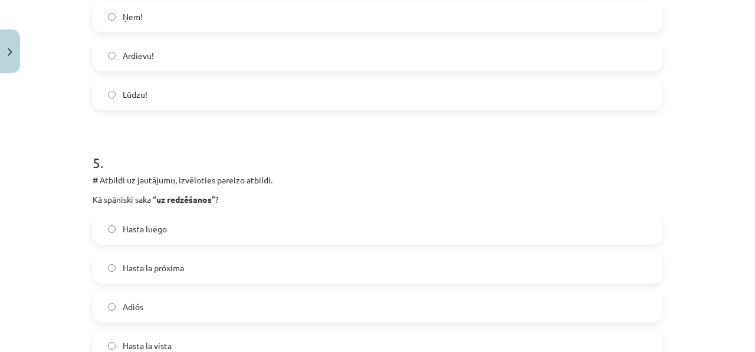
scroll to position [1119, 0]
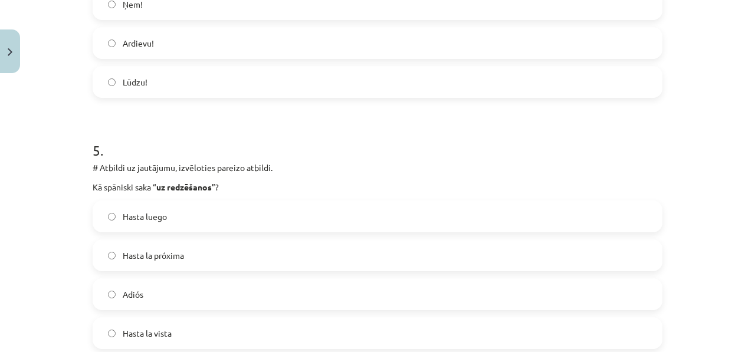
click at [231, 217] on label "Hasta luego" at bounding box center [378, 216] width 568 height 29
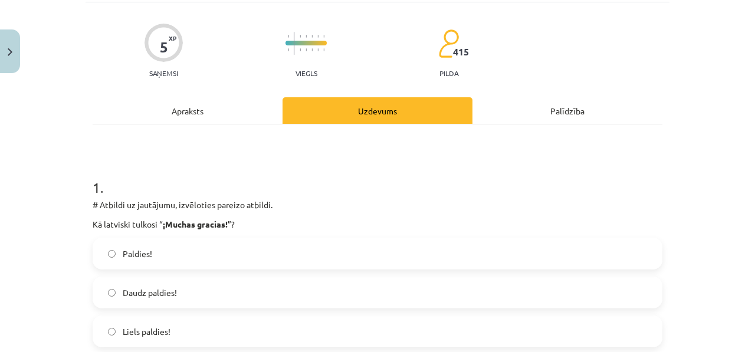
scroll to position [0, 0]
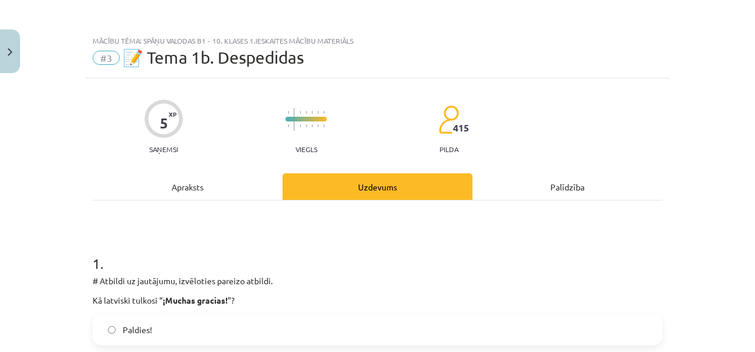
click at [215, 192] on div "Apraksts" at bounding box center [188, 186] width 190 height 27
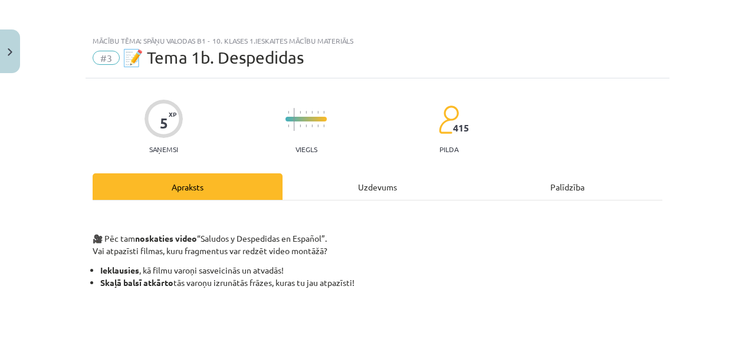
click at [326, 186] on div "Uzdevums" at bounding box center [378, 186] width 190 height 27
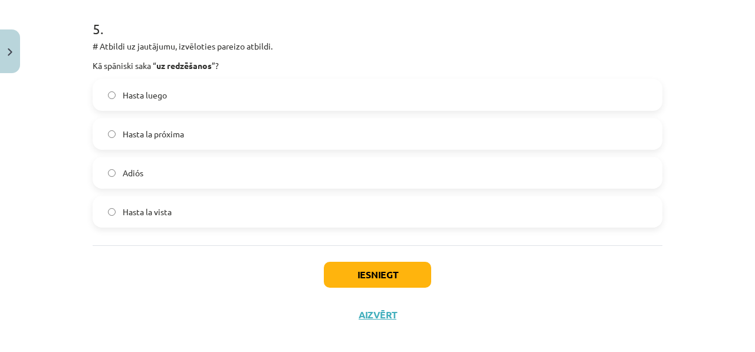
scroll to position [1253, 0]
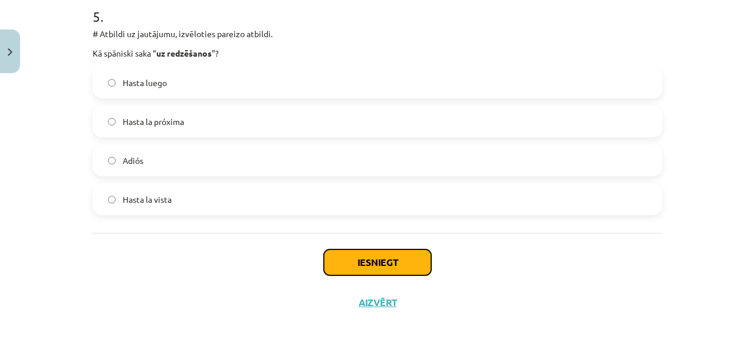
click at [368, 262] on button "Iesniegt" at bounding box center [377, 263] width 107 height 26
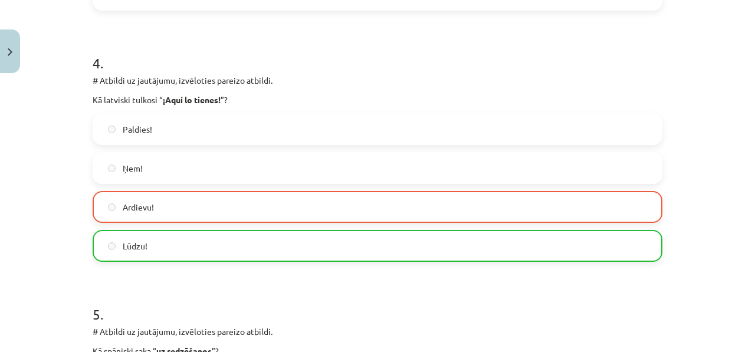
scroll to position [839, 0]
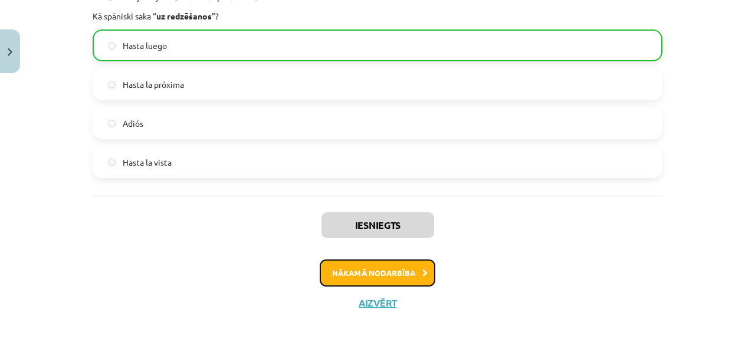
click at [346, 267] on button "Nākamā nodarbība" at bounding box center [378, 273] width 116 height 27
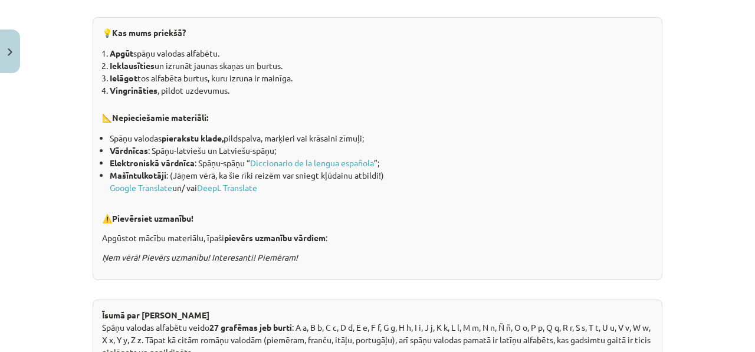
scroll to position [376, 0]
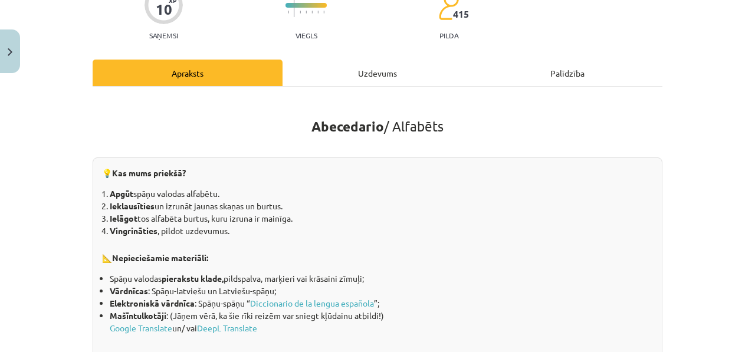
click at [283, 74] on div "Uzdevums" at bounding box center [378, 73] width 190 height 27
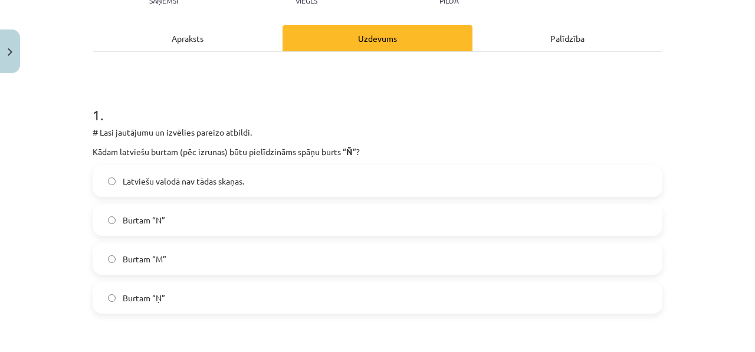
scroll to position [149, 0]
click at [242, 41] on div "Apraksts" at bounding box center [188, 38] width 190 height 27
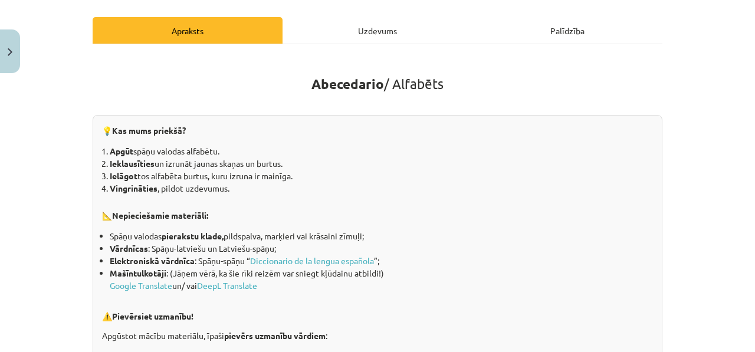
scroll to position [0, 0]
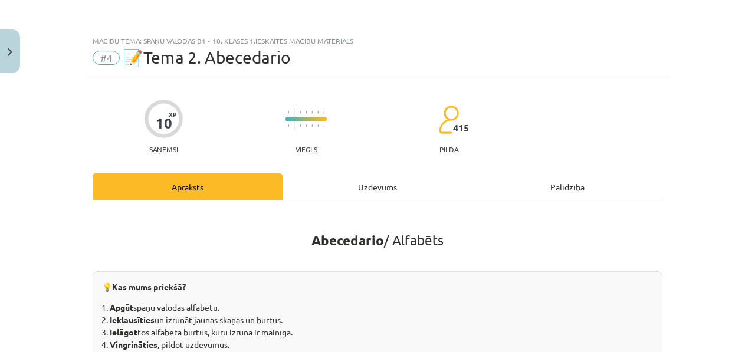
click at [334, 186] on div "Uzdevums" at bounding box center [378, 186] width 190 height 27
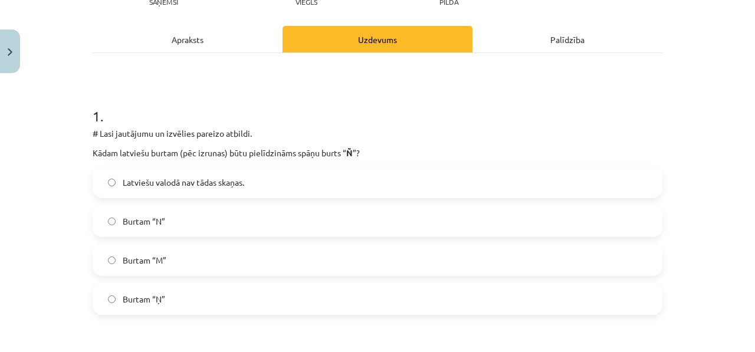
scroll to position [265, 0]
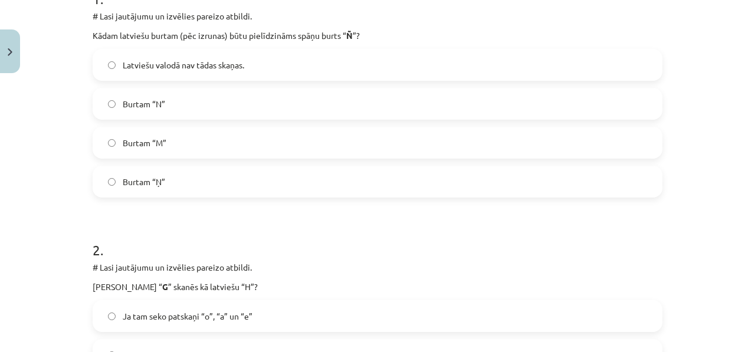
click at [153, 174] on label "Burtam “Ņ”" at bounding box center [378, 181] width 568 height 29
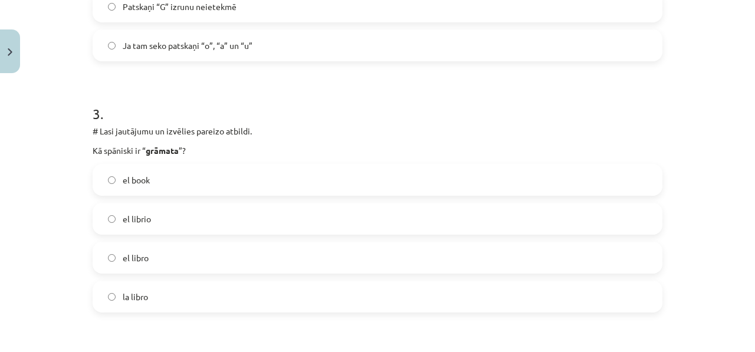
scroll to position [661, 0]
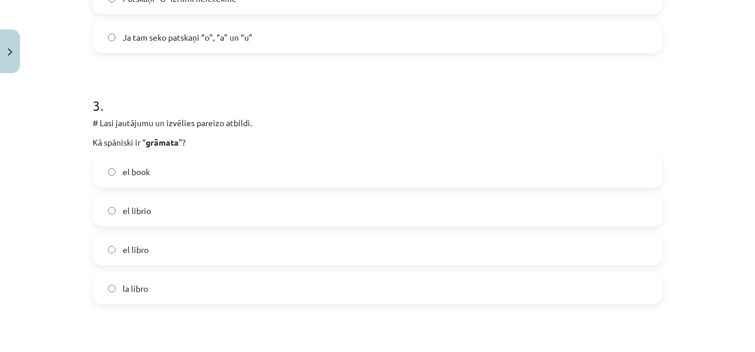
click at [203, 252] on label "el libro" at bounding box center [378, 249] width 568 height 29
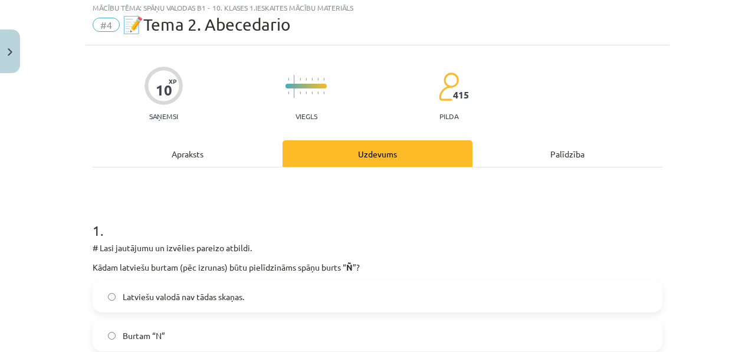
scroll to position [0, 0]
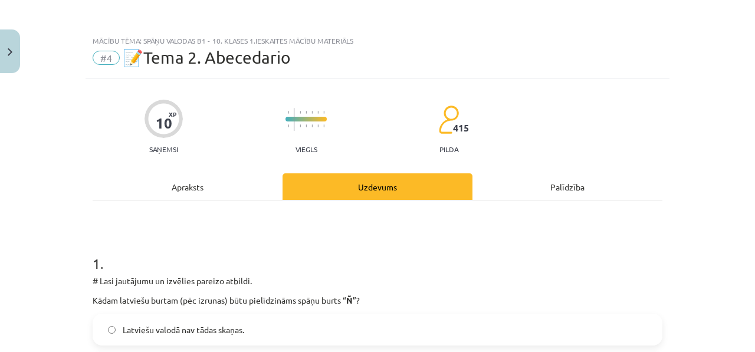
click at [204, 176] on div "Apraksts" at bounding box center [188, 186] width 190 height 27
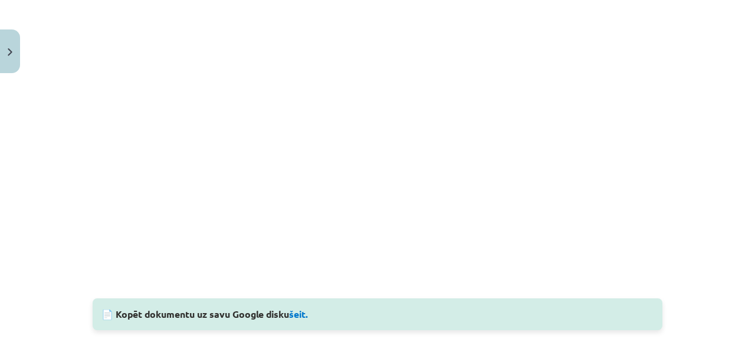
scroll to position [985, 0]
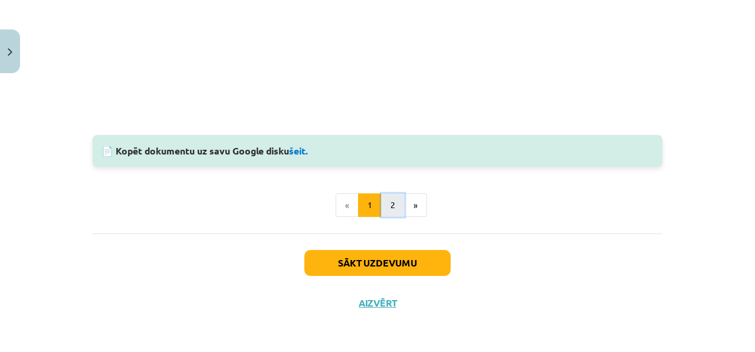
click at [382, 201] on button "2" at bounding box center [393, 206] width 24 height 24
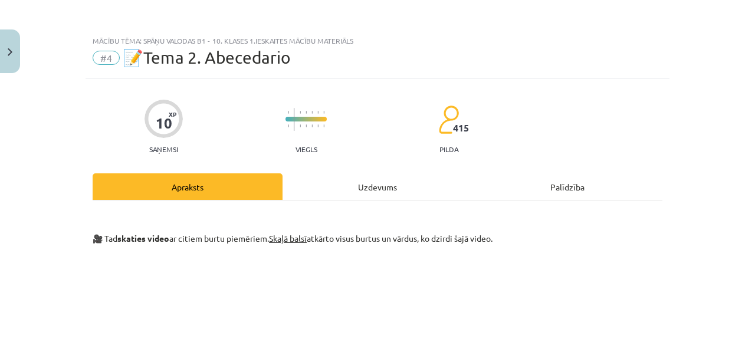
scroll to position [0, 0]
click at [361, 178] on div "Uzdevums" at bounding box center [378, 186] width 190 height 27
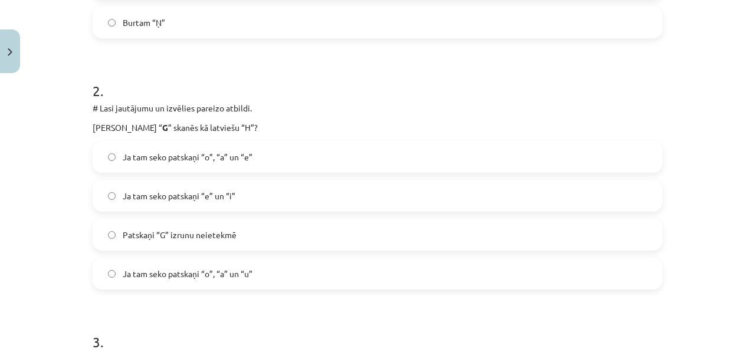
scroll to position [569, 0]
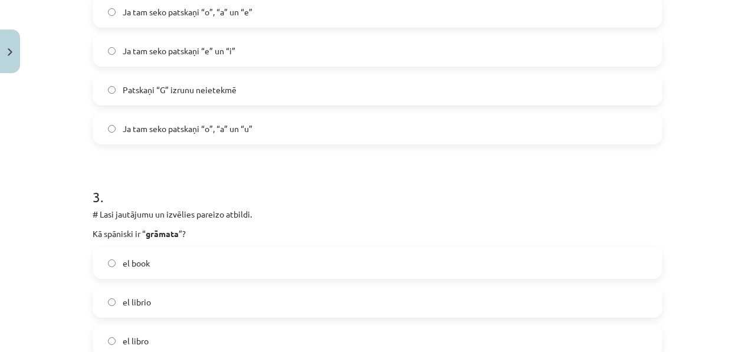
click at [248, 80] on label "Patskaņi “G” izrunu neietekmē" at bounding box center [378, 89] width 568 height 29
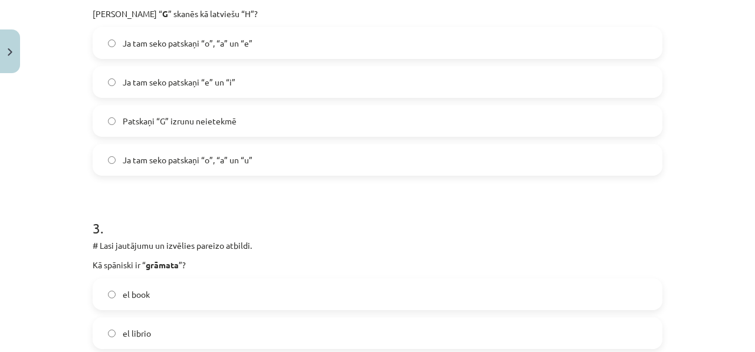
scroll to position [485, 0]
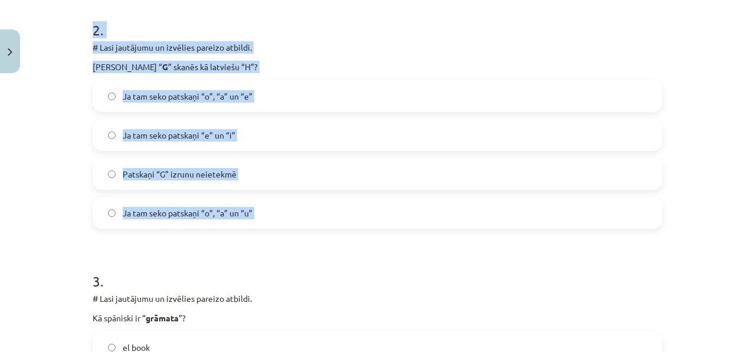
drag, startPoint x: 83, startPoint y: 27, endPoint x: 201, endPoint y: 246, distance: 248.7
copy div "2 . # Lasi jautājumu un izvēlies pareizo atbildi. Kad burts “ G ” skanēs kā lat…"
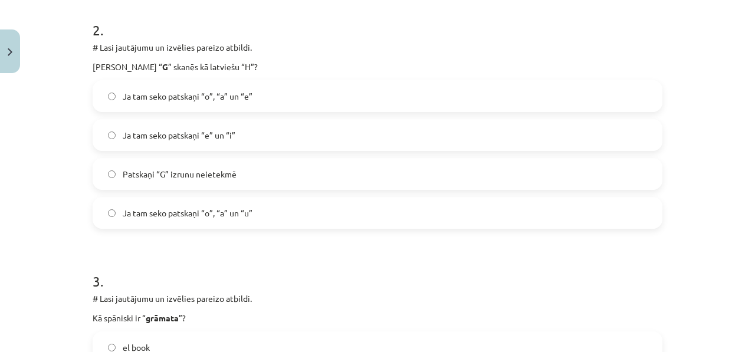
click at [217, 138] on span "Ja tam seko patskaņi “e” un “i”" at bounding box center [179, 135] width 113 height 12
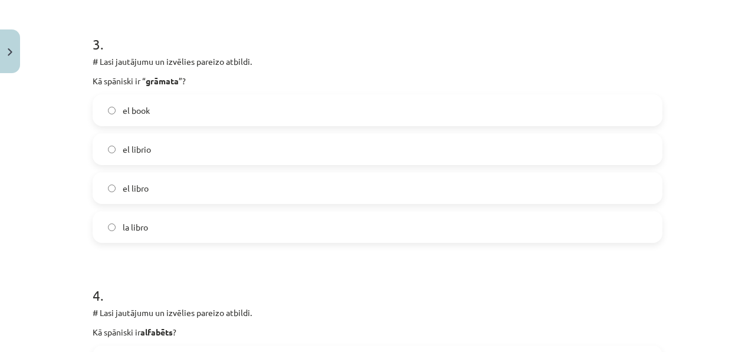
scroll to position [738, 0]
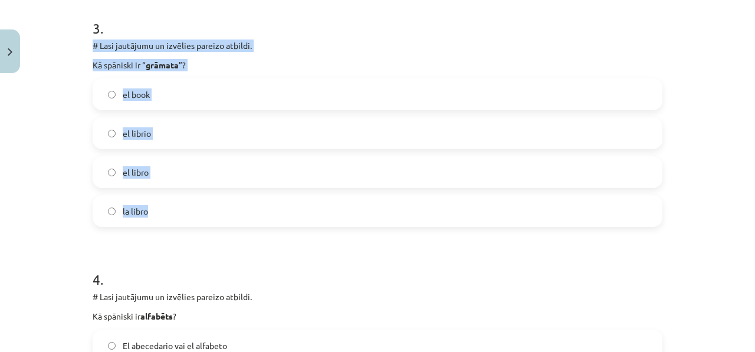
drag, startPoint x: 86, startPoint y: 43, endPoint x: 166, endPoint y: 213, distance: 187.9
copy div "# Lasi jautājumu un izvēlies pareizo atbildi. Kā spāniski ir “ grāmata ”? el bo…"
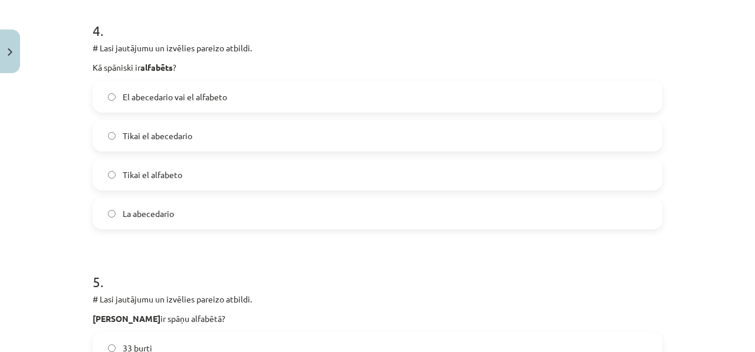
click at [234, 63] on p "Kā spāniski ir alfabēts ?" at bounding box center [378, 67] width 570 height 12
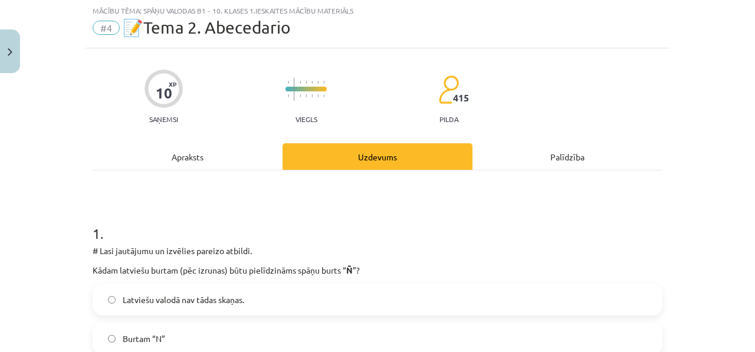
scroll to position [0, 0]
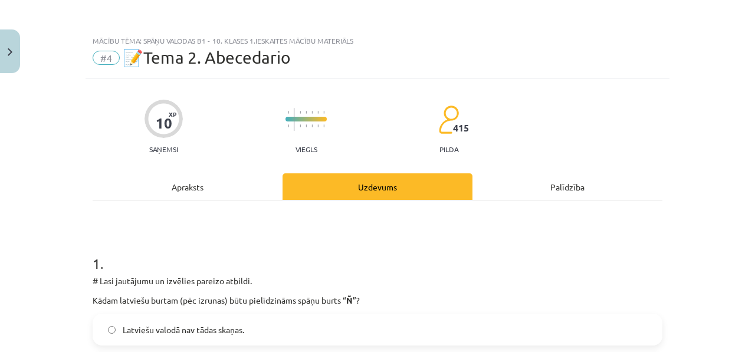
click at [210, 192] on div "Apraksts" at bounding box center [188, 186] width 190 height 27
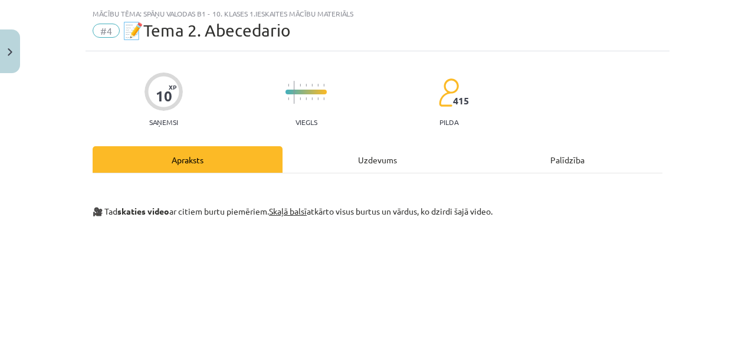
scroll to position [29, 0]
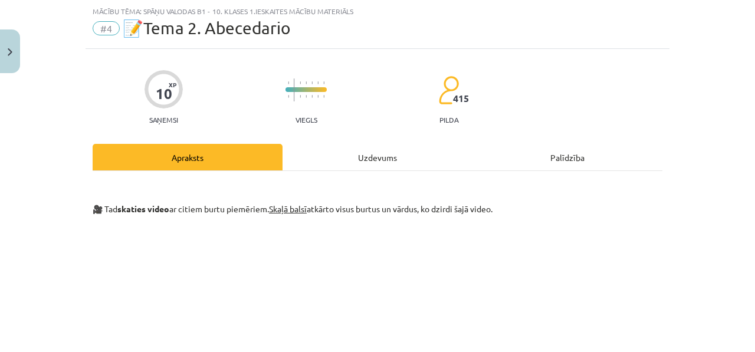
click at [345, 158] on div "Uzdevums" at bounding box center [378, 157] width 190 height 27
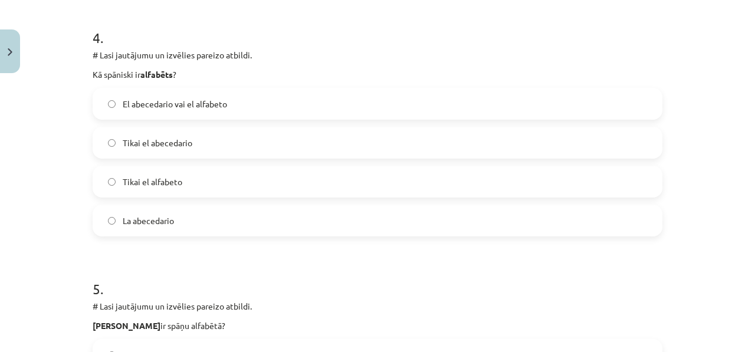
scroll to position [914, 0]
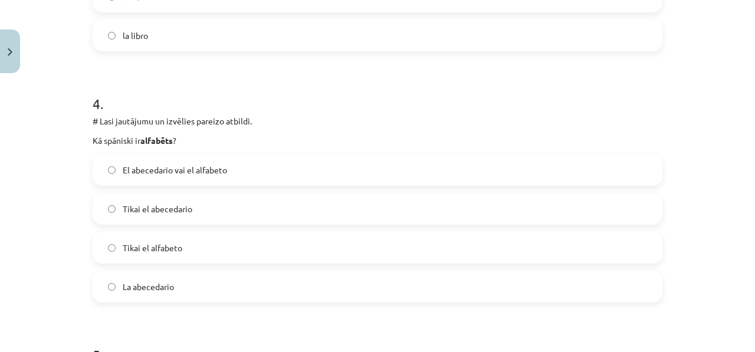
click at [205, 211] on label "Tikai el abecedario" at bounding box center [378, 208] width 568 height 29
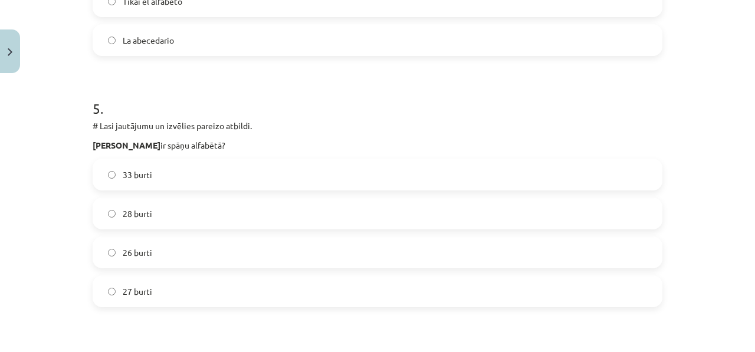
scroll to position [1161, 0]
click at [145, 286] on span "27 burti" at bounding box center [137, 291] width 29 height 12
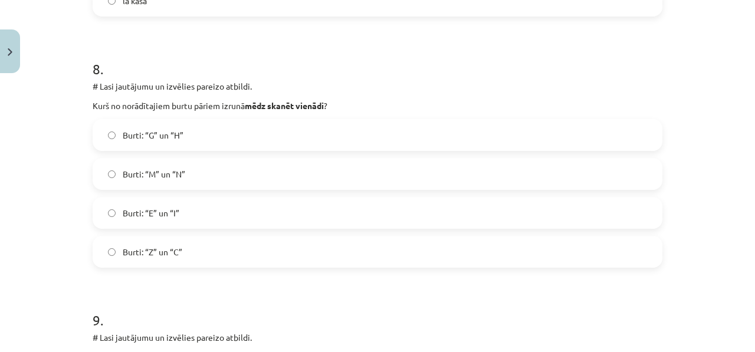
scroll to position [1971, 0]
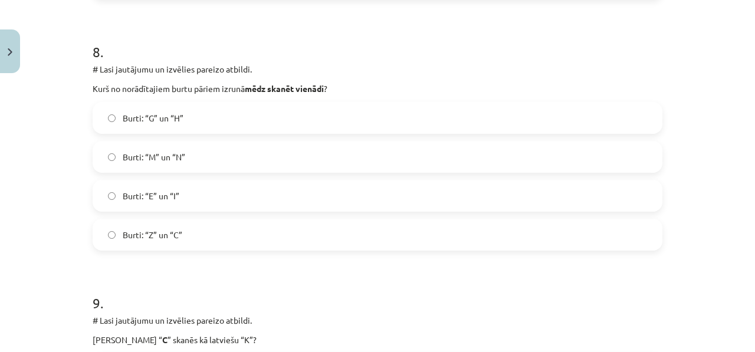
drag, startPoint x: 171, startPoint y: 198, endPoint x: 162, endPoint y: 199, distance: 8.9
click at [170, 198] on span "Burti: “E” un “I”" at bounding box center [151, 196] width 57 height 12
click at [149, 198] on span "Burti: “E” un “I”" at bounding box center [151, 196] width 57 height 12
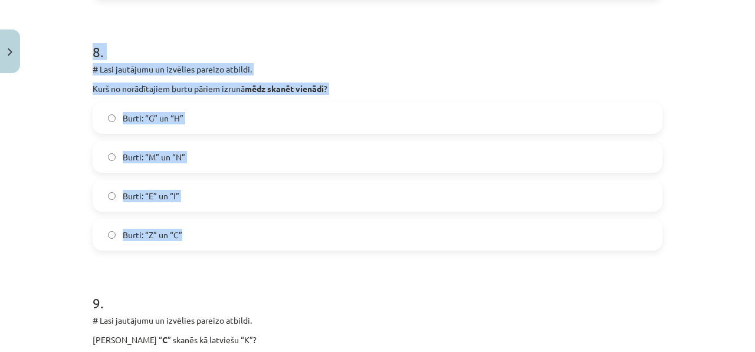
drag, startPoint x: 83, startPoint y: 55, endPoint x: 191, endPoint y: 237, distance: 210.6
copy div "8 . # Lasi jautājumu un izvēlies pareizo atbildi. Kurš no norādītajiem burtu pā…"
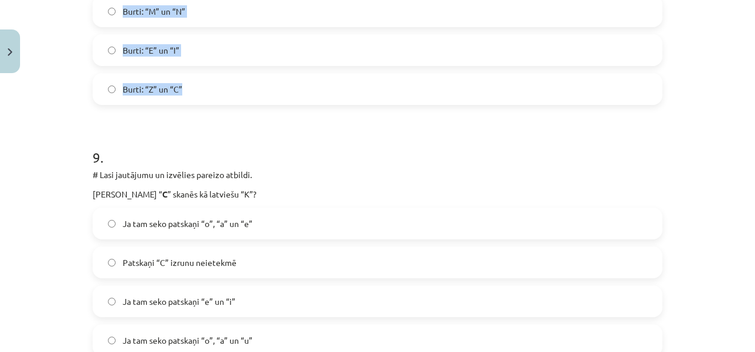
scroll to position [2128, 0]
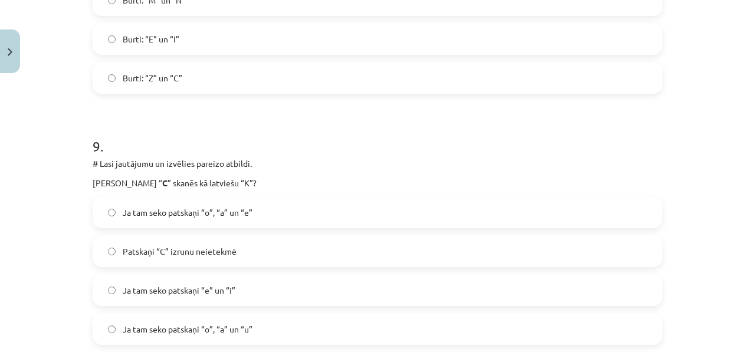
click at [239, 172] on div "# Lasi jautājumu un izvēlies pareizo atbildi. Kad burts “ C ” skanēs kā latvieš…" at bounding box center [378, 174] width 570 height 32
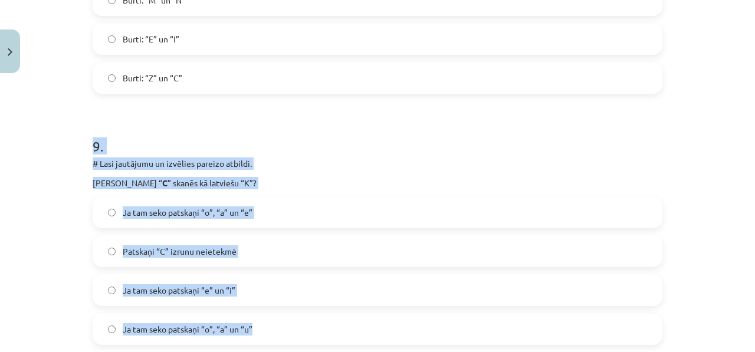
drag, startPoint x: 85, startPoint y: 134, endPoint x: 198, endPoint y: 337, distance: 232.4
copy div "9 . # Lasi jautājumu un izvēlies pareizo atbildi. Kad burts “ C ” skanēs kā lat…"
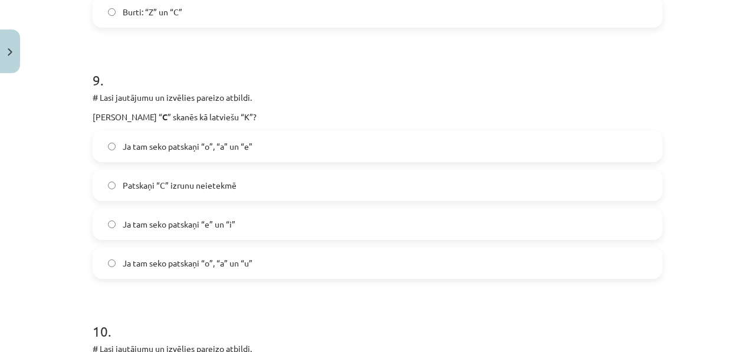
click at [193, 257] on label "Ja tam seko patskaņi “o”, “a” un “u”" at bounding box center [378, 262] width 568 height 29
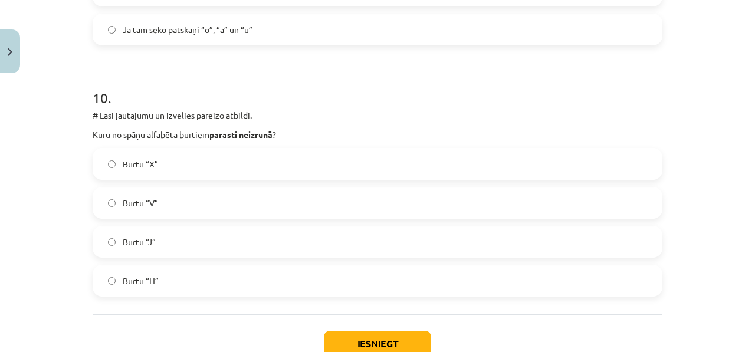
scroll to position [2429, 0]
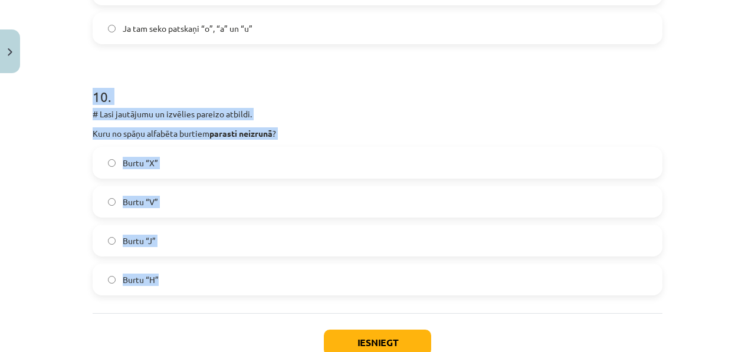
drag, startPoint x: 71, startPoint y: 86, endPoint x: 210, endPoint y: 292, distance: 248.2
click at [210, 292] on div "Mācību tēma: Spāņu valodas b1 - 10. klases 1.ieskaites mācību materiāls #4 📝Tem…" at bounding box center [377, 176] width 755 height 352
copy div "10 . # Lasi jautājumu un izvēlies pareizo atbildi. Kuru no spāņu alfabēta burti…"
click at [171, 291] on label "Burtu “H”" at bounding box center [378, 279] width 568 height 29
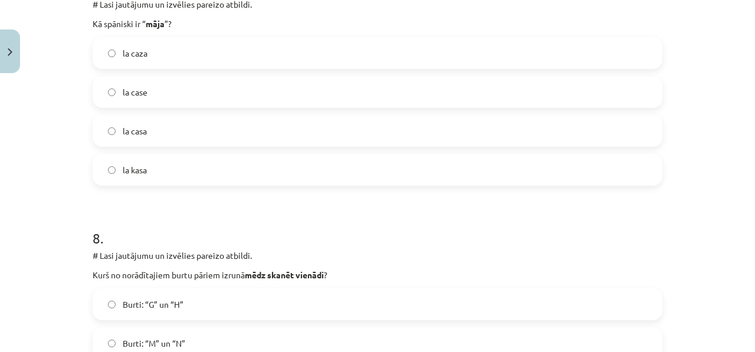
scroll to position [1724, 0]
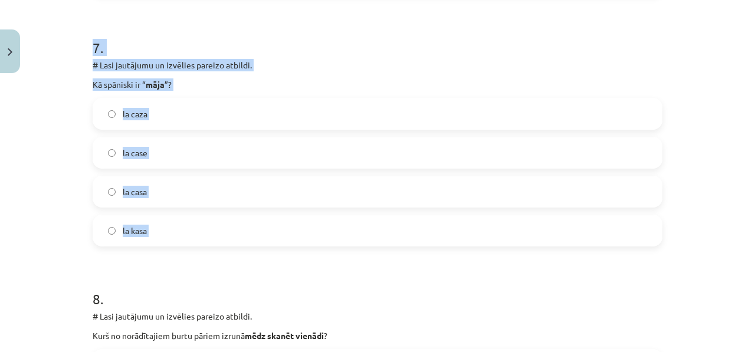
drag, startPoint x: 174, startPoint y: 239, endPoint x: 70, endPoint y: 54, distance: 212.7
click at [70, 54] on div "Mācību tēma: Spāņu valodas b1 - 10. klases 1.ieskaites mācību materiāls #4 📝Tem…" at bounding box center [377, 176] width 755 height 352
click at [162, 192] on label "la casa" at bounding box center [378, 191] width 568 height 29
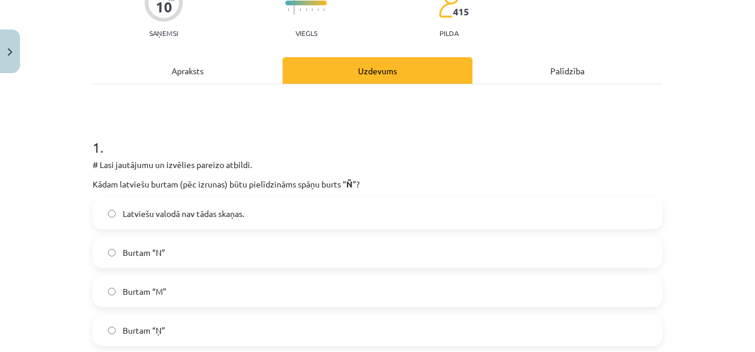
scroll to position [0, 0]
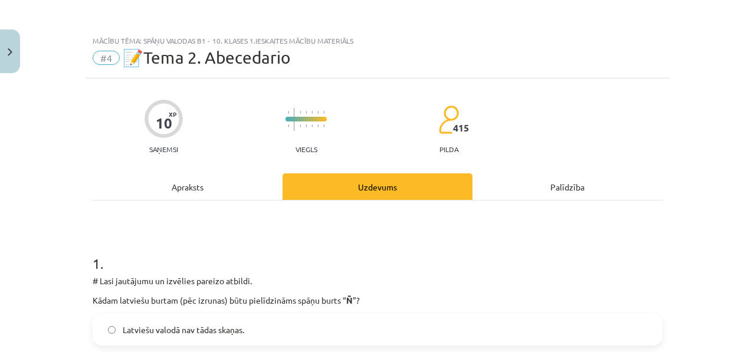
click at [200, 183] on div "Apraksts" at bounding box center [188, 186] width 190 height 27
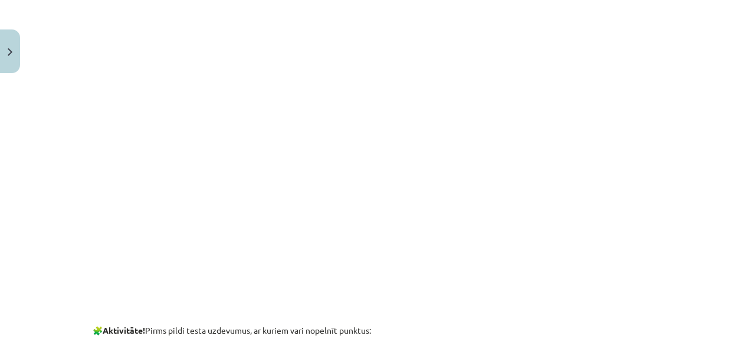
scroll to position [278, 0]
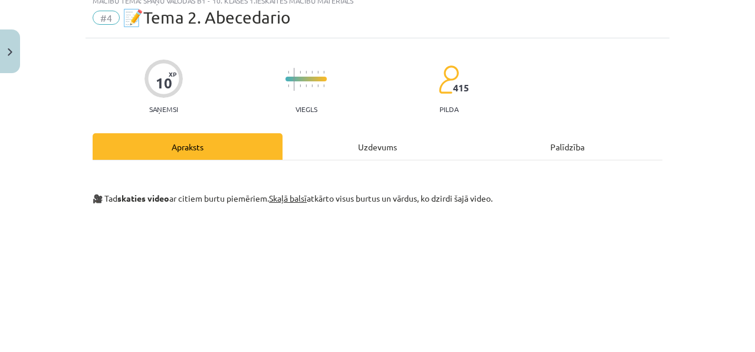
click at [328, 143] on div "Uzdevums" at bounding box center [378, 146] width 190 height 27
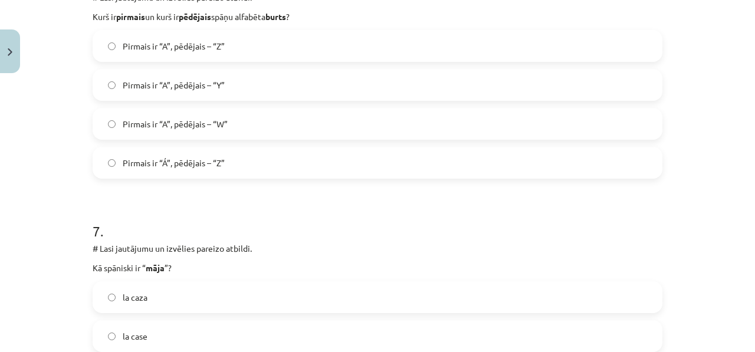
scroll to position [1489, 0]
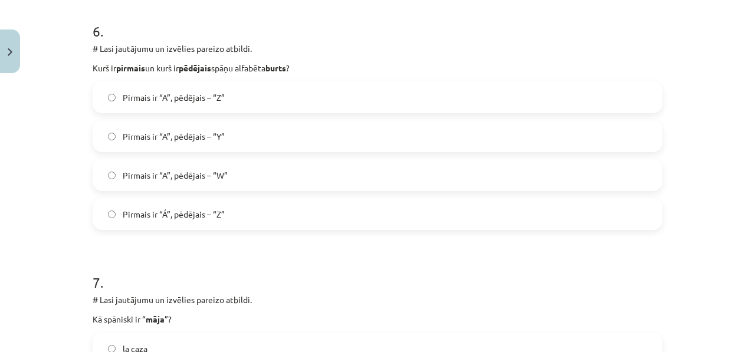
click at [218, 206] on label "Pirmais ir “Á”, pēdējais – “Z”" at bounding box center [378, 213] width 568 height 29
click at [267, 97] on label "Pirmais ir “A”, pēdējais – “Z”" at bounding box center [378, 97] width 568 height 29
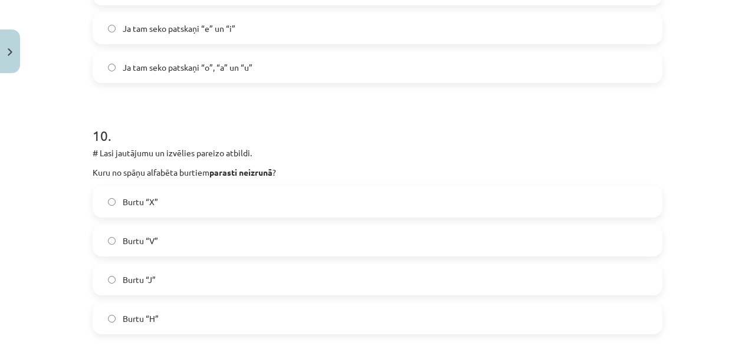
scroll to position [2509, 0]
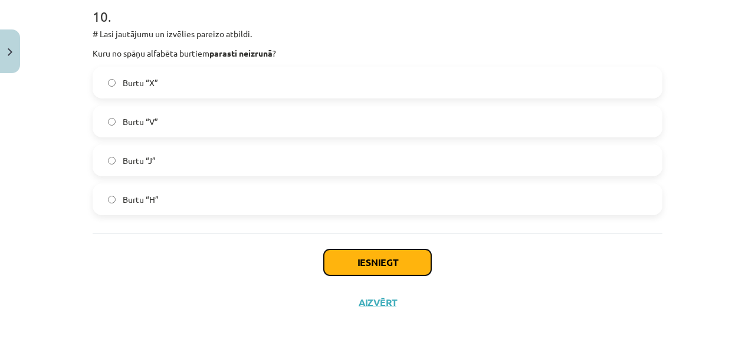
click at [337, 257] on button "Iesniegt" at bounding box center [377, 263] width 107 height 26
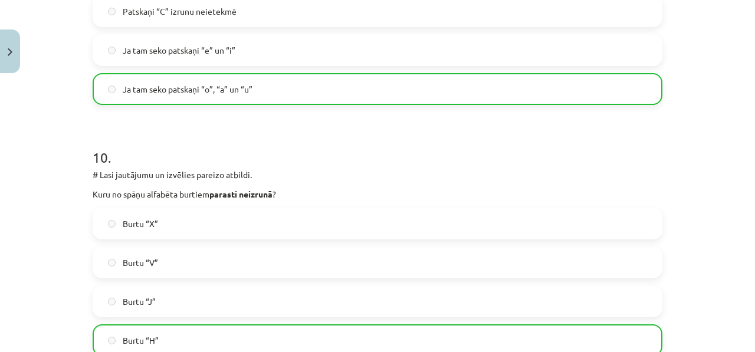
scroll to position [1956, 0]
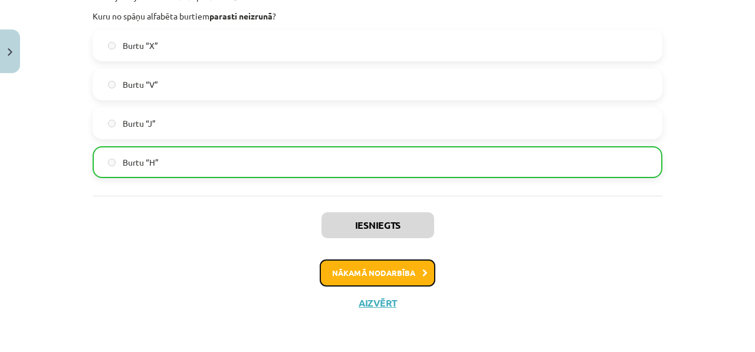
click at [358, 266] on button "Nākamā nodarbība" at bounding box center [378, 273] width 116 height 27
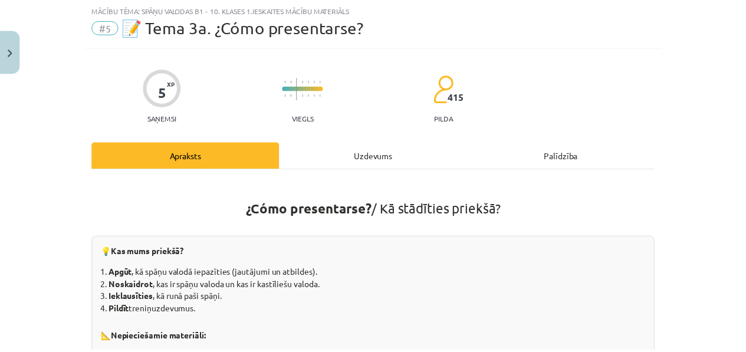
scroll to position [29, 0]
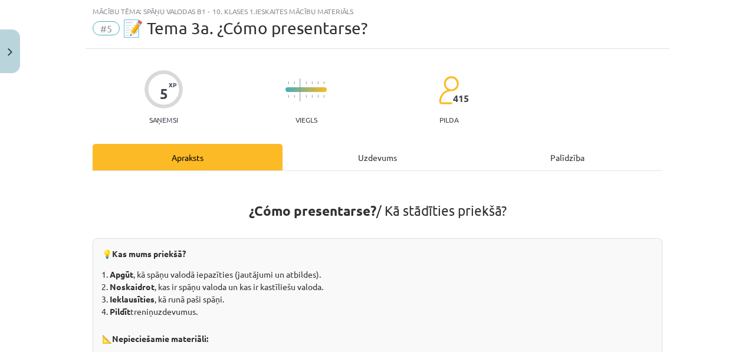
drag, startPoint x: 7, startPoint y: 74, endPoint x: 0, endPoint y: 62, distance: 14.3
click at [6, 74] on div "Mācību tēma: Spāņu valodas b1 - 10. klases 1.ieskaites mācību materiāls #5 📝 Te…" at bounding box center [377, 176] width 755 height 352
click at [0, 60] on button "Close" at bounding box center [10, 51] width 20 height 44
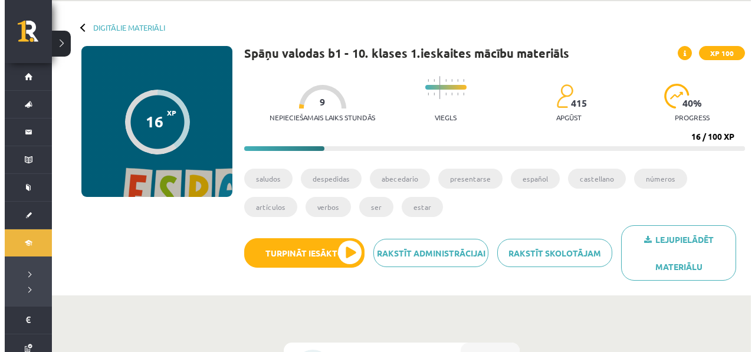
scroll to position [0, 0]
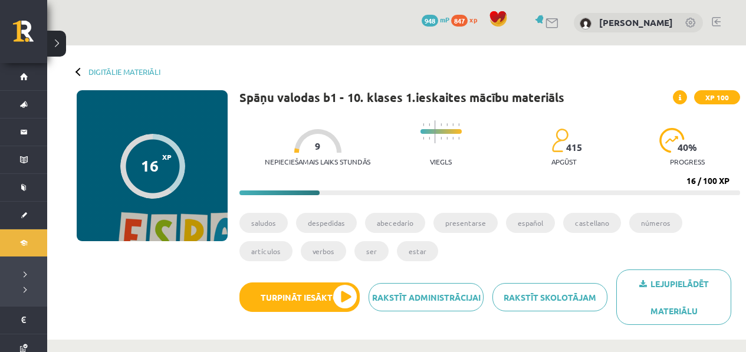
click at [126, 78] on div "Digitālie materiāli 16 XP XP 100 16 / 100 XP Spāņu valodas b1 - 10. klases 1.ie…" at bounding box center [396, 192] width 699 height 294
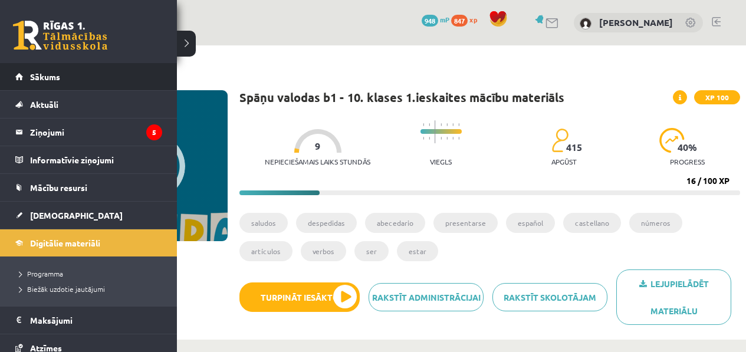
click at [13, 81] on li "Sākums" at bounding box center [88, 77] width 177 height 28
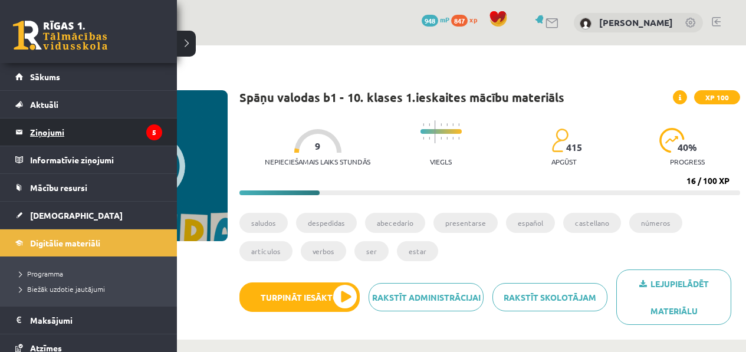
click at [55, 126] on legend "Ziņojumi 5" at bounding box center [96, 132] width 132 height 27
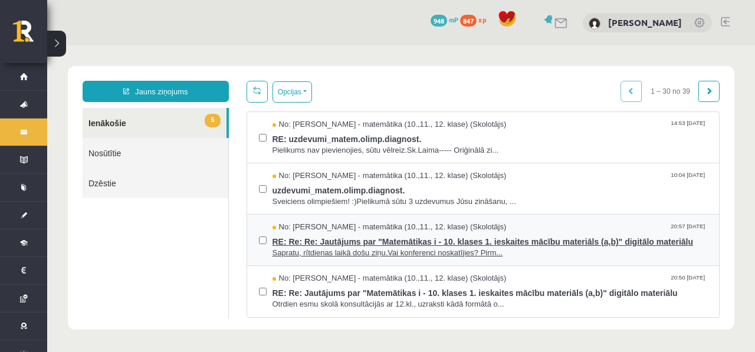
click at [408, 248] on span "RE: Re: Re: Jautājums par "Matemātikas i - 10. klases 1. ieskaites mācību mater…" at bounding box center [490, 240] width 435 height 15
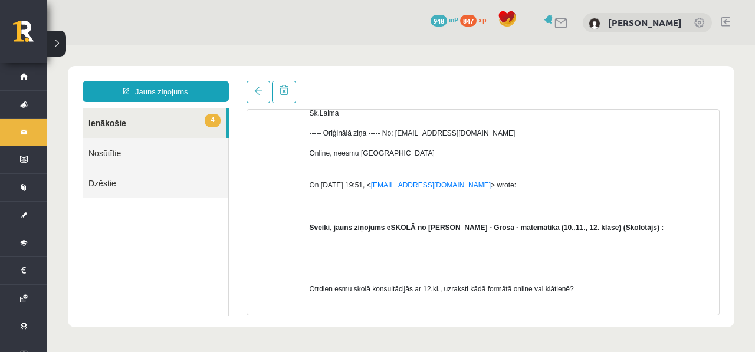
scroll to position [147, 0]
click at [207, 123] on span "4" at bounding box center [212, 121] width 15 height 14
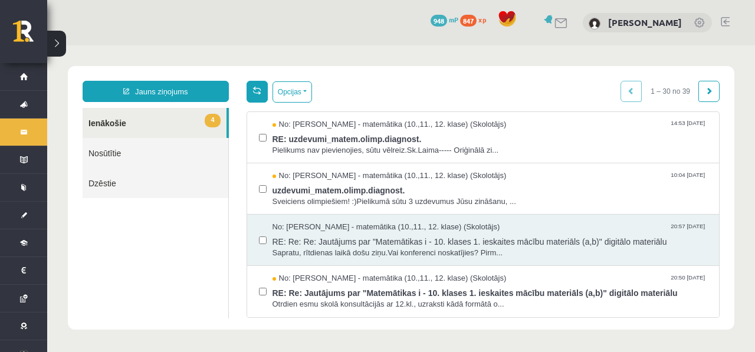
scroll to position [0, 0]
click at [262, 91] on link at bounding box center [257, 92] width 21 height 22
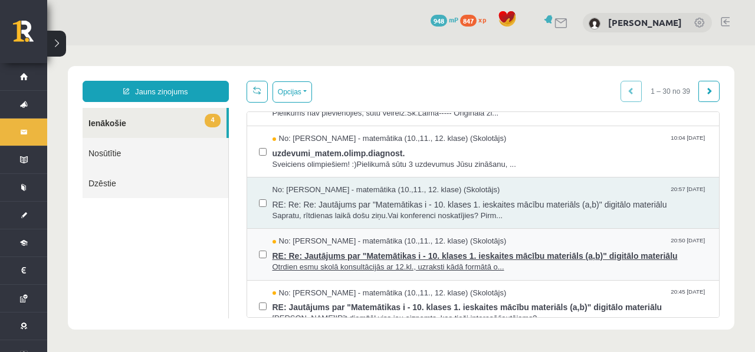
scroll to position [39, 0]
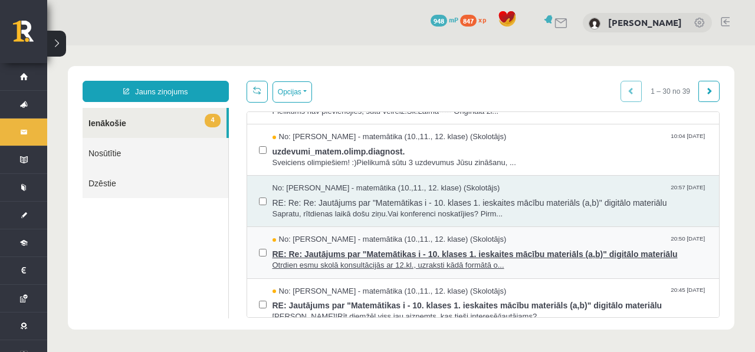
click at [349, 254] on span "RE: Re: Jautājums par "Matemātikas i - 10. klases 1. ieskaites mācību materiāls…" at bounding box center [490, 252] width 435 height 15
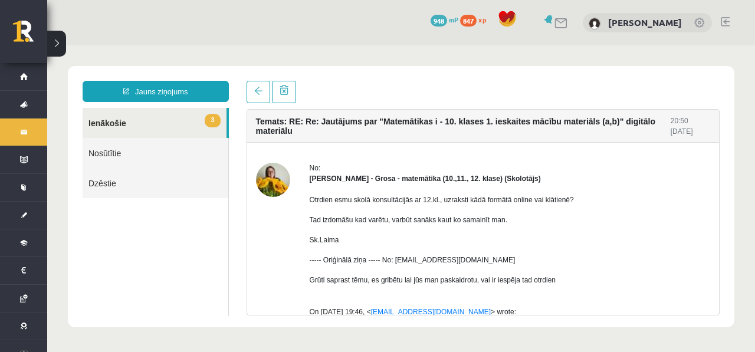
scroll to position [0, 0]
click at [259, 99] on link at bounding box center [259, 92] width 24 height 22
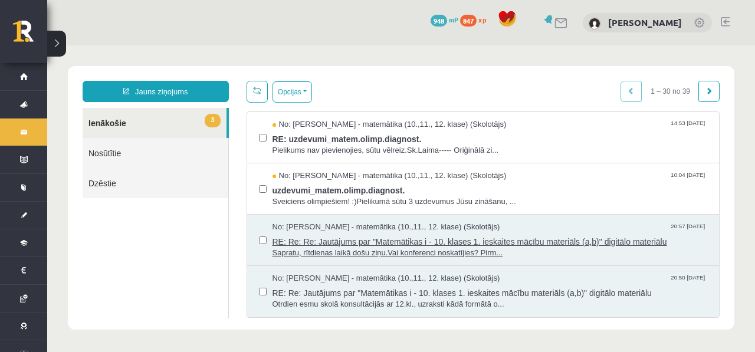
click at [337, 237] on span "RE: Re: Re: Jautājums par "Matemātikas i - 10. klases 1. ieskaites mācību mater…" at bounding box center [490, 240] width 435 height 15
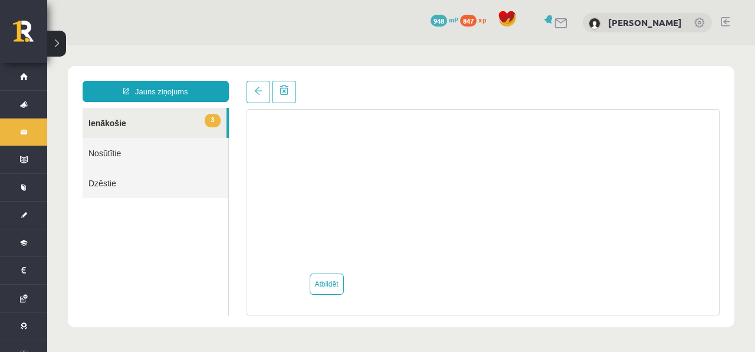
scroll to position [864, 0]
click at [326, 281] on link "Atbildēt" at bounding box center [327, 284] width 34 height 21
type input "**********"
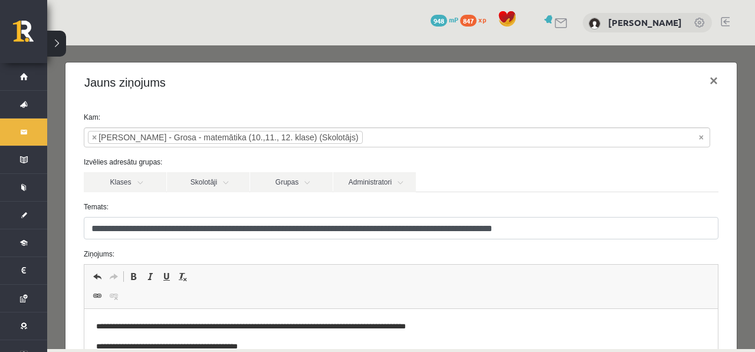
scroll to position [219, 0]
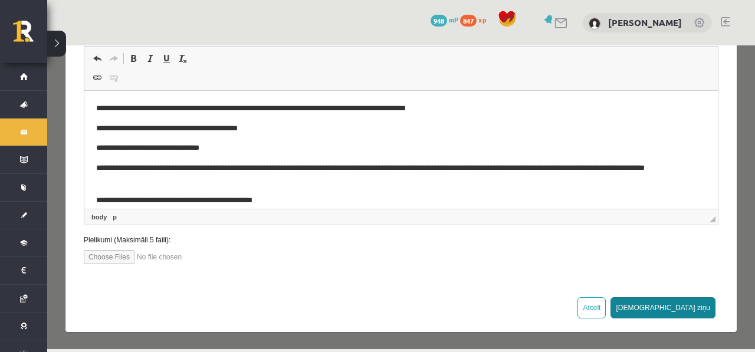
click at [699, 311] on button "Sūtīt ziņu" at bounding box center [663, 307] width 105 height 21
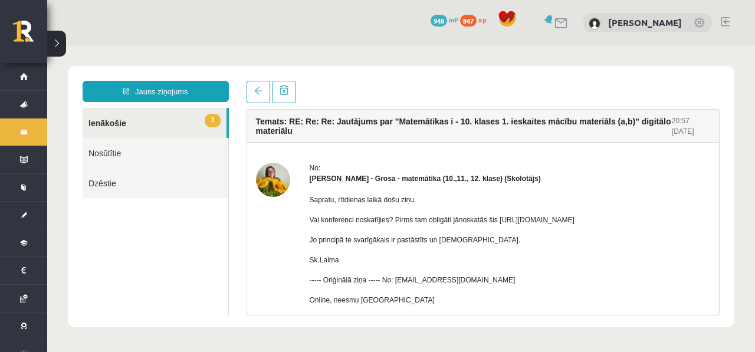
scroll to position [0, 0]
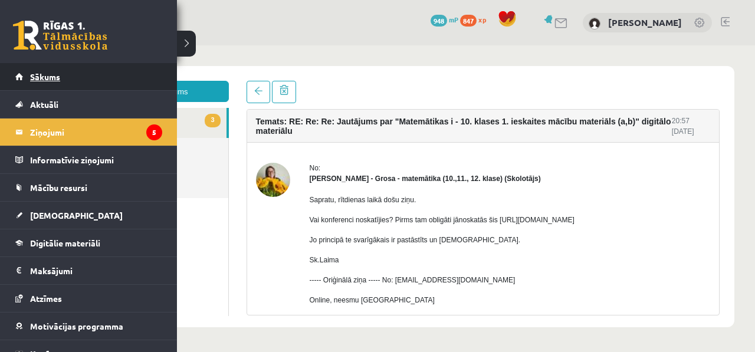
click at [16, 81] on link "Sākums" at bounding box center [88, 76] width 147 height 27
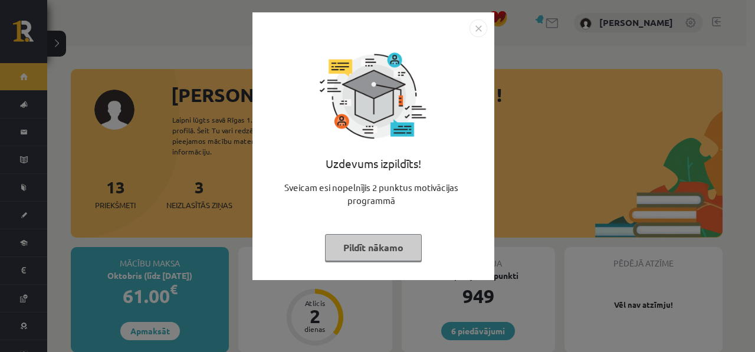
click at [575, 208] on div "Uzdevums izpildīts! Sveicam esi nopelnījis 2 punktus motivācijas programmā Pild…" at bounding box center [377, 176] width 755 height 352
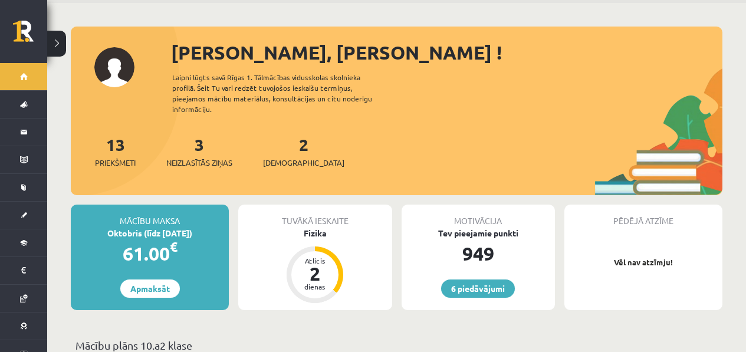
scroll to position [49, 0]
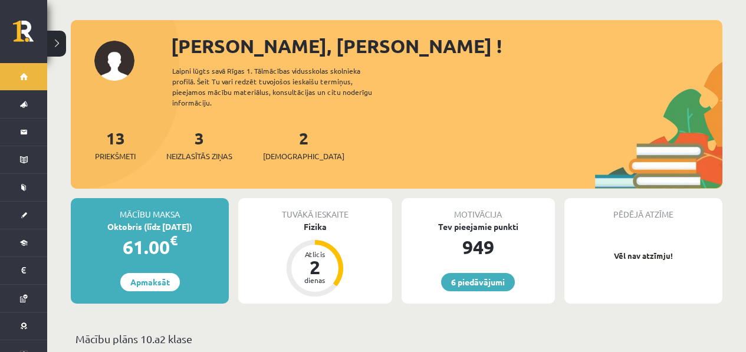
click at [276, 129] on div "2 Ieskaites" at bounding box center [303, 144] width 81 height 37
click at [291, 126] on div "2 Ieskaites" at bounding box center [303, 144] width 81 height 37
click at [286, 127] on link "2 Ieskaites" at bounding box center [303, 144] width 81 height 35
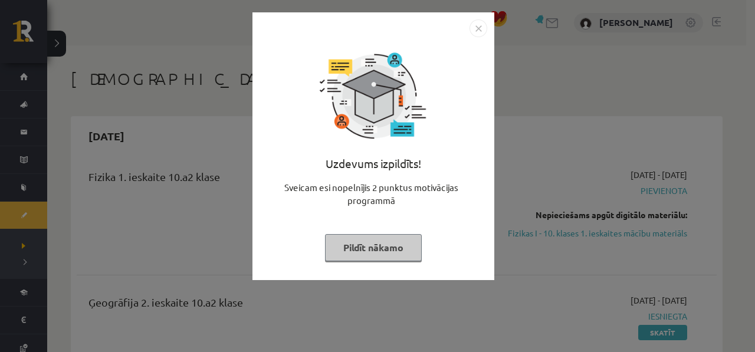
click at [501, 189] on div "Uzdevums izpildīts! Sveicam esi nopelnījis 2 punktus motivācijas programmā Pild…" at bounding box center [377, 176] width 755 height 352
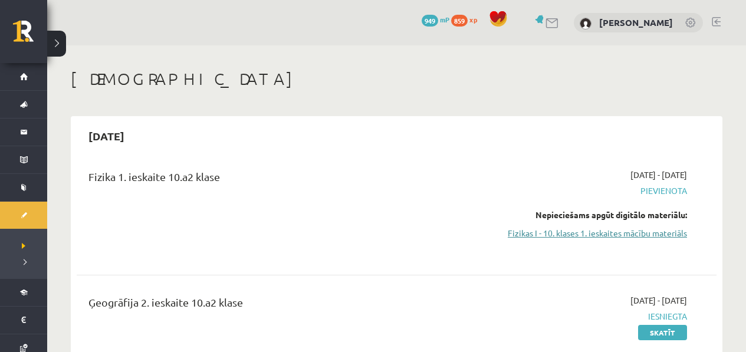
click at [641, 233] on link "Fizikas I - 10. klases 1. ieskaites mācību materiāls" at bounding box center [594, 233] width 188 height 12
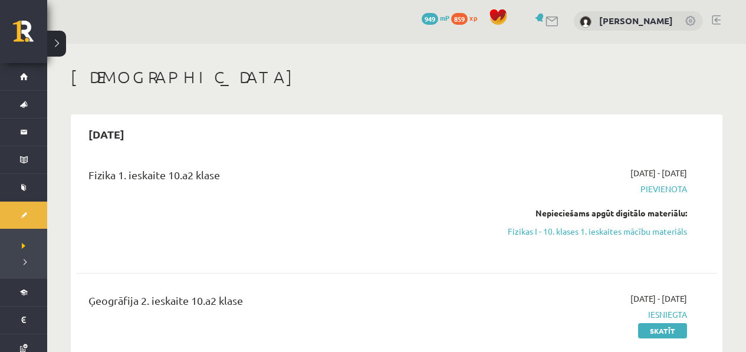
scroll to position [2, 0]
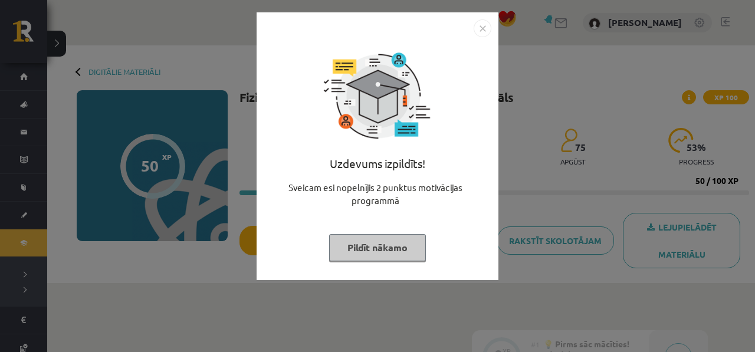
click at [712, 182] on div "Uzdevums izpildīts! Sveicam esi nopelnījis 2 punktus motivācijas programmā Pild…" at bounding box center [377, 176] width 755 height 352
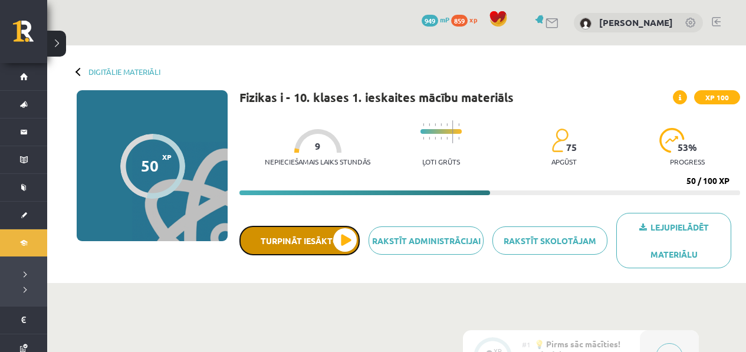
click at [346, 241] on button "Turpināt iesākto" at bounding box center [300, 240] width 120 height 29
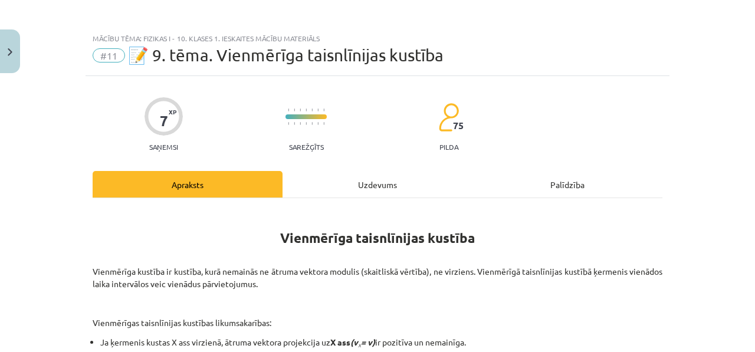
click at [416, 191] on div "Uzdevums" at bounding box center [378, 184] width 190 height 27
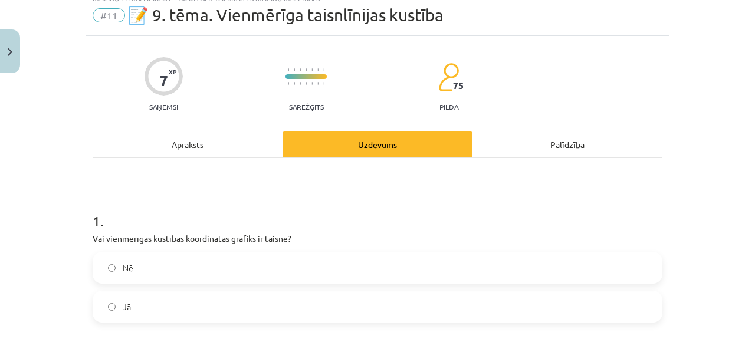
scroll to position [101, 0]
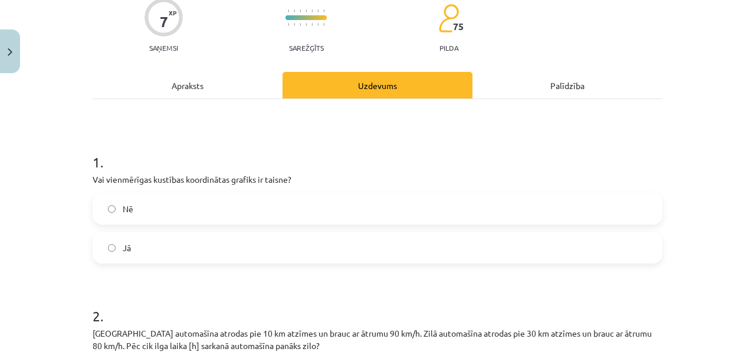
click at [170, 263] on div "Jā" at bounding box center [378, 248] width 570 height 32
click at [206, 252] on label "Jā" at bounding box center [378, 247] width 568 height 29
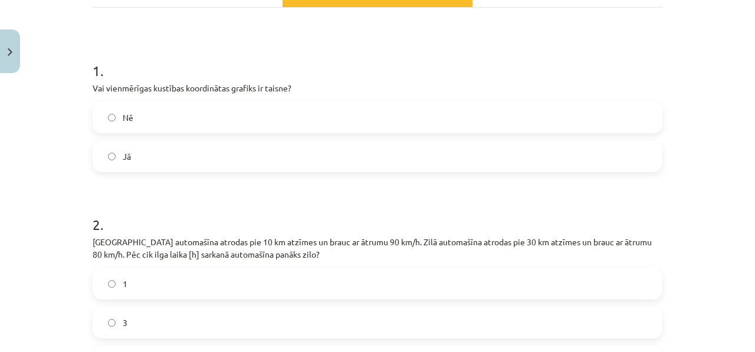
scroll to position [358, 0]
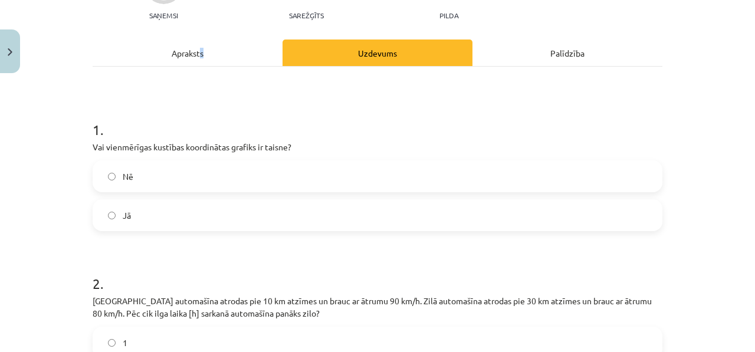
click at [194, 57] on div "Apraksts" at bounding box center [188, 53] width 190 height 27
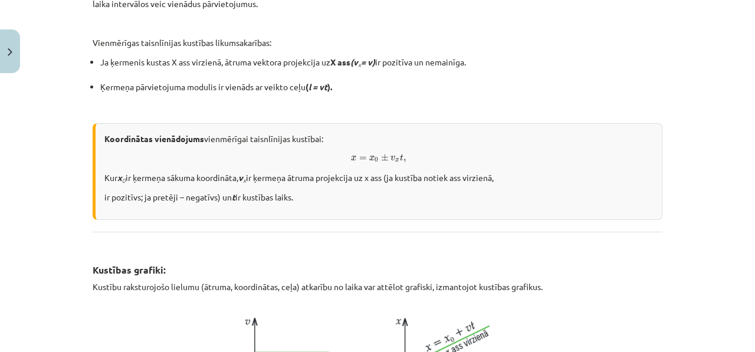
click at [268, 159] on span "x = x 0 ± v x t , x = x 0 ± v x t ," at bounding box center [378, 158] width 549 height 10
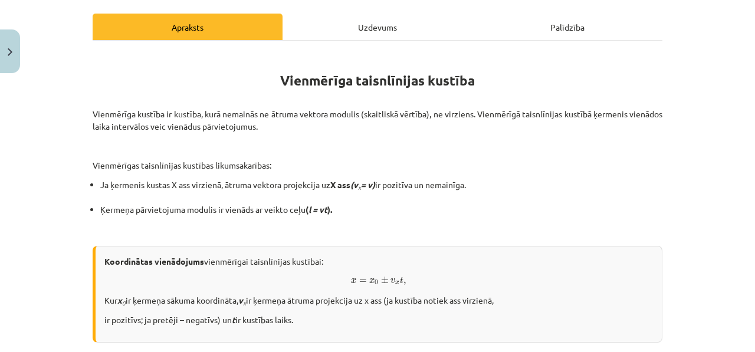
scroll to position [264, 0]
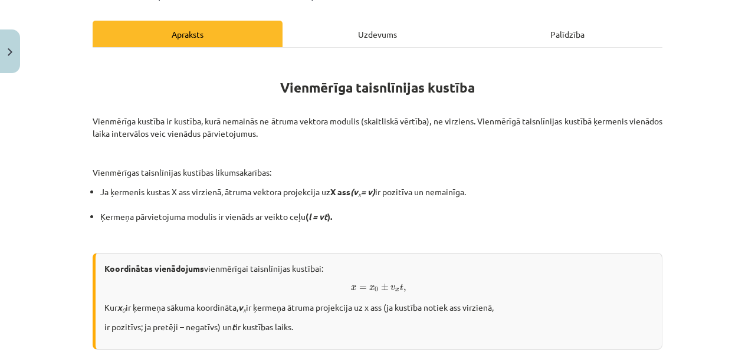
click at [340, 46] on div "Uzdevums" at bounding box center [378, 34] width 190 height 27
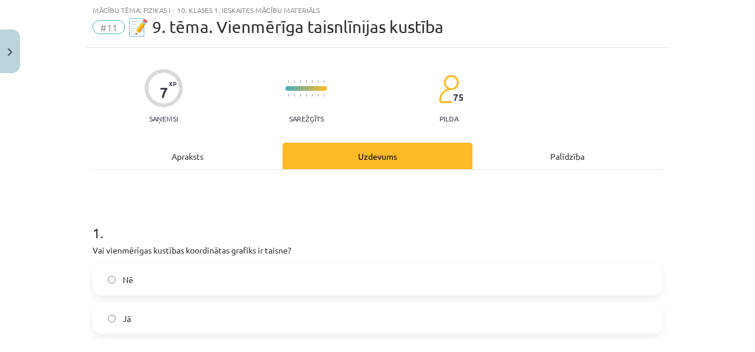
scroll to position [0, 0]
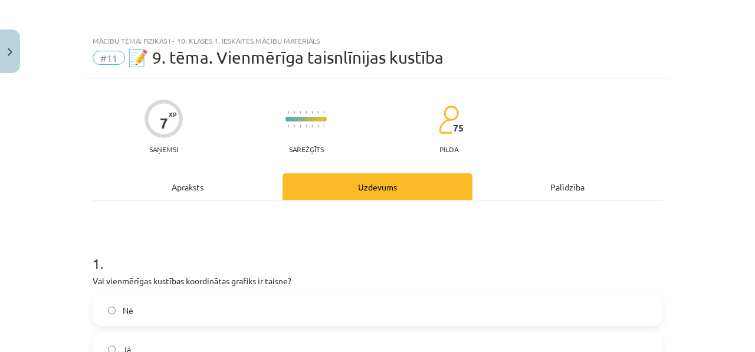
click at [211, 185] on div "Apraksts" at bounding box center [188, 186] width 190 height 27
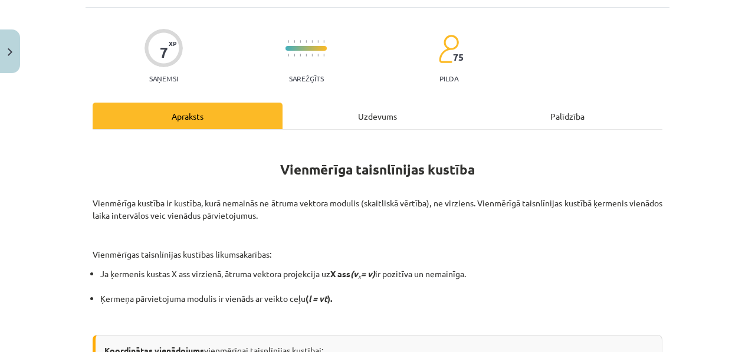
click at [338, 117] on div "Uzdevums" at bounding box center [378, 116] width 190 height 27
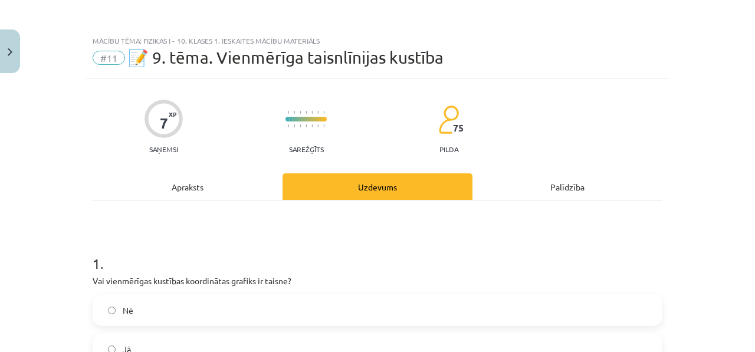
click at [206, 186] on div "Apraksts" at bounding box center [188, 186] width 190 height 27
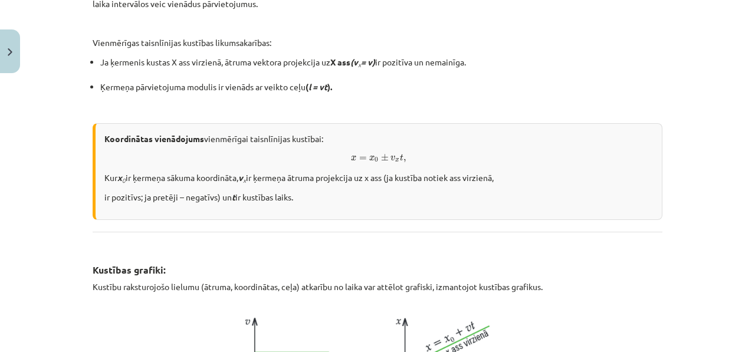
scroll to position [168, 0]
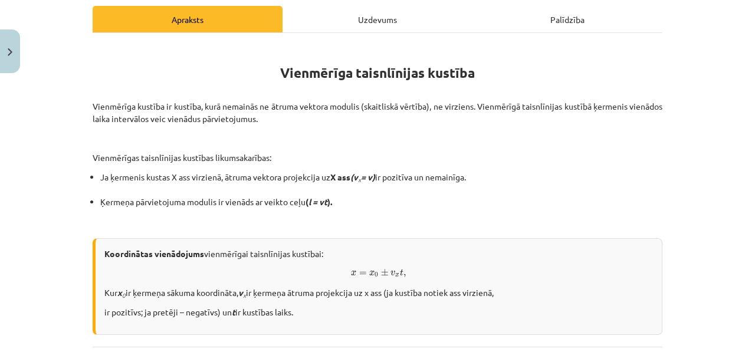
click at [326, 21] on div "Uzdevums" at bounding box center [378, 19] width 190 height 27
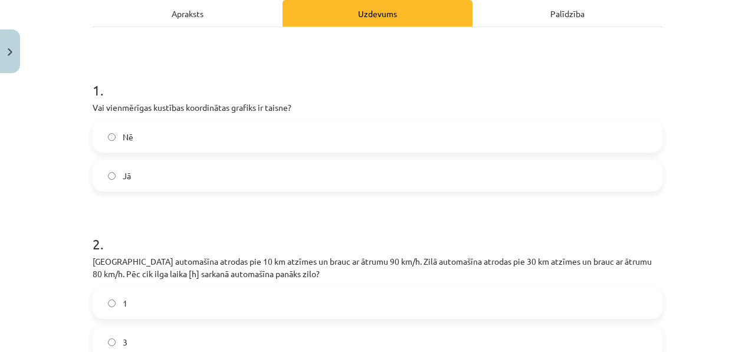
scroll to position [174, 0]
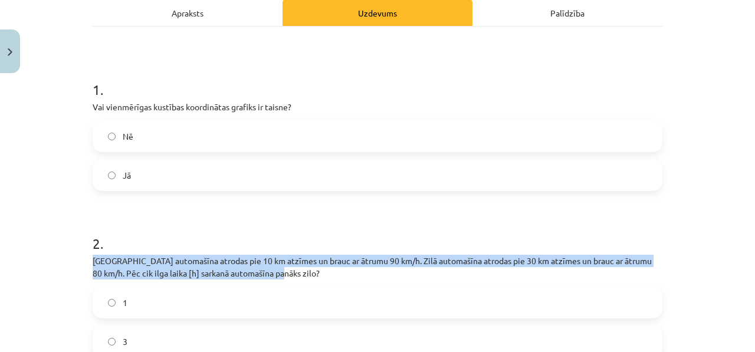
drag, startPoint x: 281, startPoint y: 273, endPoint x: 182, endPoint y: 243, distance: 104.0
click at [182, 243] on div "2 . [GEOGRAPHIC_DATA] automašīna atrodas pie 10 km atzīmes un brauc ar ātrumu 9…" at bounding box center [378, 325] width 570 height 221
copy div "[GEOGRAPHIC_DATA] automašīna atrodas pie 10 km atzīmes un brauc ar ātrumu 90 km…"
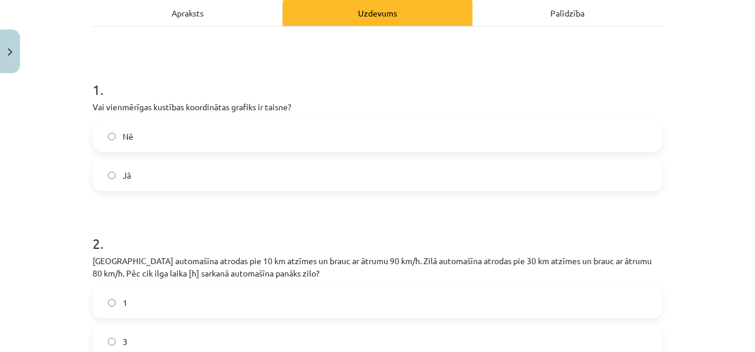
click at [291, 218] on h1 "2 ." at bounding box center [378, 233] width 570 height 37
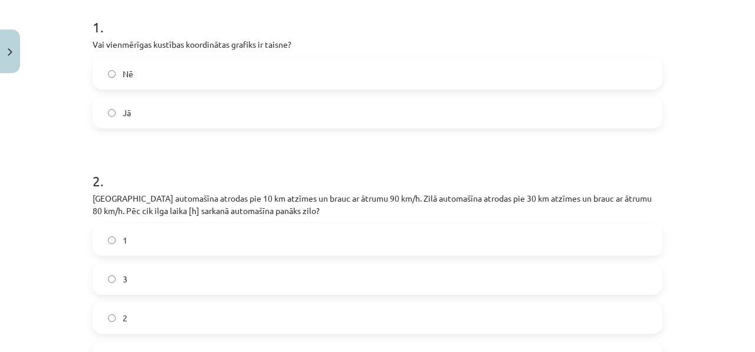
scroll to position [281, 0]
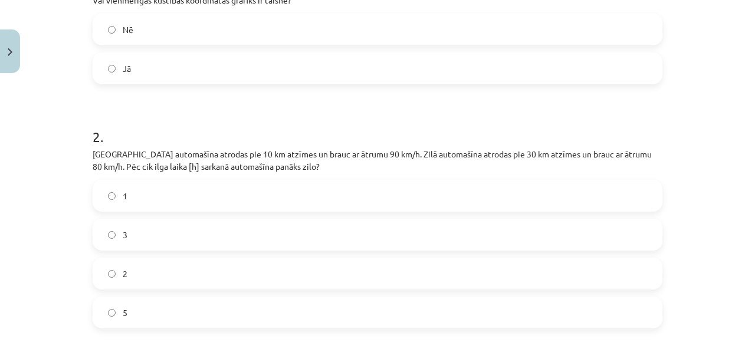
click at [160, 262] on label "2" at bounding box center [378, 273] width 568 height 29
click at [162, 274] on label "2" at bounding box center [378, 273] width 568 height 29
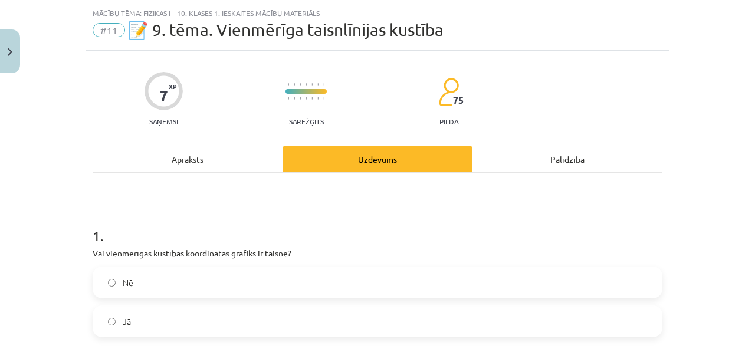
drag, startPoint x: 188, startPoint y: 141, endPoint x: 188, endPoint y: 156, distance: 15.4
click at [189, 157] on div "Apraksts" at bounding box center [188, 159] width 190 height 27
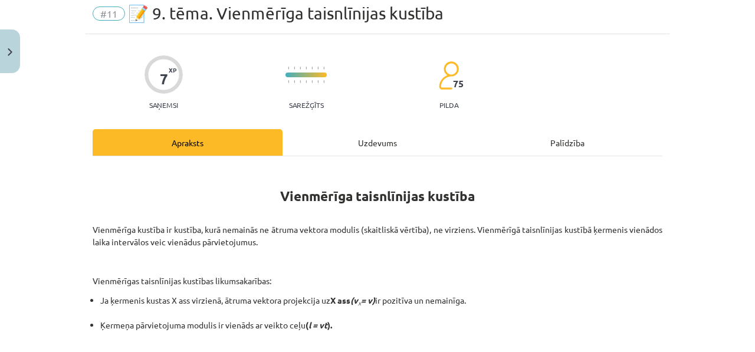
scroll to position [0, 0]
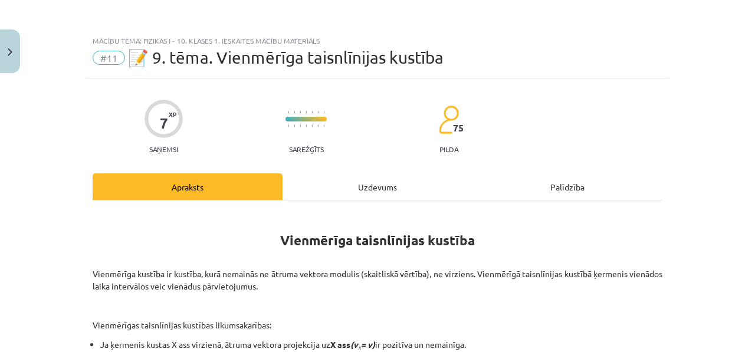
drag, startPoint x: 408, startPoint y: 172, endPoint x: 401, endPoint y: 181, distance: 11.3
click at [390, 198] on div "Uzdevums" at bounding box center [378, 186] width 190 height 27
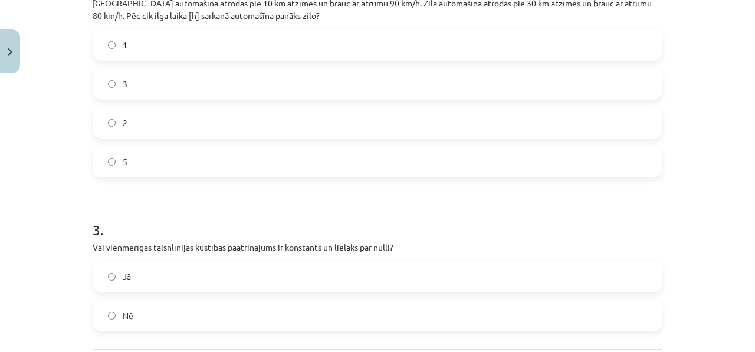
scroll to position [548, 0]
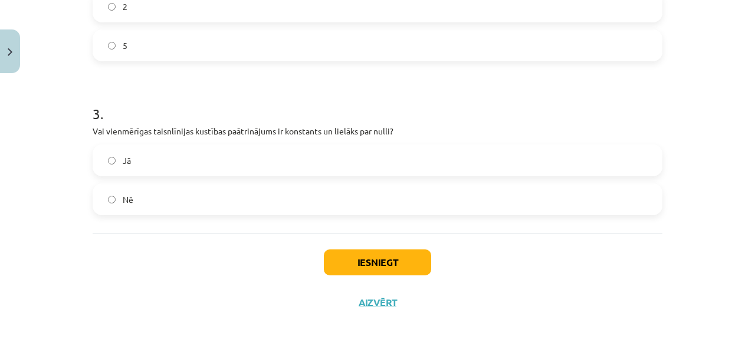
click at [345, 168] on label "Jā" at bounding box center [378, 160] width 568 height 29
click at [333, 192] on label "Nē" at bounding box center [378, 199] width 568 height 29
click at [379, 263] on button "Iesniegt" at bounding box center [377, 263] width 107 height 26
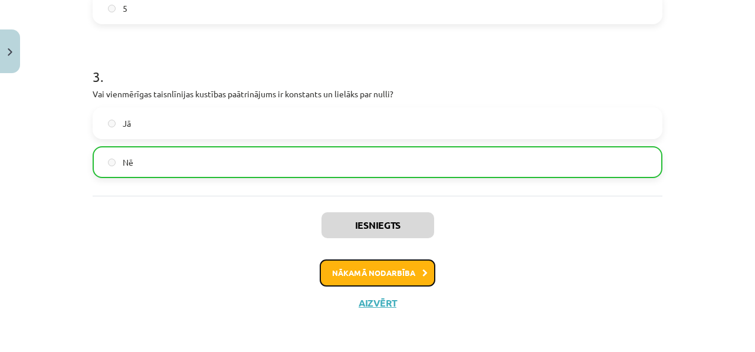
click at [411, 271] on button "Nākamā nodarbība" at bounding box center [378, 273] width 116 height 27
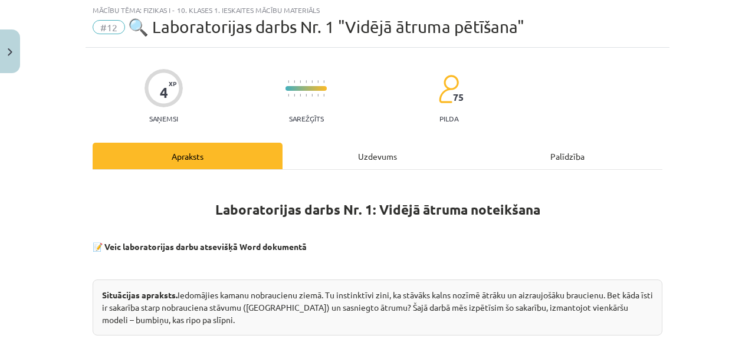
scroll to position [29, 0]
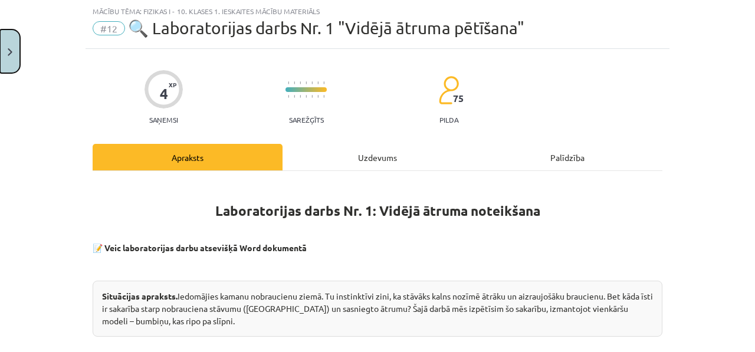
click at [2, 57] on button "Close" at bounding box center [10, 51] width 20 height 44
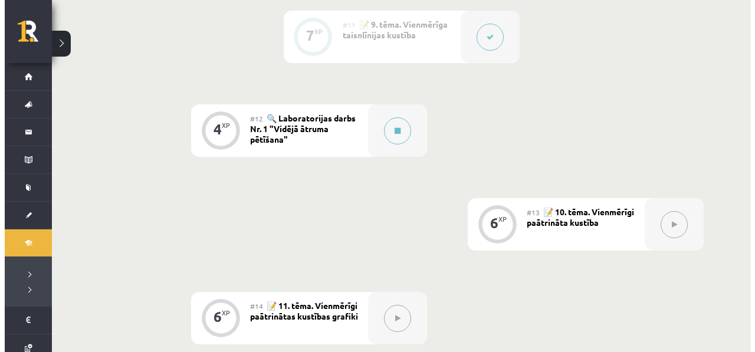
scroll to position [1267, 0]
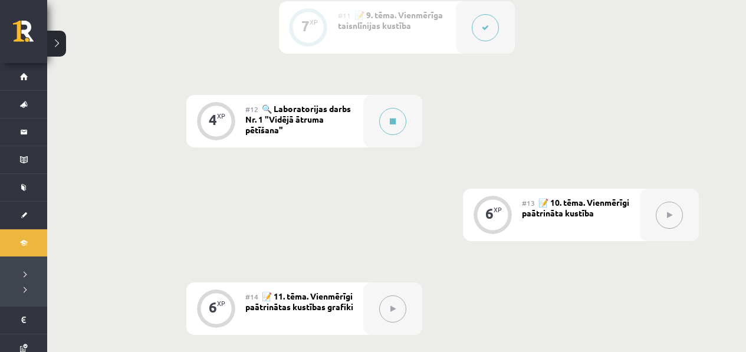
click at [386, 132] on button at bounding box center [392, 121] width 27 height 27
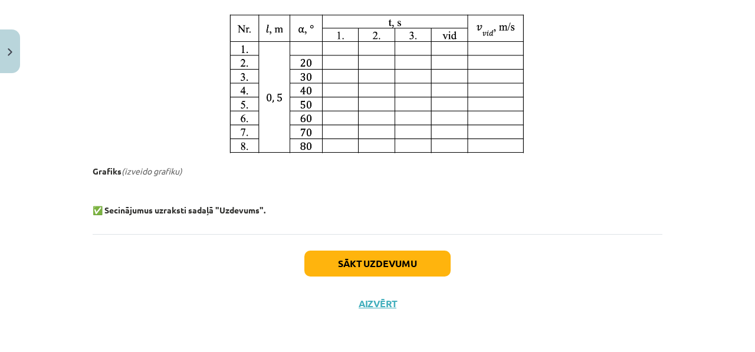
click at [339, 248] on div "Sākt uzdevumu Aizvērt" at bounding box center [378, 275] width 570 height 83
click at [337, 268] on button "Sākt uzdevumu" at bounding box center [377, 264] width 146 height 26
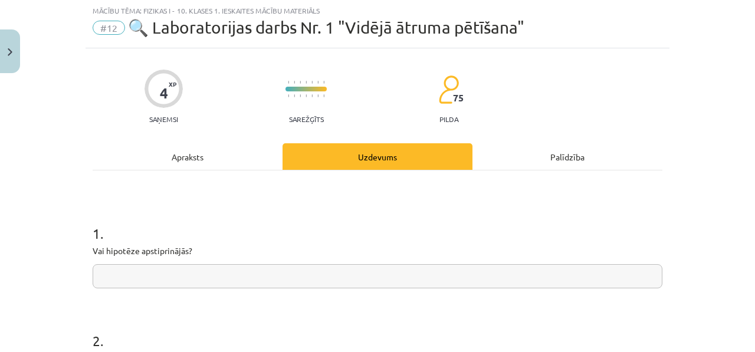
scroll to position [29, 0]
click at [248, 281] on input "text" at bounding box center [378, 277] width 570 height 24
click at [215, 156] on div "Apraksts" at bounding box center [188, 157] width 190 height 27
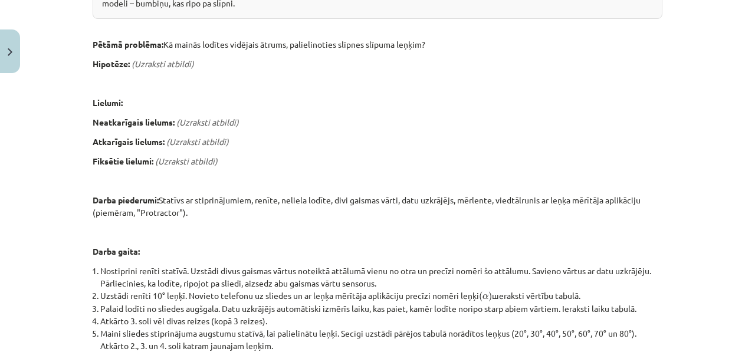
scroll to position [349, 0]
click at [187, 120] on em "(Uzraksti atbildi)" at bounding box center [207, 121] width 63 height 11
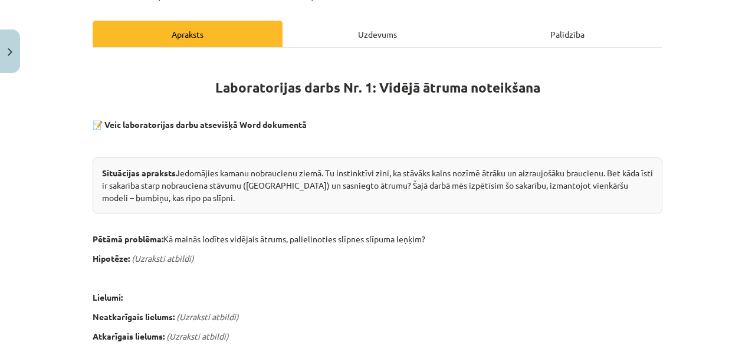
scroll to position [114, 0]
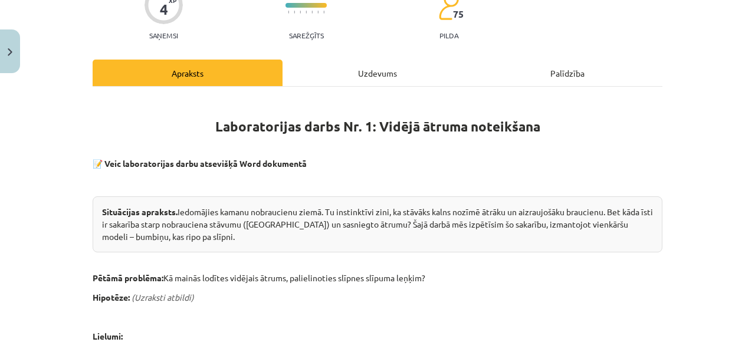
click at [312, 67] on div "Uzdevums" at bounding box center [378, 73] width 190 height 27
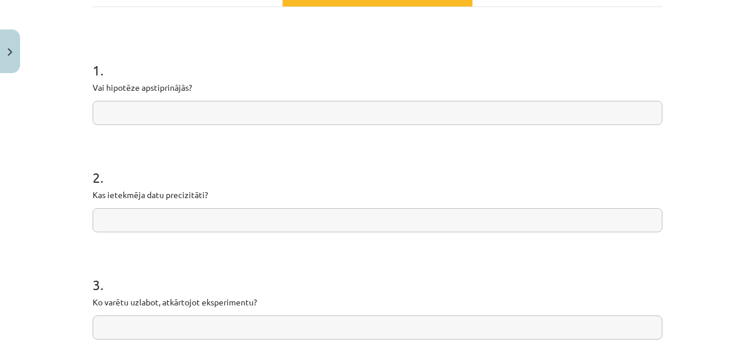
scroll to position [0, 0]
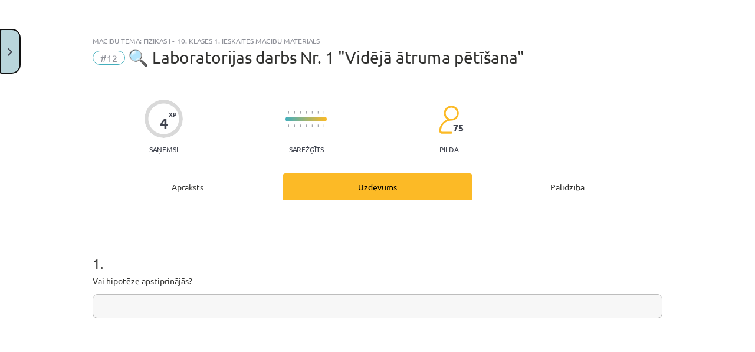
click at [4, 45] on button "Close" at bounding box center [10, 51] width 20 height 44
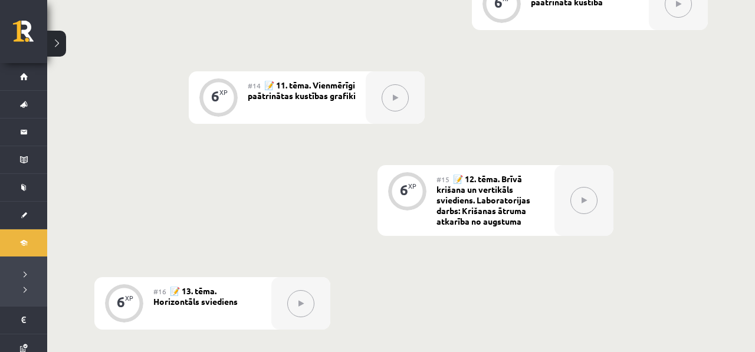
scroll to position [1478, 0]
click at [317, 296] on div at bounding box center [300, 304] width 59 height 53
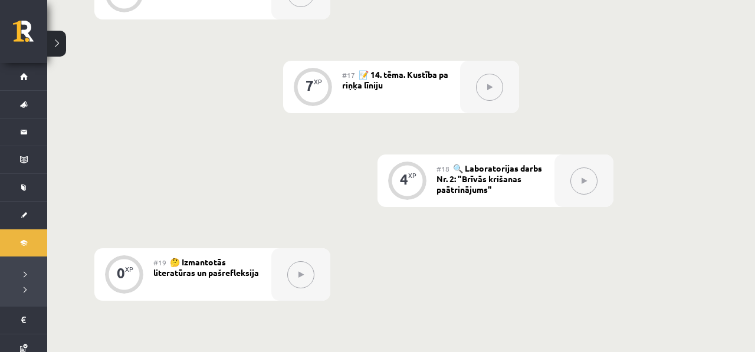
scroll to position [1794, 0]
